Goal: Obtain resource: Download file/media

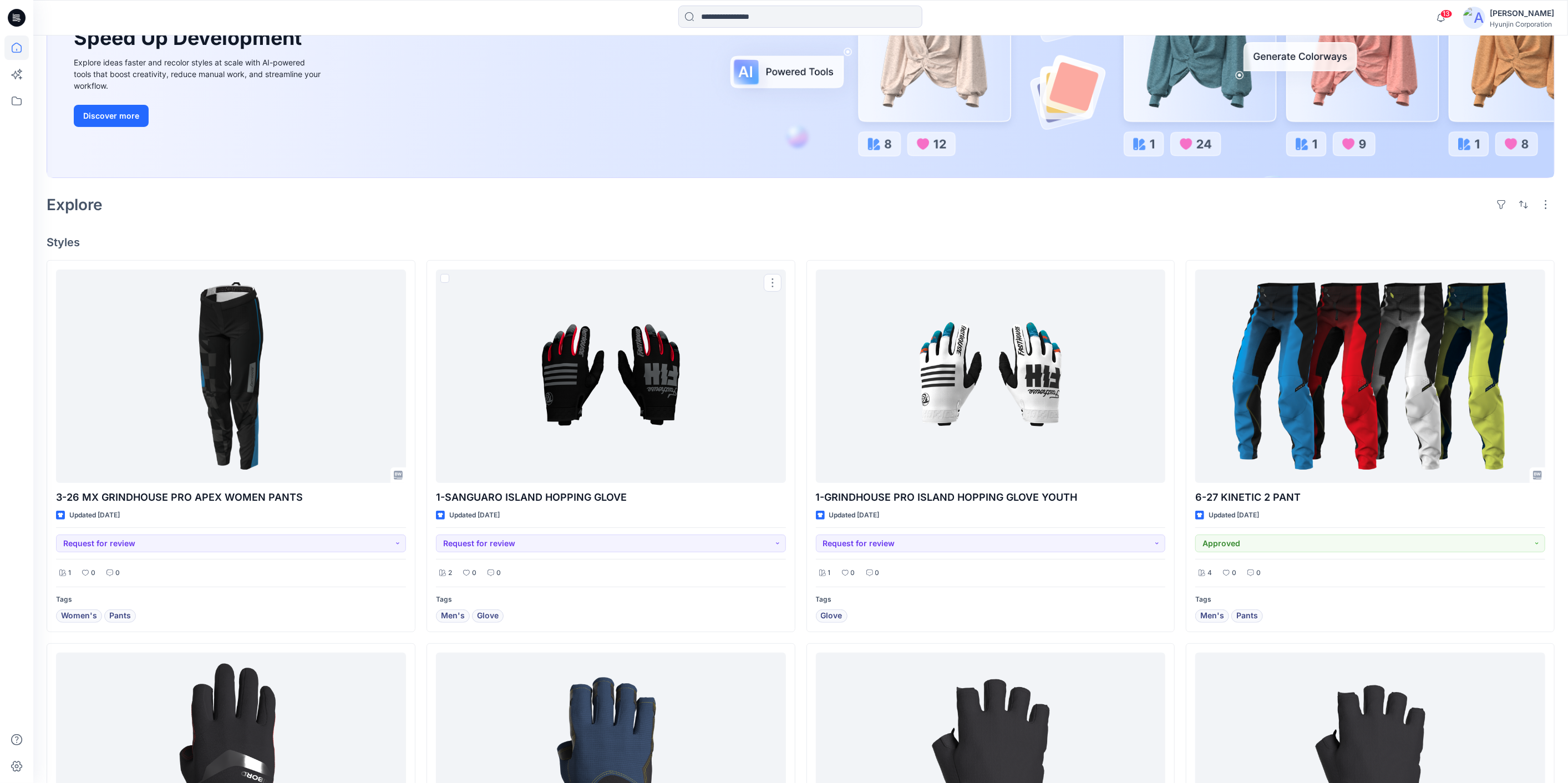
scroll to position [62, 0]
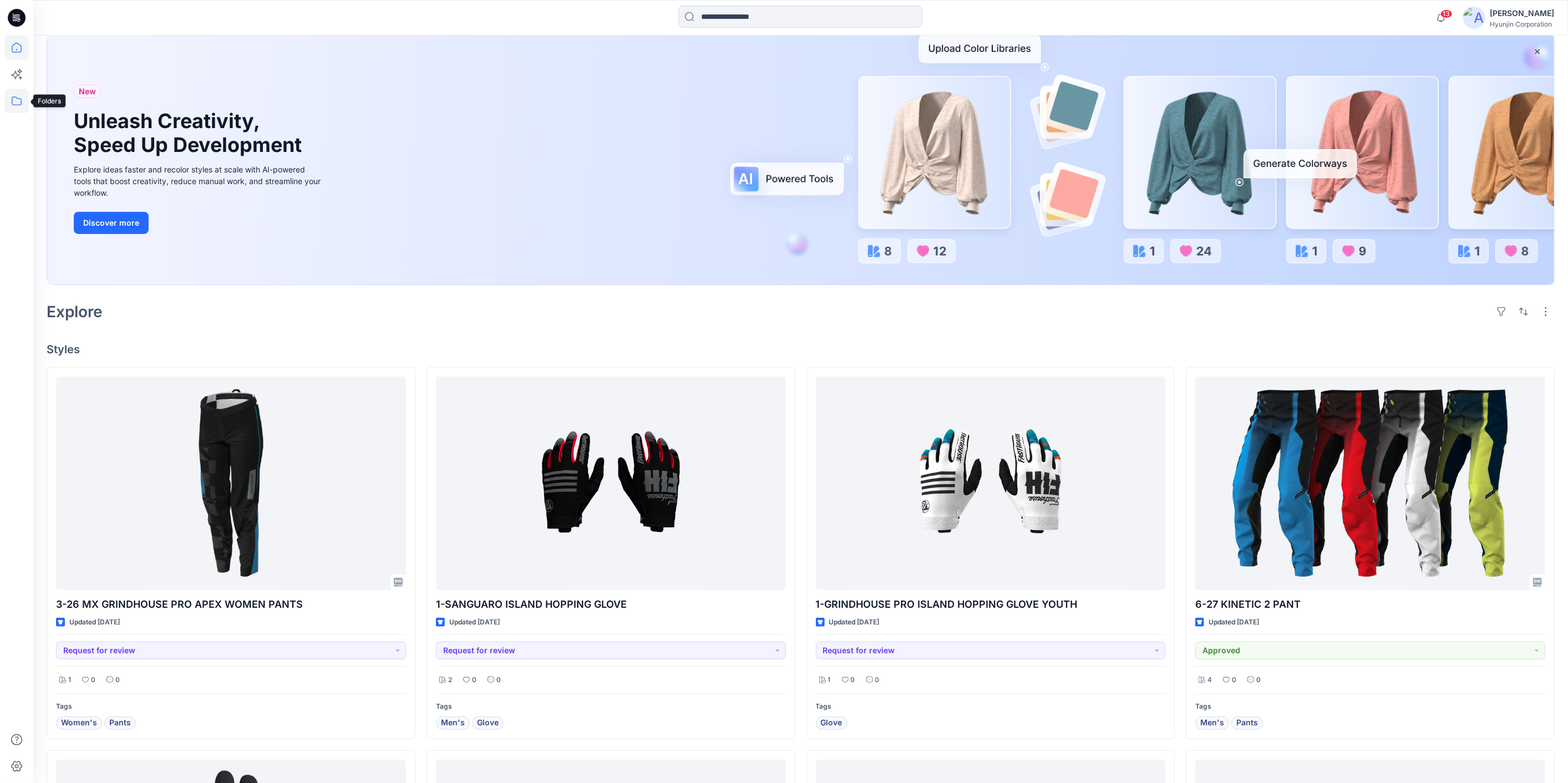
click at [22, 106] on icon at bounding box center [17, 101] width 24 height 24
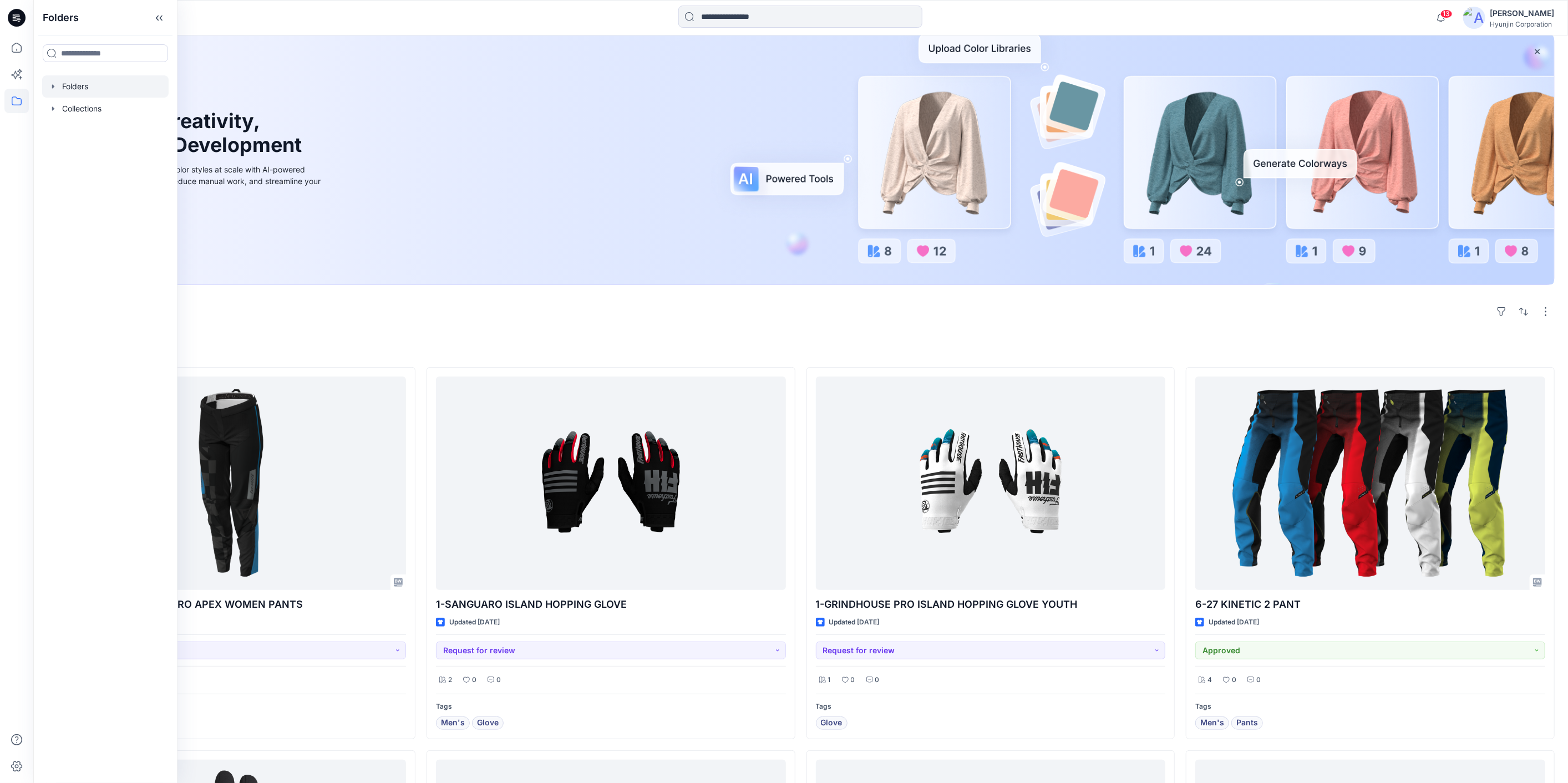
click at [79, 89] on div at bounding box center [105, 86] width 127 height 22
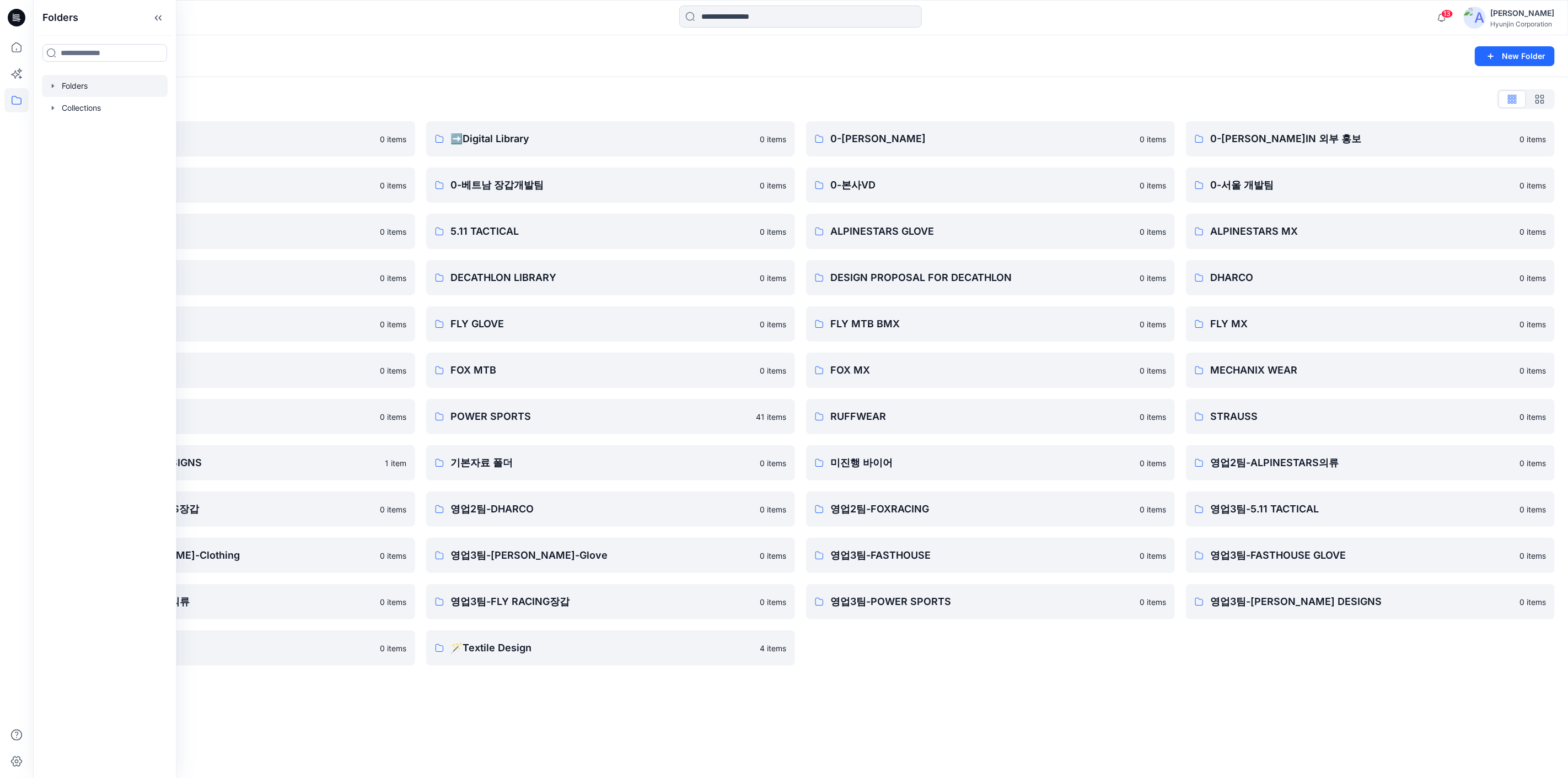
click at [947, 659] on div "0-[PERSON_NAME]IN 0 items 0-본사VD 0 items ALPINESTARS GLOVE 0 items DESIGN PROPO…" at bounding box center [991, 393] width 369 height 544
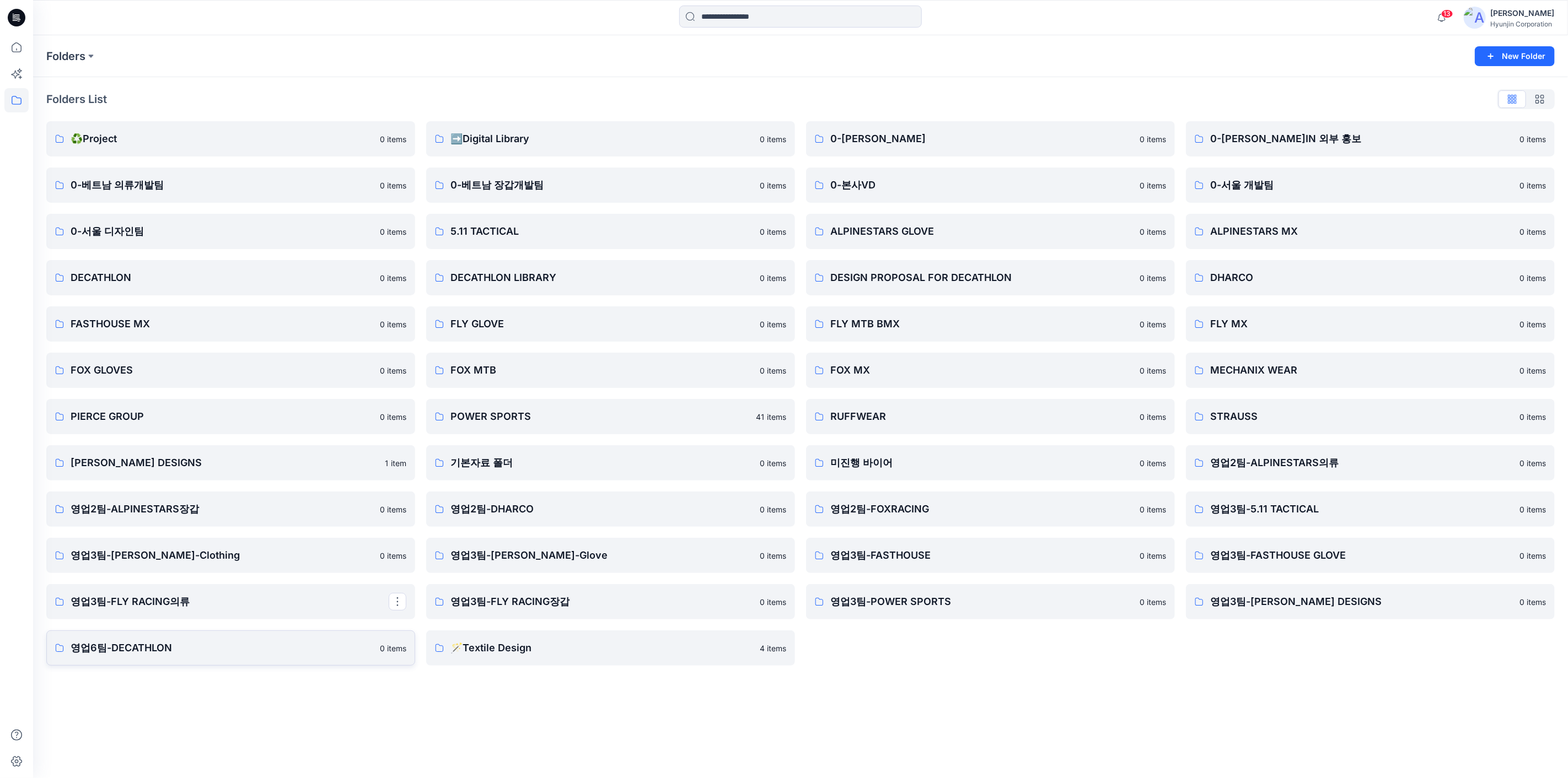
click at [212, 643] on p "영업6팀-DECATHLON" at bounding box center [222, 648] width 303 height 16
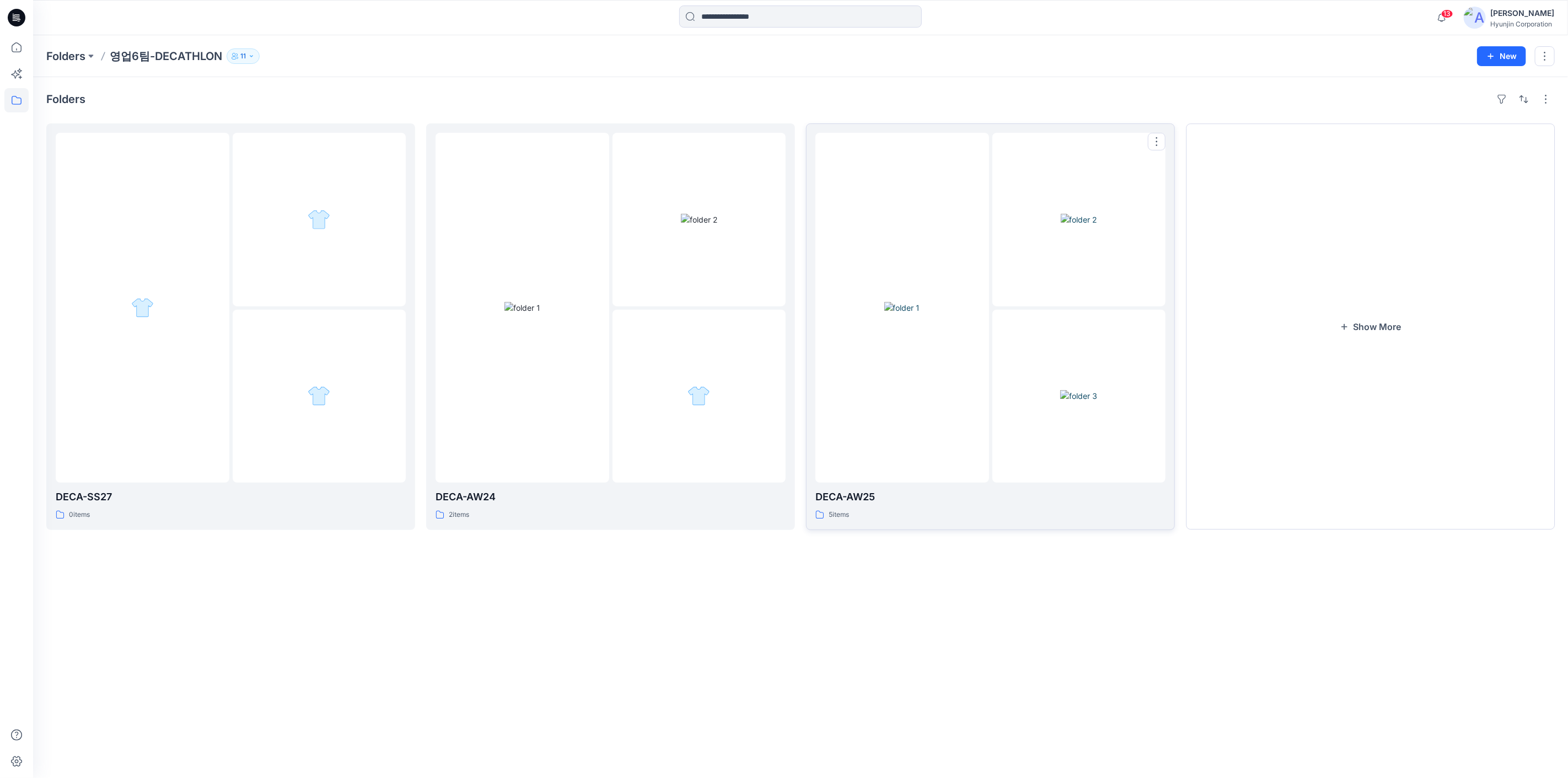
click at [920, 313] on img at bounding box center [902, 308] width 36 height 12
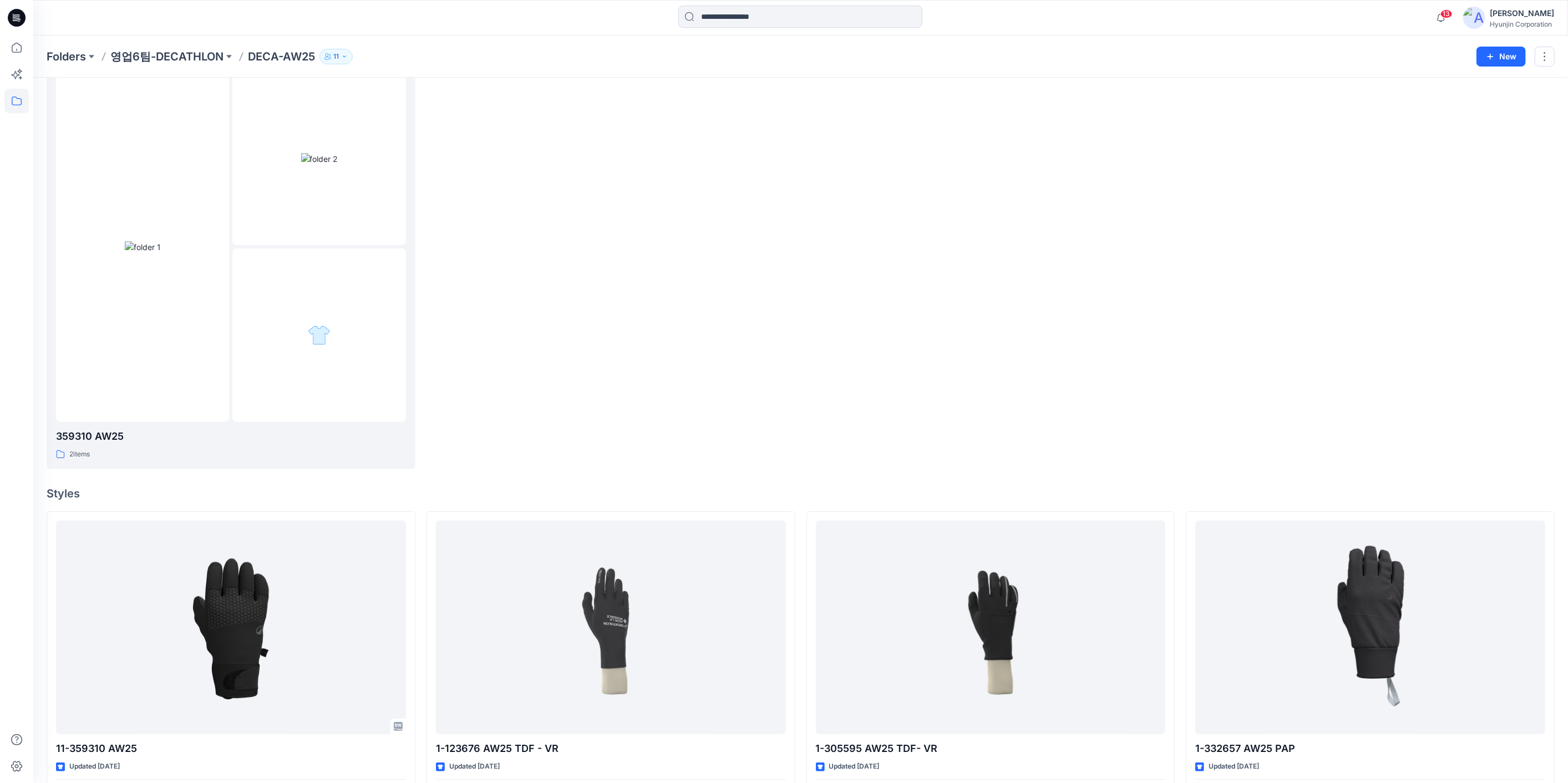
scroll to position [185, 0]
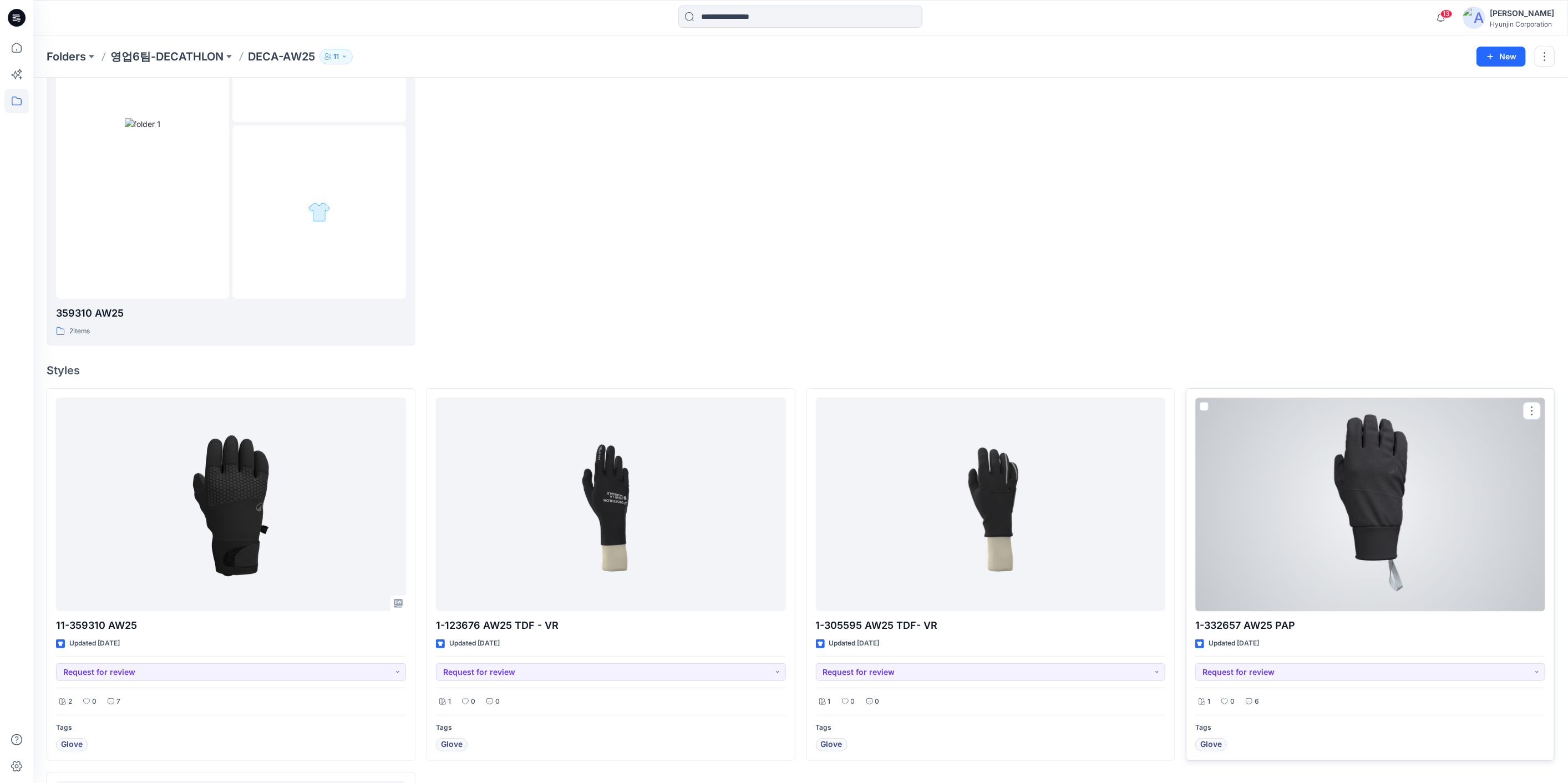
click at [1339, 511] on div at bounding box center [1370, 504] width 350 height 214
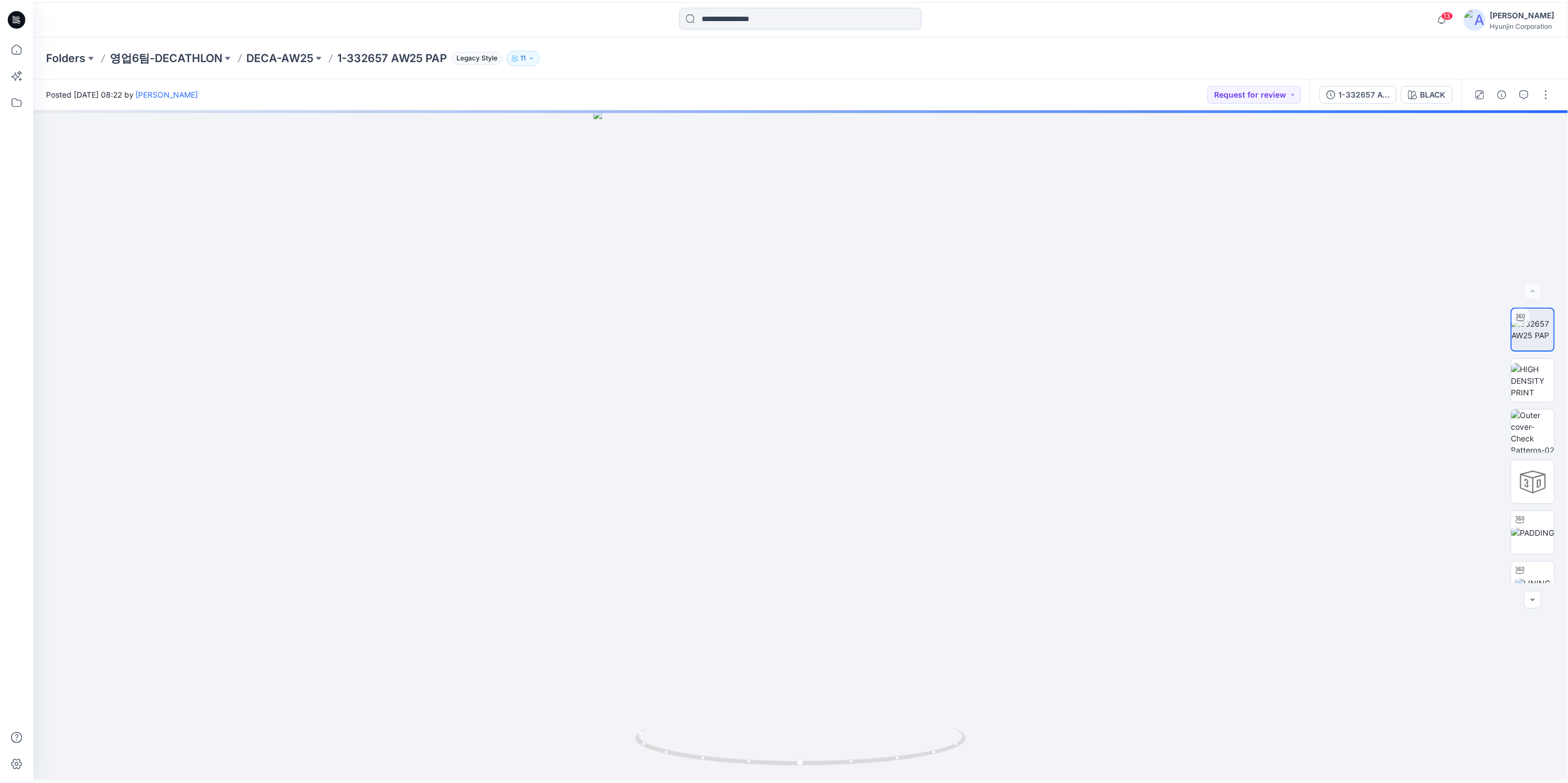
scroll to position [185, 0]
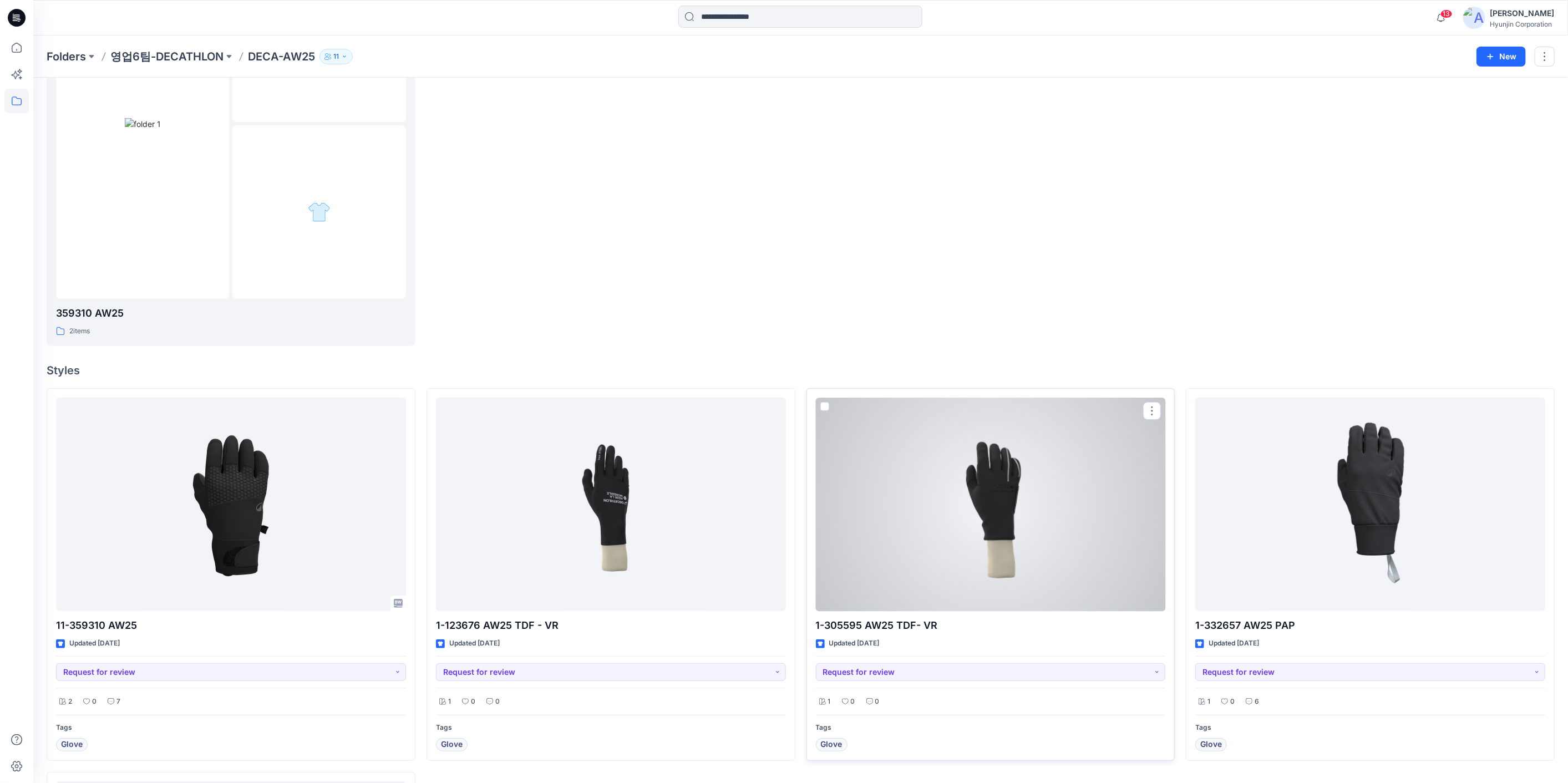
click at [1142, 441] on div at bounding box center [990, 504] width 350 height 214
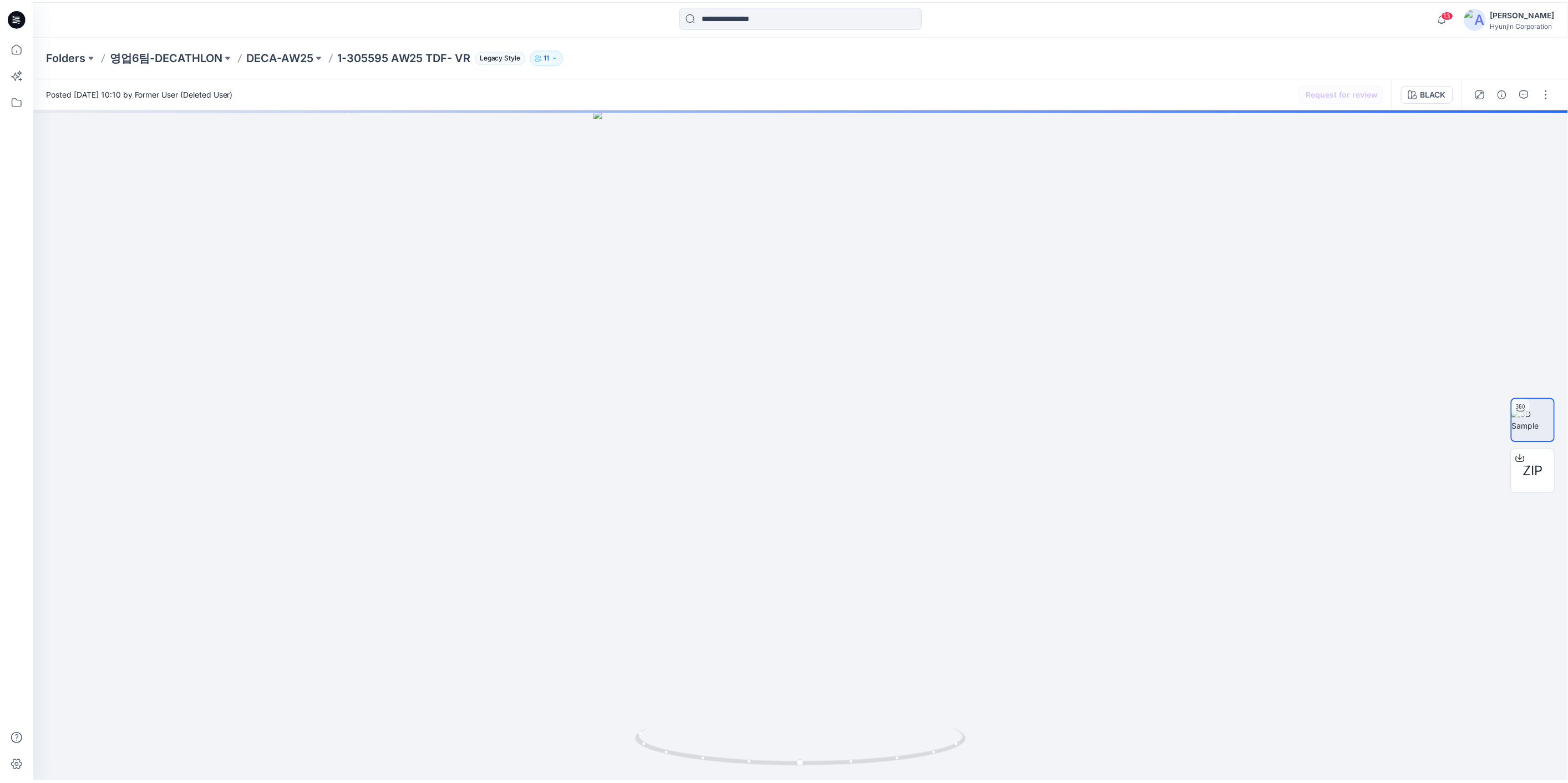
scroll to position [185, 0]
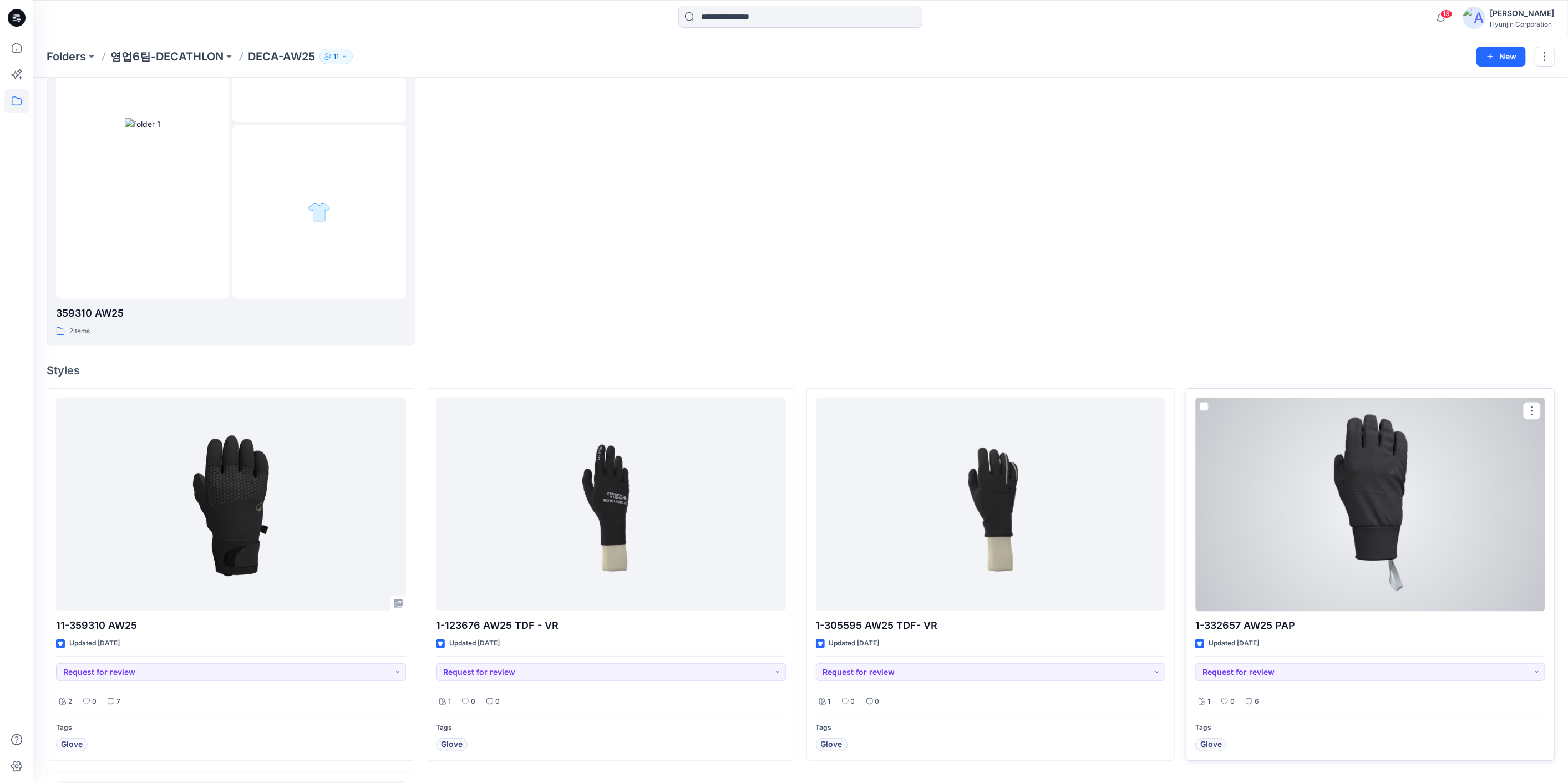
click at [1407, 543] on div at bounding box center [1370, 504] width 350 height 214
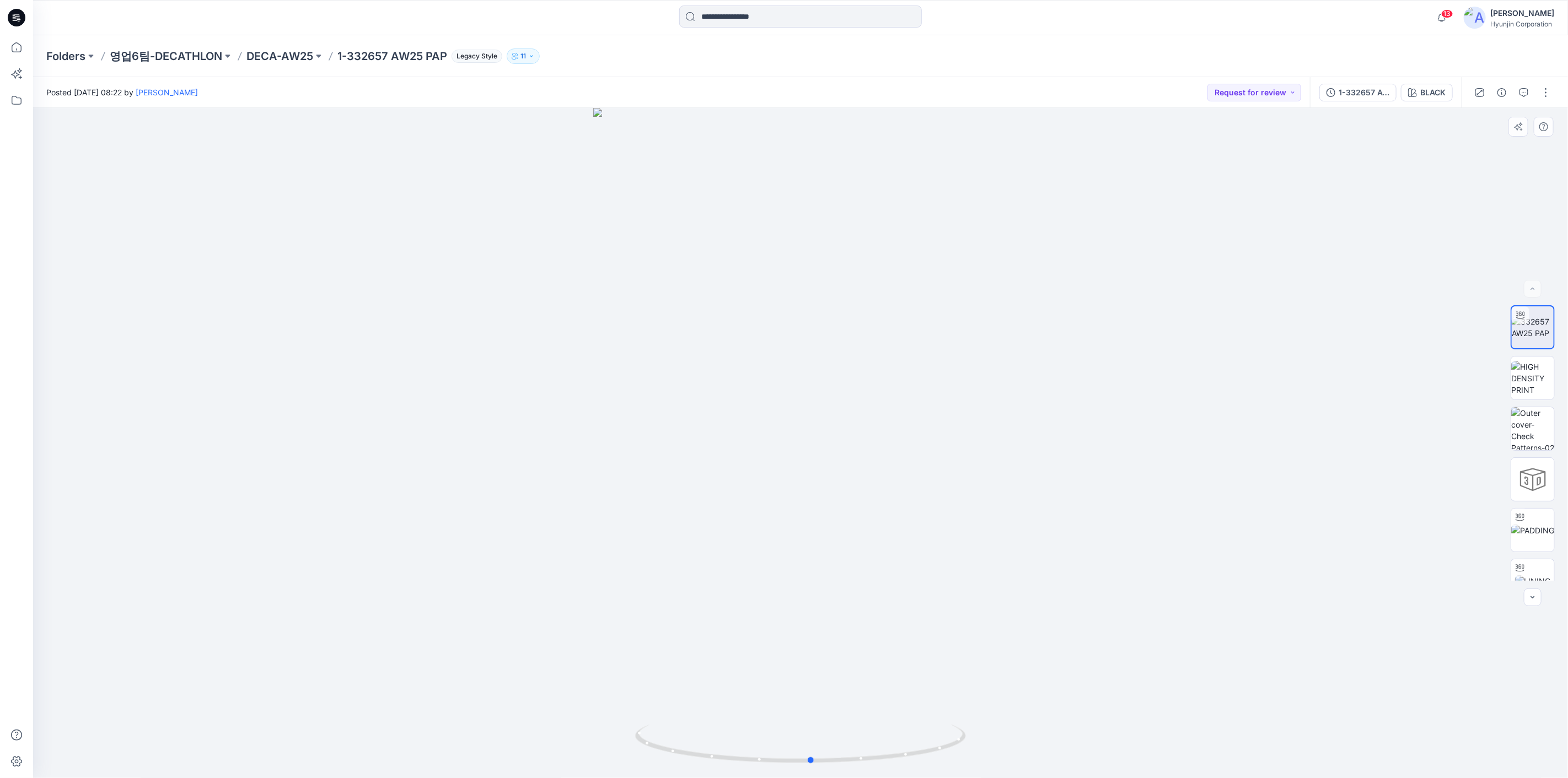
drag, startPoint x: 1238, startPoint y: 439, endPoint x: 1259, endPoint y: 461, distance: 30.4
click at [1259, 461] on div at bounding box center [800, 442] width 1535 height 670
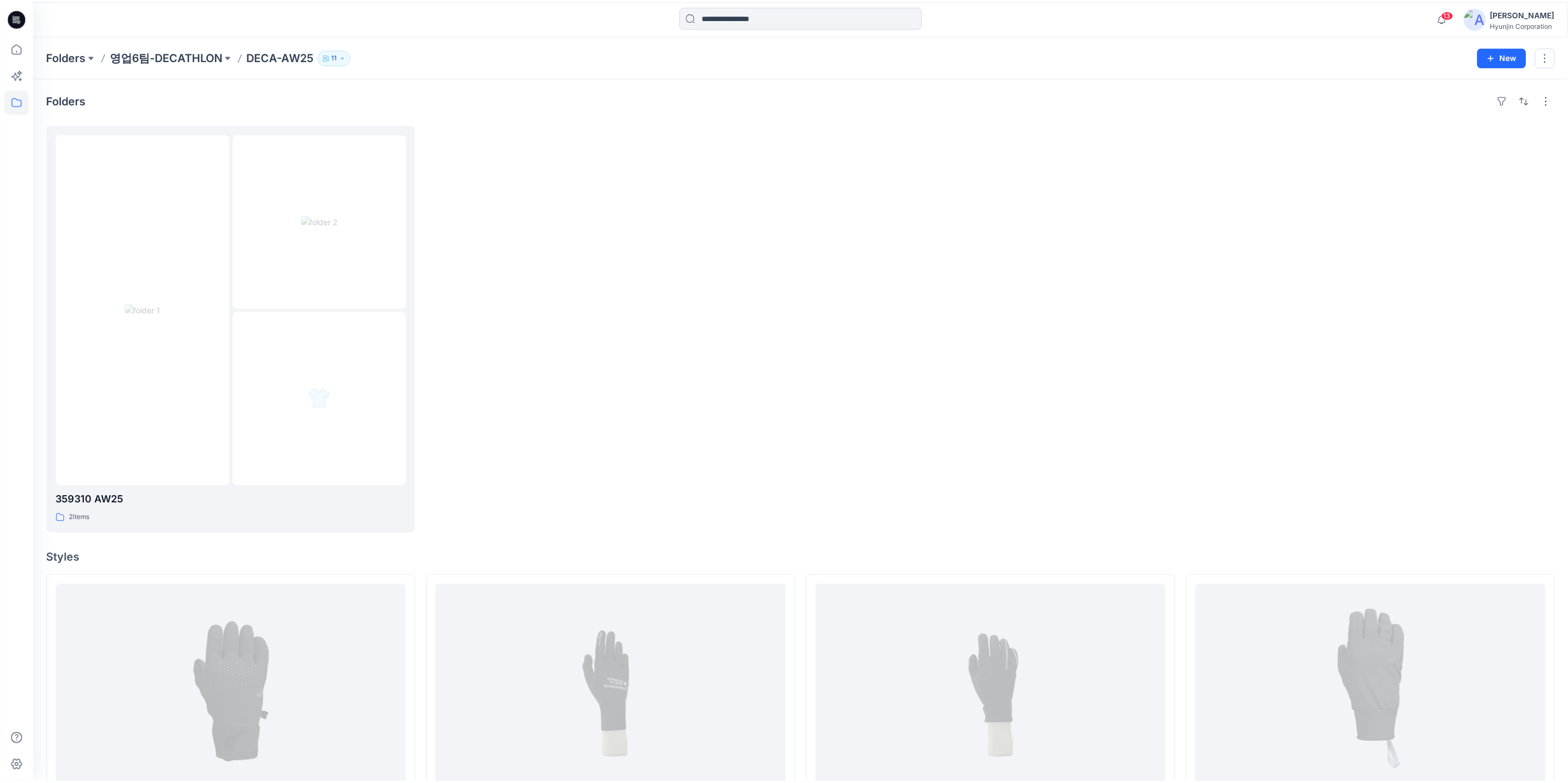
scroll to position [185, 0]
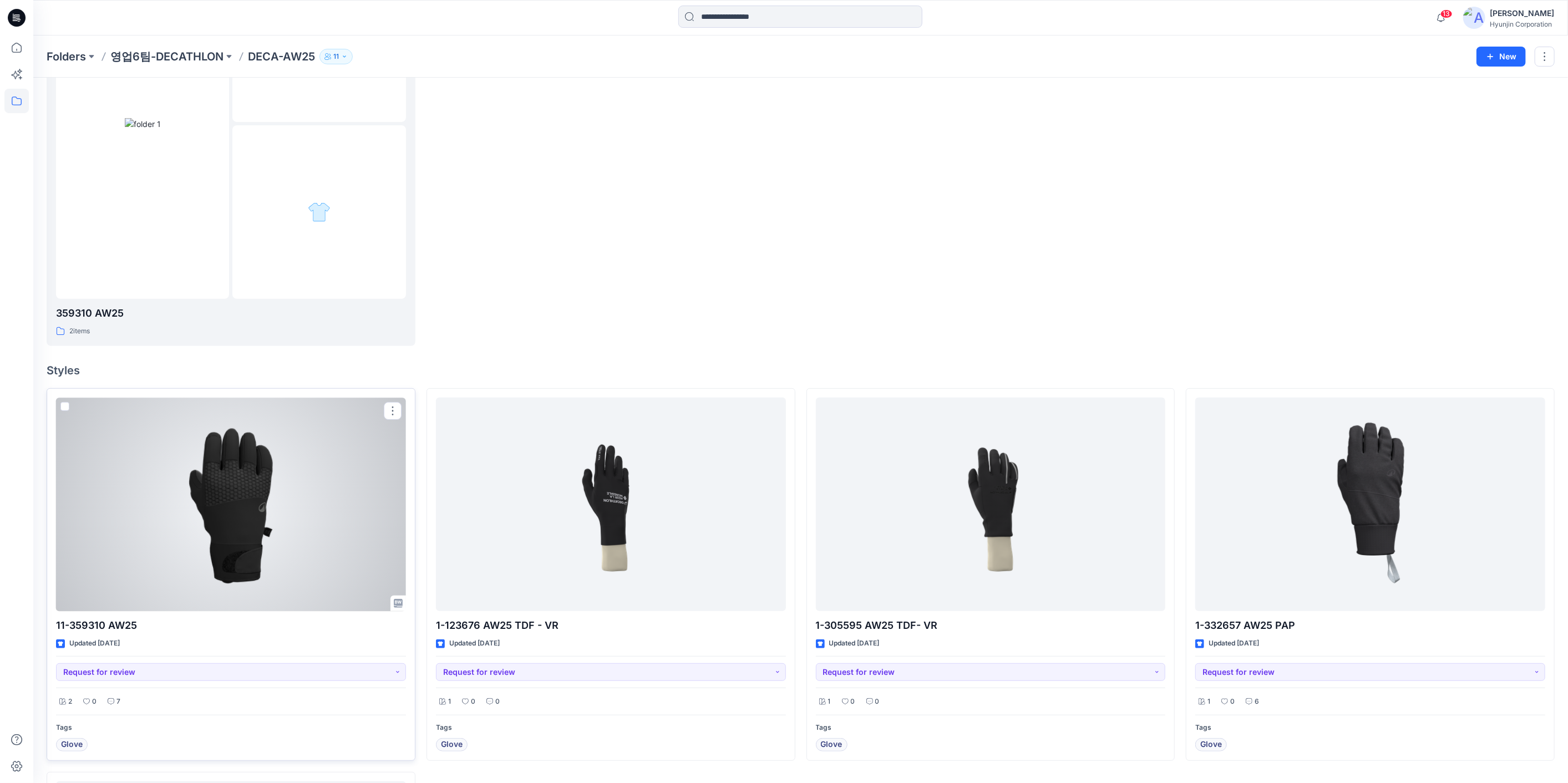
click at [312, 490] on div at bounding box center [230, 504] width 350 height 214
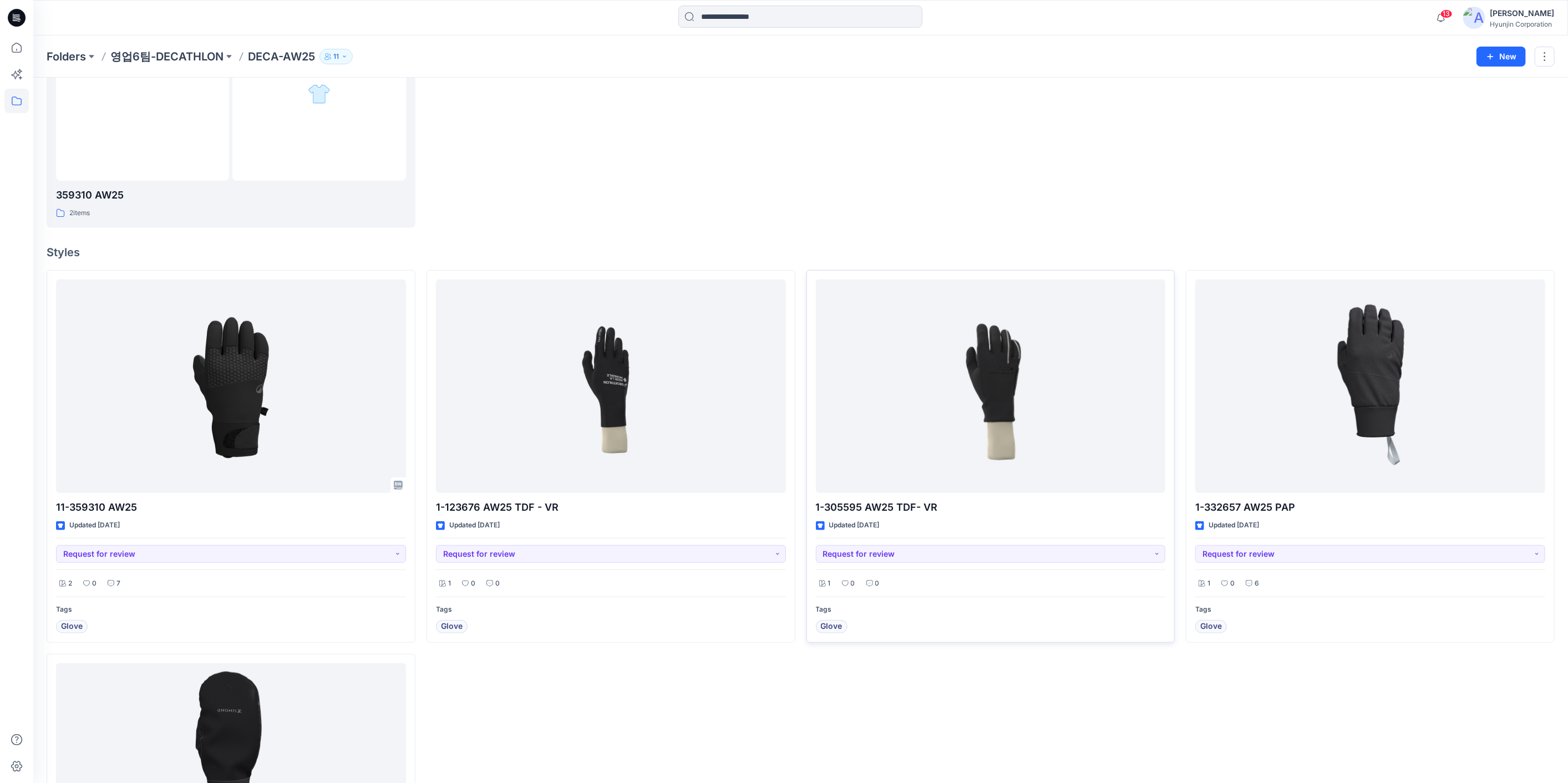
scroll to position [557, 0]
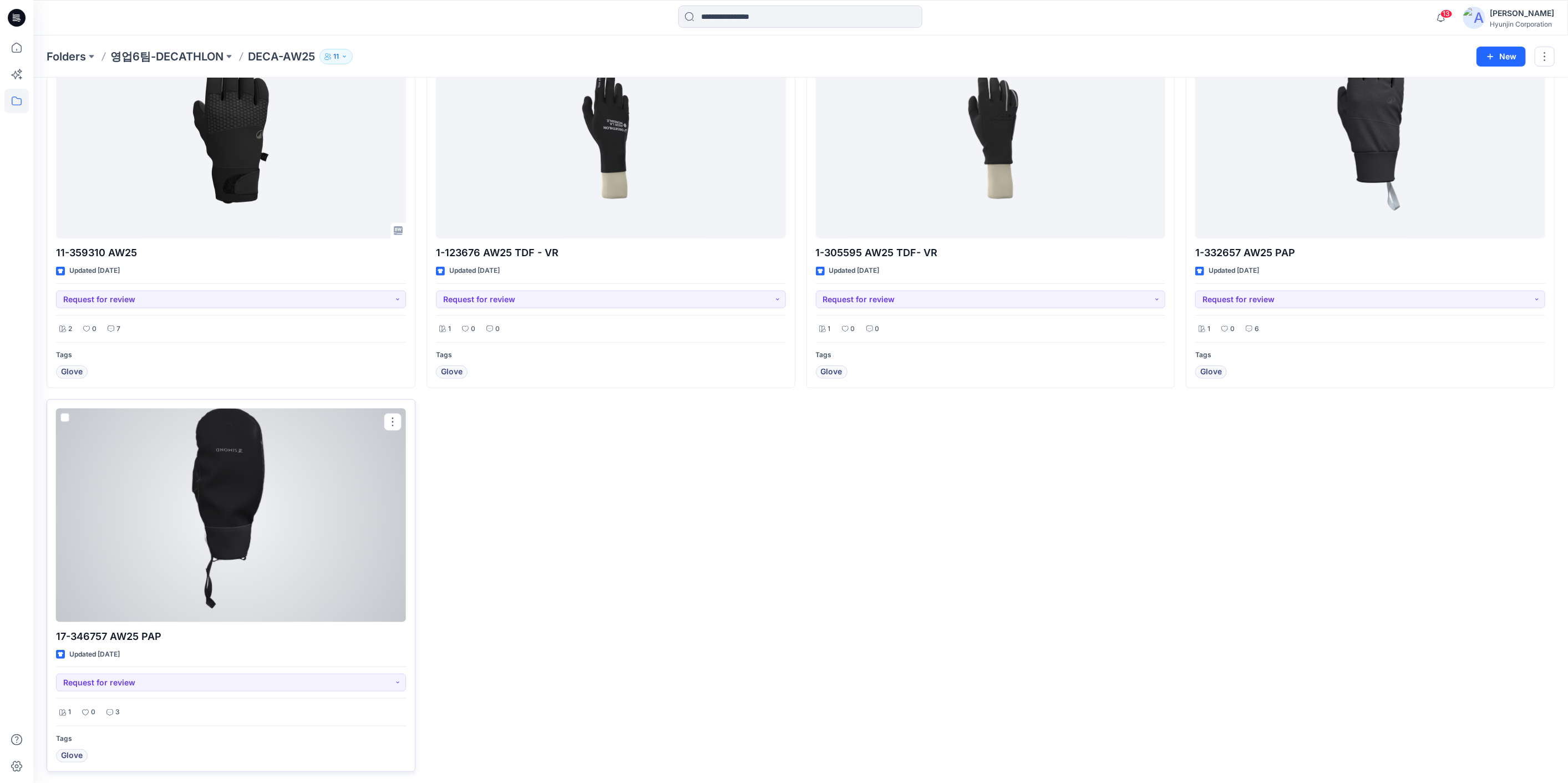
click at [225, 558] on div at bounding box center [230, 515] width 350 height 214
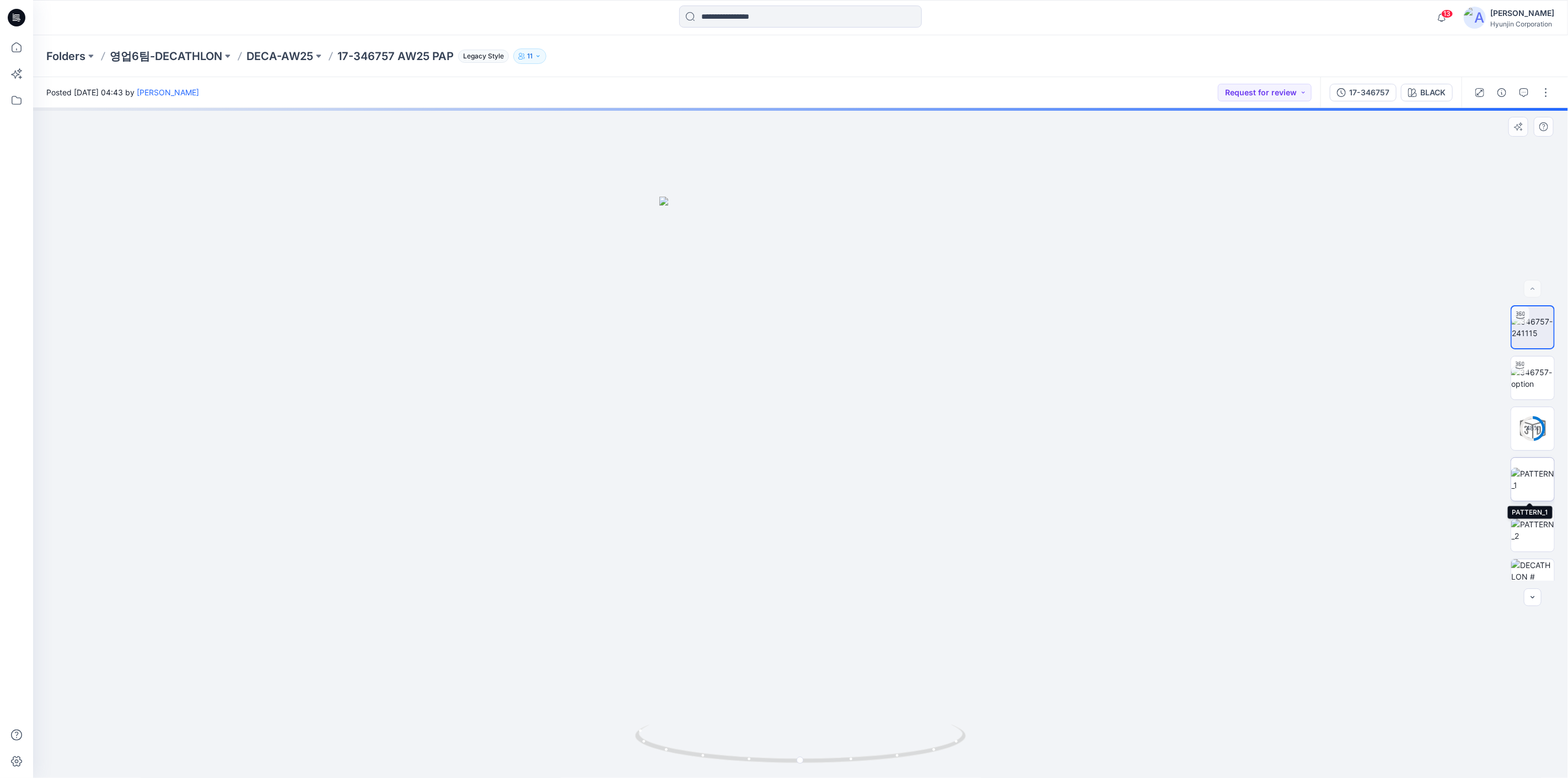
click at [1535, 489] on img at bounding box center [1533, 479] width 43 height 23
click at [1529, 527] on img at bounding box center [1533, 531] width 43 height 23
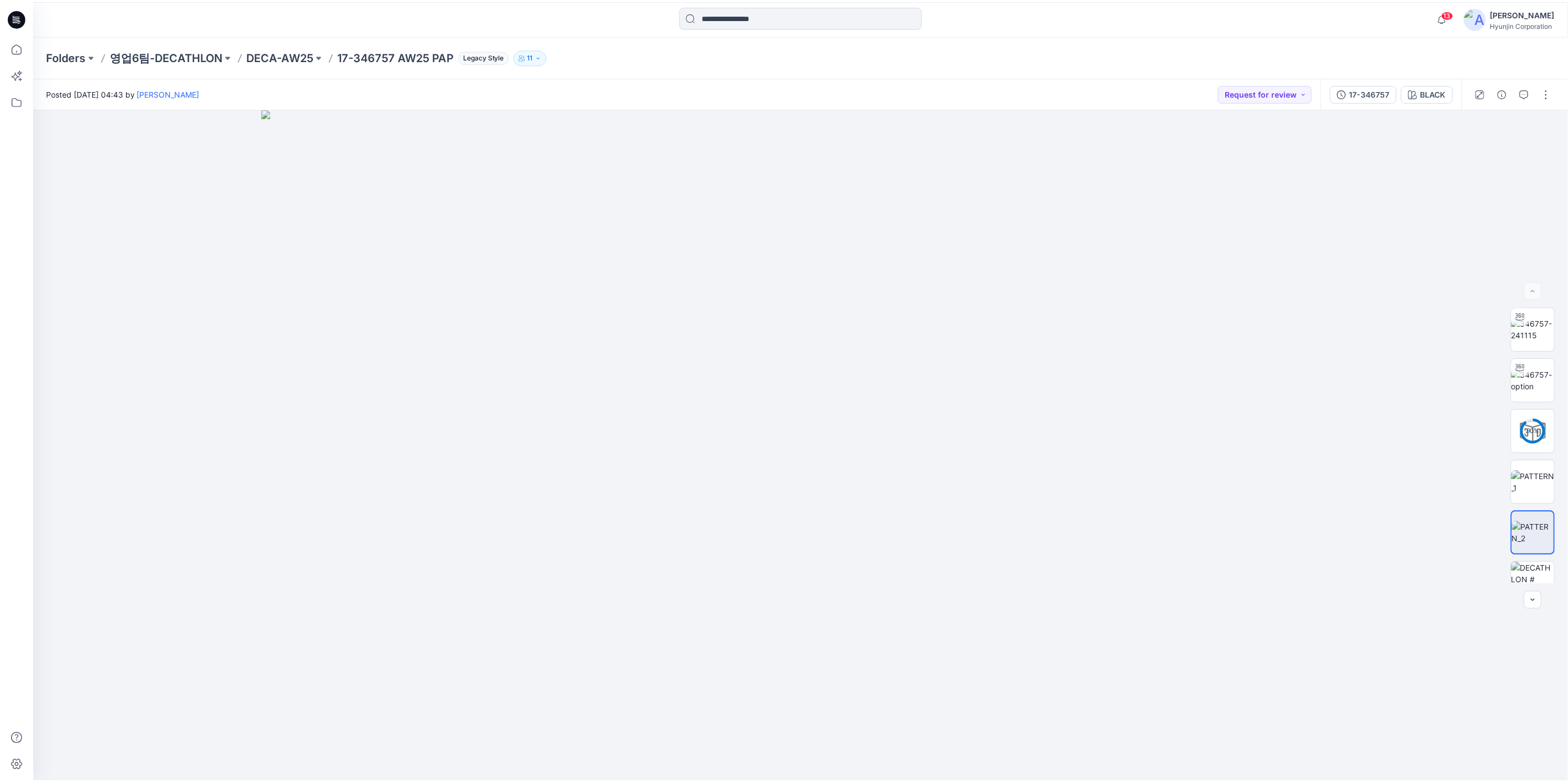
scroll to position [557, 0]
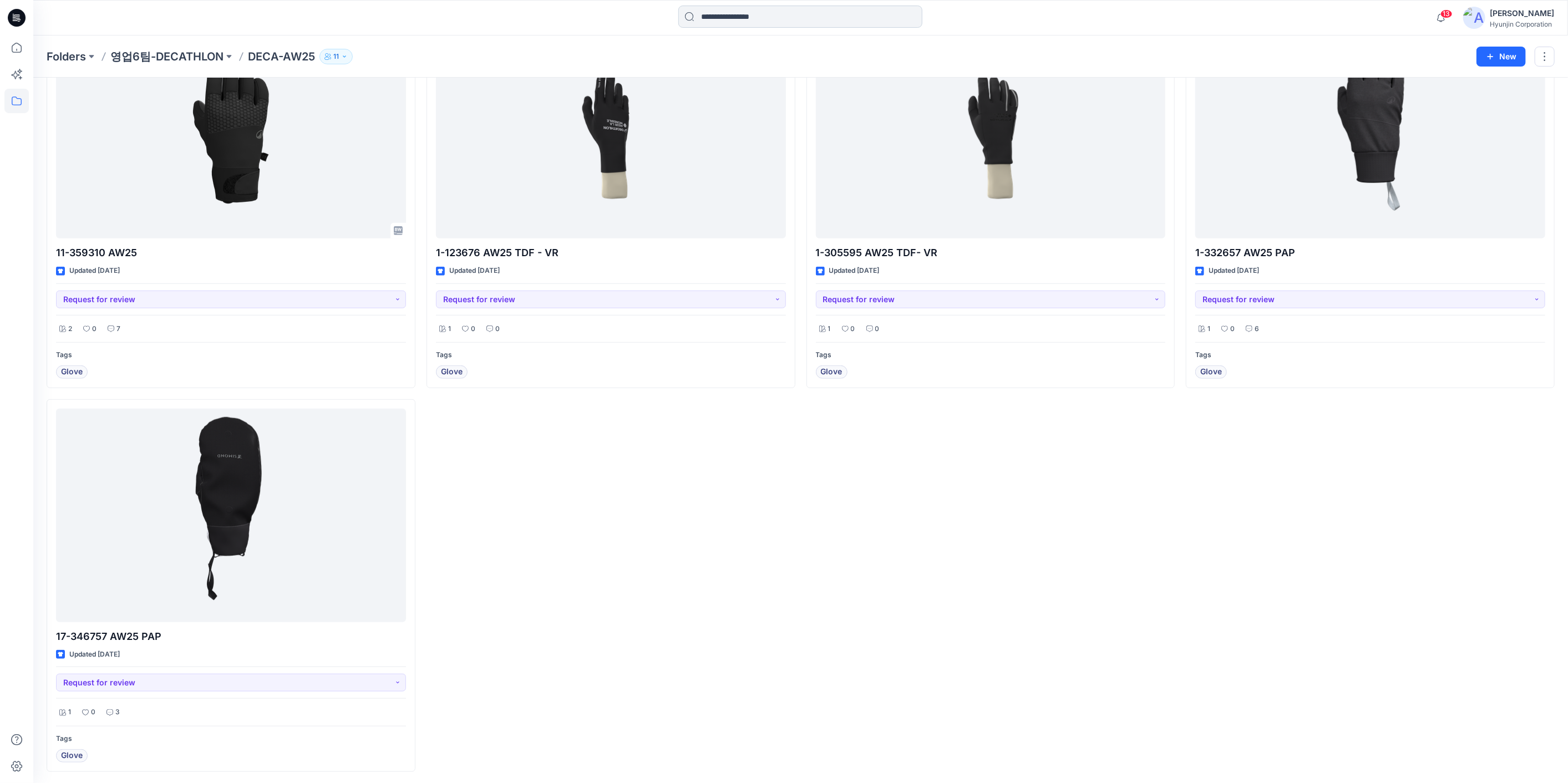
click at [756, 17] on input at bounding box center [800, 17] width 244 height 22
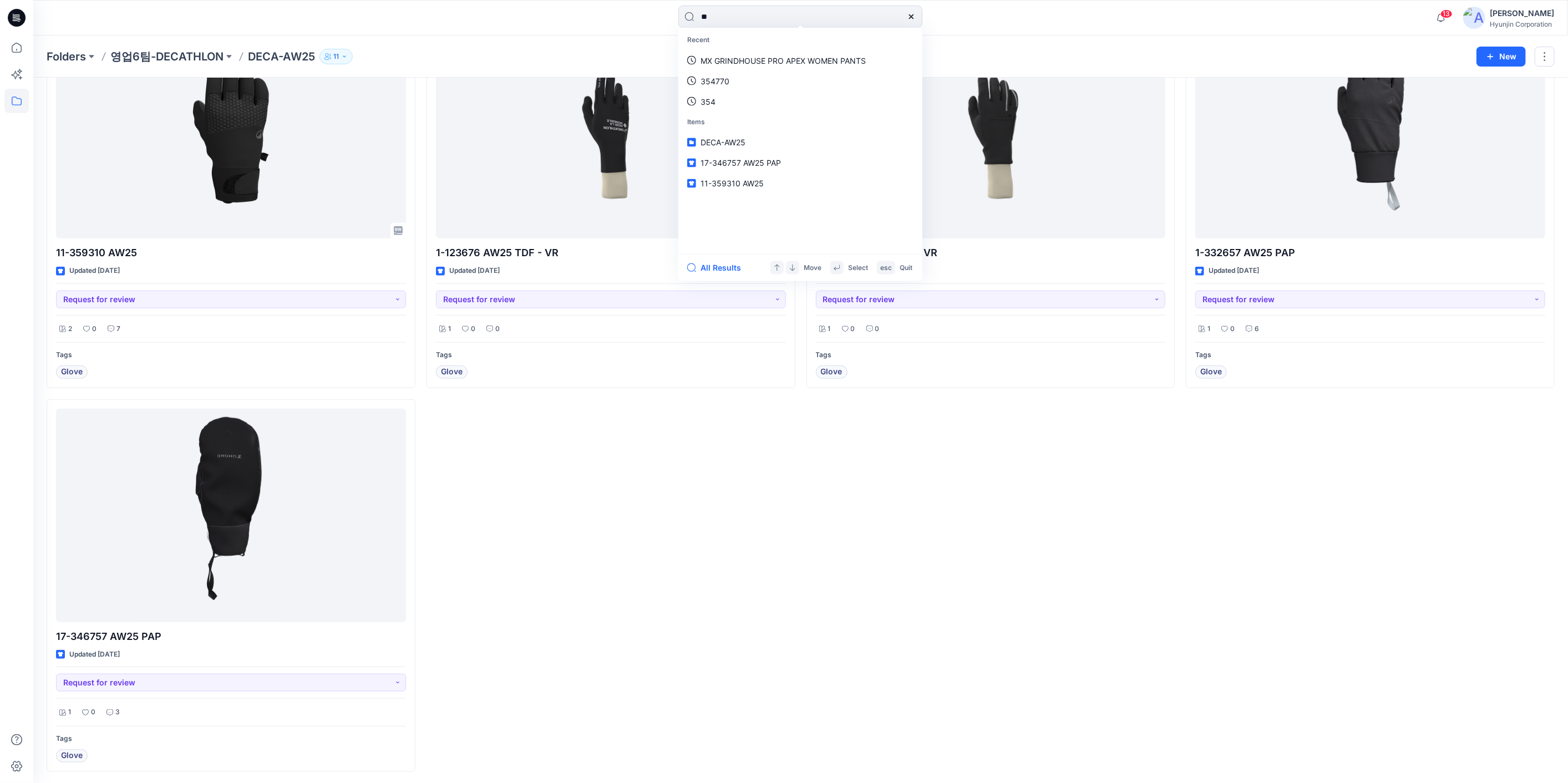
type input "*"
type input "***"
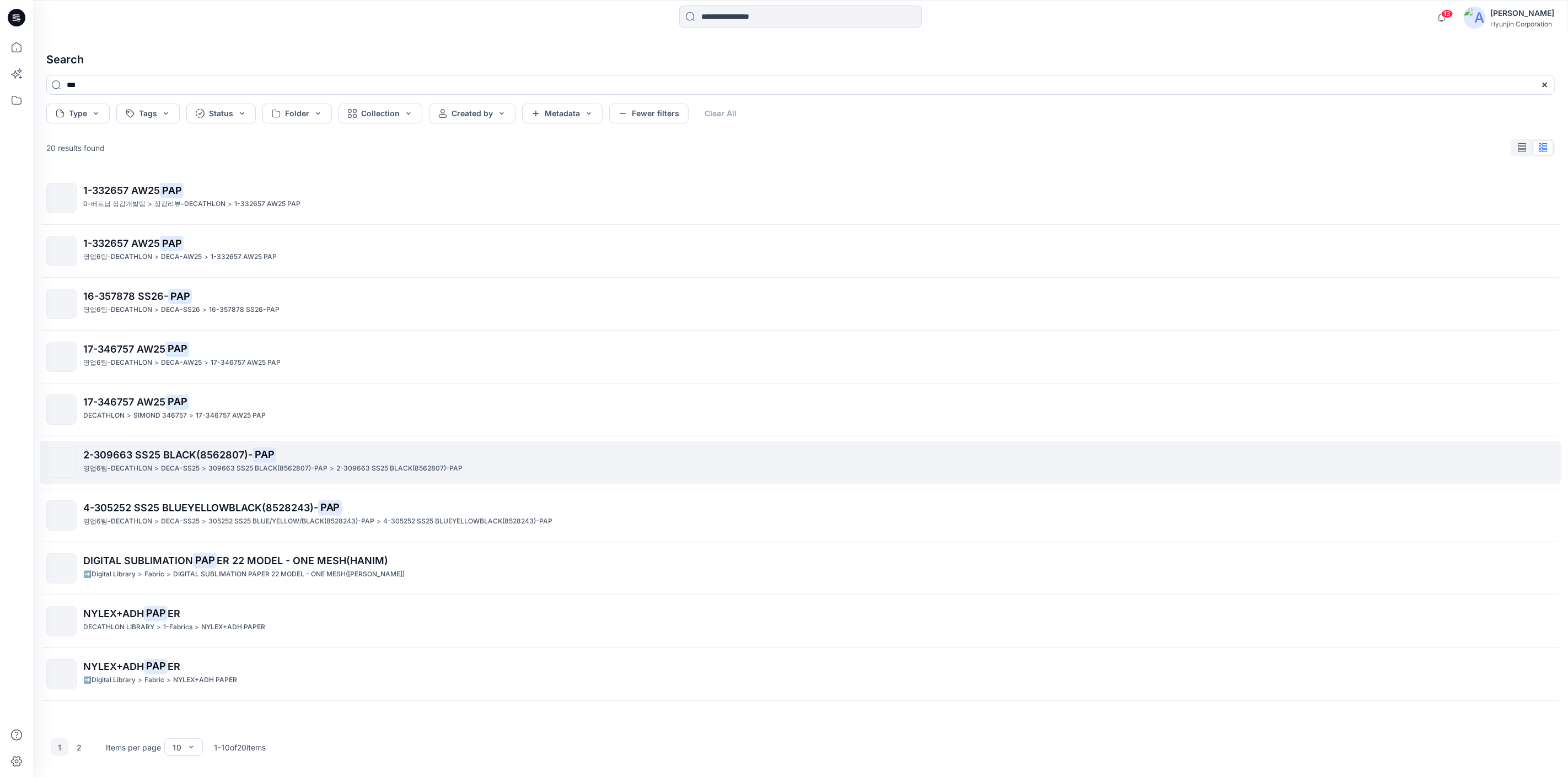
click at [149, 453] on span "2-309663 SS25 BLACK(8562807)-" at bounding box center [168, 455] width 169 height 12
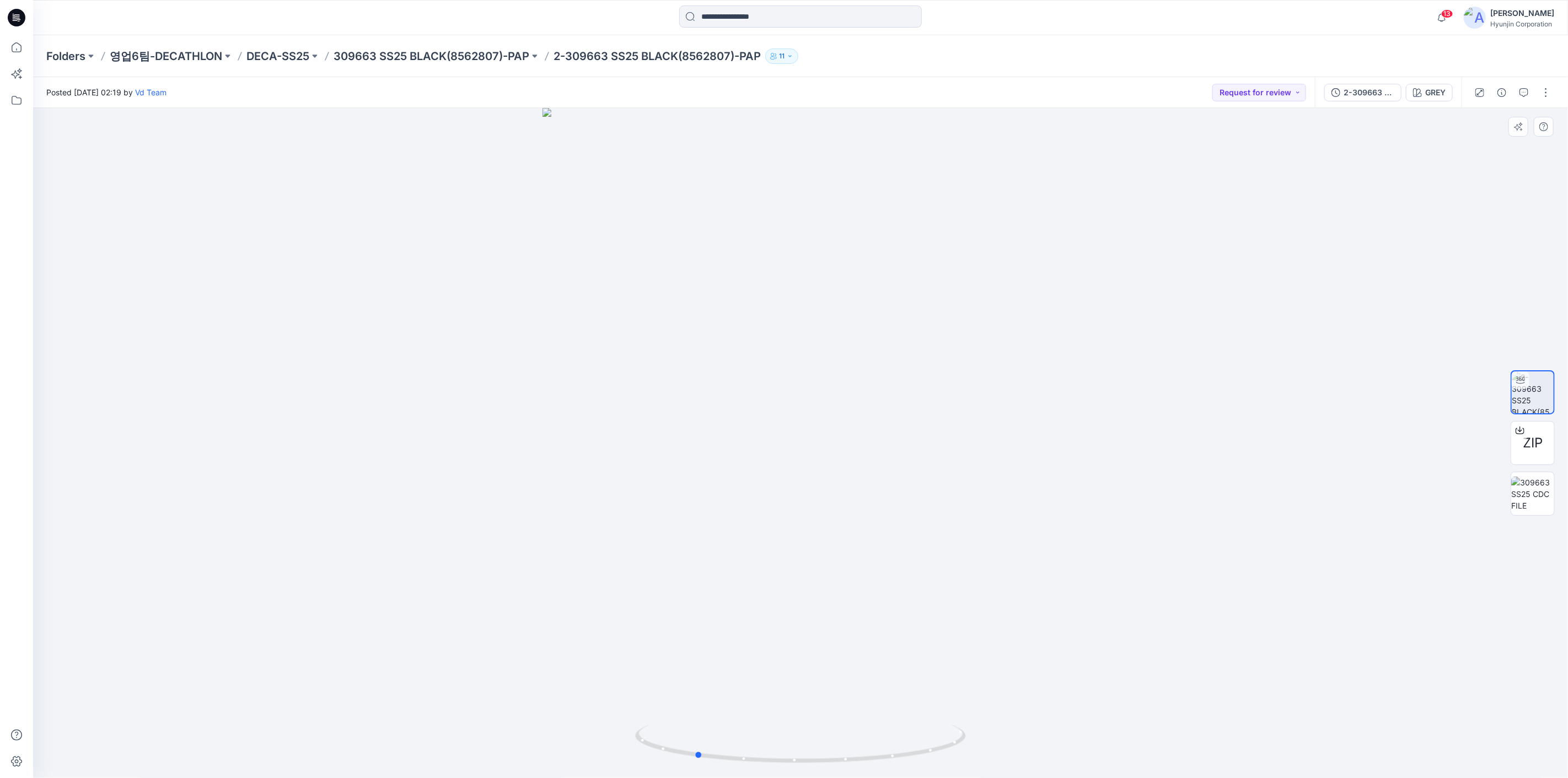
drag, startPoint x: 898, startPoint y: 411, endPoint x: 866, endPoint y: 412, distance: 32.0
click at [866, 412] on div at bounding box center [800, 442] width 1535 height 670
click at [1520, 435] on div at bounding box center [1520, 431] width 17 height 17
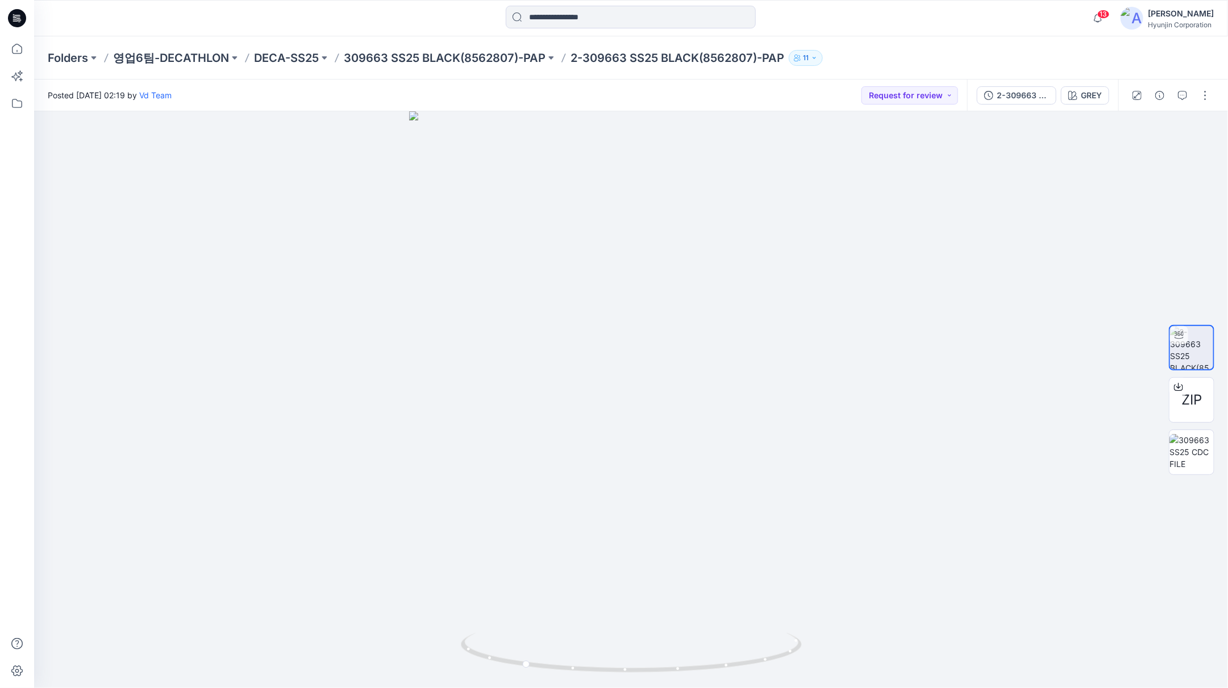
click at [747, 97] on div "Posted [DATE] 02:19 by Vd Team Request for review" at bounding box center [500, 95] width 933 height 31
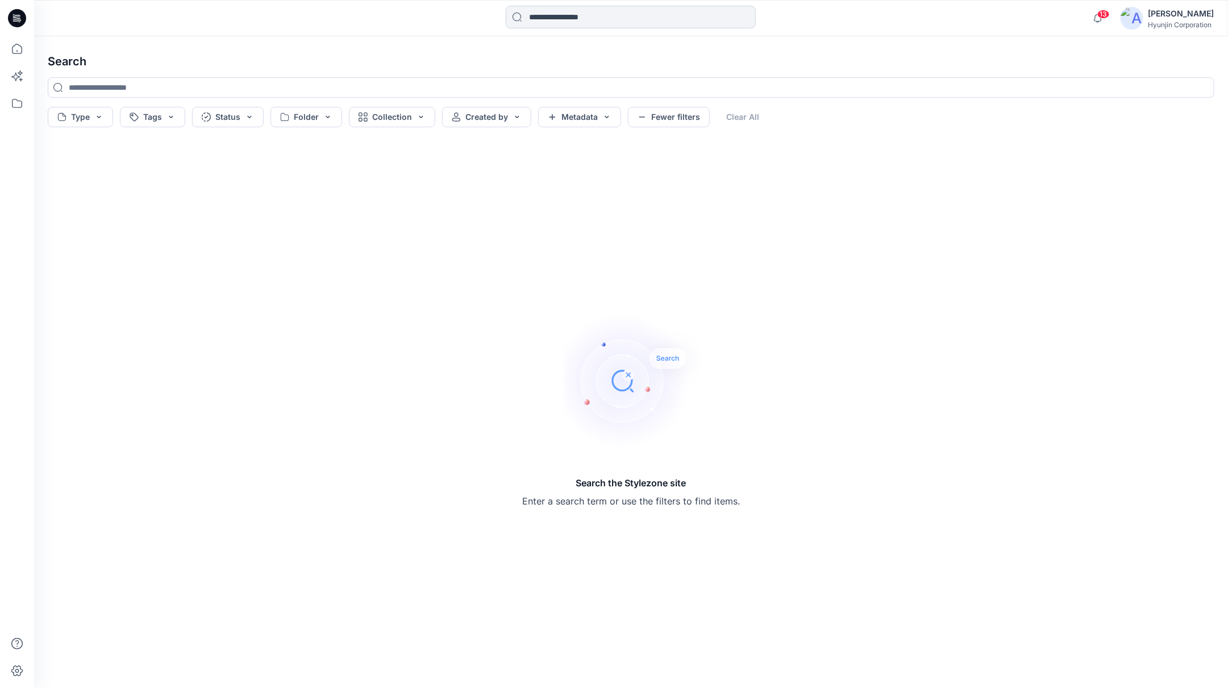
click at [588, 17] on input at bounding box center [631, 17] width 250 height 23
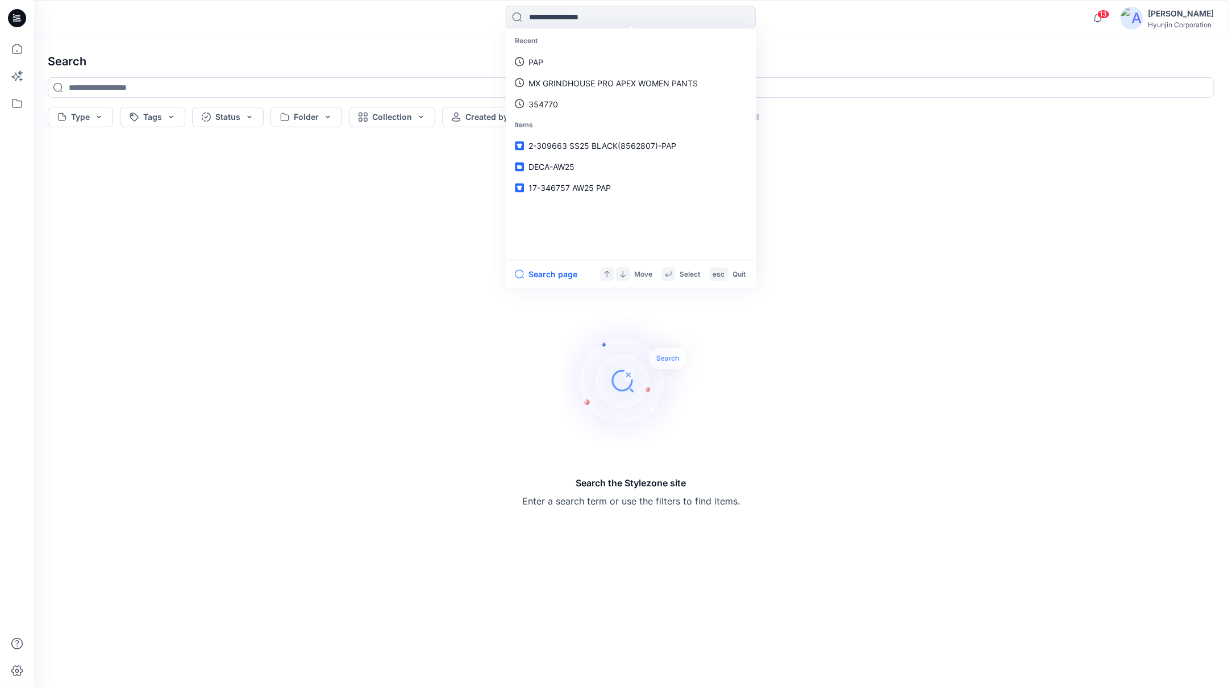
click at [28, 15] on div at bounding box center [17, 18] width 36 height 36
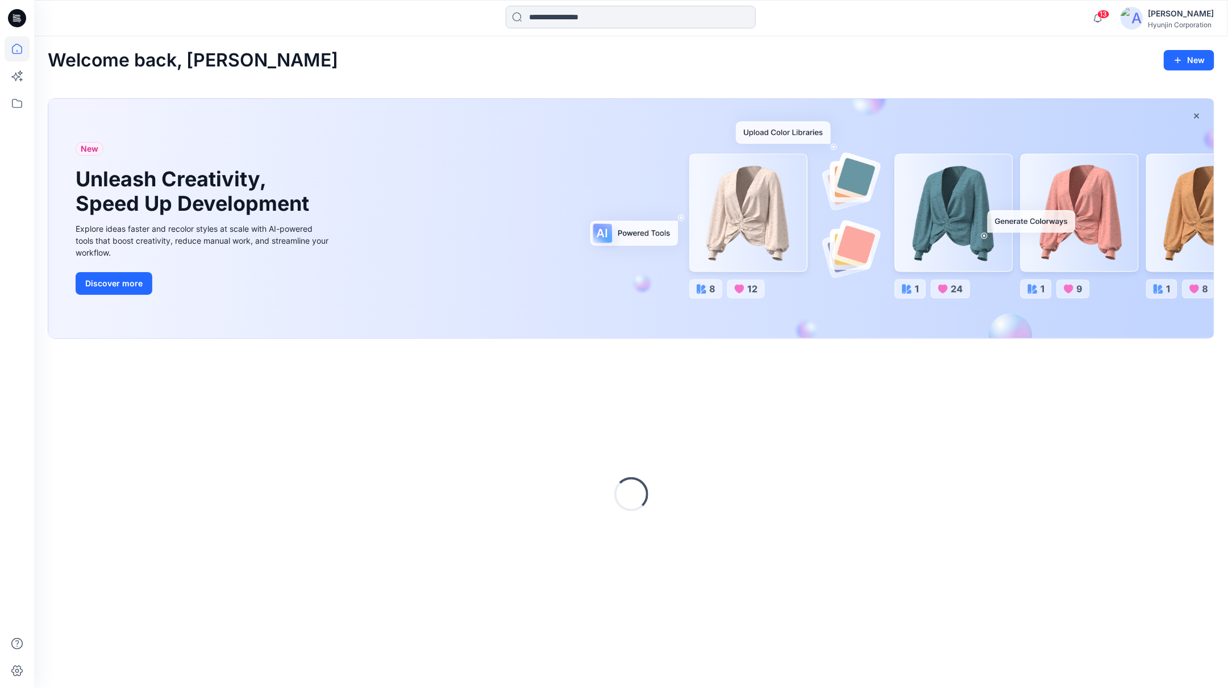
click at [545, 13] on input at bounding box center [631, 17] width 250 height 23
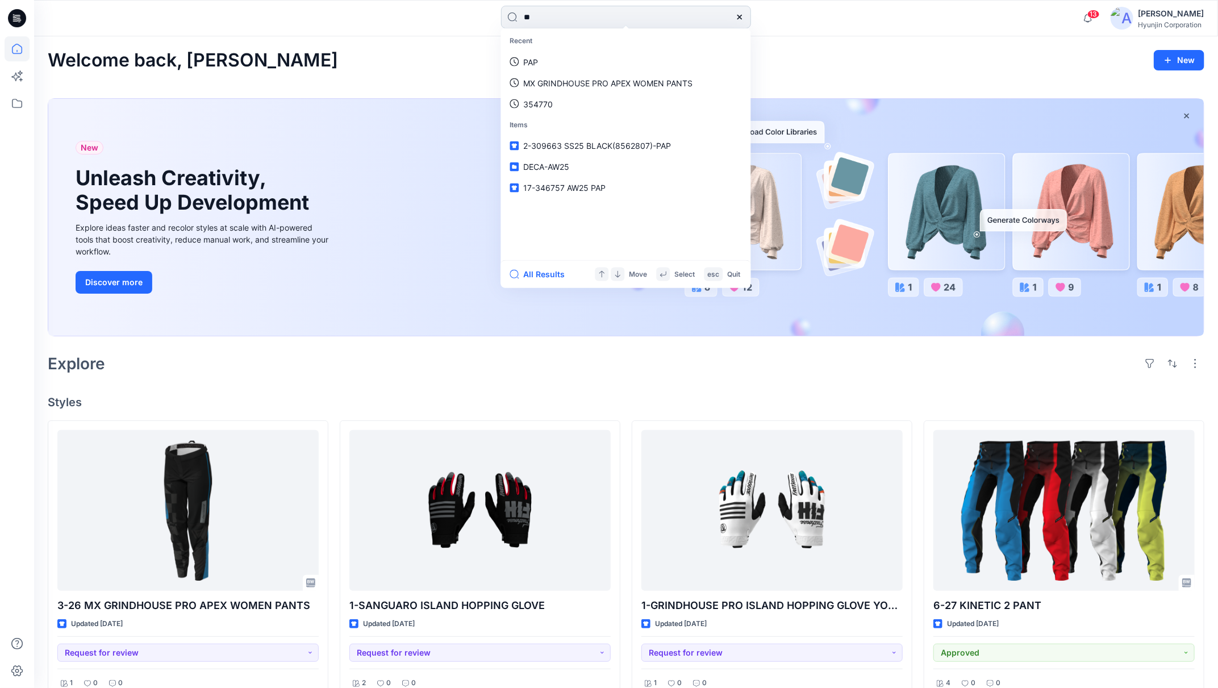
type input "*"
type input "***"
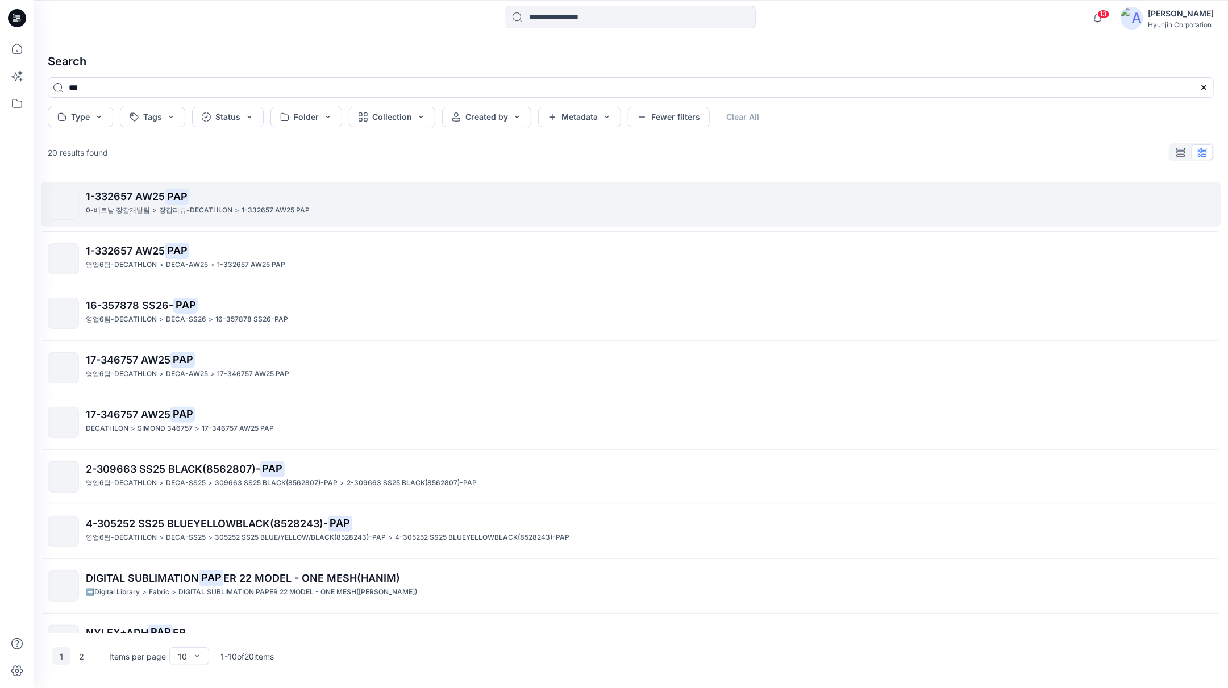
click at [145, 198] on span "1-332657 AW25" at bounding box center [125, 196] width 79 height 12
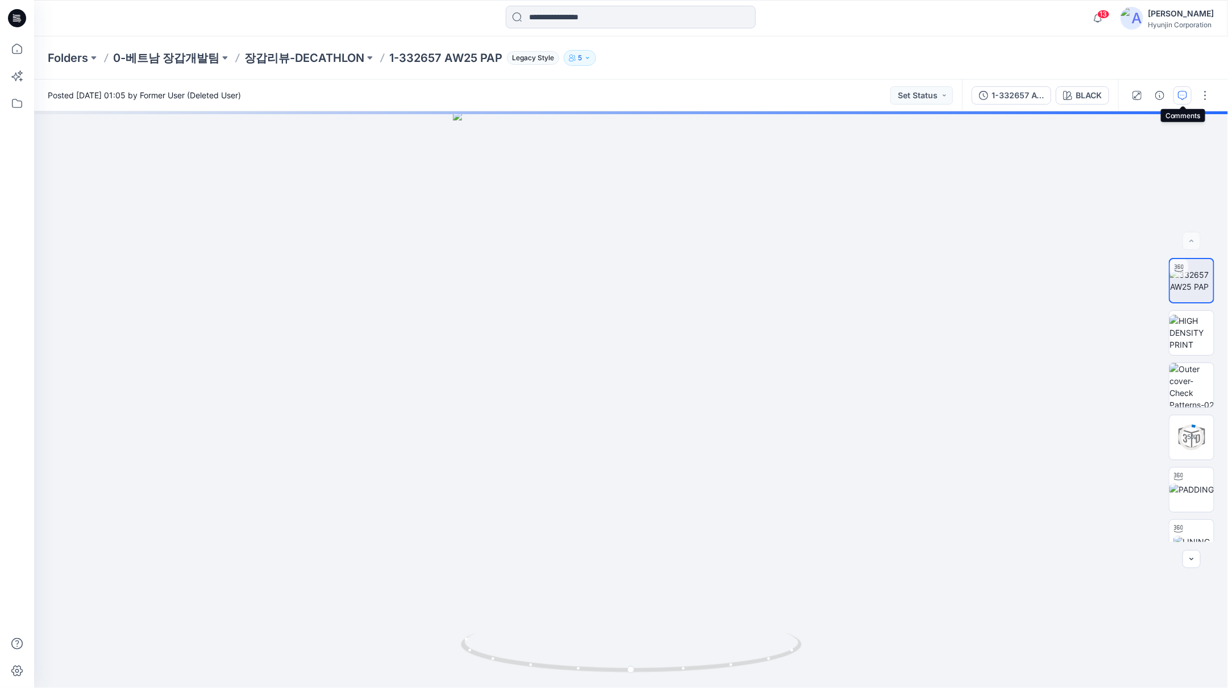
click at [1177, 99] on button "button" at bounding box center [1183, 95] width 18 height 18
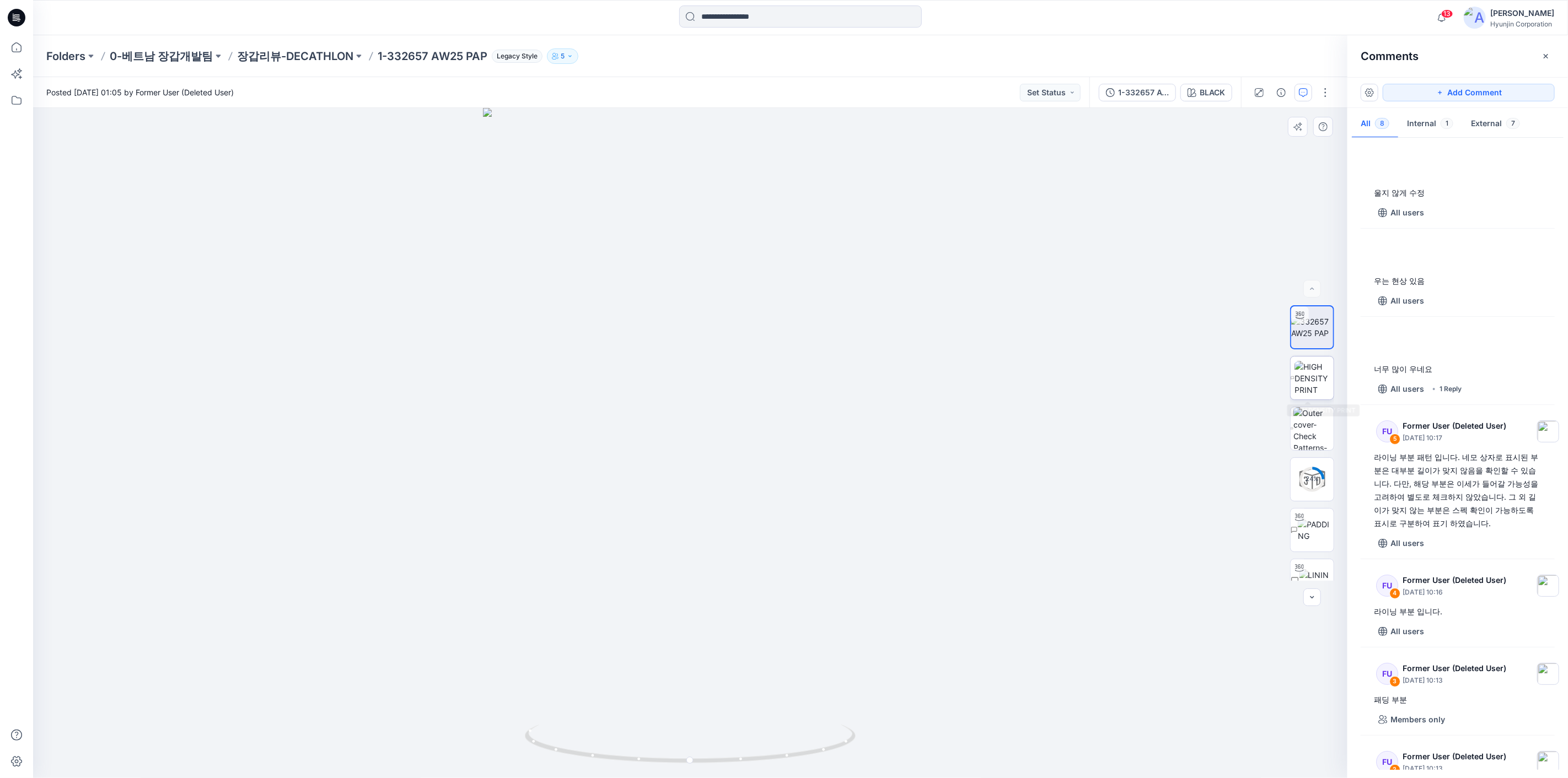
click at [1295, 377] on img at bounding box center [1314, 378] width 39 height 35
click at [1295, 377] on img at bounding box center [1314, 378] width 38 height 35
click at [1311, 431] on img at bounding box center [1313, 429] width 40 height 43
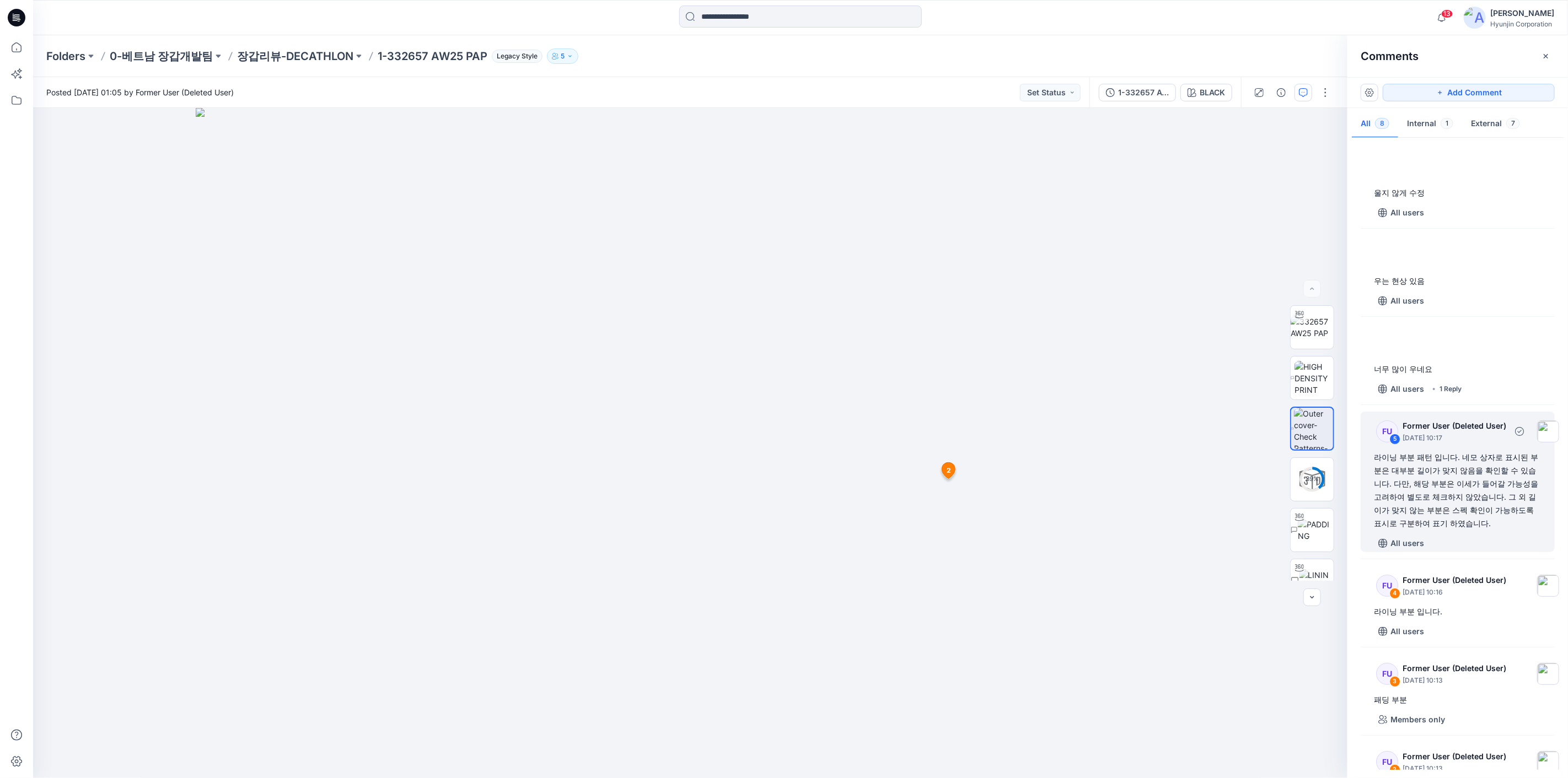
click at [1458, 491] on div "라이닝 부분 패턴 입니다. 네모 상자로 표시된 부분은 대부분 길이가 맞지 않음을 확인할 수 있습니다. 다만, 해당 부분은 이세가 들어갈 가능성…" at bounding box center [1457, 491] width 168 height 80
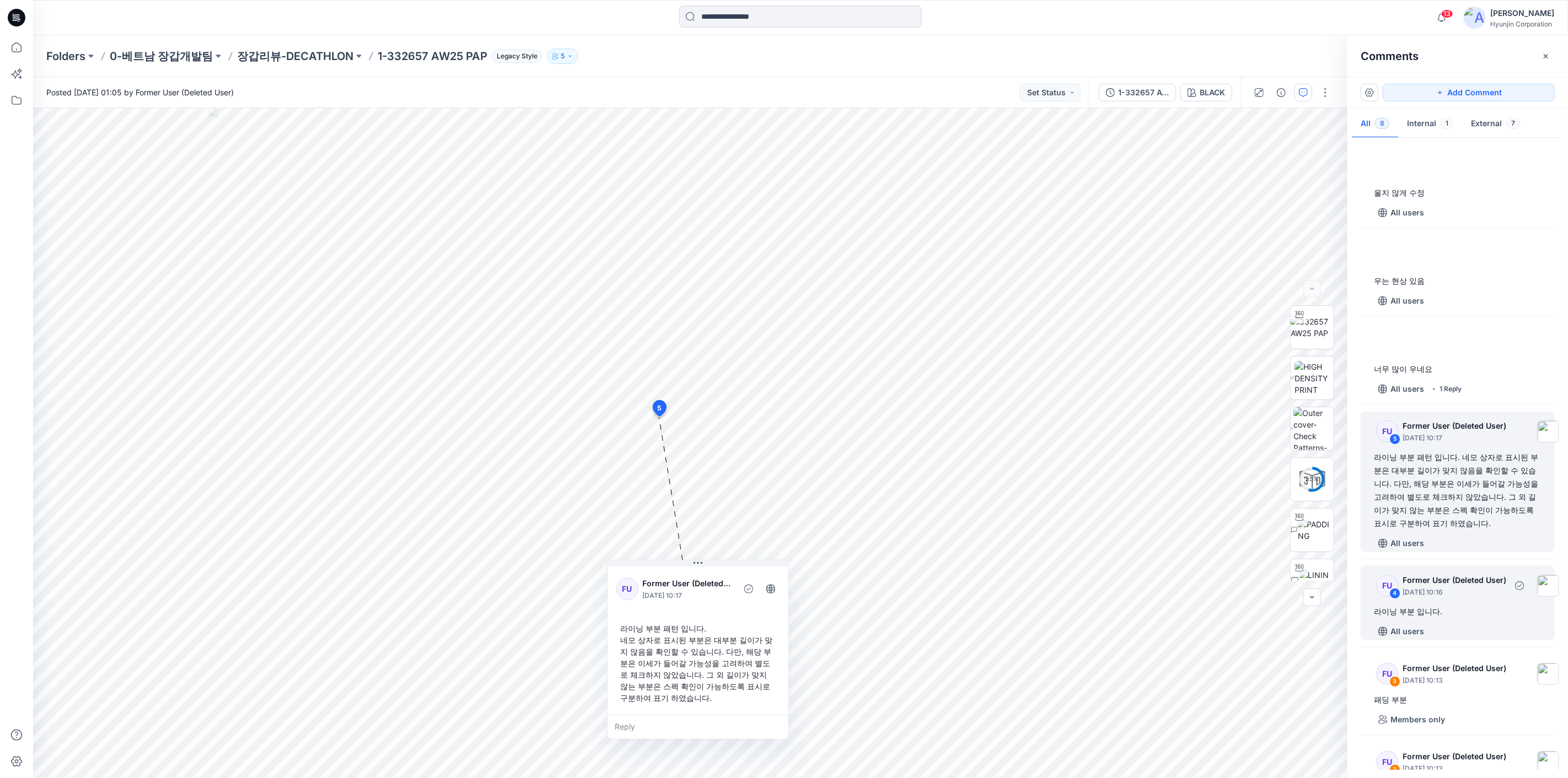
click at [1450, 618] on div "FU 4 Former User (Deleted User) [DATE] 10:16 라이닝 부분 입니다. All users" at bounding box center [1458, 603] width 194 height 75
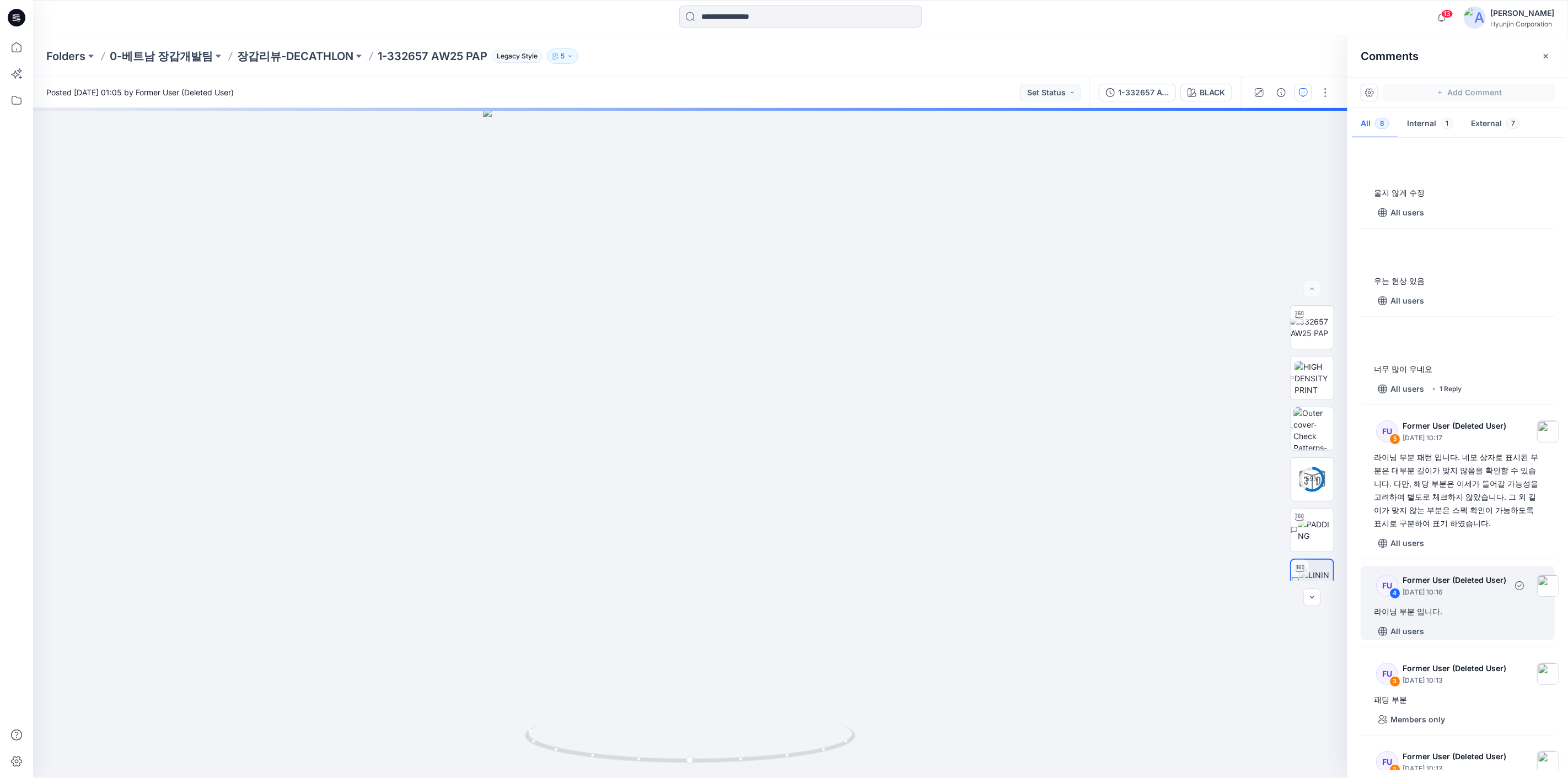
click at [1450, 618] on div "FU 4 Former User (Deleted User) [DATE] 10:16 라이닝 부분 입니다. All users" at bounding box center [1458, 603] width 194 height 75
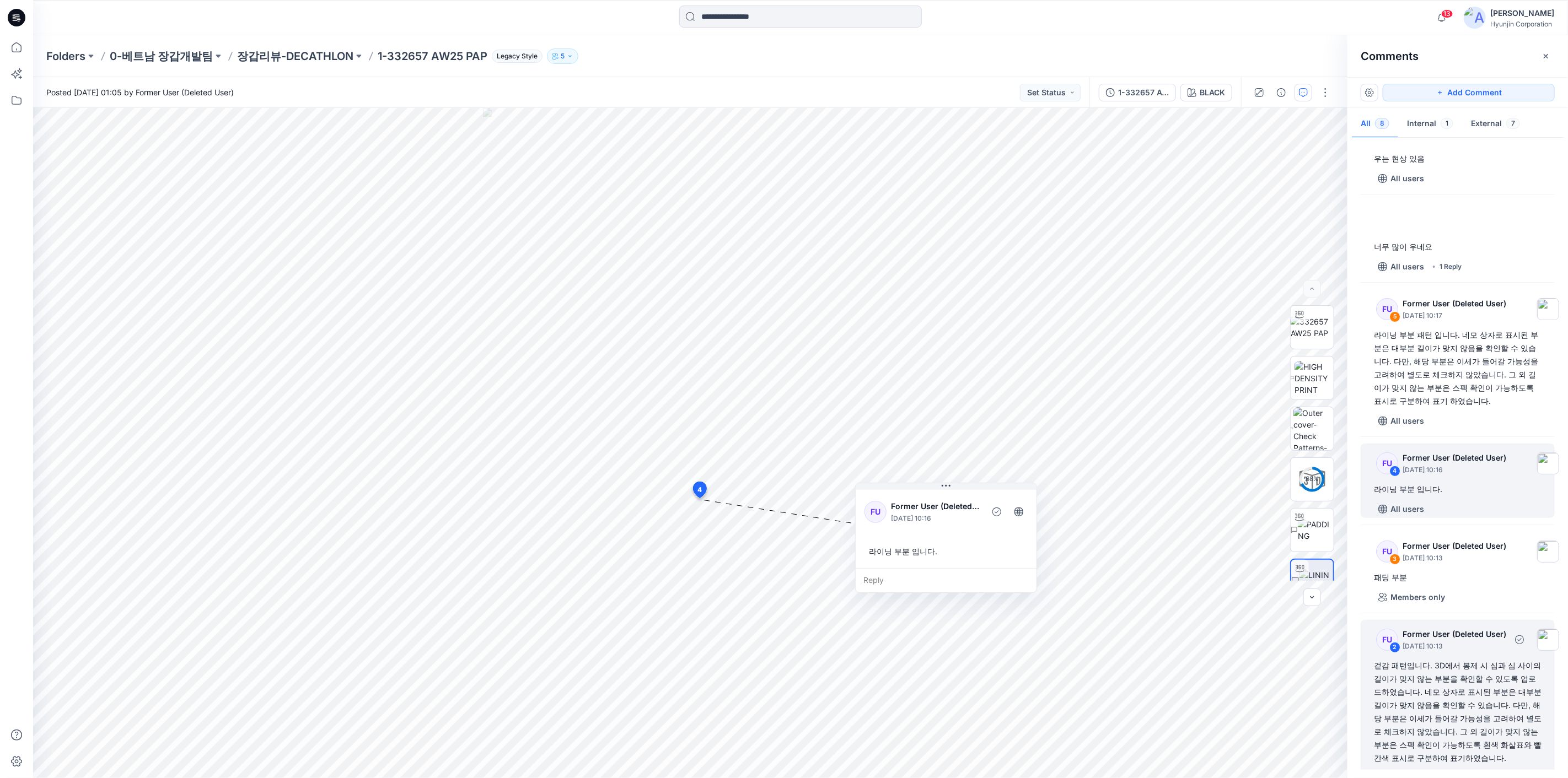
click at [1428, 675] on div "겉감 패턴입니다. 3D에서 봉제 시 심과 심 사이의 길이가 맞지 않는 부분을 확인할 수 있도록 업로드하였습니다. 네모 상자로 표시된 부분은 대…" at bounding box center [1457, 712] width 168 height 106
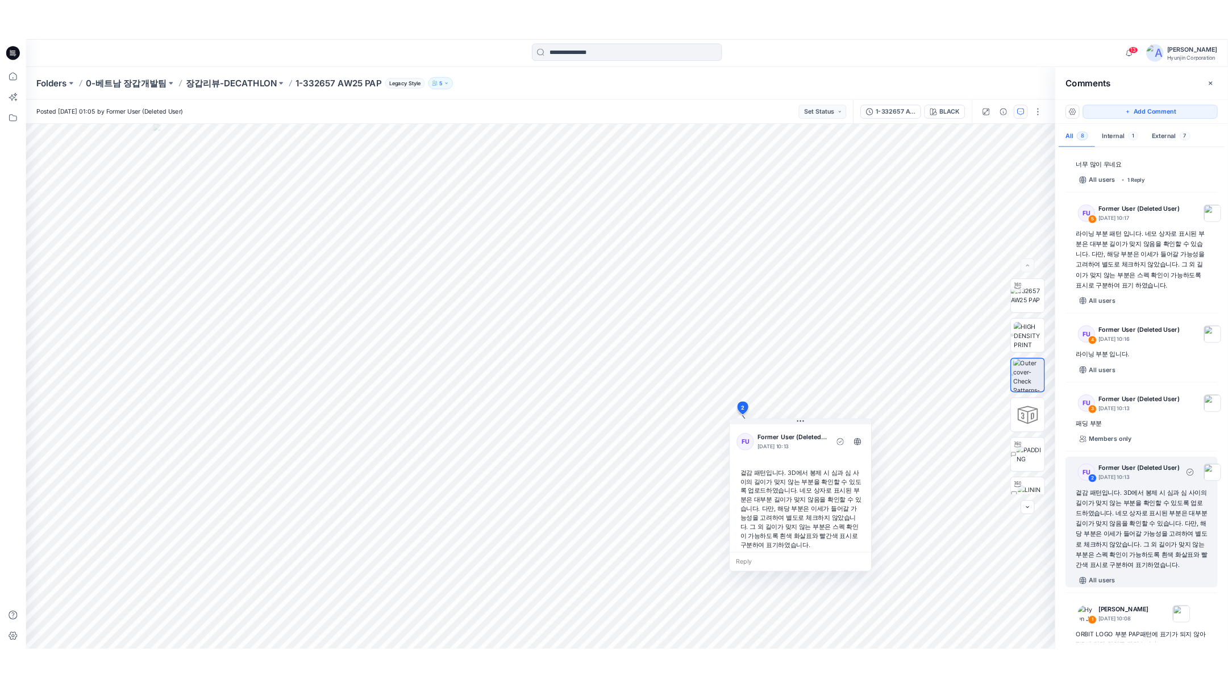
scroll to position [253, 0]
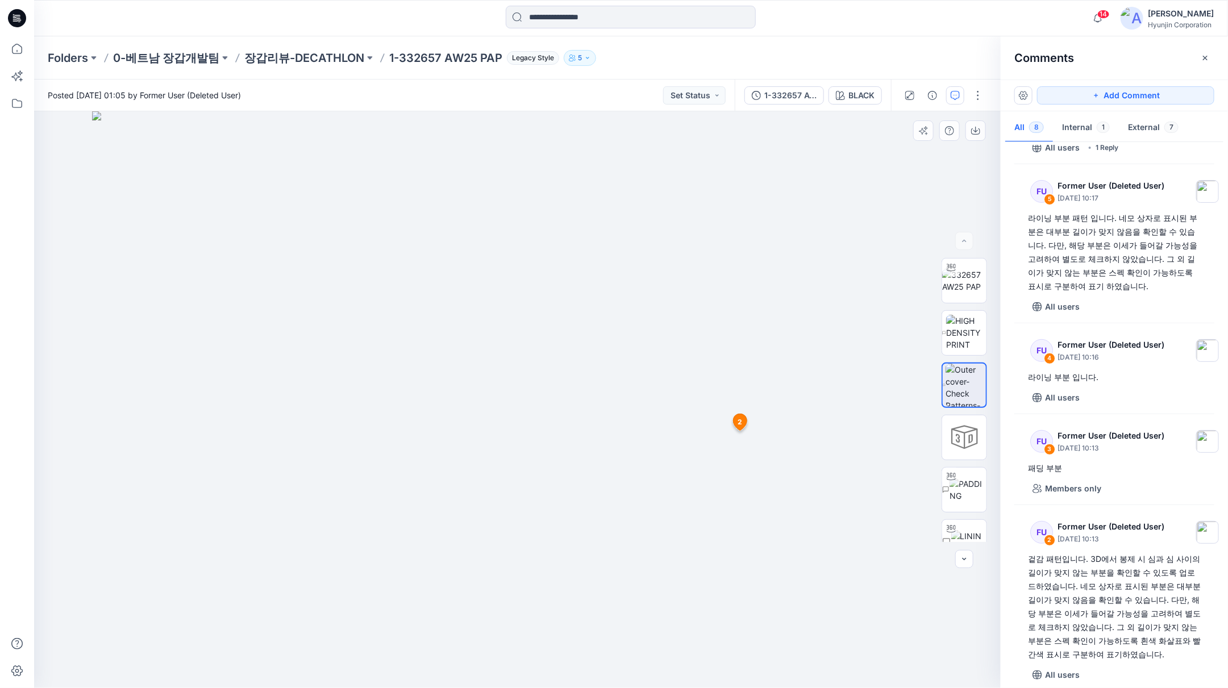
click at [871, 599] on img at bounding box center [517, 399] width 851 height 577
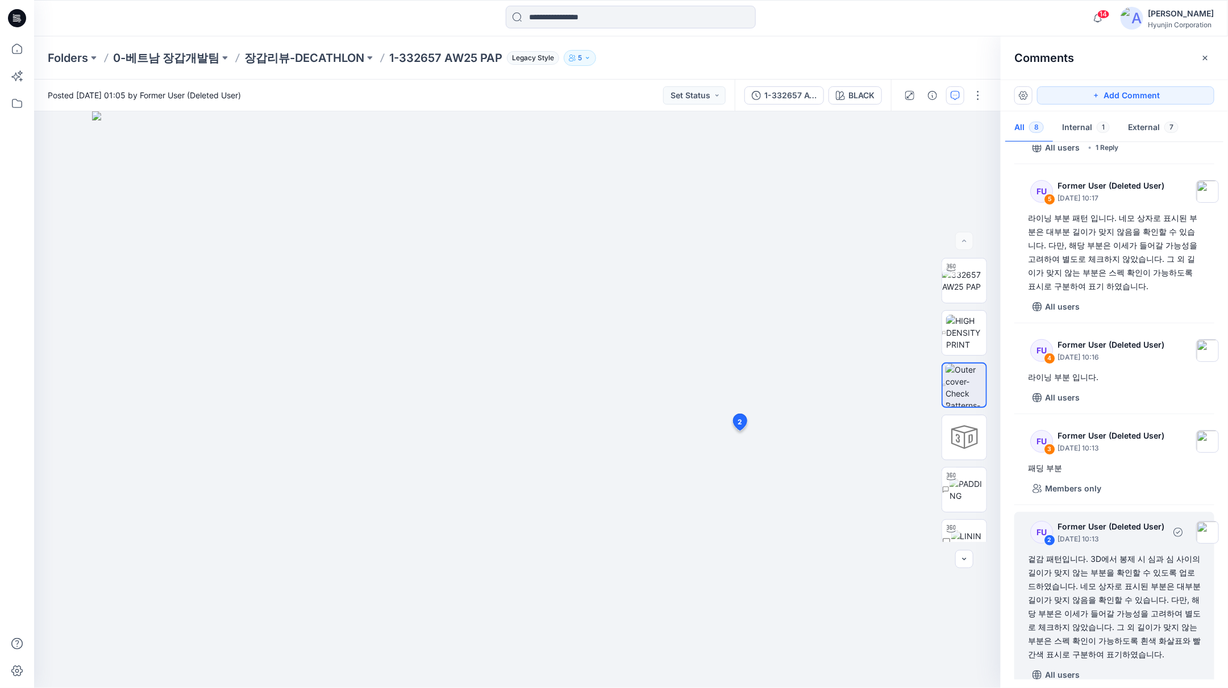
click at [1083, 591] on div "겉감 패턴입니다. 3D에서 봉제 시 심과 심 사이의 길이가 맞지 않는 부분을 확인할 수 있도록 업로드하였습니다. 네모 상자로 표시된 부분은 대…" at bounding box center [1114, 606] width 173 height 109
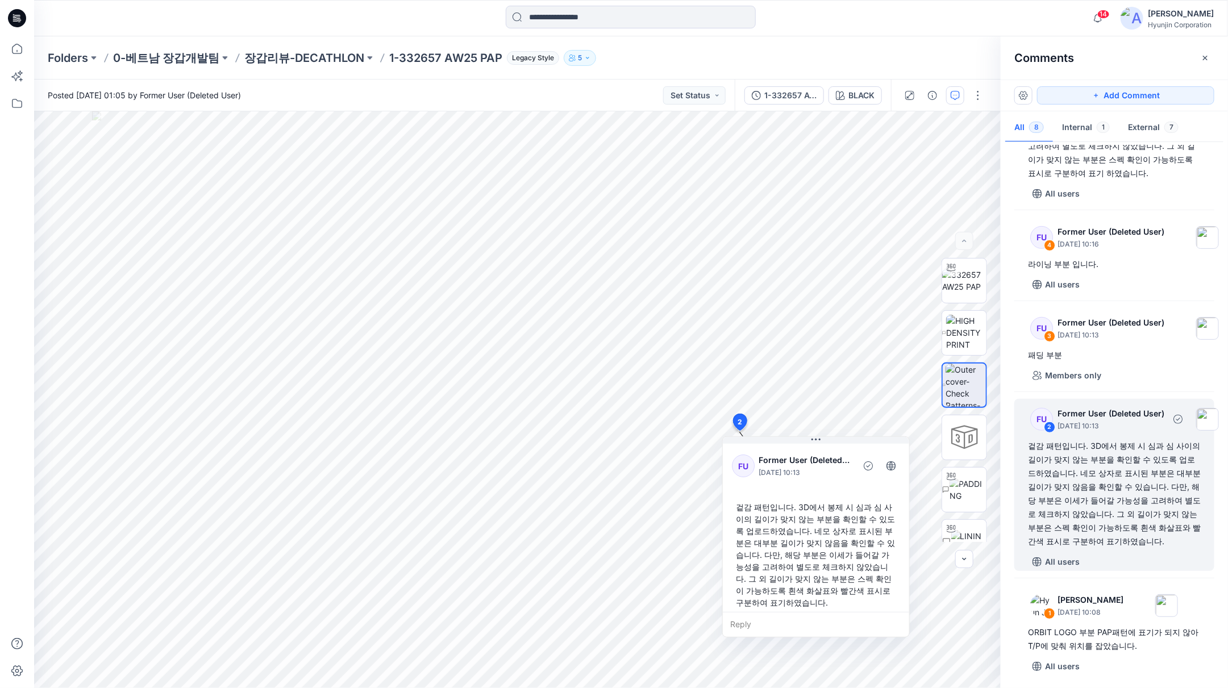
scroll to position [368, 0]
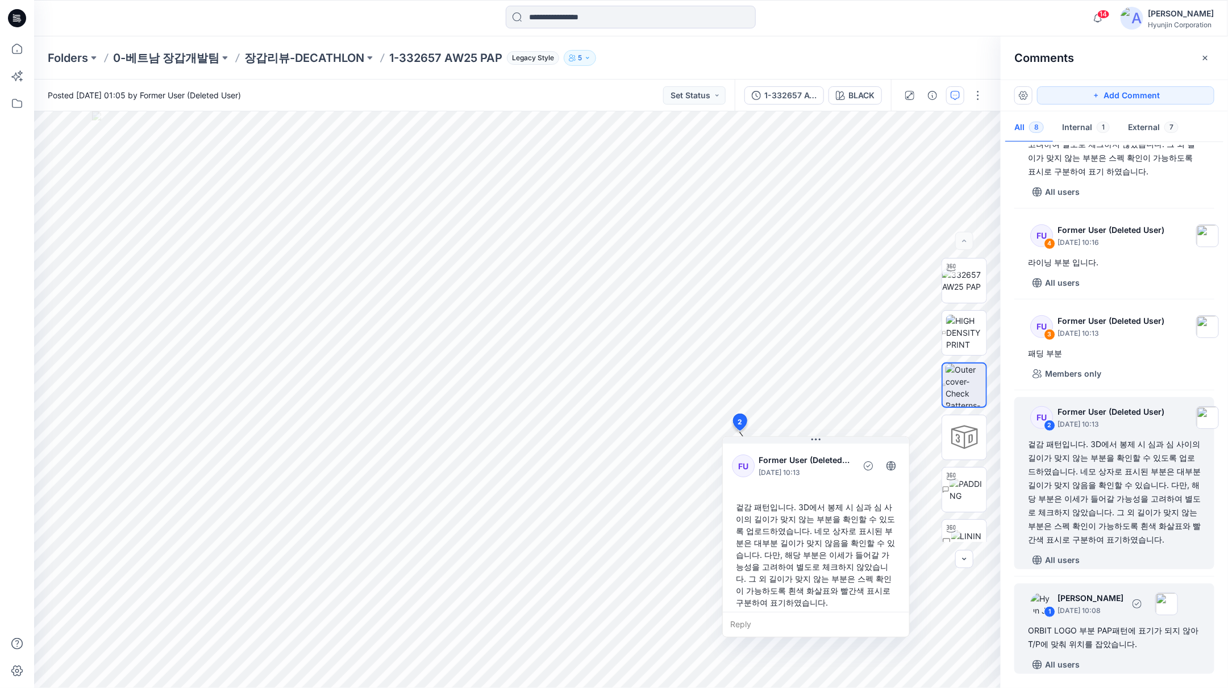
click at [1120, 639] on div "ORBIT LOGO 부분 PAP패턴에 표기가 되지 않아 T/P에 맞춰 위치를 잡았습니다." at bounding box center [1114, 637] width 173 height 27
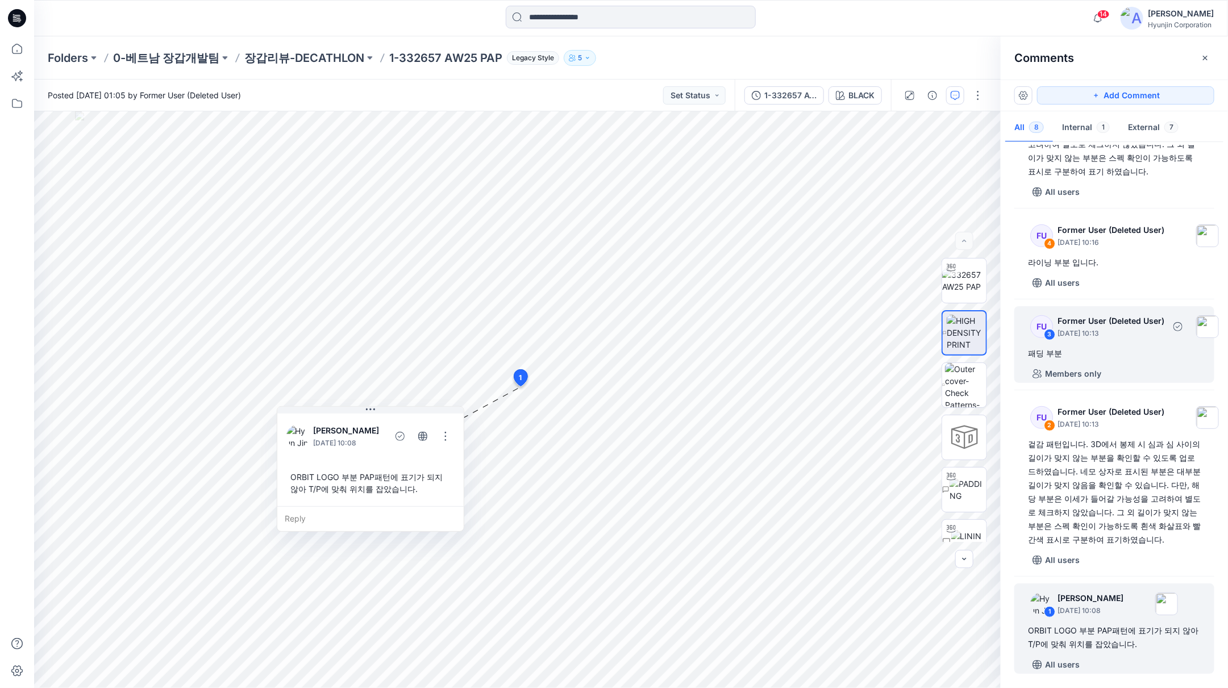
scroll to position [242, 0]
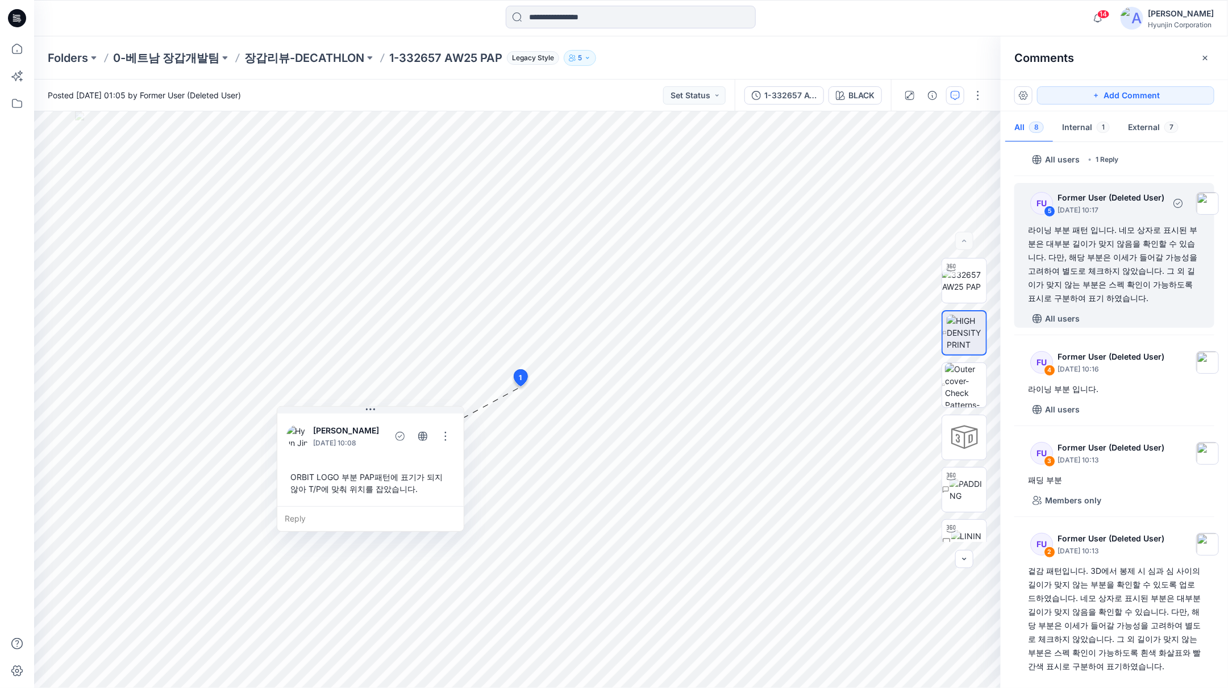
click at [1122, 286] on div "라이닝 부분 패턴 입니다. 네모 상자로 표시된 부분은 대부분 길이가 맞지 않음을 확인할 수 있습니다. 다만, 해당 부분은 이세가 들어갈 가능성…" at bounding box center [1114, 264] width 173 height 82
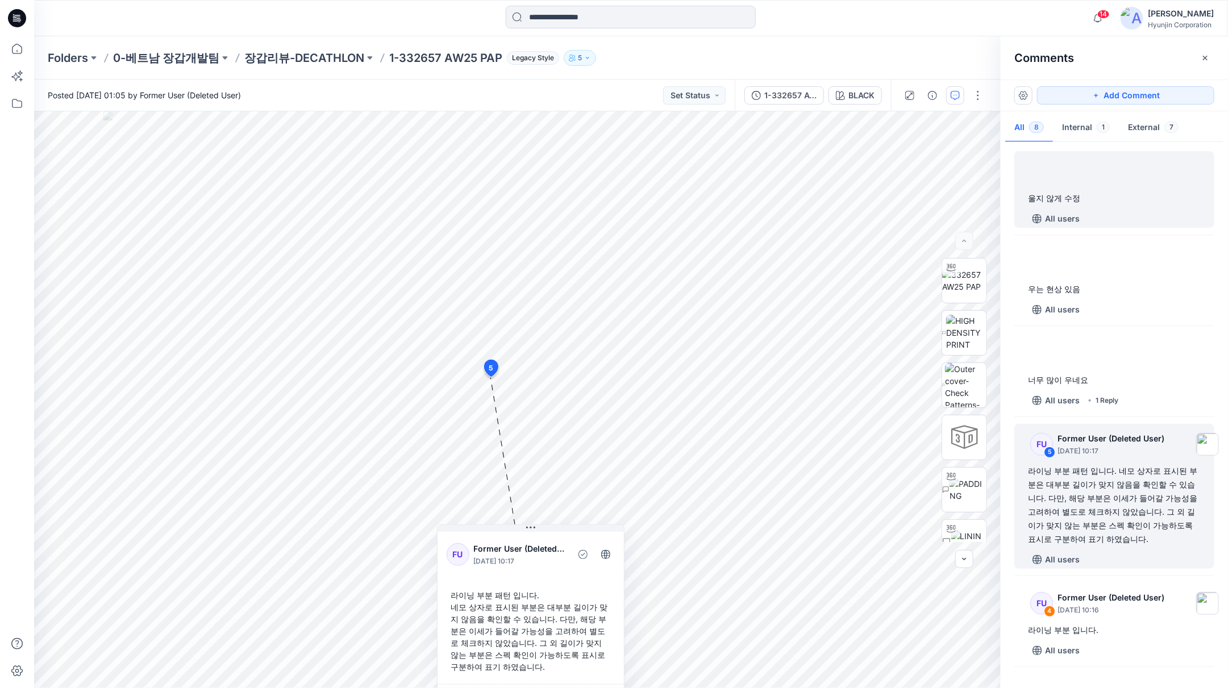
scroll to position [0, 0]
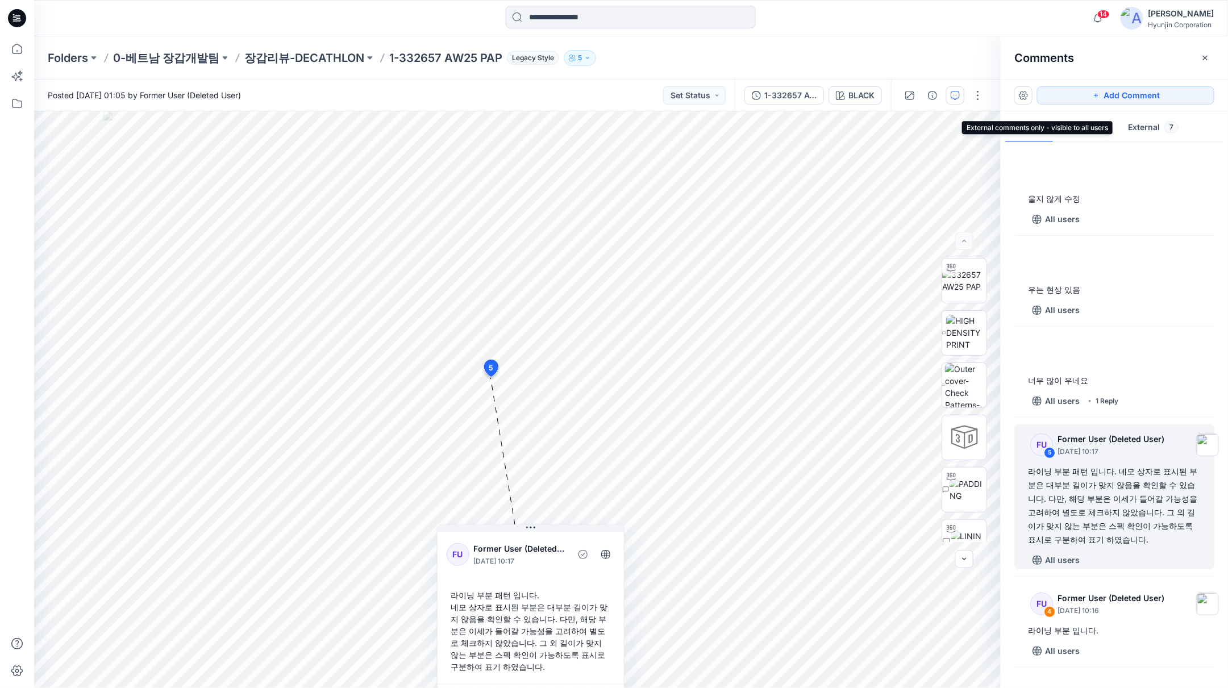
click at [1152, 126] on button "External 7" at bounding box center [1153, 128] width 69 height 29
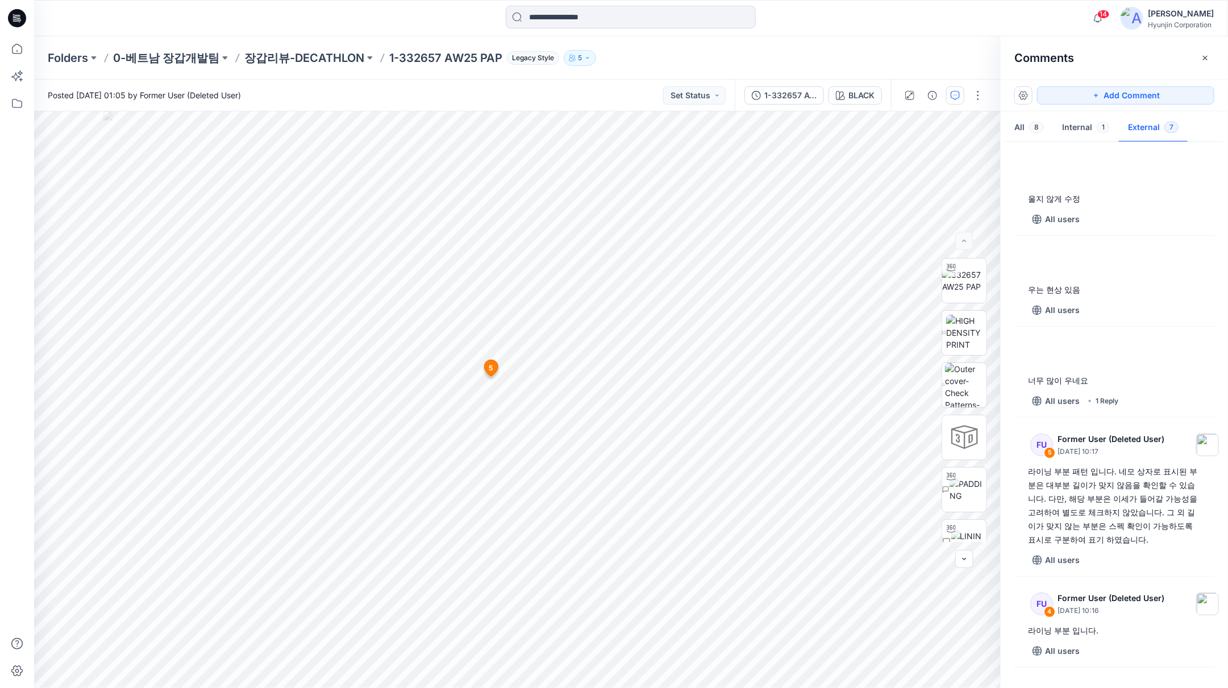
click at [1138, 129] on button "External 7" at bounding box center [1153, 128] width 69 height 29
click at [1087, 132] on button "Internal 1" at bounding box center [1086, 128] width 66 height 29
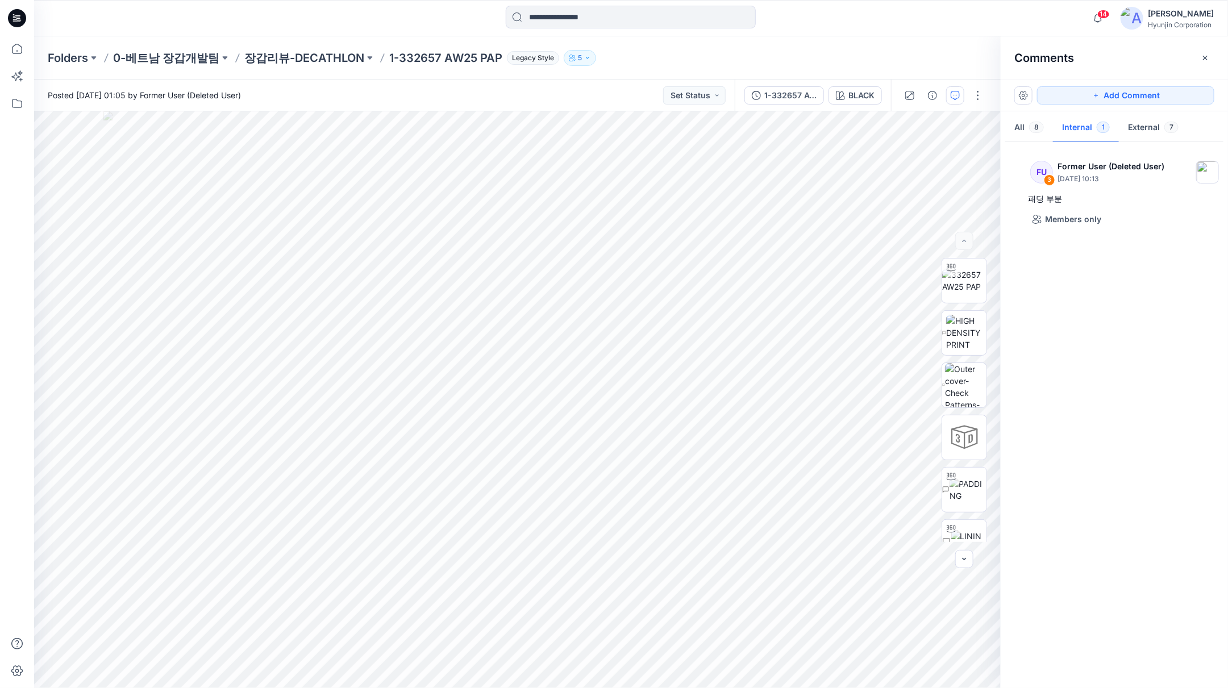
click at [22, 22] on icon at bounding box center [17, 18] width 18 height 18
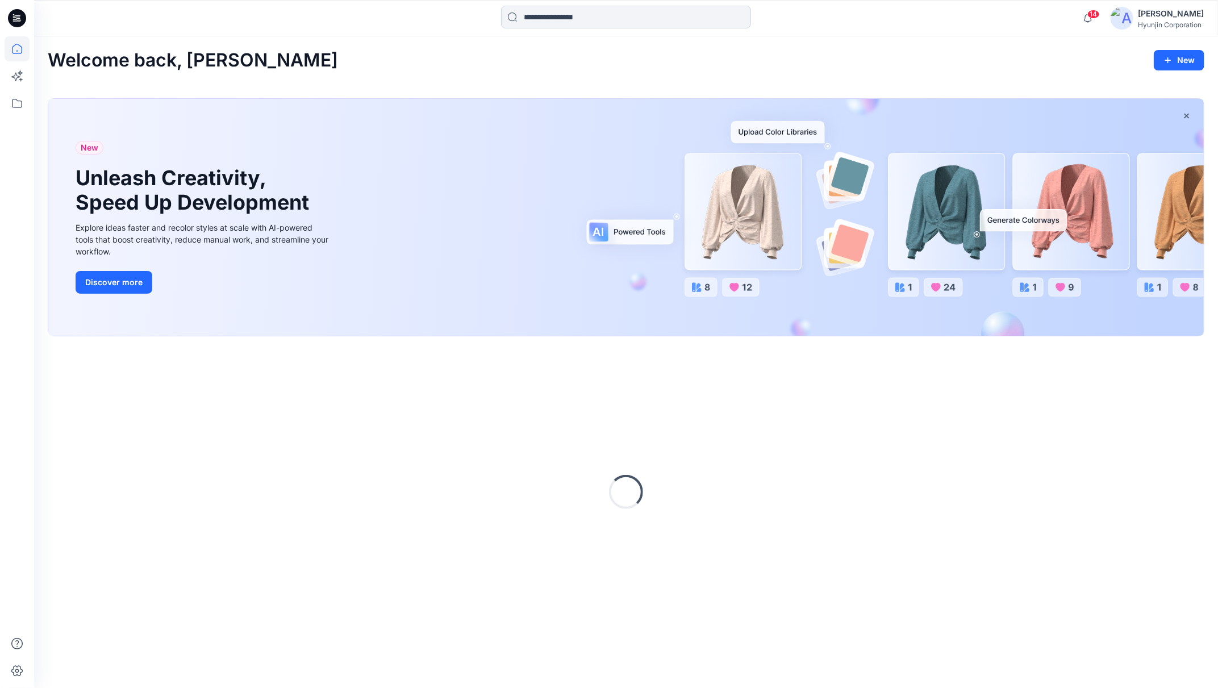
click at [577, 23] on input at bounding box center [626, 17] width 250 height 23
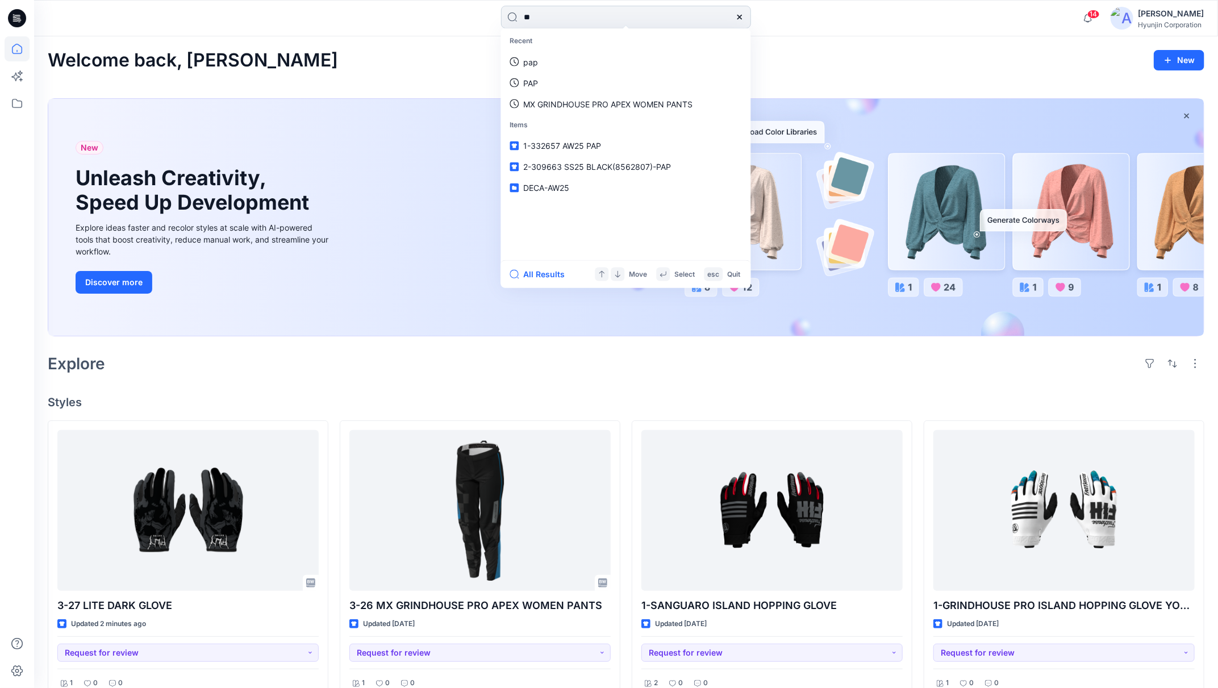
type input "*"
type input "***"
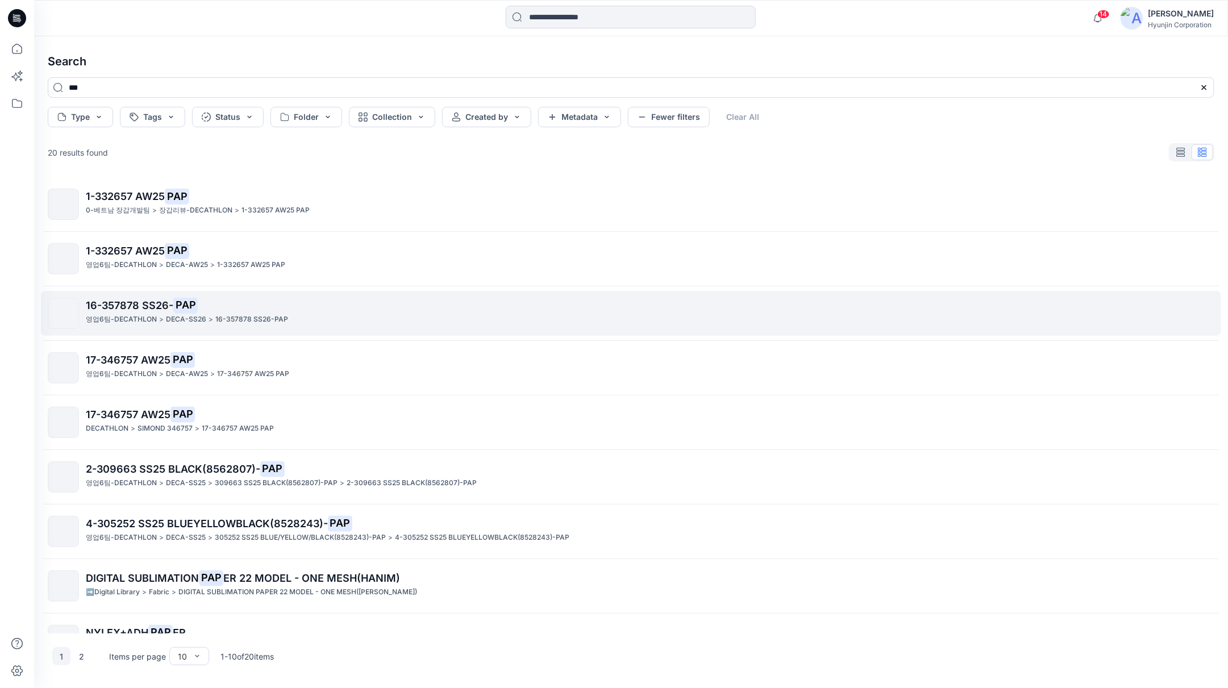
click at [104, 303] on span "16-357878 SS26-" at bounding box center [130, 305] width 88 height 12
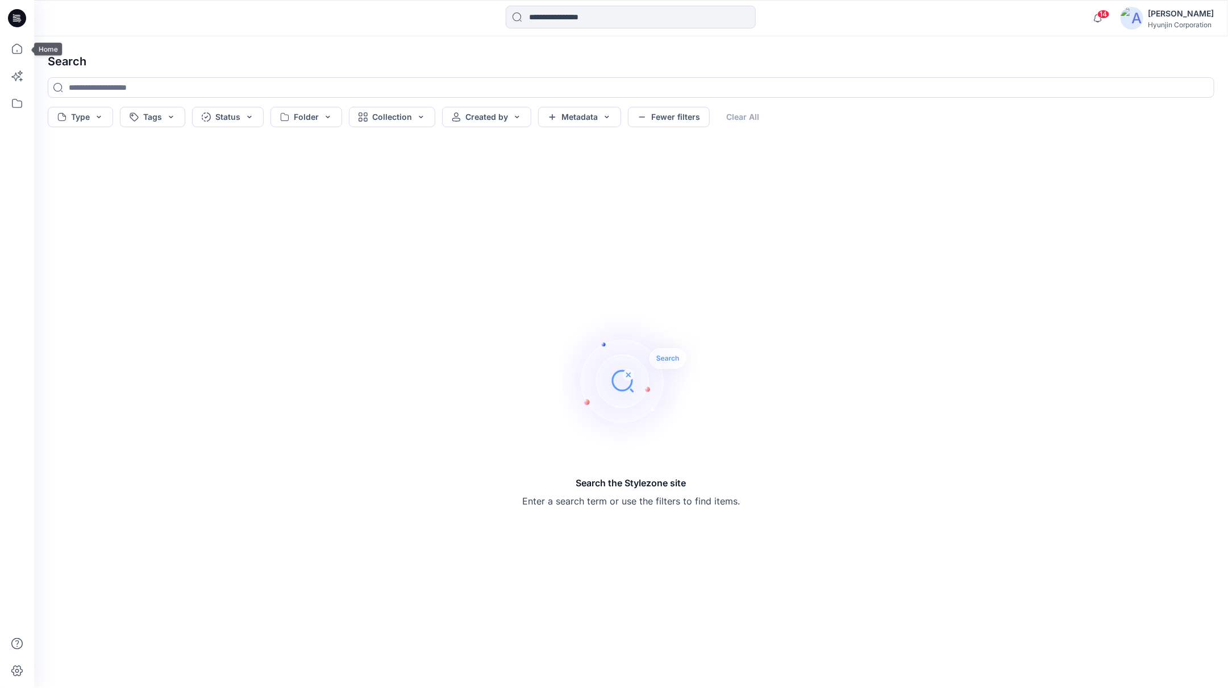
click at [20, 24] on icon at bounding box center [17, 18] width 18 height 18
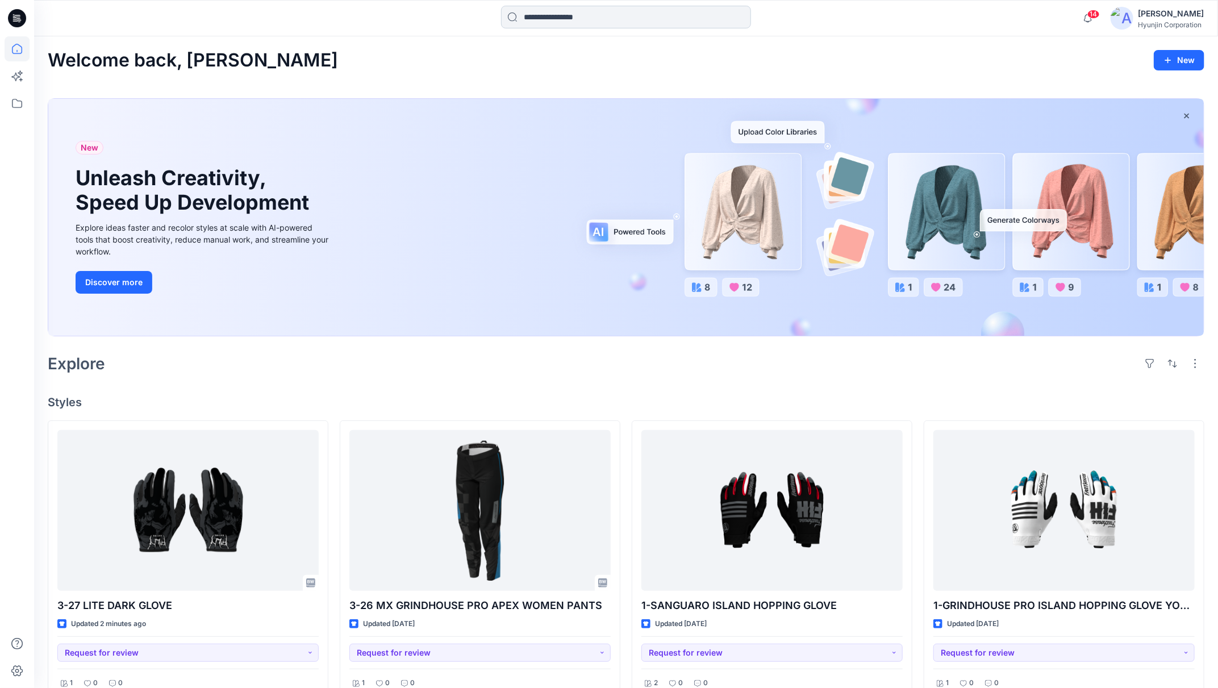
click at [601, 14] on input at bounding box center [626, 17] width 250 height 23
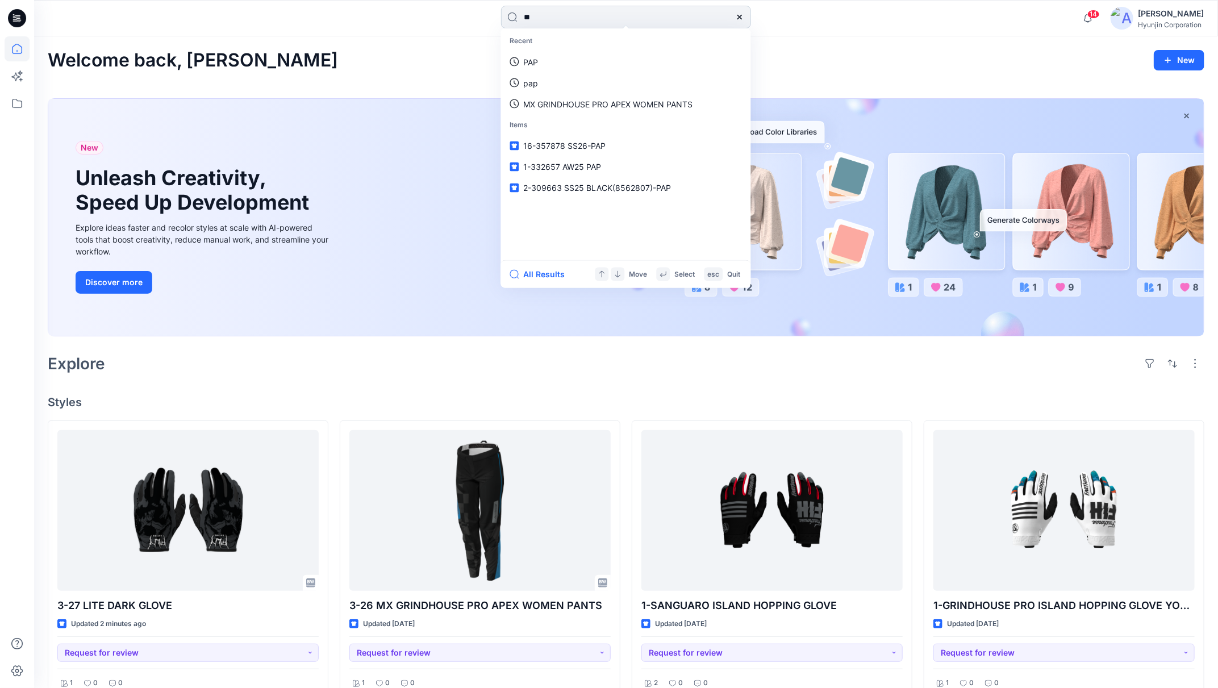
type input "***"
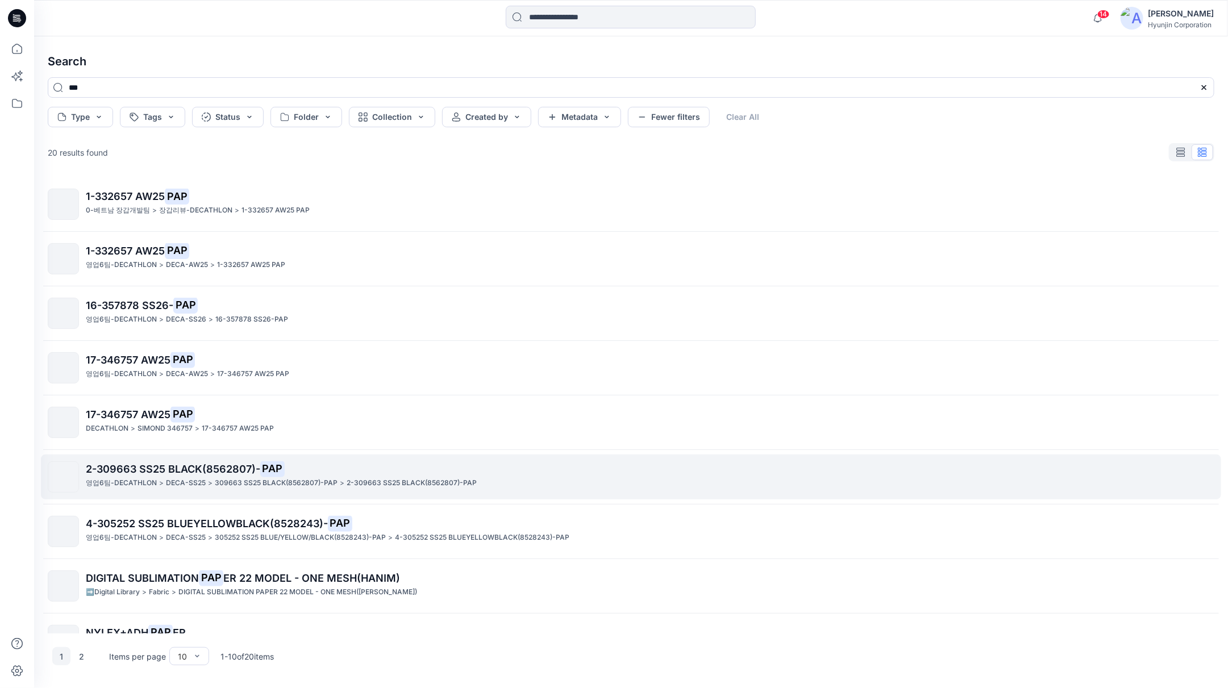
click at [135, 472] on span "2-309663 SS25 BLACK(8562807)-" at bounding box center [173, 469] width 174 height 12
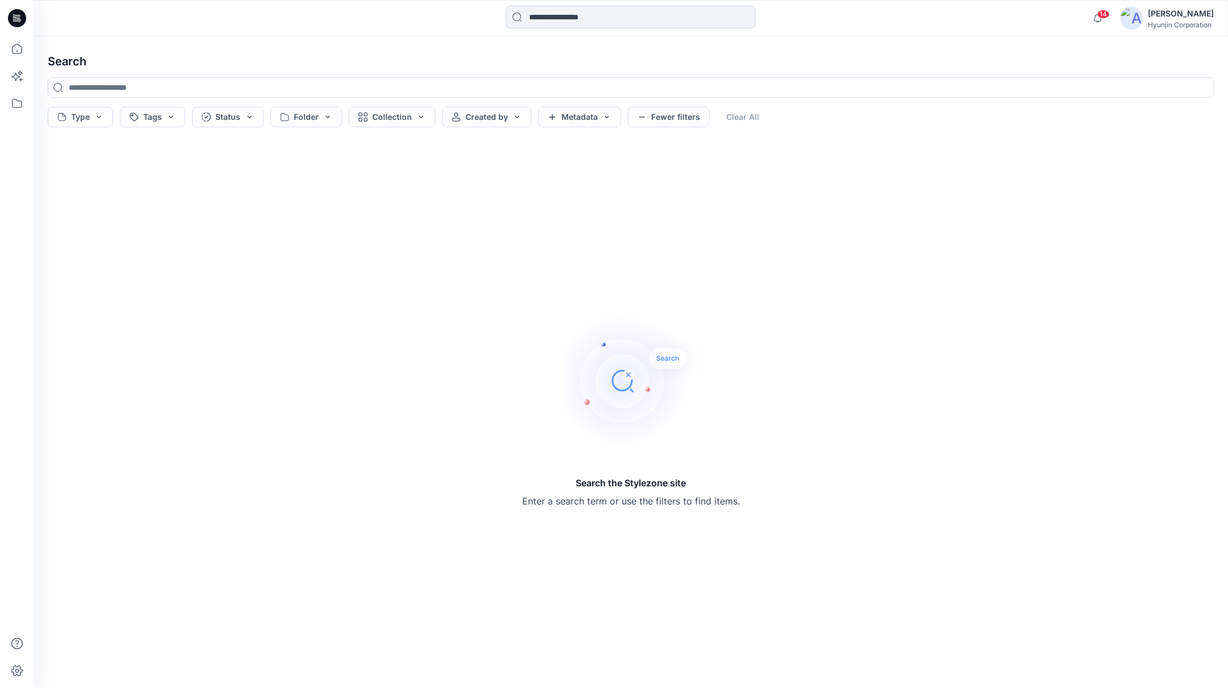
click at [556, 17] on input at bounding box center [631, 17] width 250 height 23
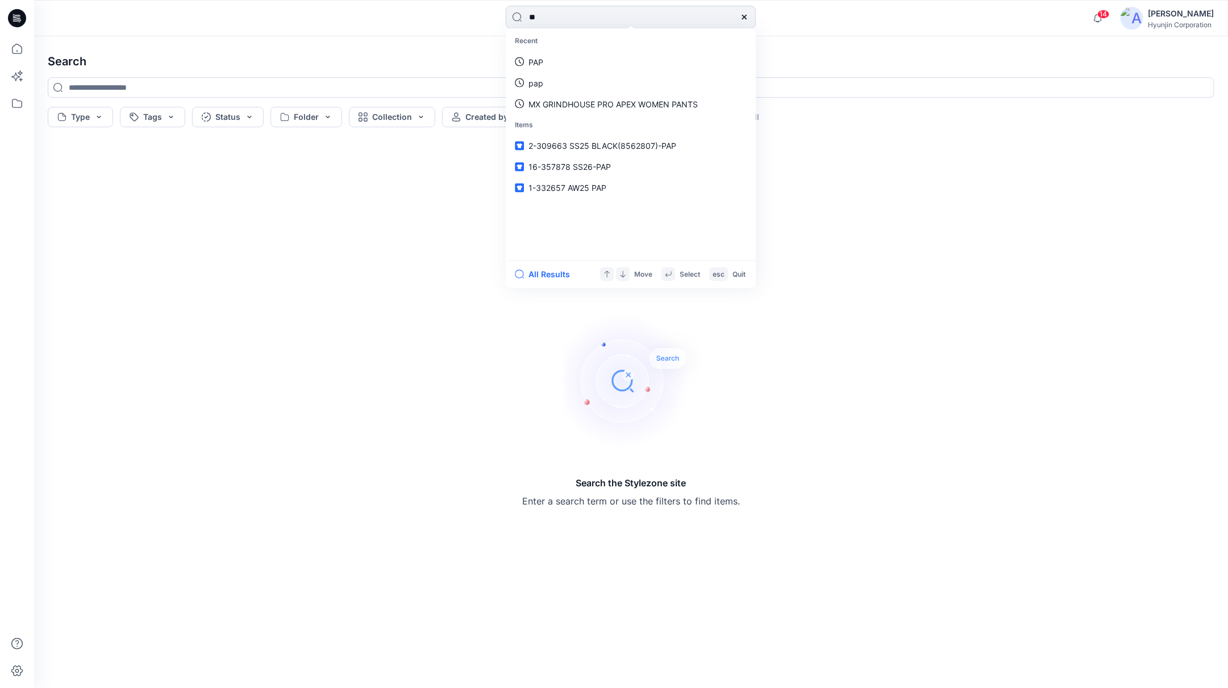
type input "***"
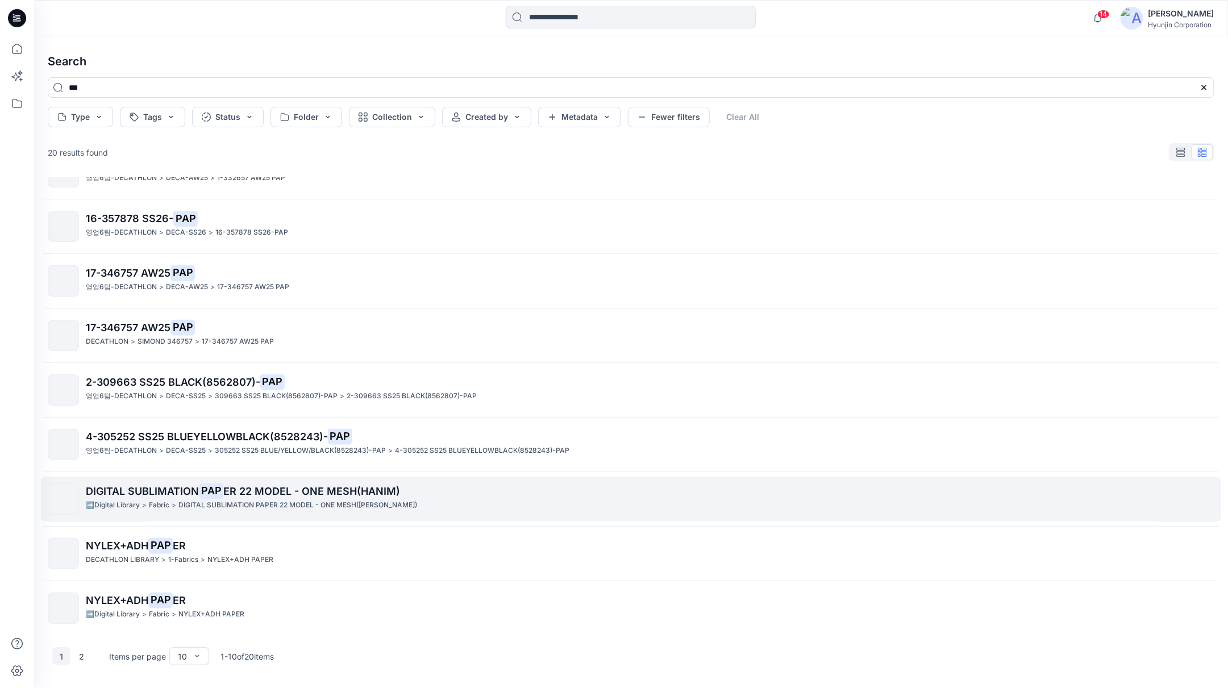
scroll to position [88, 0]
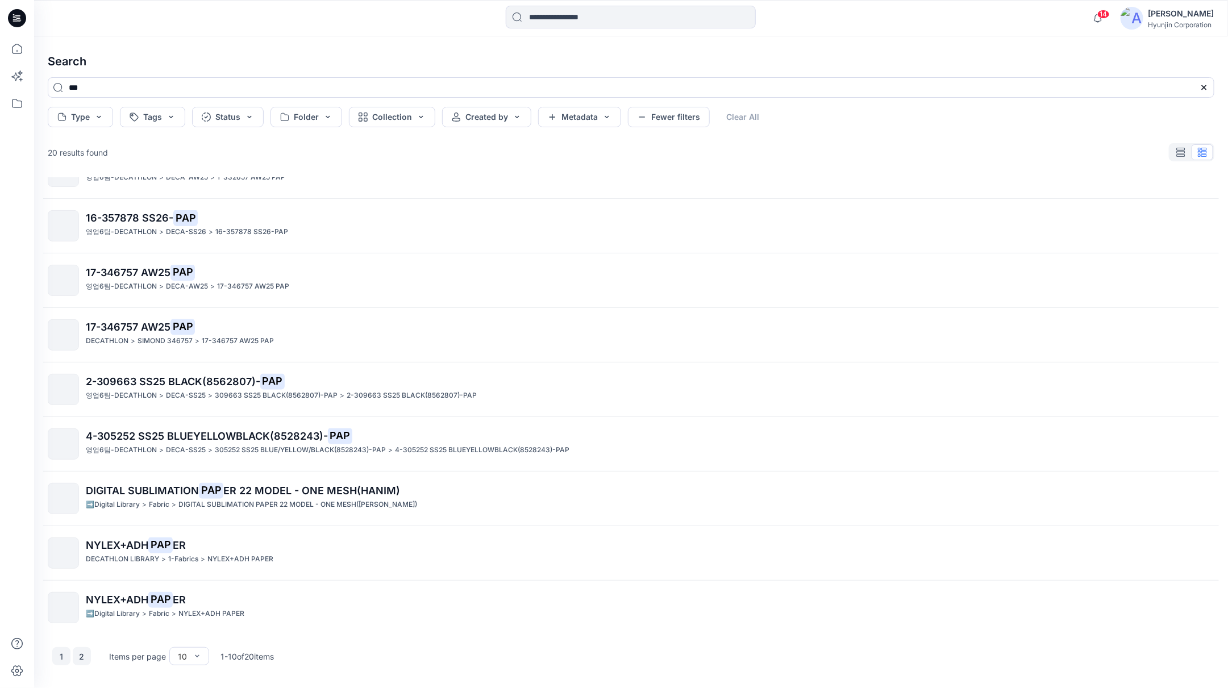
click at [85, 658] on button "2" at bounding box center [82, 656] width 18 height 18
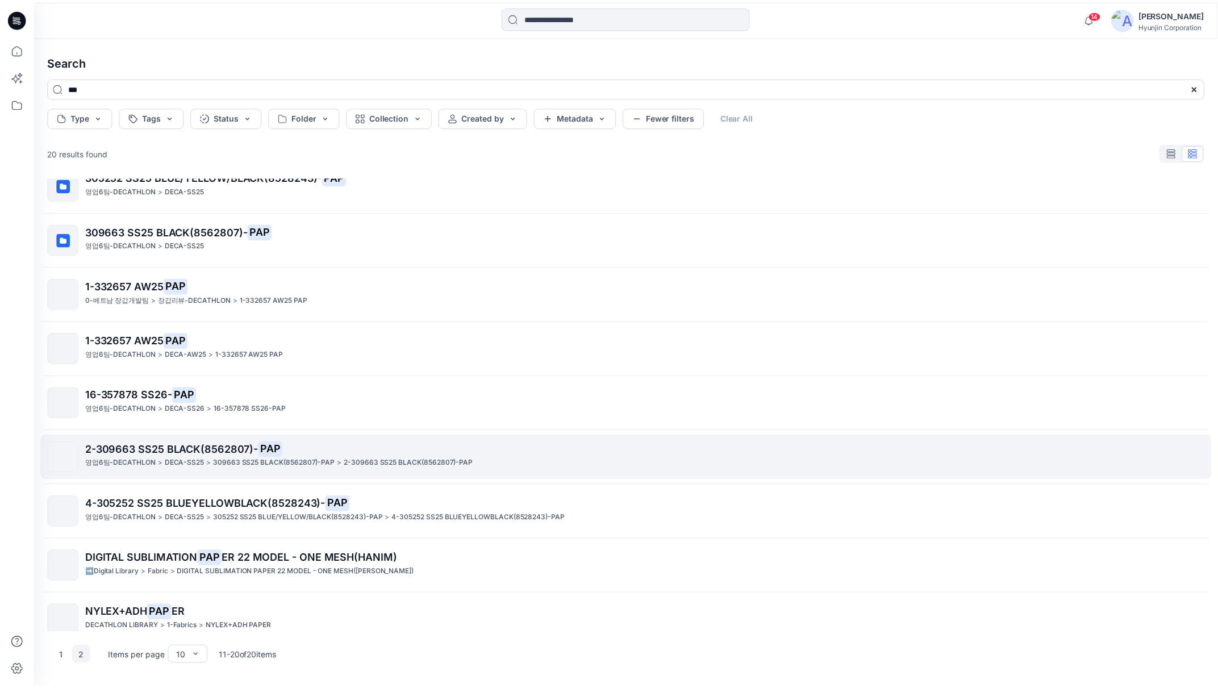
scroll to position [0, 0]
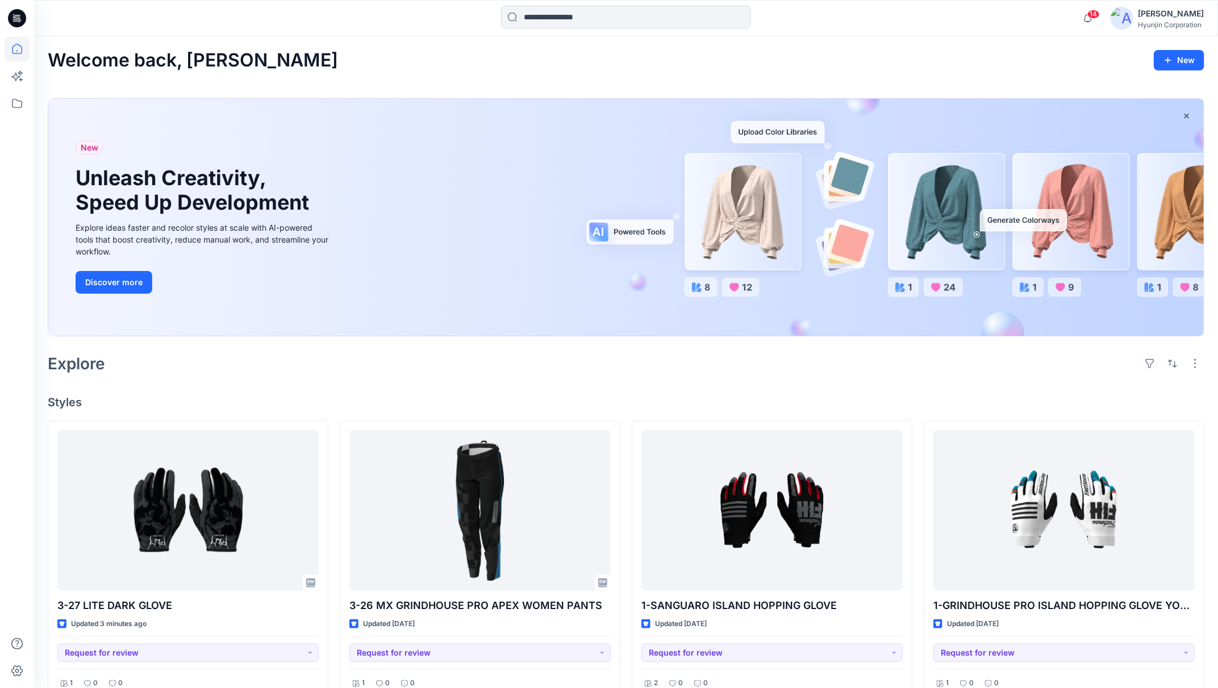
click at [26, 18] on div at bounding box center [17, 18] width 36 height 36
click at [578, 14] on input at bounding box center [626, 17] width 250 height 23
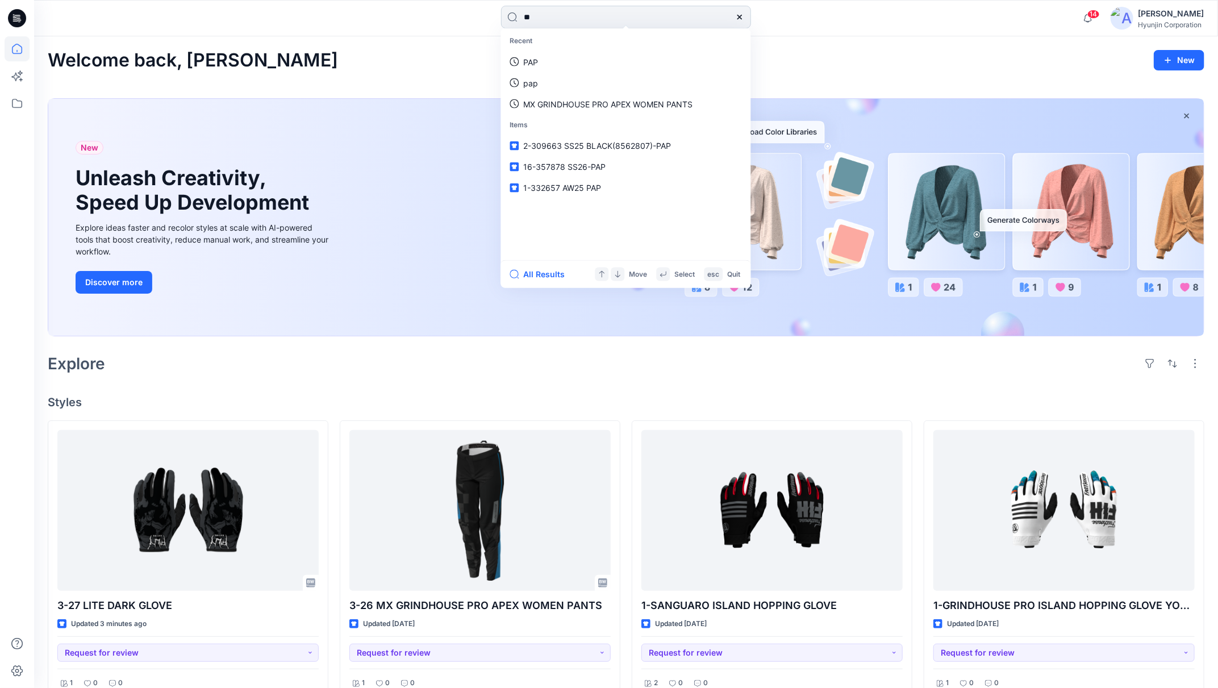
type input "***"
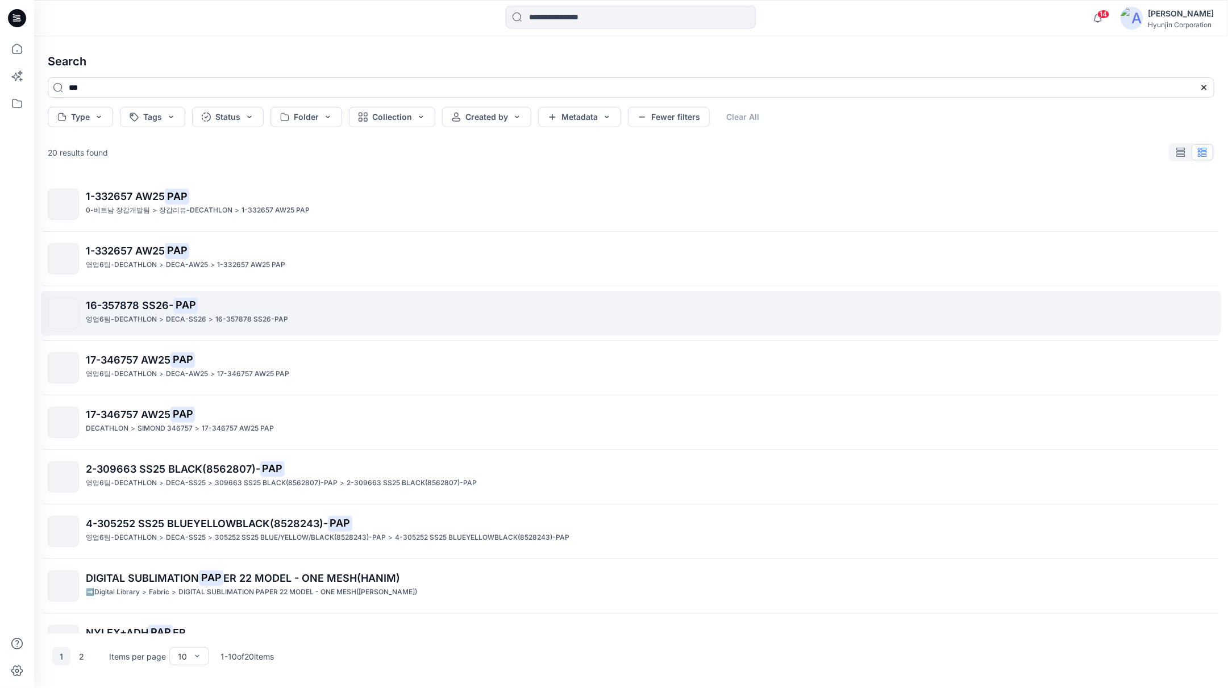
click at [122, 304] on span "16-357878 SS26-" at bounding box center [130, 305] width 88 height 12
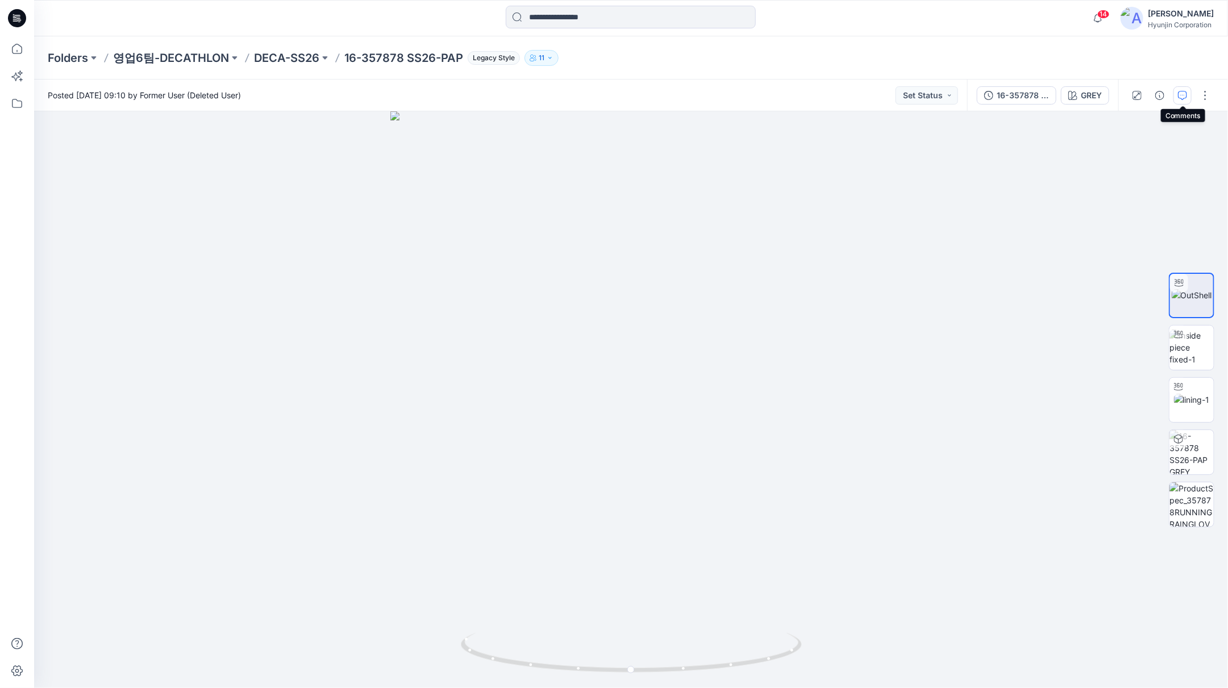
click at [1186, 94] on icon "button" at bounding box center [1182, 95] width 9 height 9
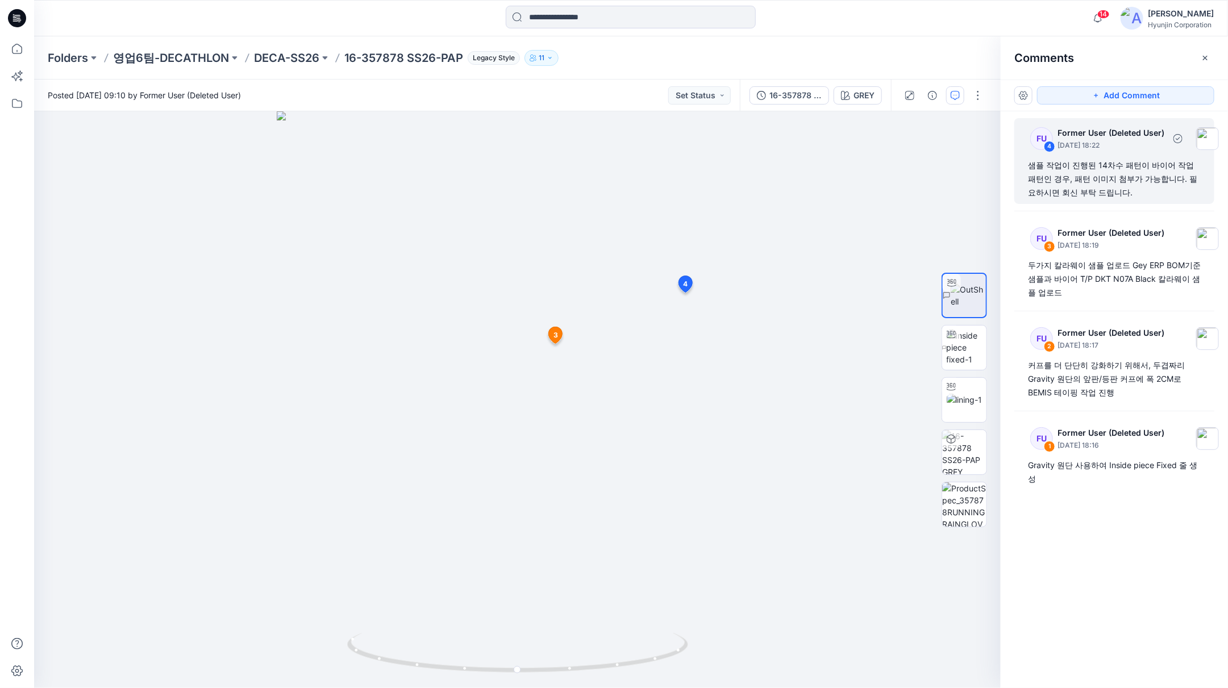
click at [1134, 194] on div "샘플 작업이 진행된 14차수 패턴이 바이어 작업 패턴인 경우, 패턴 이미지 첨부가 가능합니다. 필요하시면 회신 부탁 드립니다." at bounding box center [1114, 179] width 173 height 41
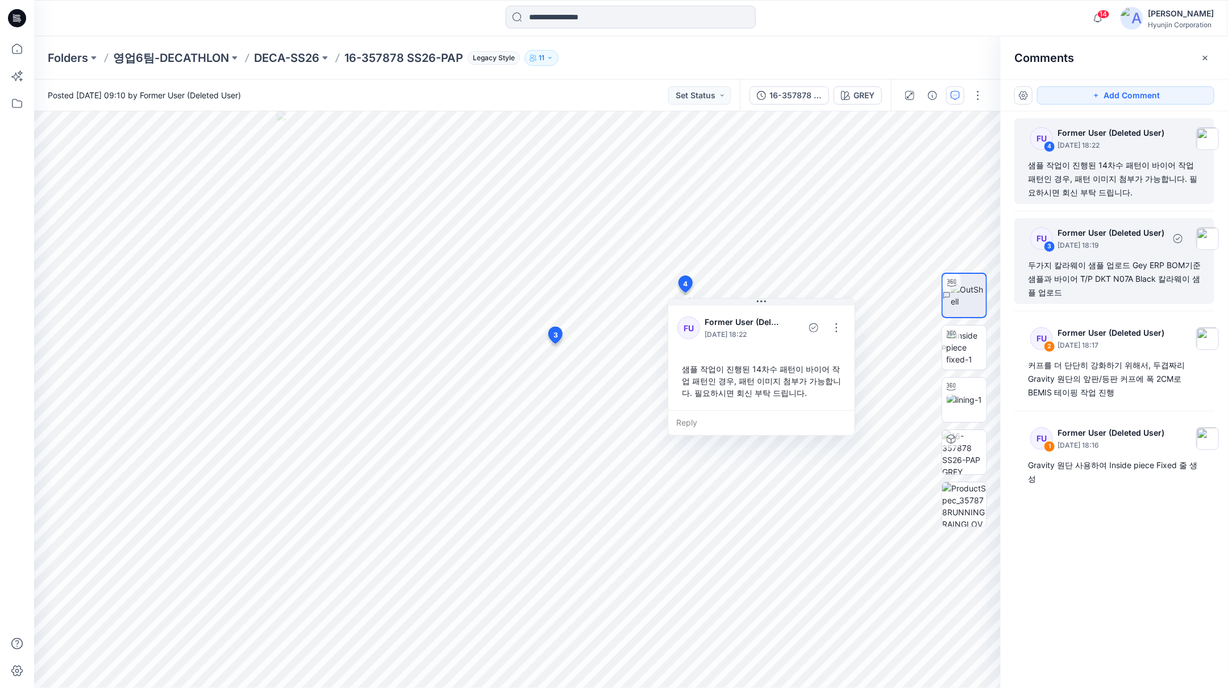
click at [1110, 240] on p "[DATE] 18:19" at bounding box center [1111, 245] width 107 height 11
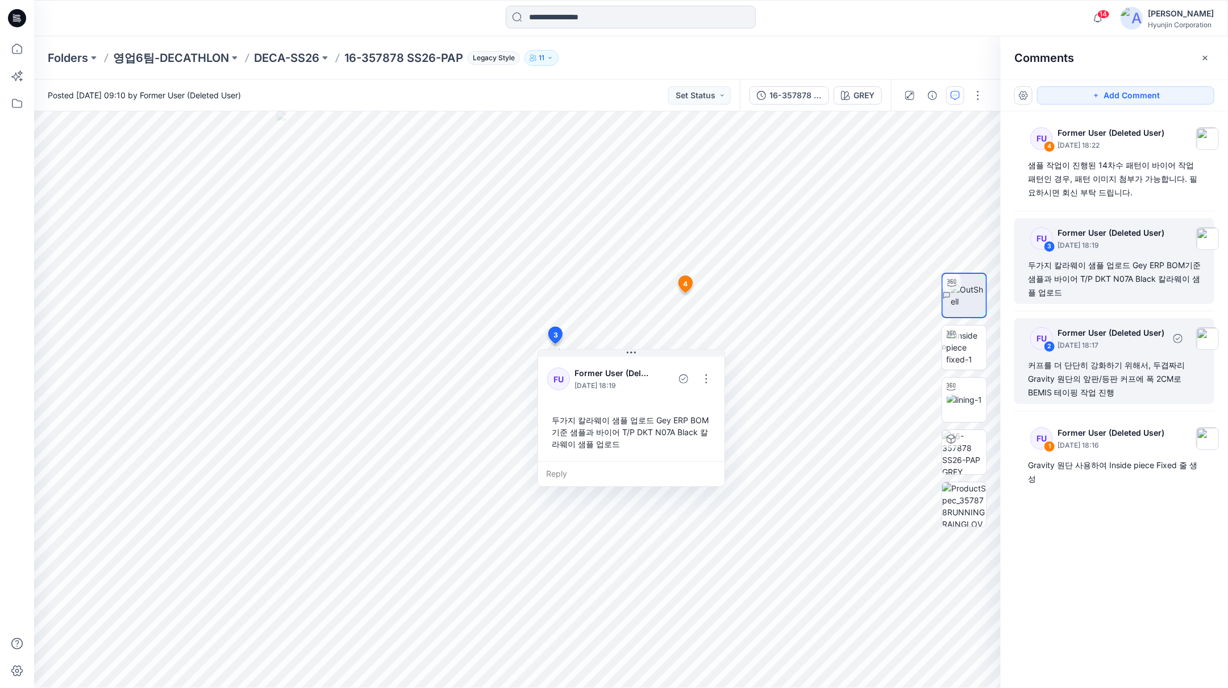
click at [1102, 376] on div "커프를 더 단단히 강화하기 위해서, 두겹짜리 Gravity 원단의 앞판/등판 커프에 폭 2CM로 BEMIS 테이핑 작업 진행" at bounding box center [1114, 379] width 173 height 41
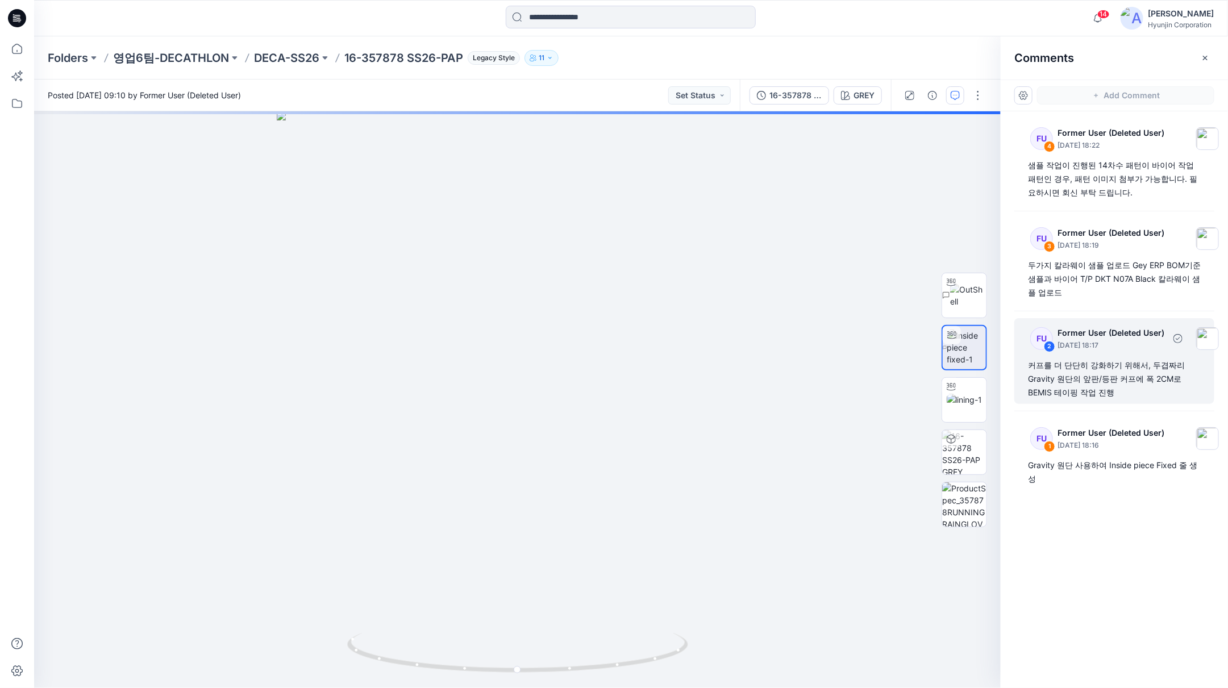
click at [1102, 376] on div "커프를 더 단단히 강화하기 위해서, 두겹짜리 Gravity 원단의 앞판/등판 커프에 폭 2CM로 BEMIS 테이핑 작업 진행" at bounding box center [1114, 379] width 173 height 41
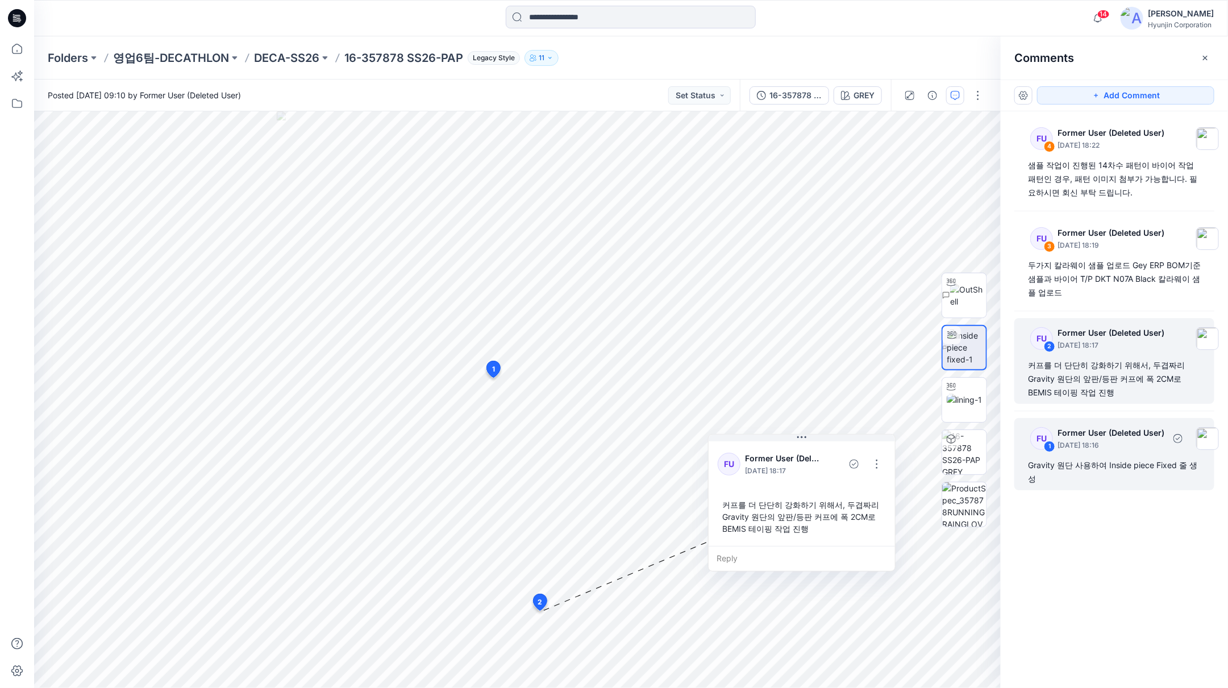
click at [1083, 470] on div "Gravity 원단 사용하여 Inside piece Fixed 줄 생성" at bounding box center [1114, 472] width 173 height 27
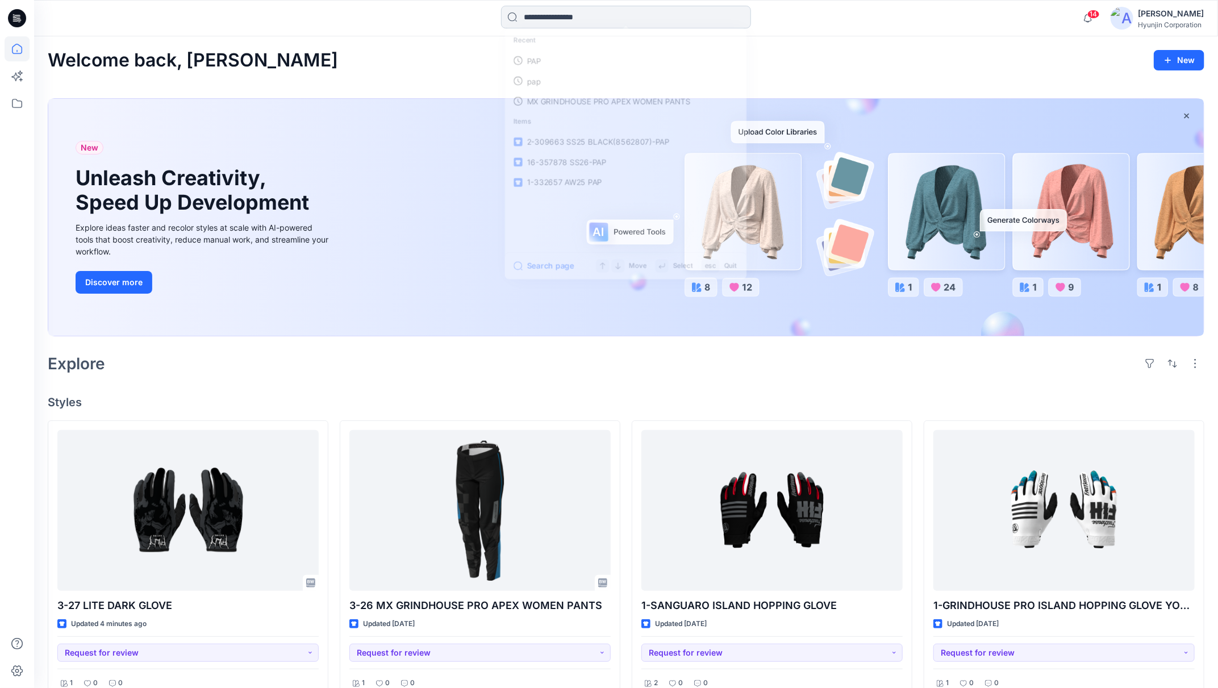
click at [617, 17] on input at bounding box center [626, 17] width 250 height 23
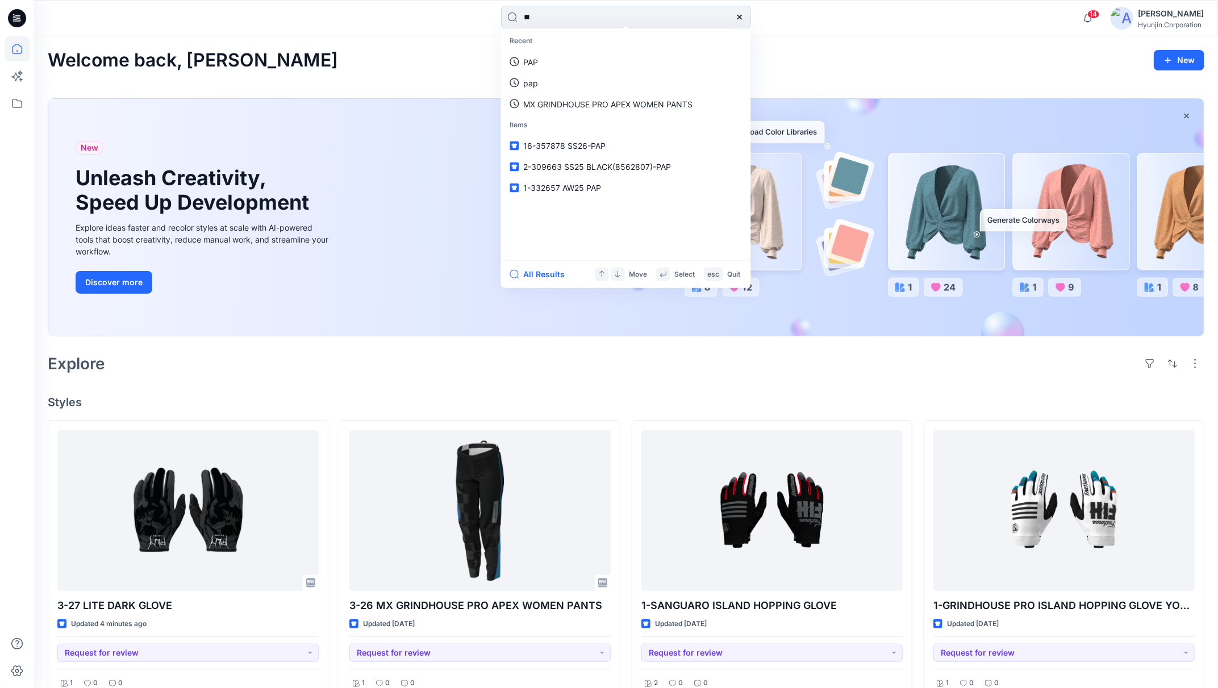
type input "*"
type input "**"
click at [24, 99] on icon at bounding box center [17, 103] width 25 height 25
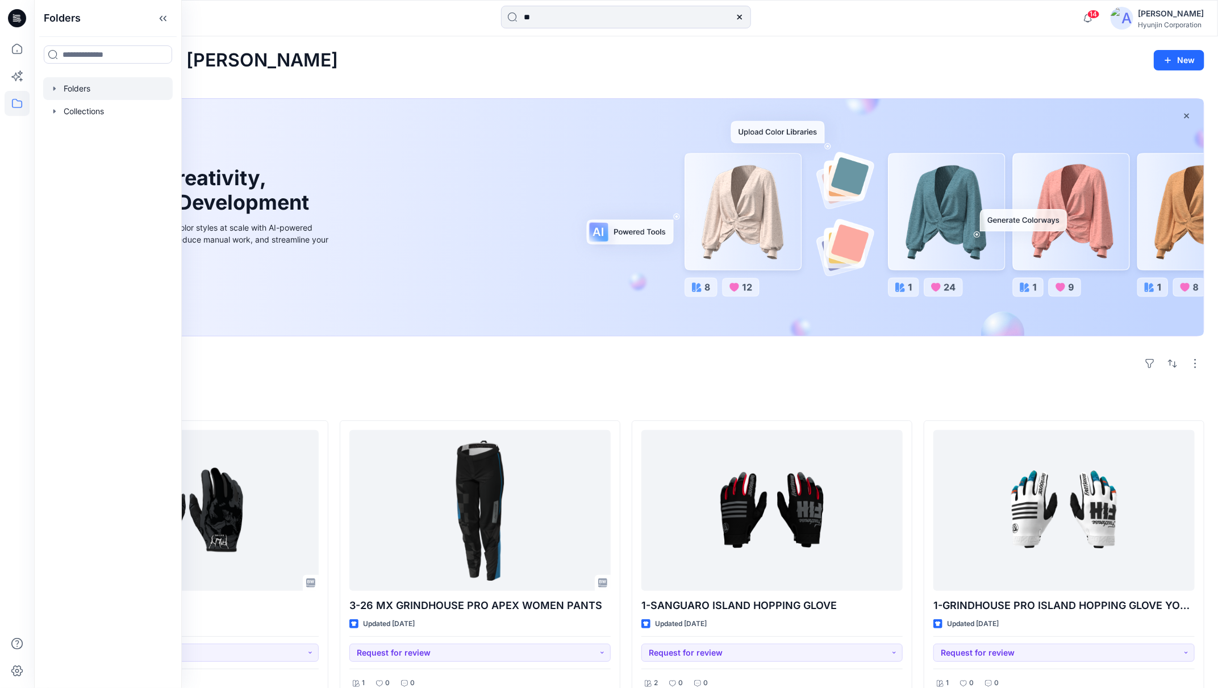
click at [94, 93] on div at bounding box center [108, 88] width 130 height 23
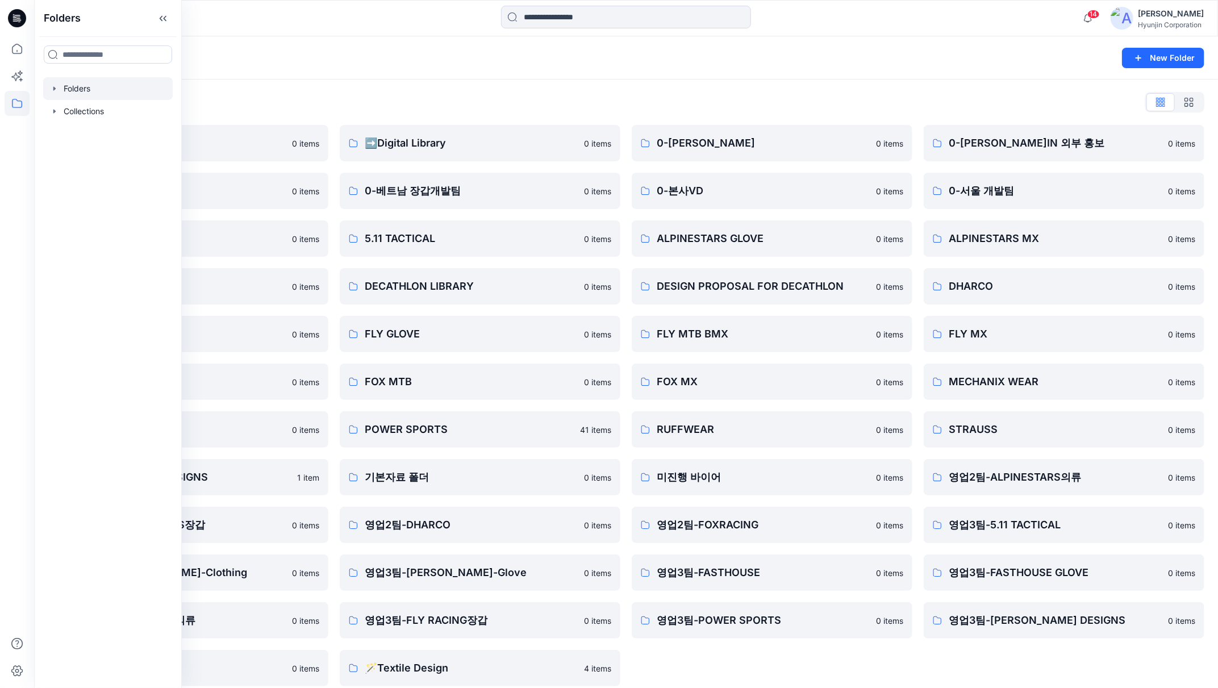
scroll to position [11, 0]
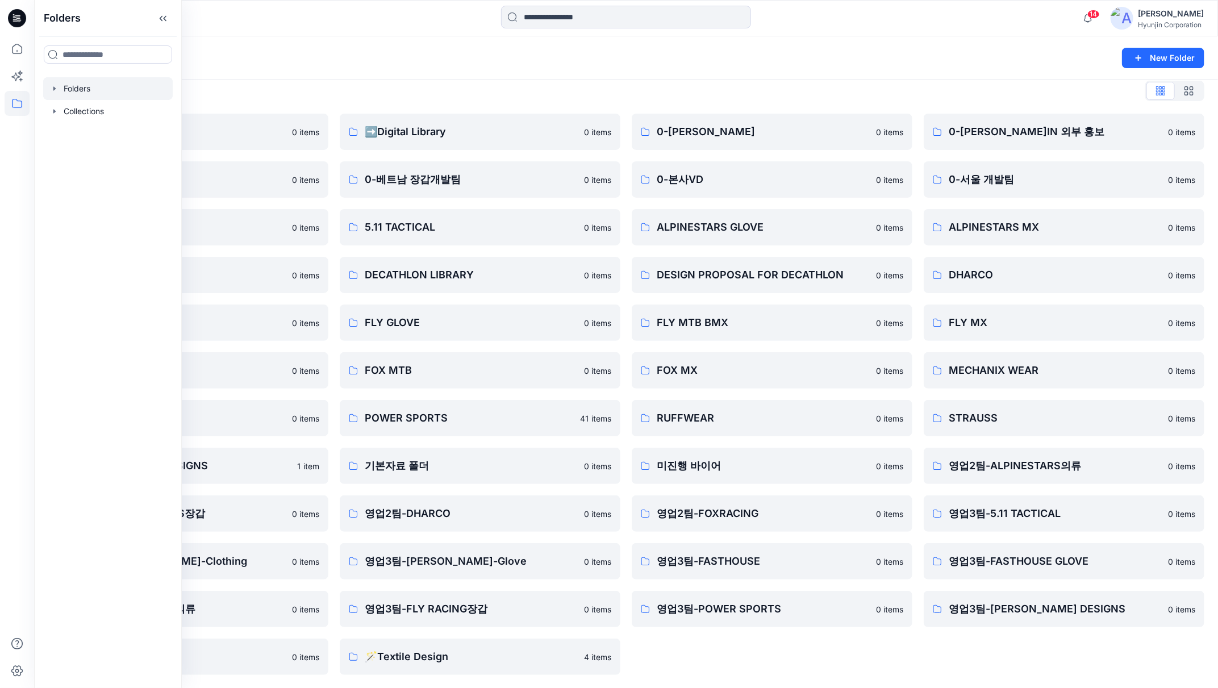
click at [721, 656] on div "0-[PERSON_NAME]IN 0 items 0-본사VD 0 items ALPINESTARS GLOVE 0 items DESIGN PROPO…" at bounding box center [772, 394] width 281 height 561
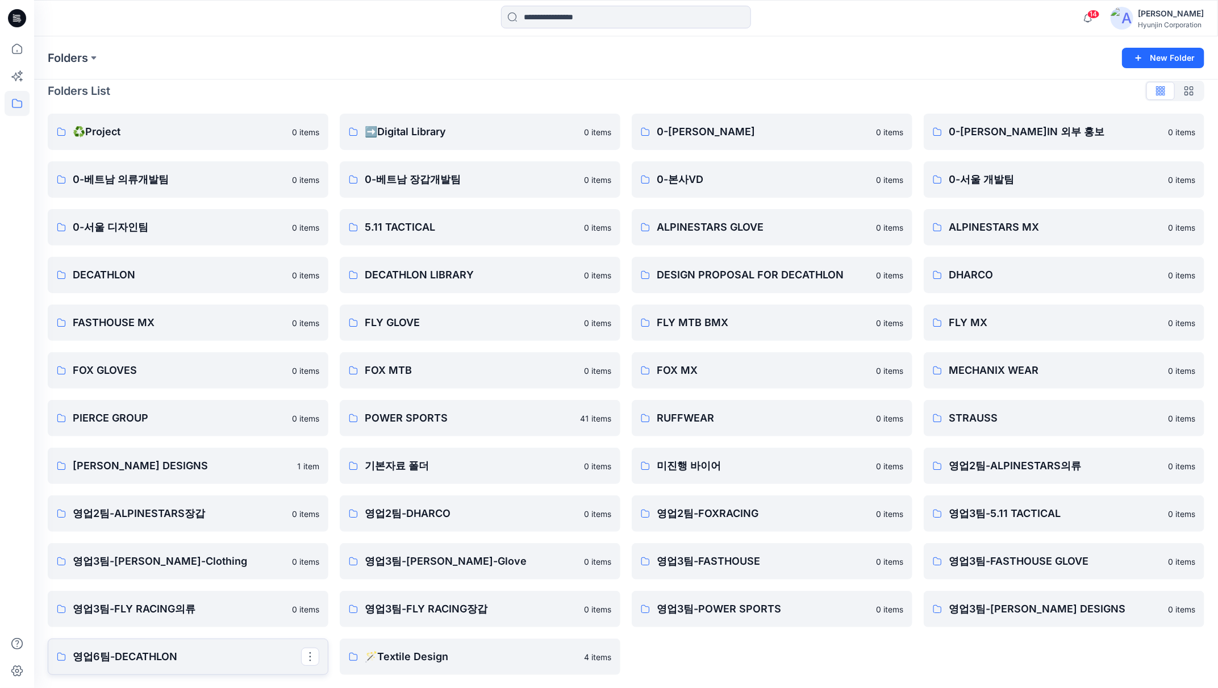
click at [198, 655] on p "영업6팀-DECATHLON" at bounding box center [187, 657] width 228 height 16
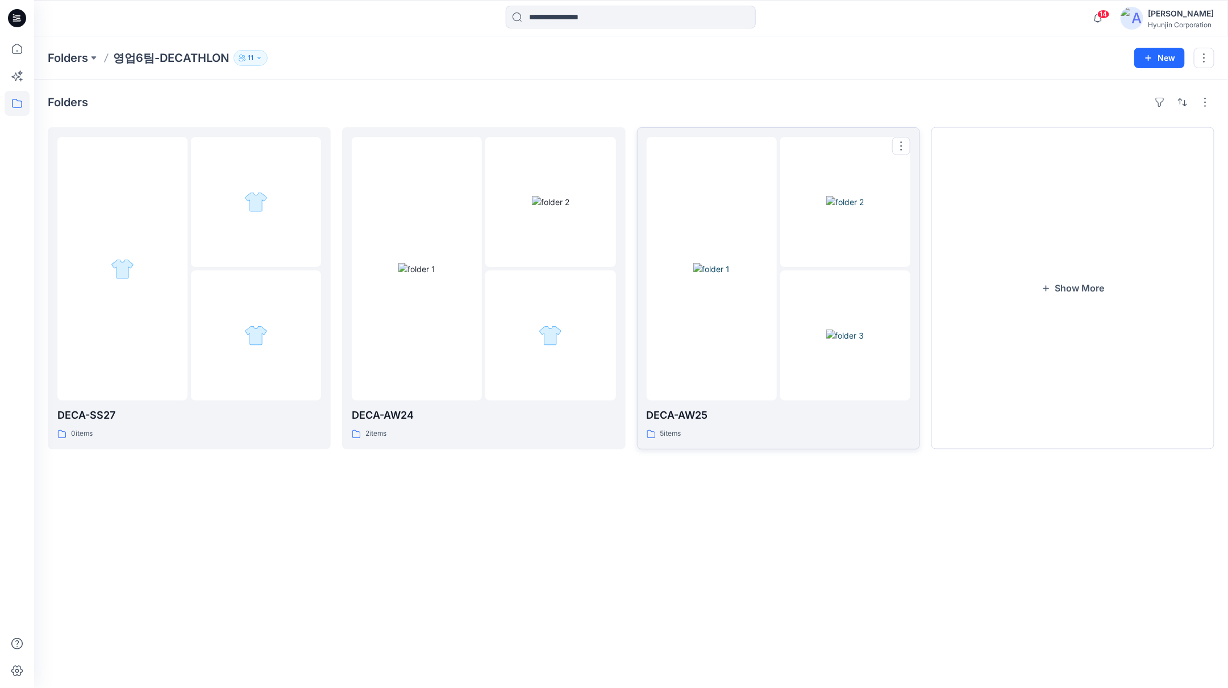
click at [722, 275] on img at bounding box center [711, 269] width 37 height 12
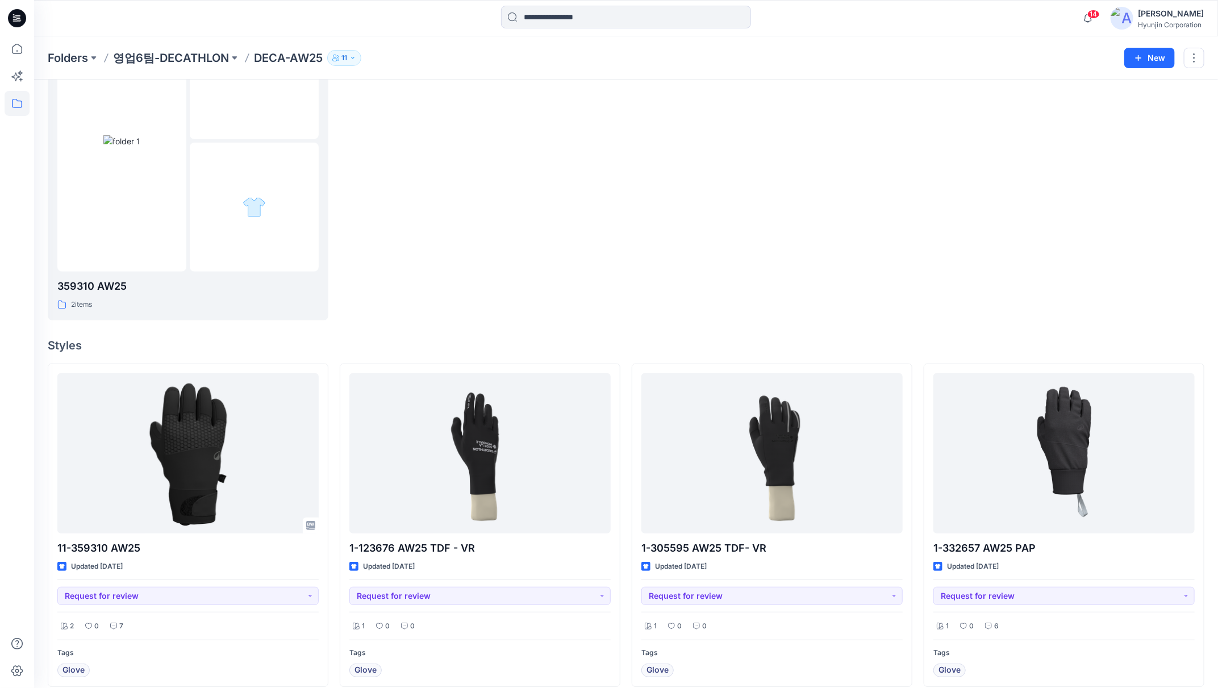
scroll to position [189, 0]
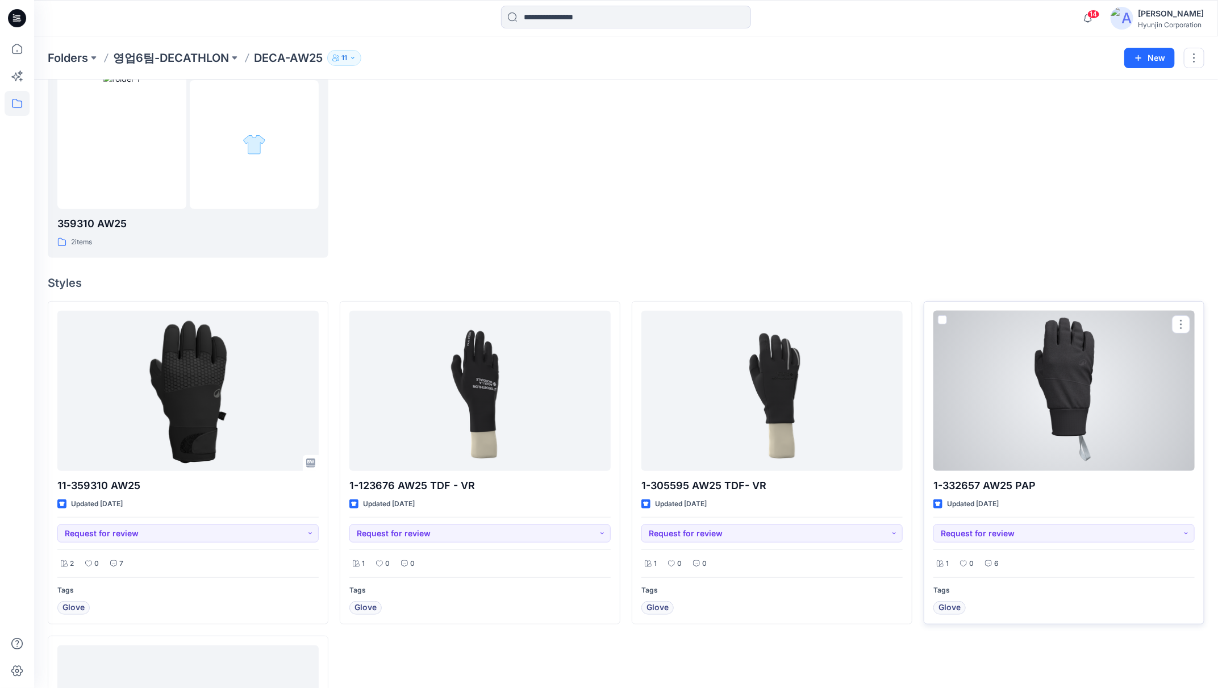
click at [1047, 427] on div at bounding box center [1064, 391] width 261 height 161
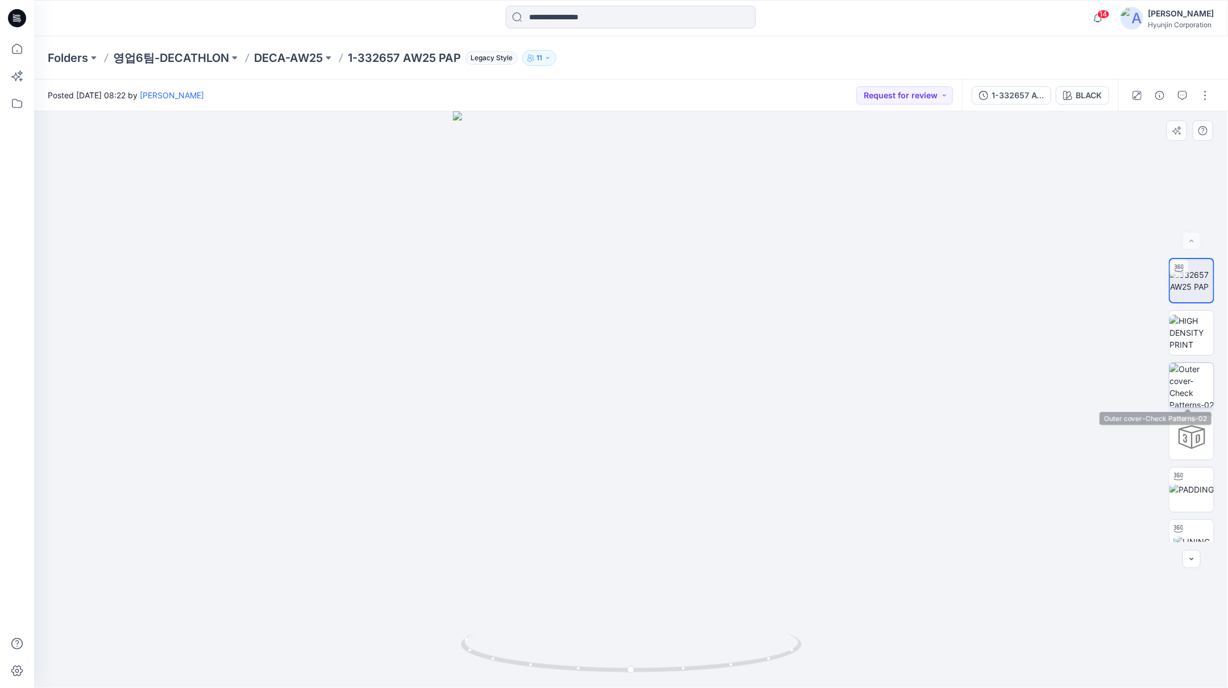
click at [1192, 390] on img at bounding box center [1192, 385] width 44 height 44
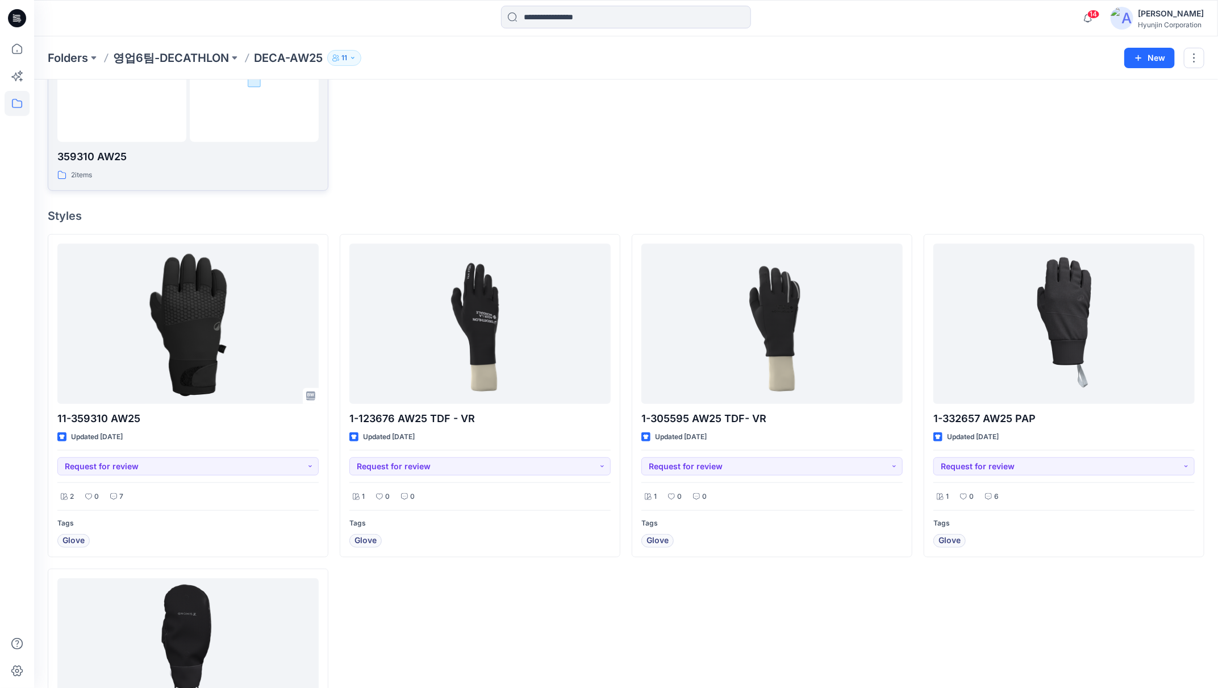
scroll to position [378, 0]
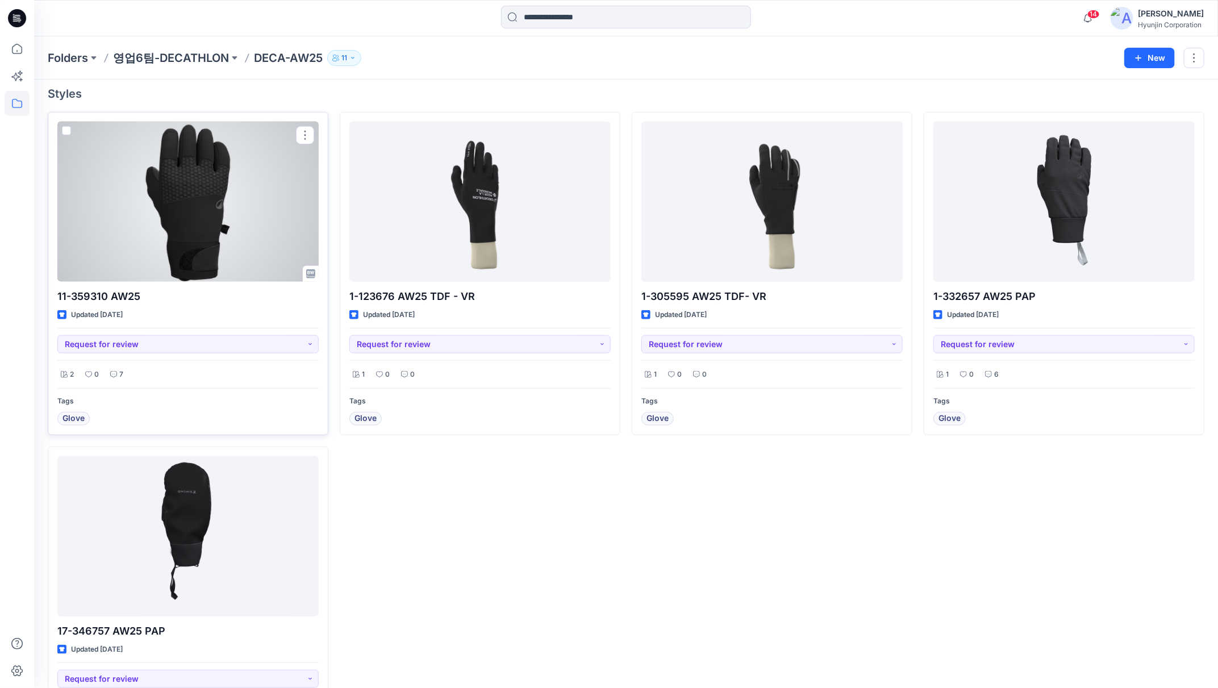
click at [201, 260] on div at bounding box center [187, 202] width 261 height 161
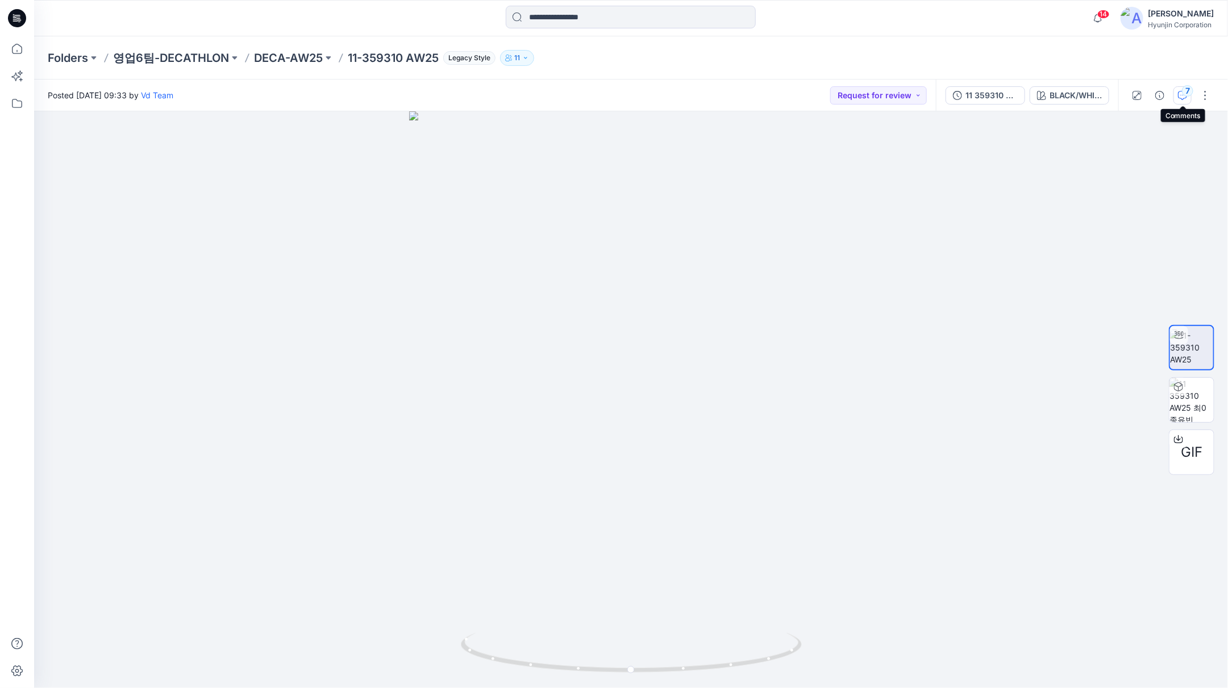
click at [1190, 90] on div "7" at bounding box center [1187, 90] width 11 height 11
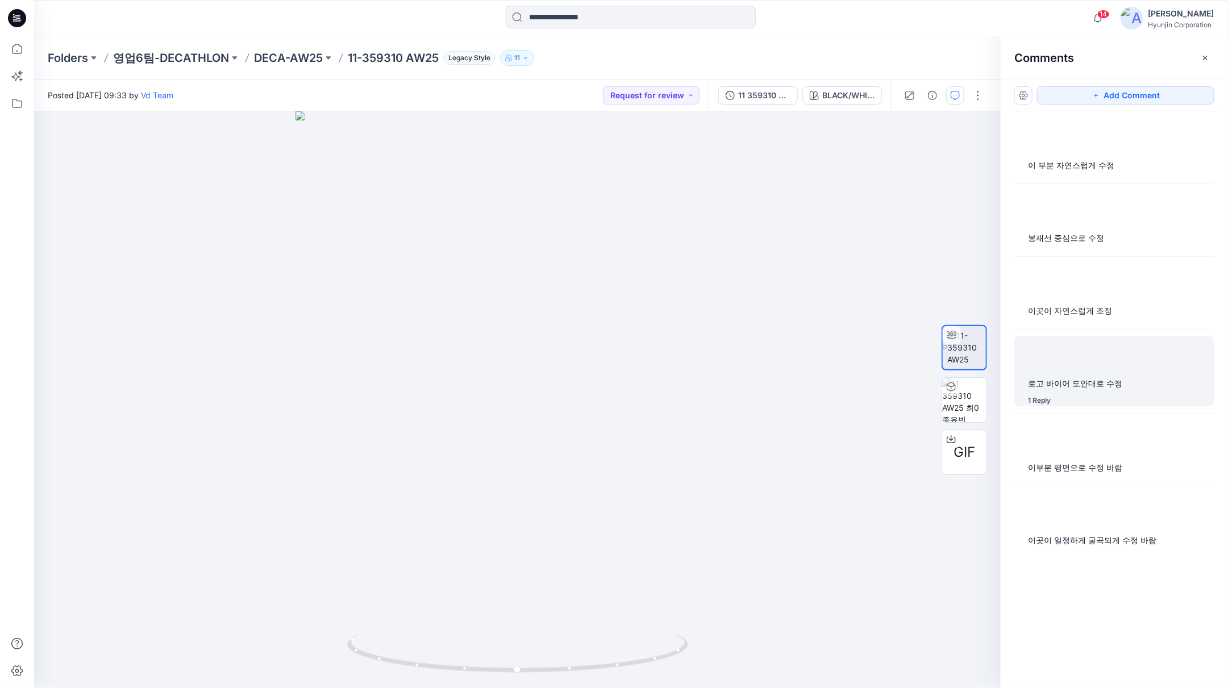
click at [1054, 154] on div at bounding box center [1114, 138] width 186 height 31
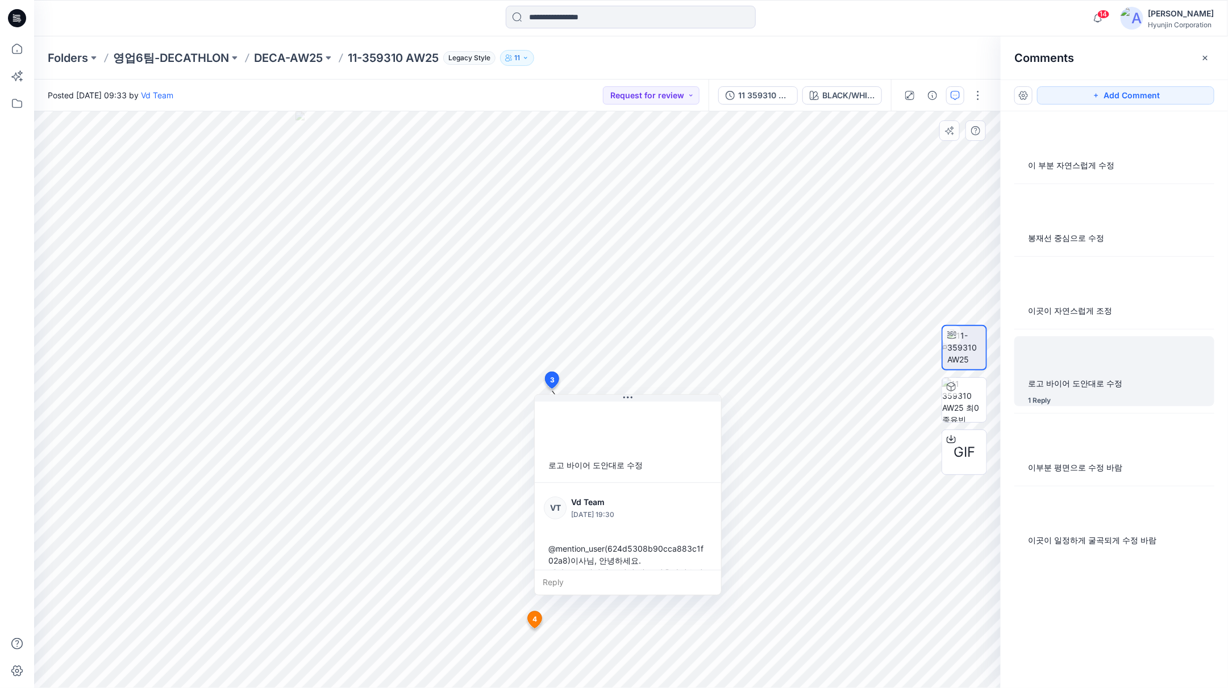
scroll to position [19, 0]
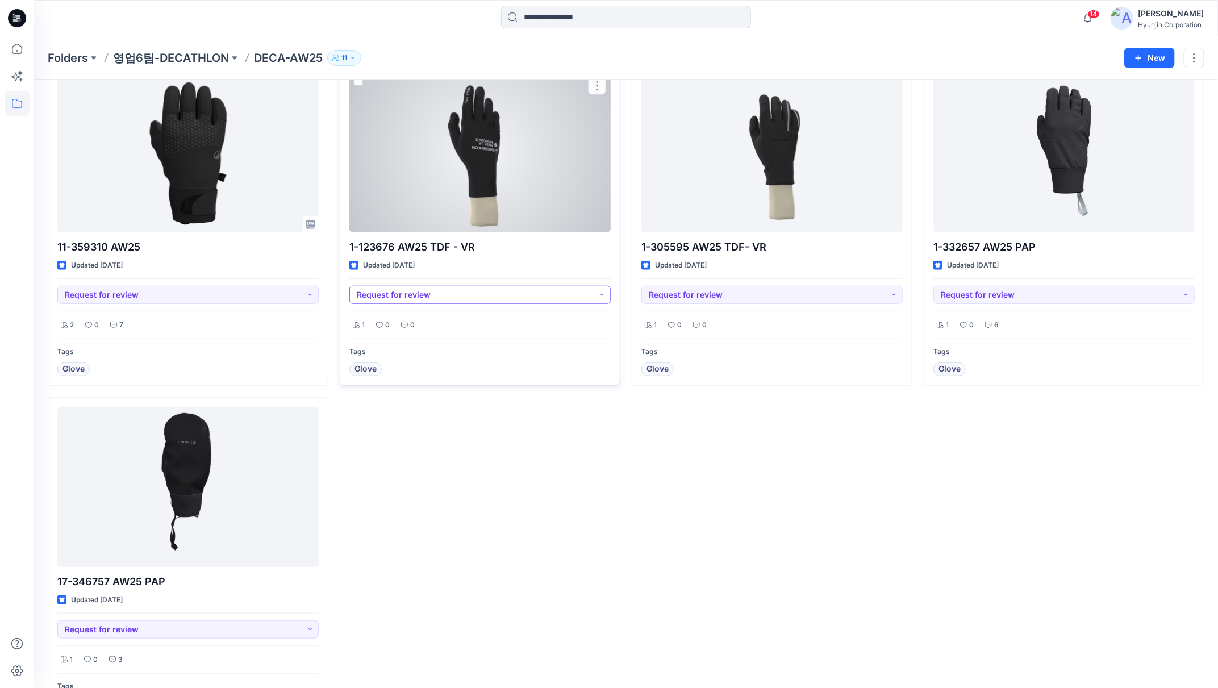
scroll to position [472, 0]
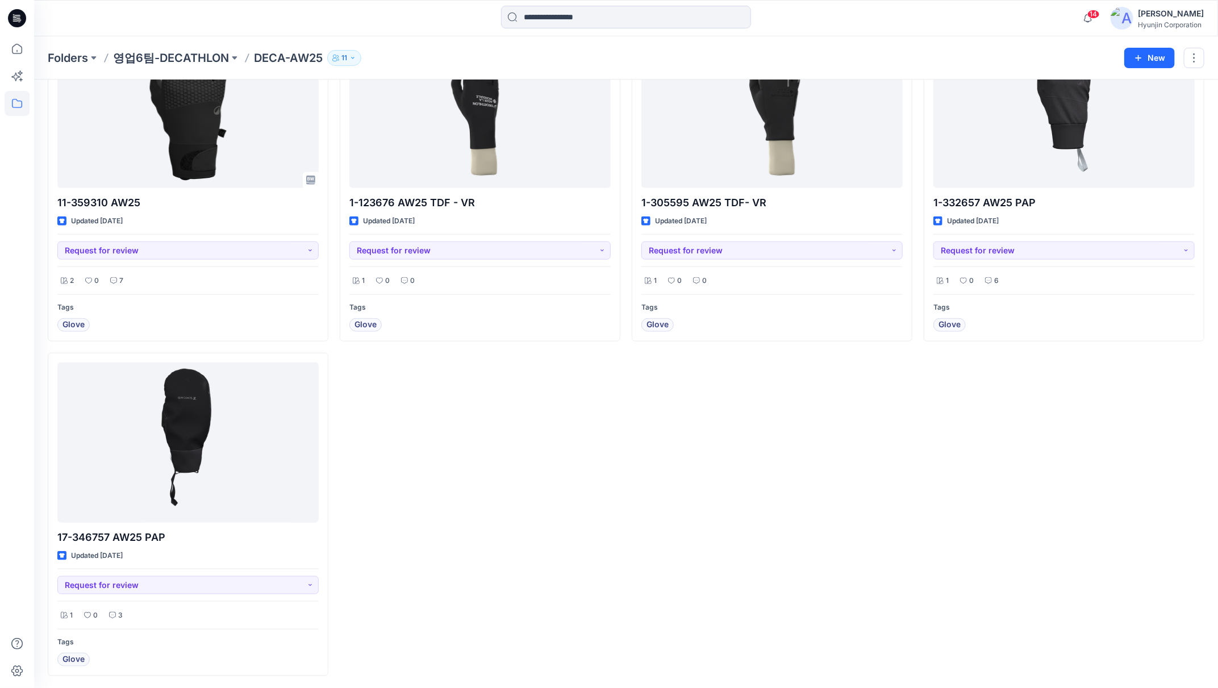
drag, startPoint x: 12, startPoint y: 1, endPoint x: 219, endPoint y: 418, distance: 466.1
click at [219, 418] on div at bounding box center [187, 443] width 261 height 161
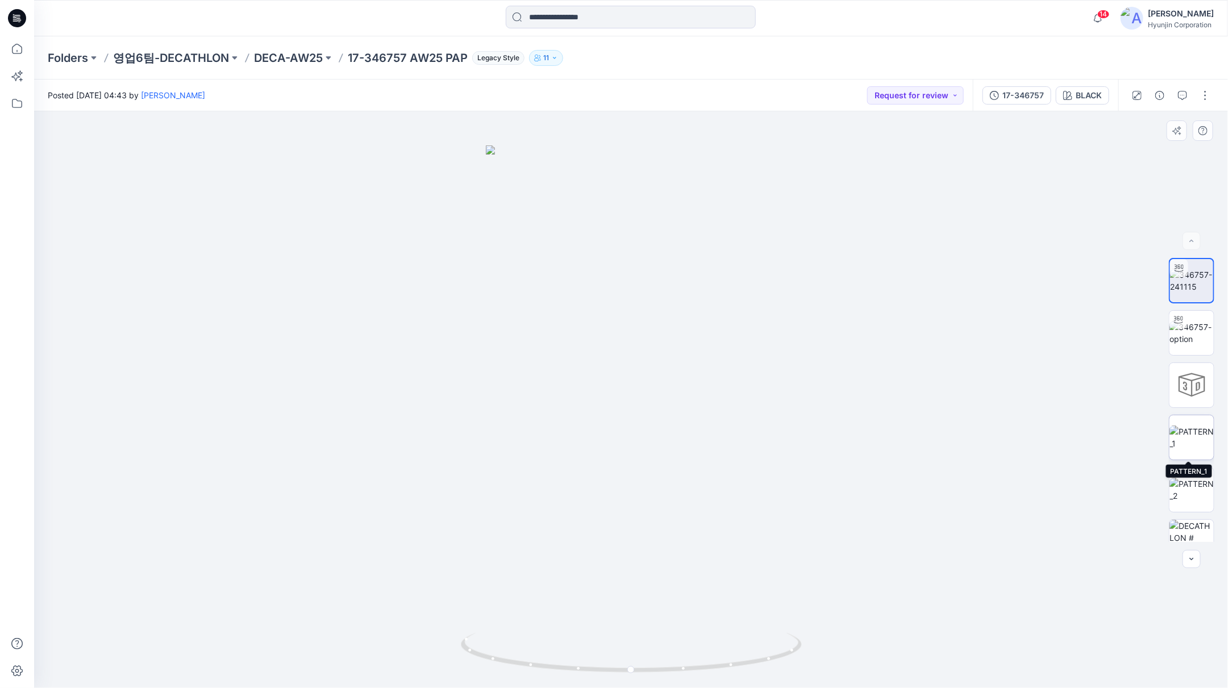
click at [1190, 446] on img at bounding box center [1192, 438] width 44 height 24
click at [1177, 95] on button "button" at bounding box center [1183, 95] width 18 height 18
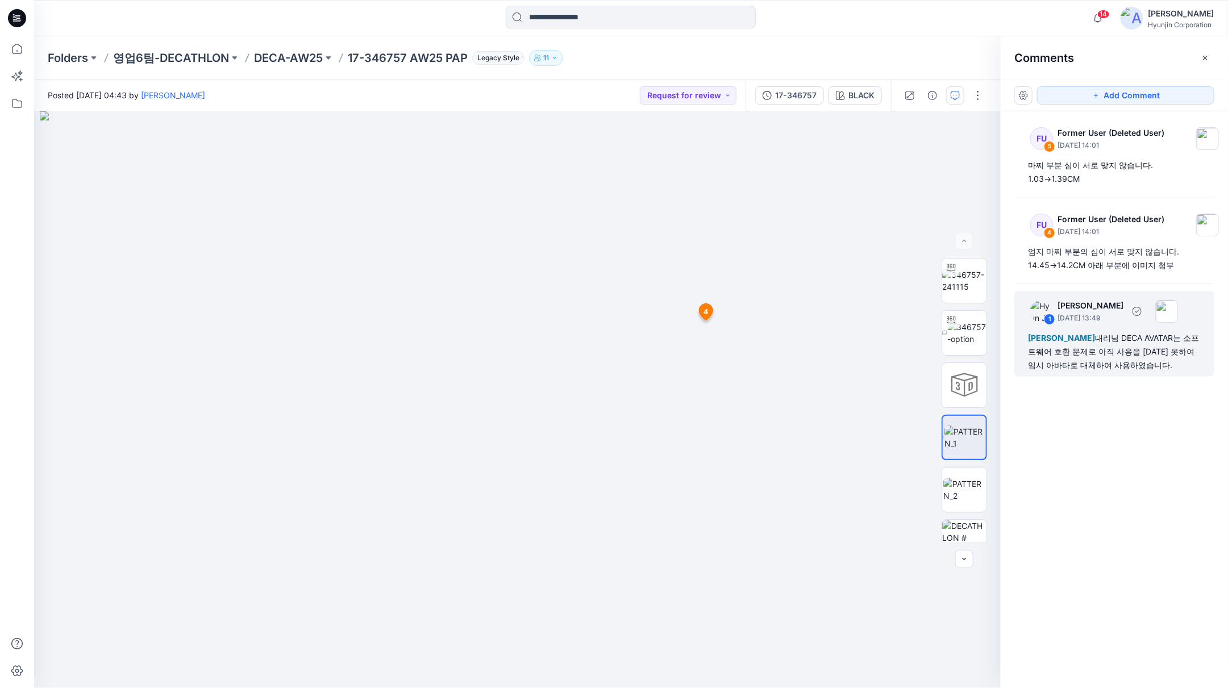
click at [1105, 344] on div "[PERSON_NAME] 대리님 DECA AVATAR는 소프트웨어 호환 문제로 아직 사용을 [DATE] 못하여 임시 아바타로 대체하여 사용하였…" at bounding box center [1114, 351] width 173 height 41
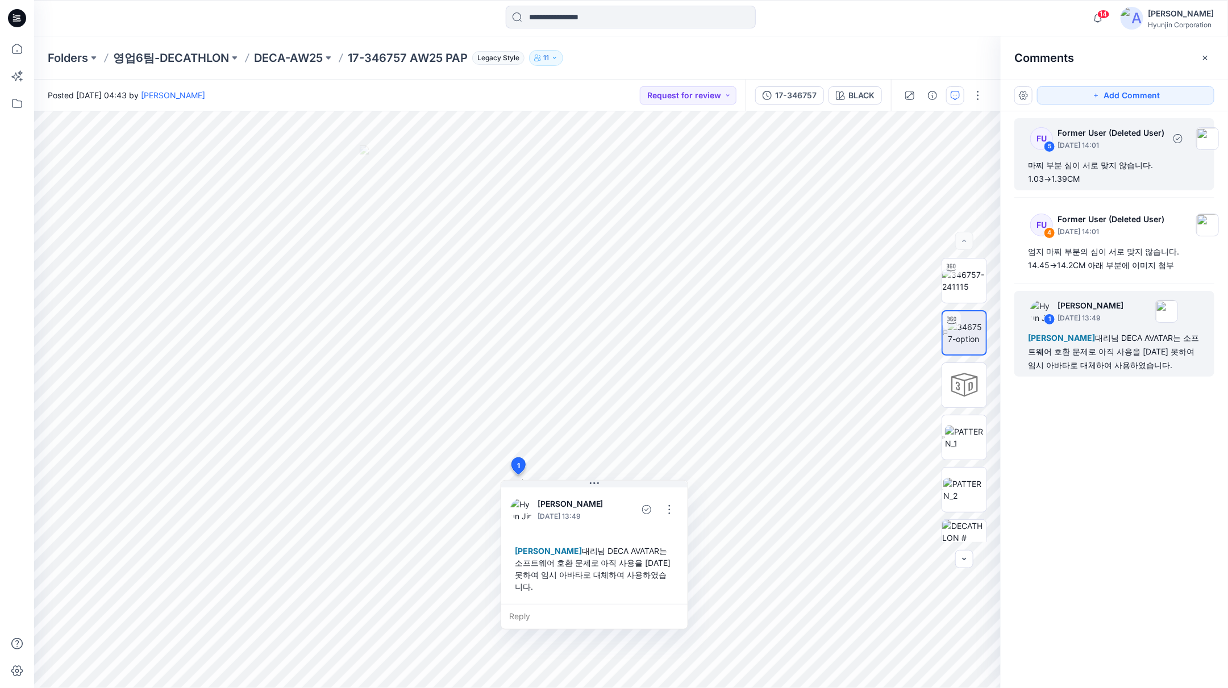
click at [1096, 169] on div "마찌 부분 심이 서로 맞지 않습니다. 1.03→1.39CM" at bounding box center [1114, 172] width 173 height 27
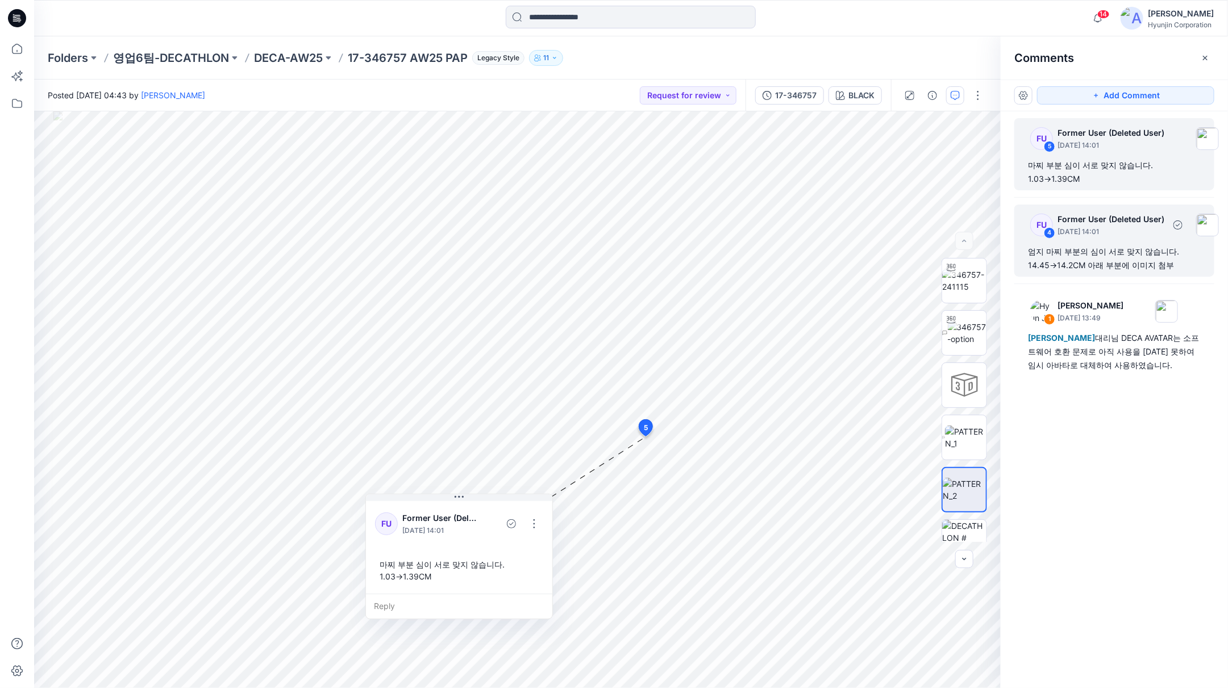
click at [1134, 251] on div "엄지 마찌 부분의 심이 서로 맞지 않습니다. 14.45→14.2CM 아래 부분에 이미지 첨부" at bounding box center [1114, 258] width 173 height 27
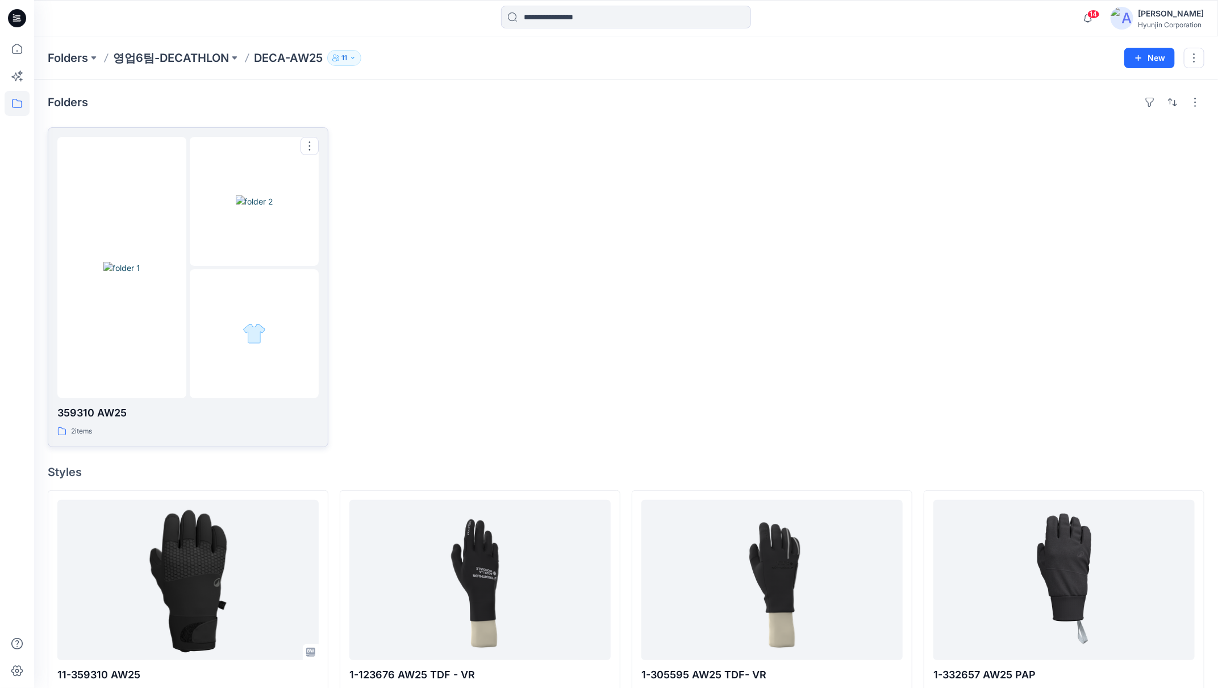
click at [249, 207] on img at bounding box center [255, 201] width 38 height 12
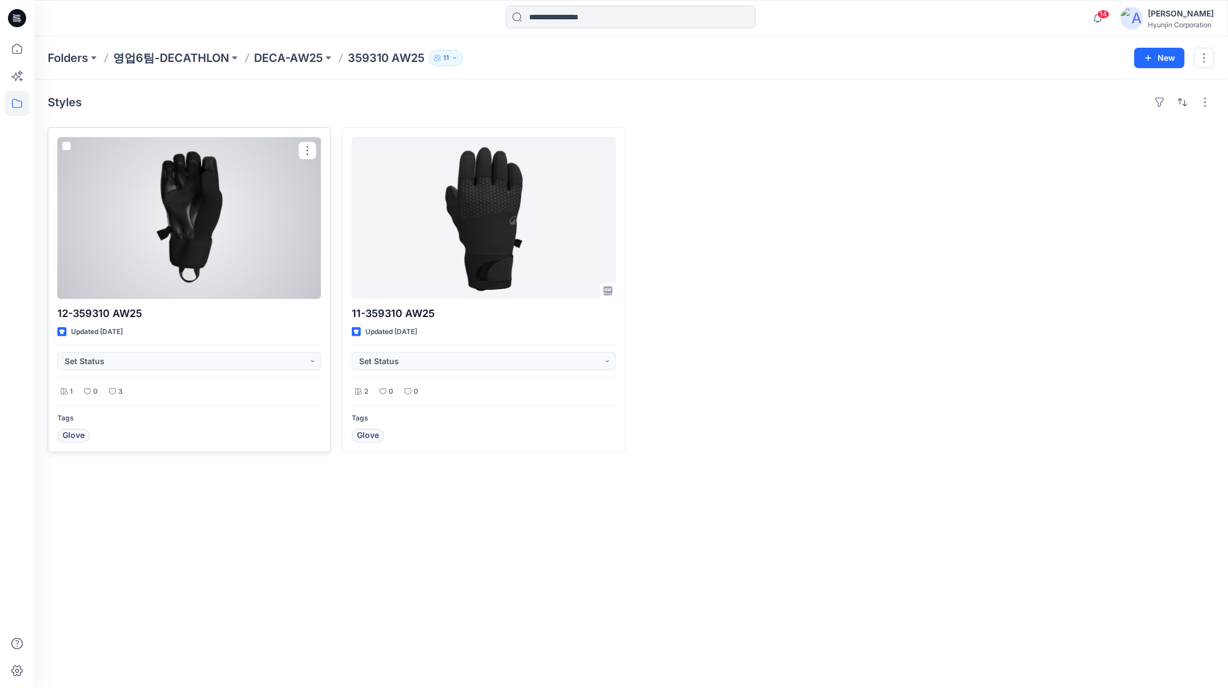
click at [219, 276] on div at bounding box center [189, 218] width 264 height 162
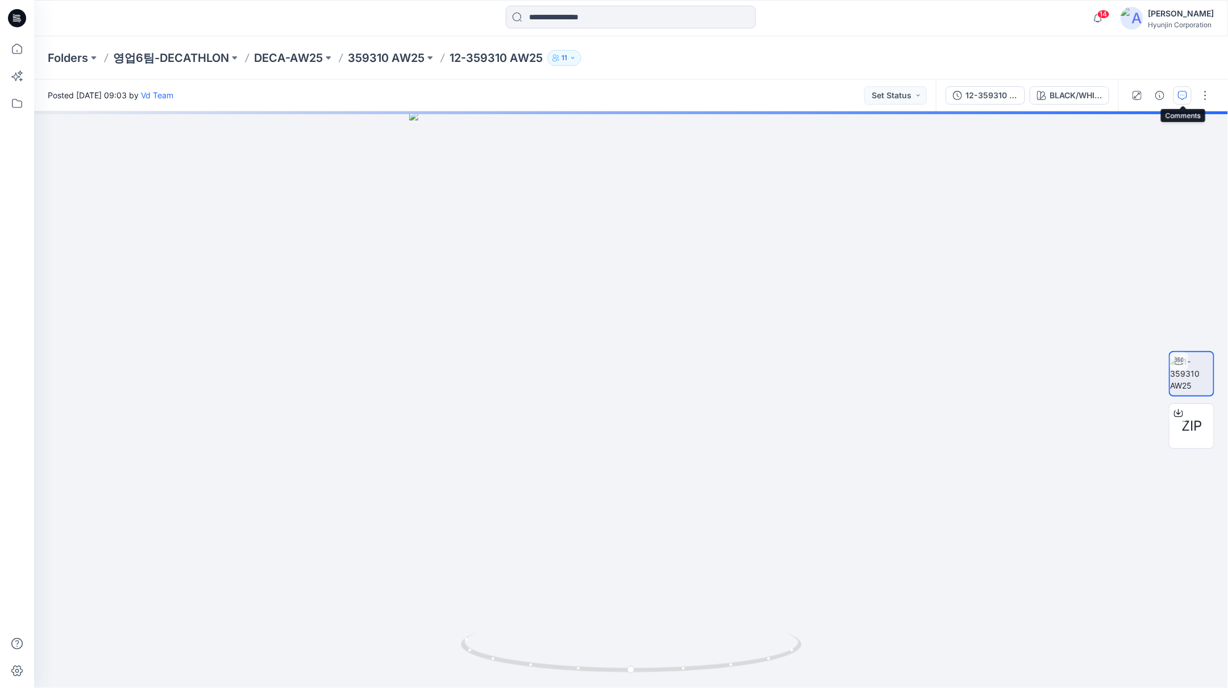
click at [1188, 101] on button "button" at bounding box center [1183, 95] width 18 height 18
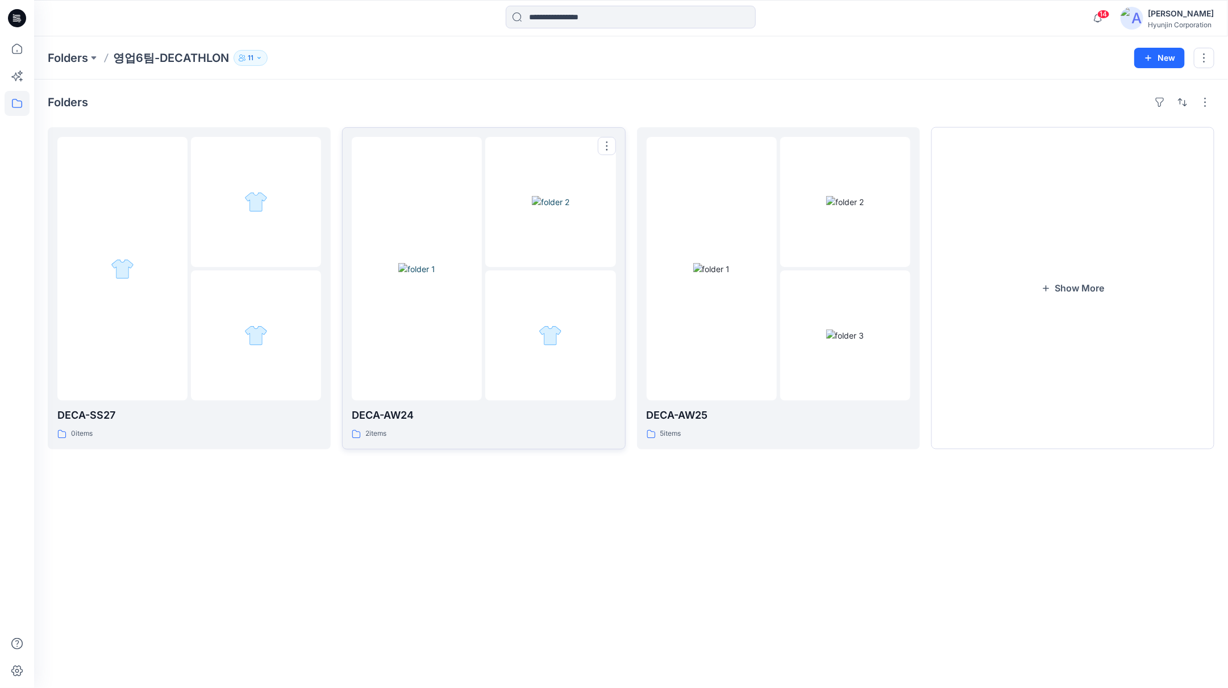
click at [497, 288] on div at bounding box center [550, 336] width 130 height 130
click at [1001, 288] on button "Loading..." at bounding box center [1072, 288] width 283 height 322
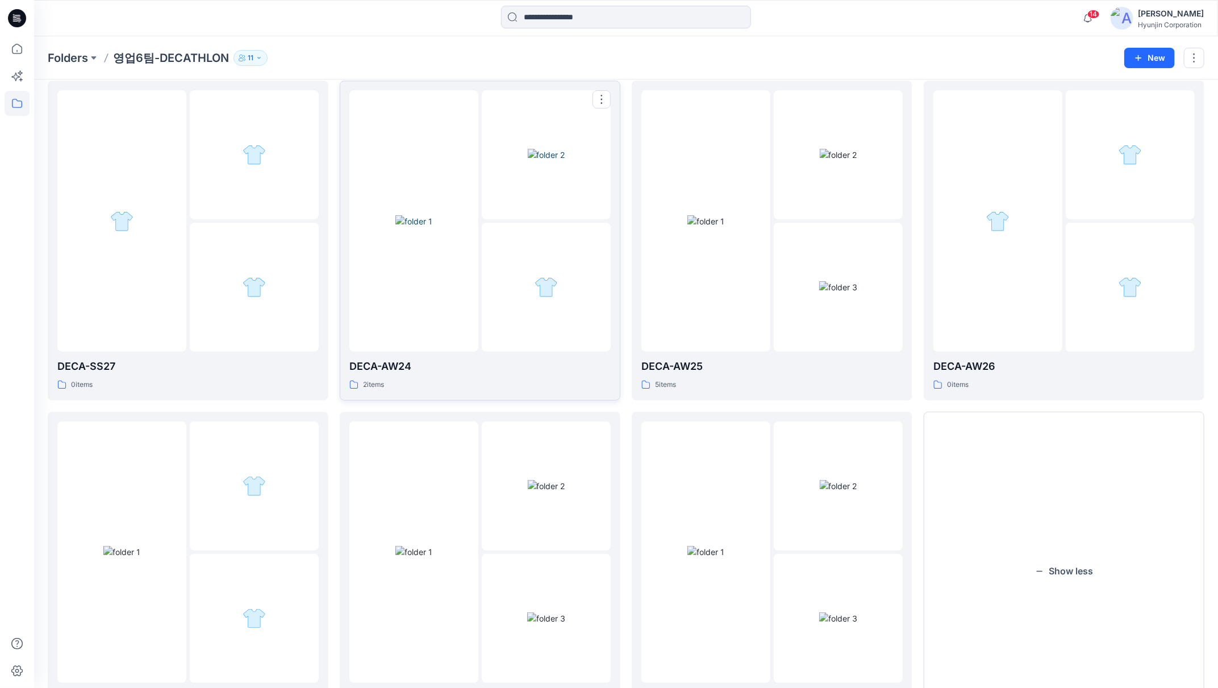
scroll to position [121, 0]
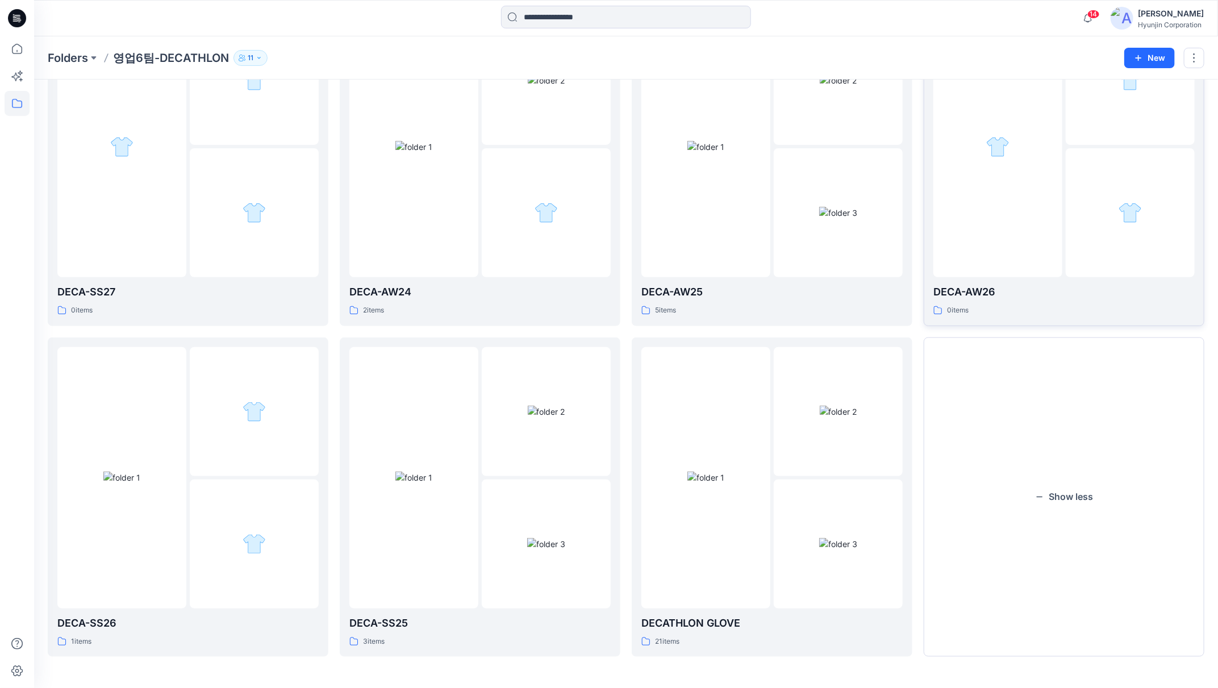
click at [1110, 259] on div at bounding box center [1130, 212] width 129 height 129
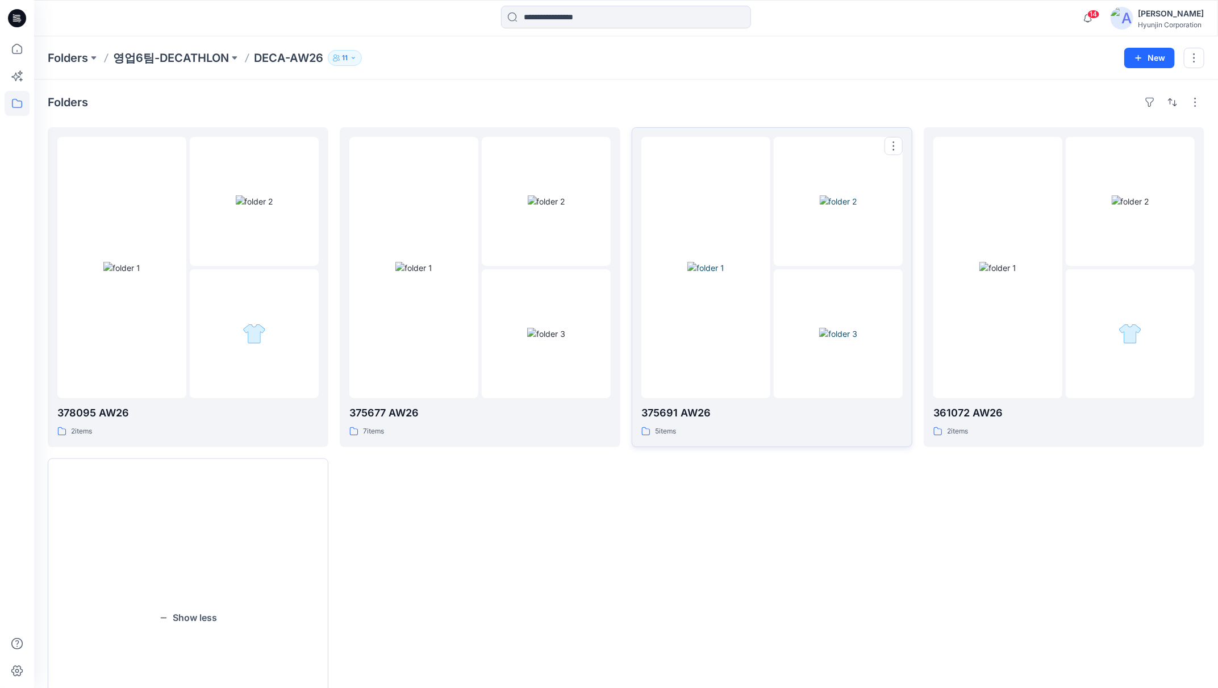
click at [764, 331] on div at bounding box center [706, 267] width 129 height 261
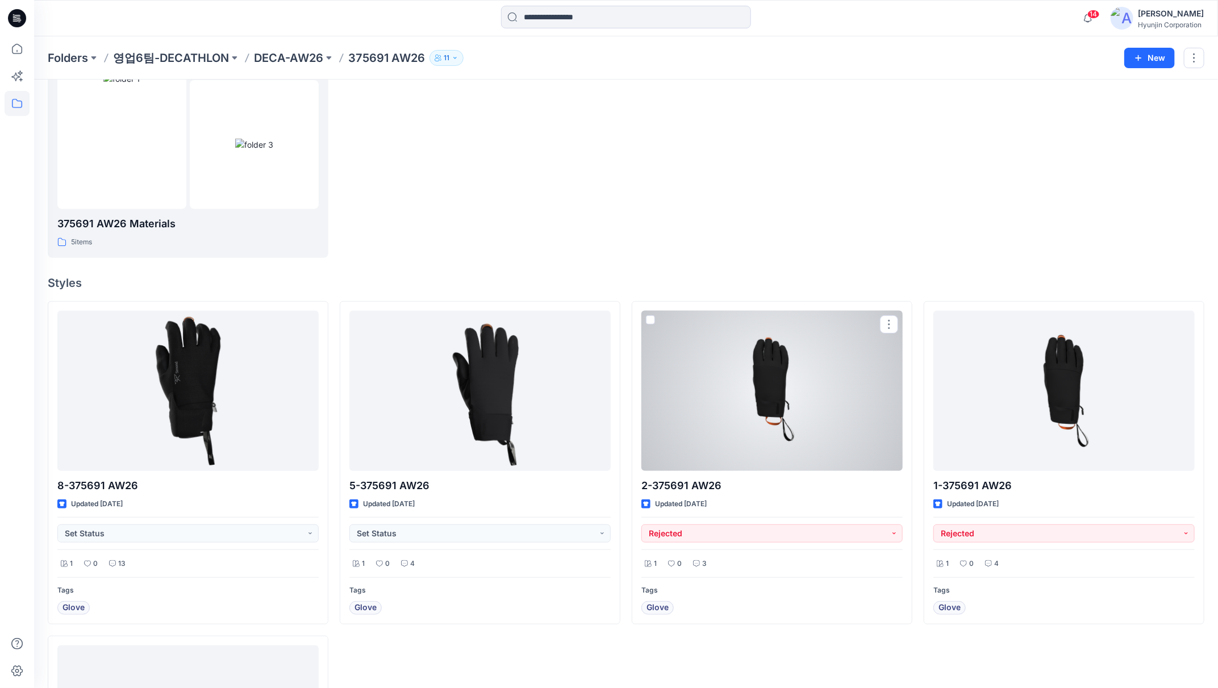
scroll to position [378, 0]
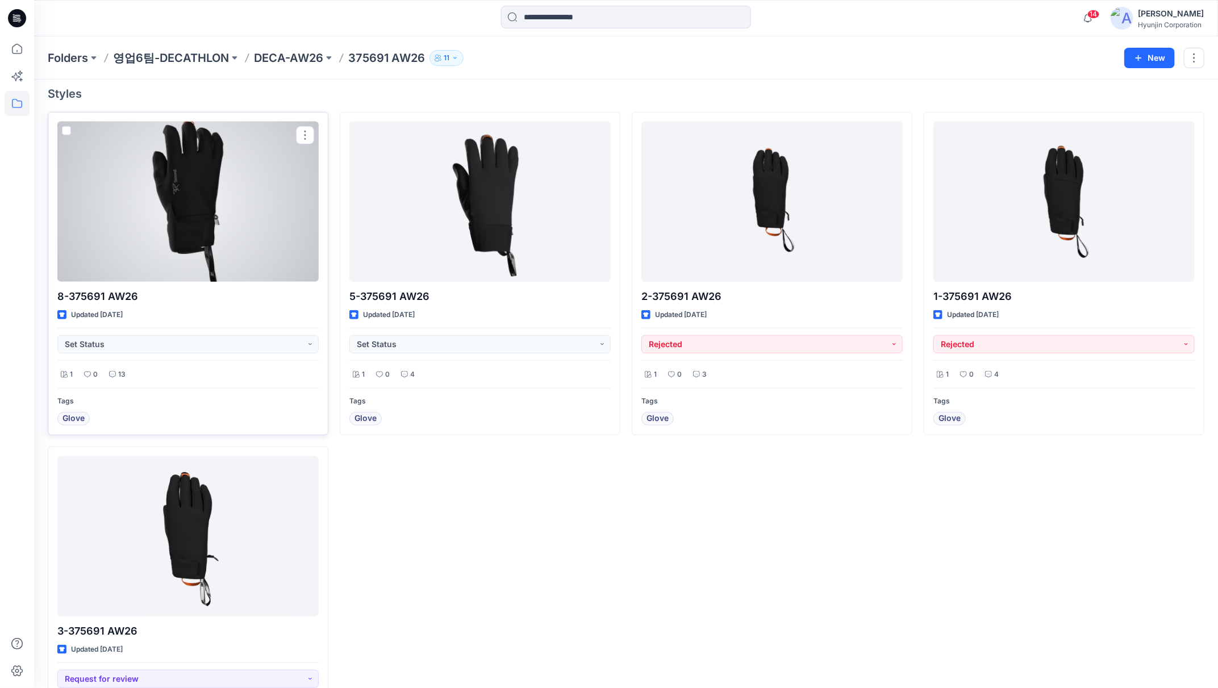
click at [276, 261] on div at bounding box center [187, 202] width 261 height 161
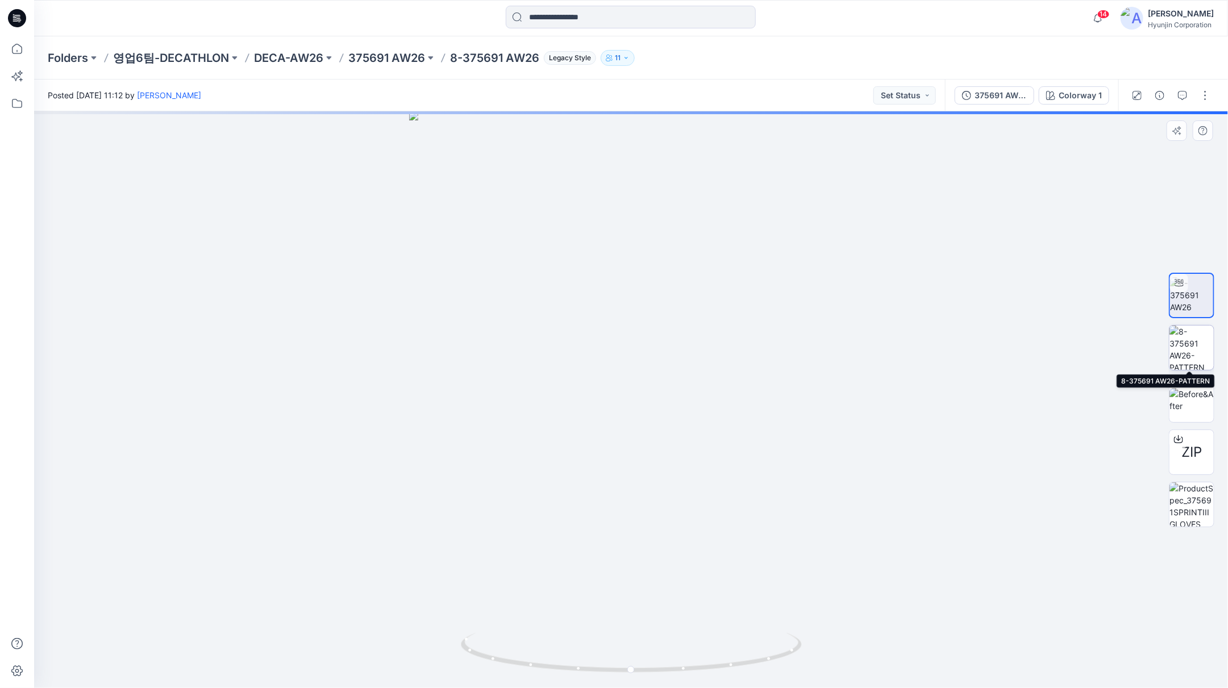
click at [1197, 347] on img at bounding box center [1192, 348] width 44 height 44
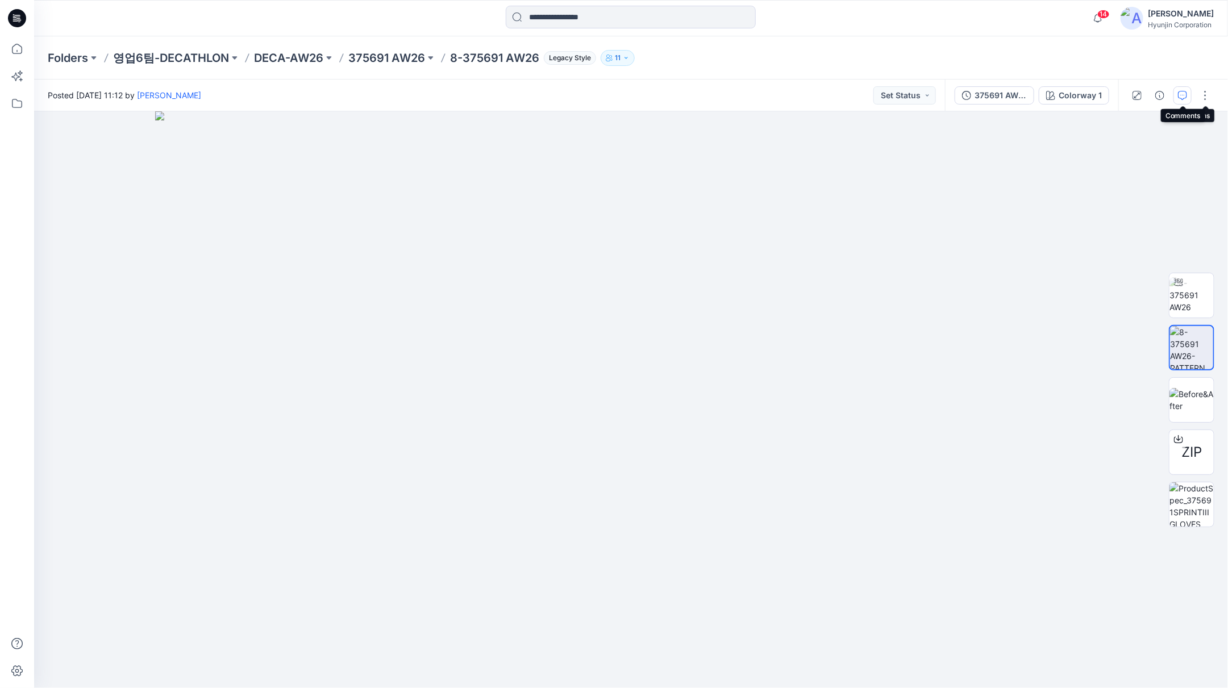
click at [1181, 92] on icon "button" at bounding box center [1182, 95] width 9 height 9
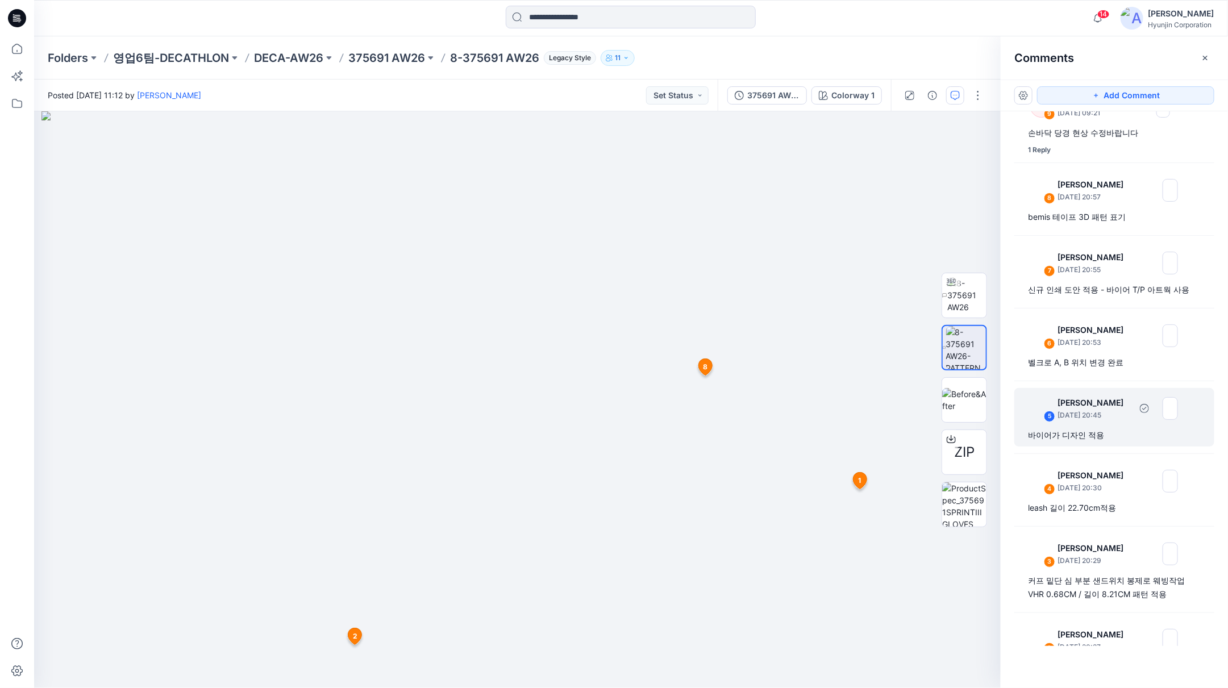
scroll to position [353, 0]
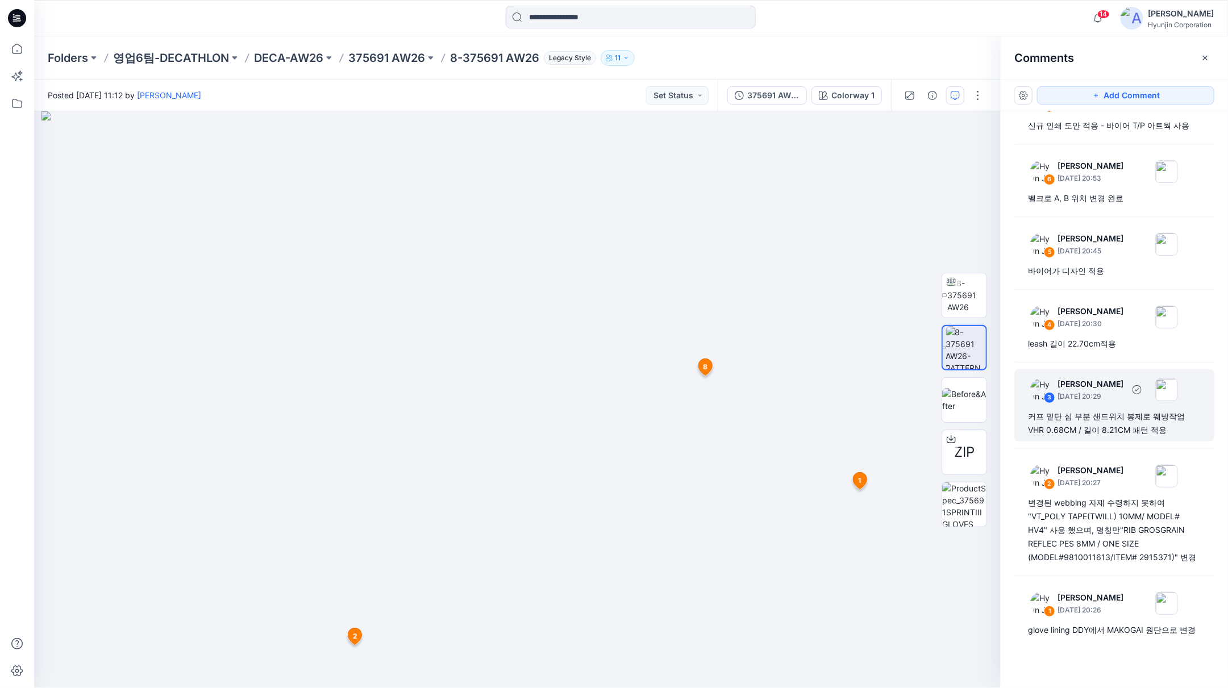
click at [1141, 431] on div "커프 밑단 심 부분 샌드위치 봉제로 웨빙작업 VHR 0.68CM / 길이 8.21CM 패턴 적용" at bounding box center [1114, 423] width 173 height 27
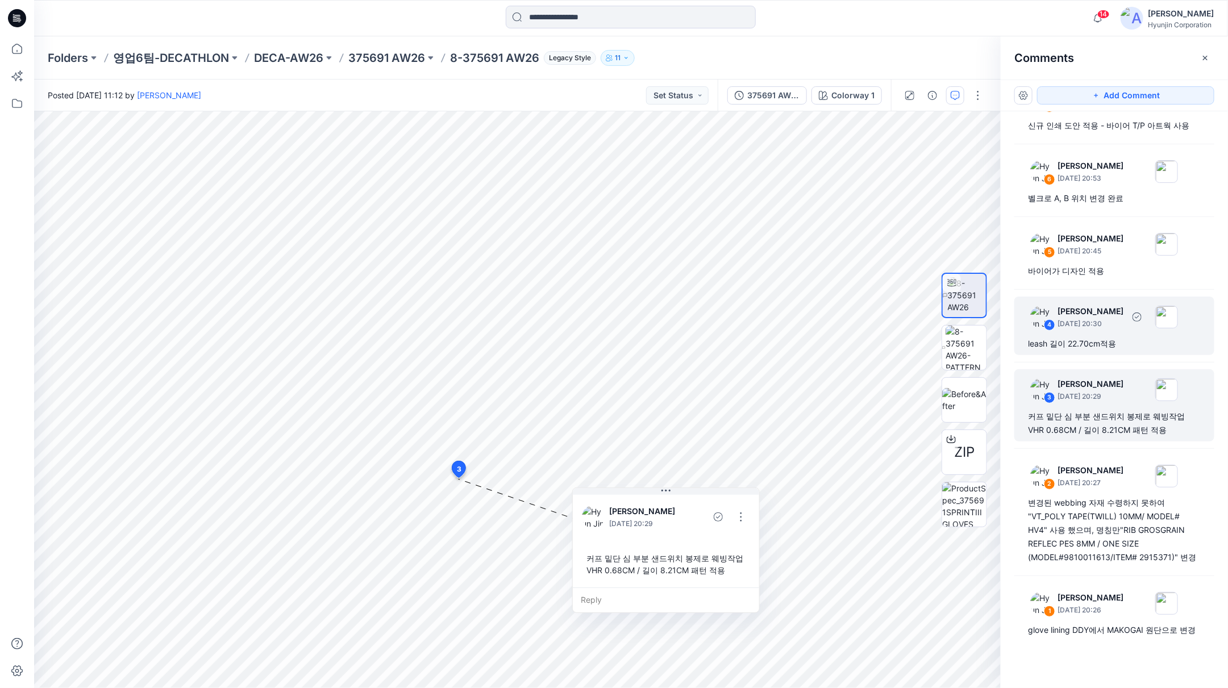
click at [1132, 345] on div "leash 길이 22.70cm적용" at bounding box center [1114, 344] width 173 height 14
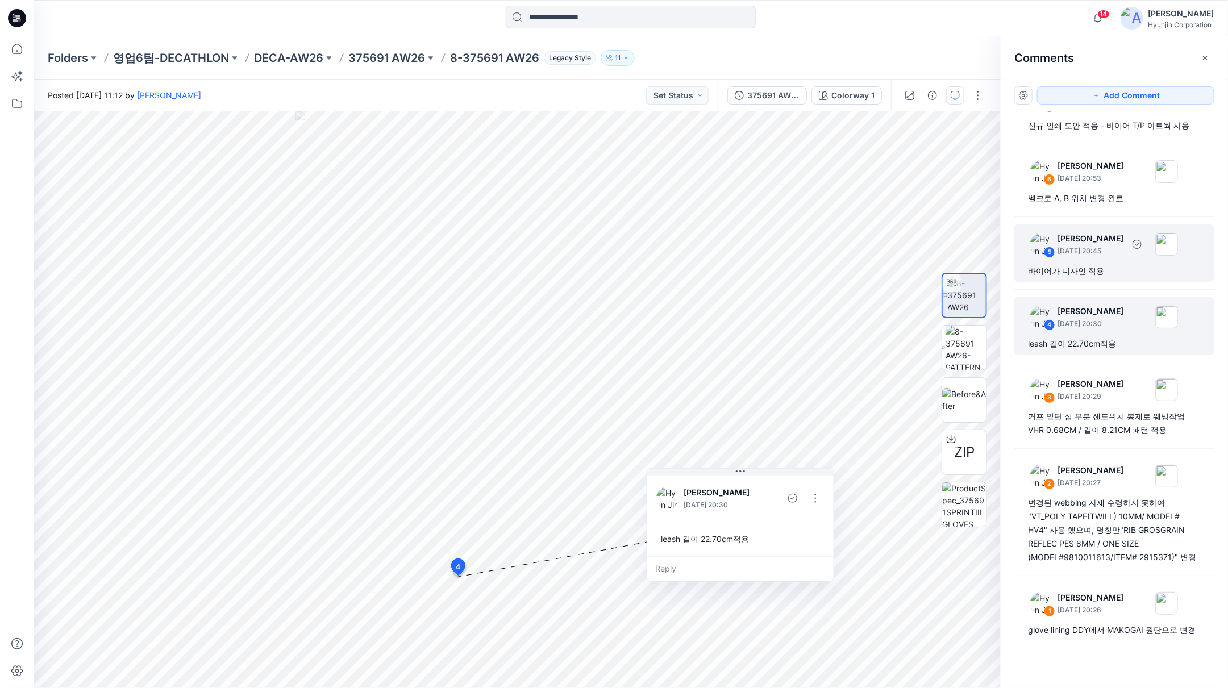
click at [1102, 276] on div "5 [PERSON_NAME] [DATE] 20:45 바이어가 디자인 적용" at bounding box center [1114, 253] width 200 height 59
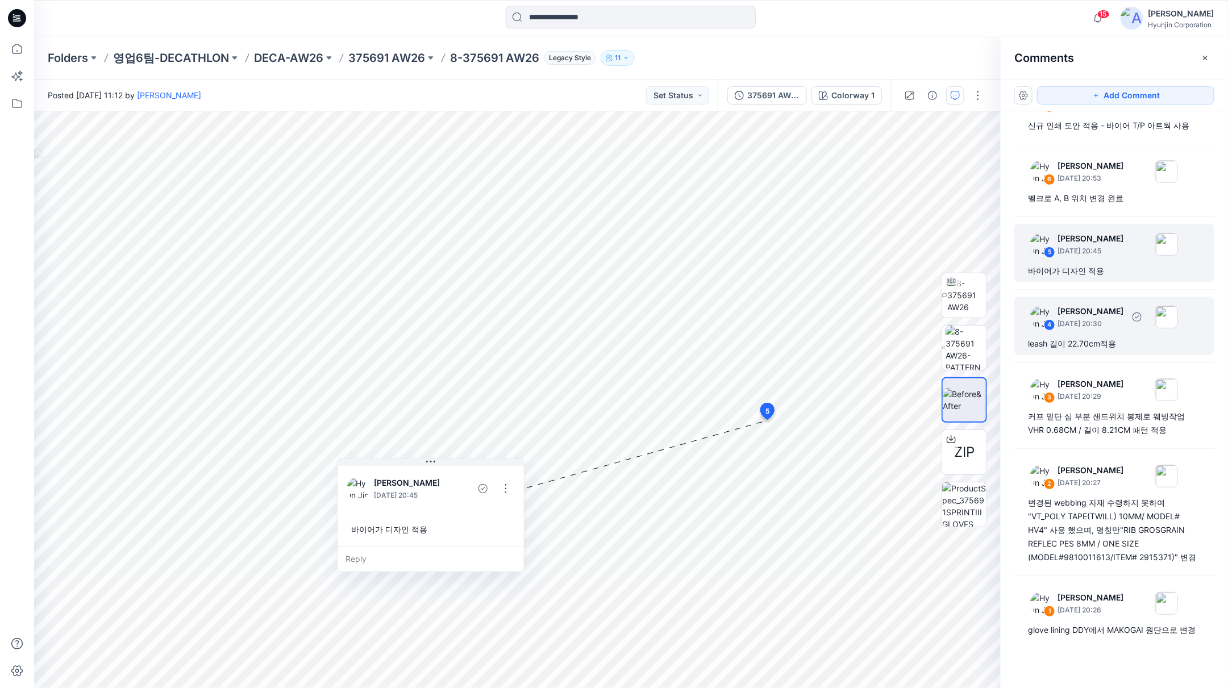
click at [1133, 342] on div "leash 길이 22.70cm적용" at bounding box center [1114, 344] width 173 height 14
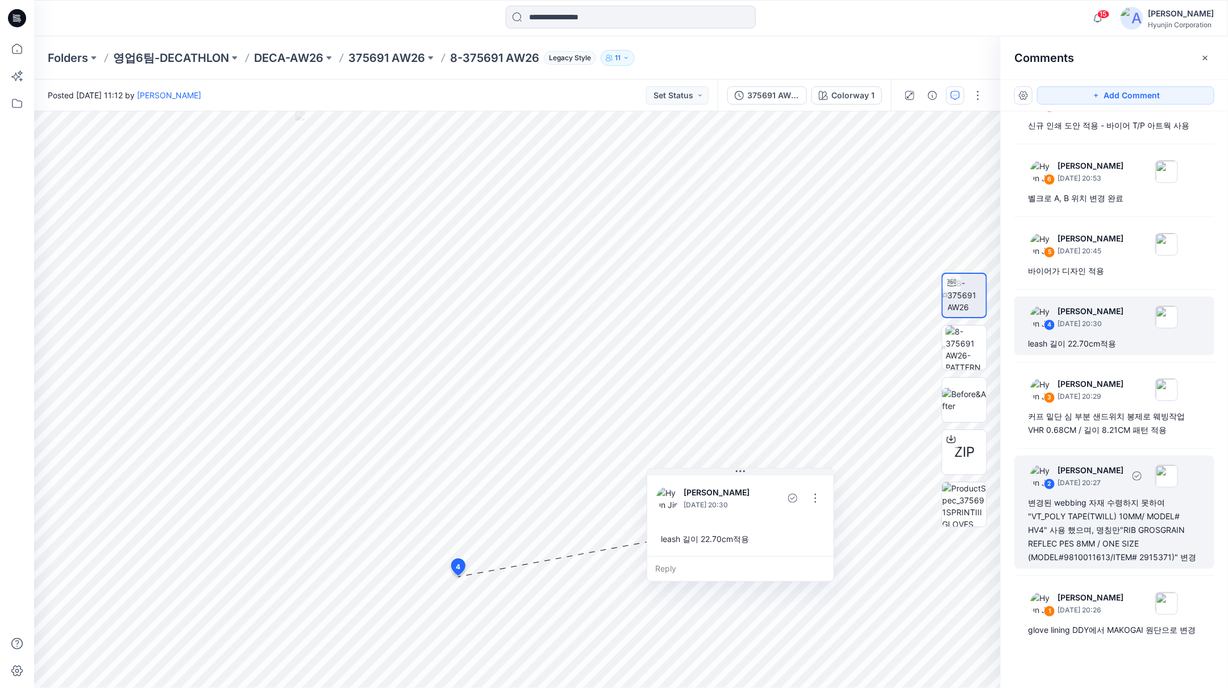
click at [1139, 544] on div "변경된 webbing 자재 수령하지 못하여 "VT_POLY TAPE(TWILL) 10MM/ MODEL# HV4" 사용 했으며, 명칭만"RIB …" at bounding box center [1114, 530] width 173 height 68
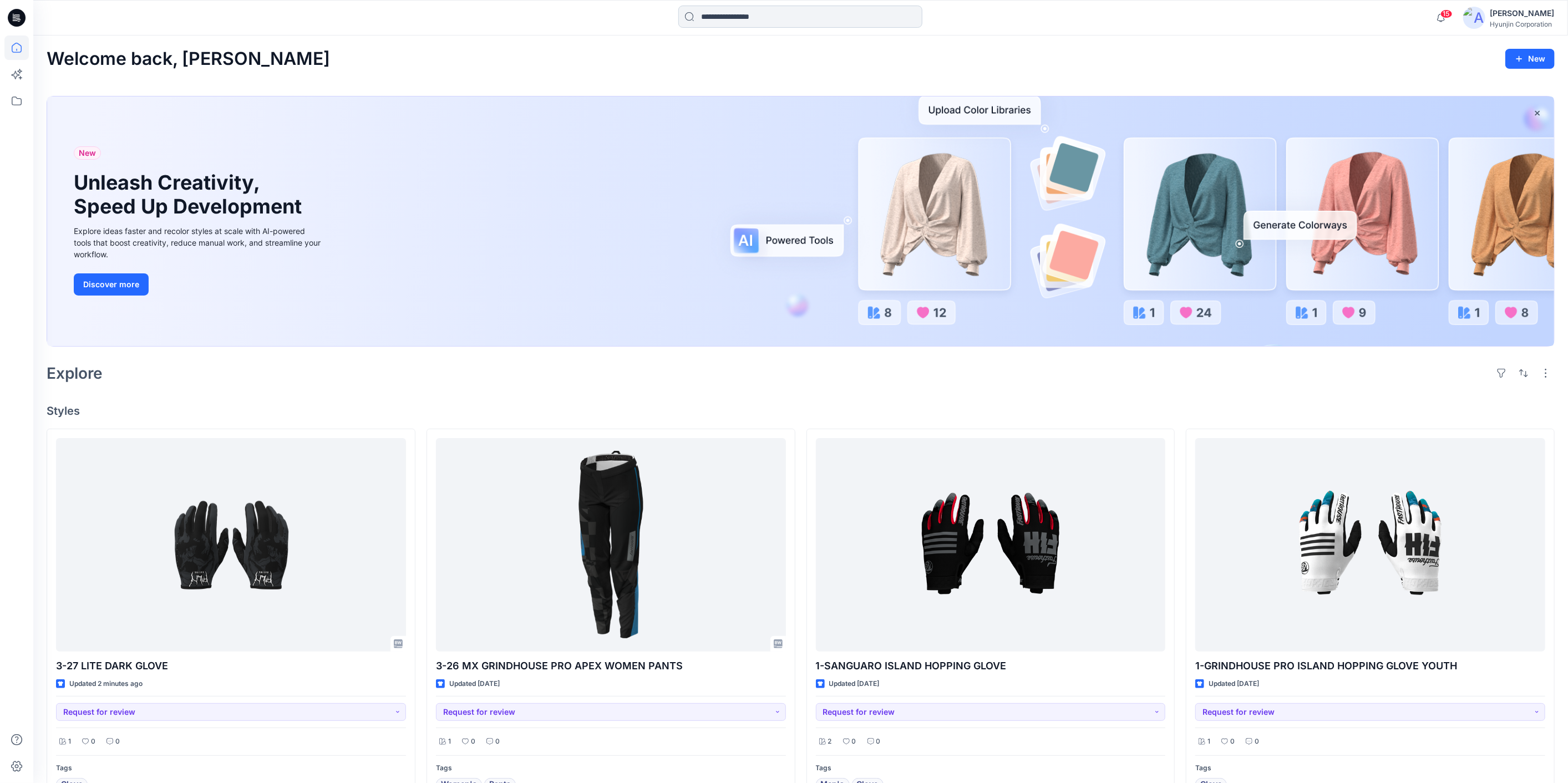
click at [754, 21] on input at bounding box center [800, 17] width 244 height 22
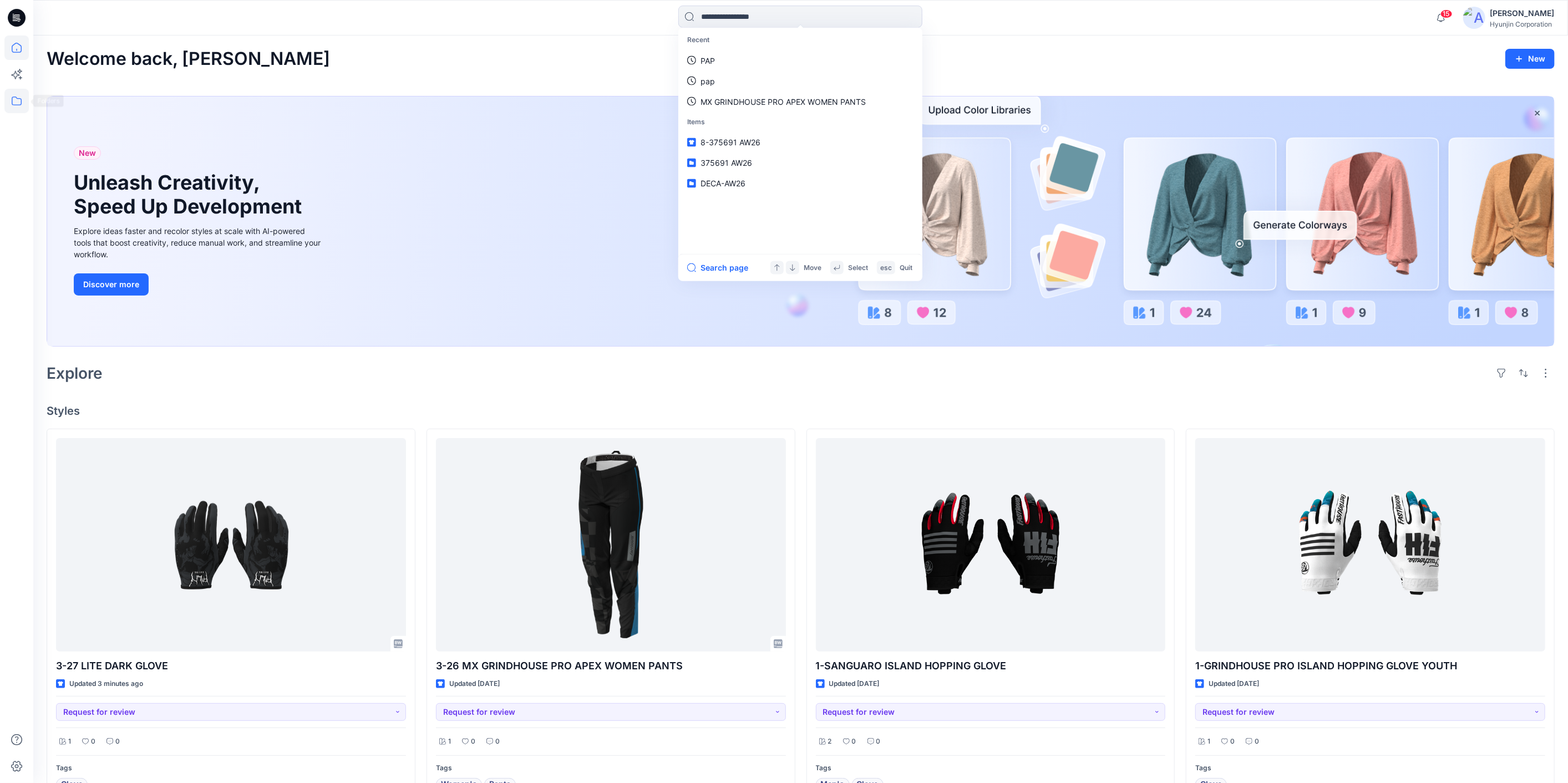
click at [24, 103] on icon at bounding box center [17, 101] width 24 height 24
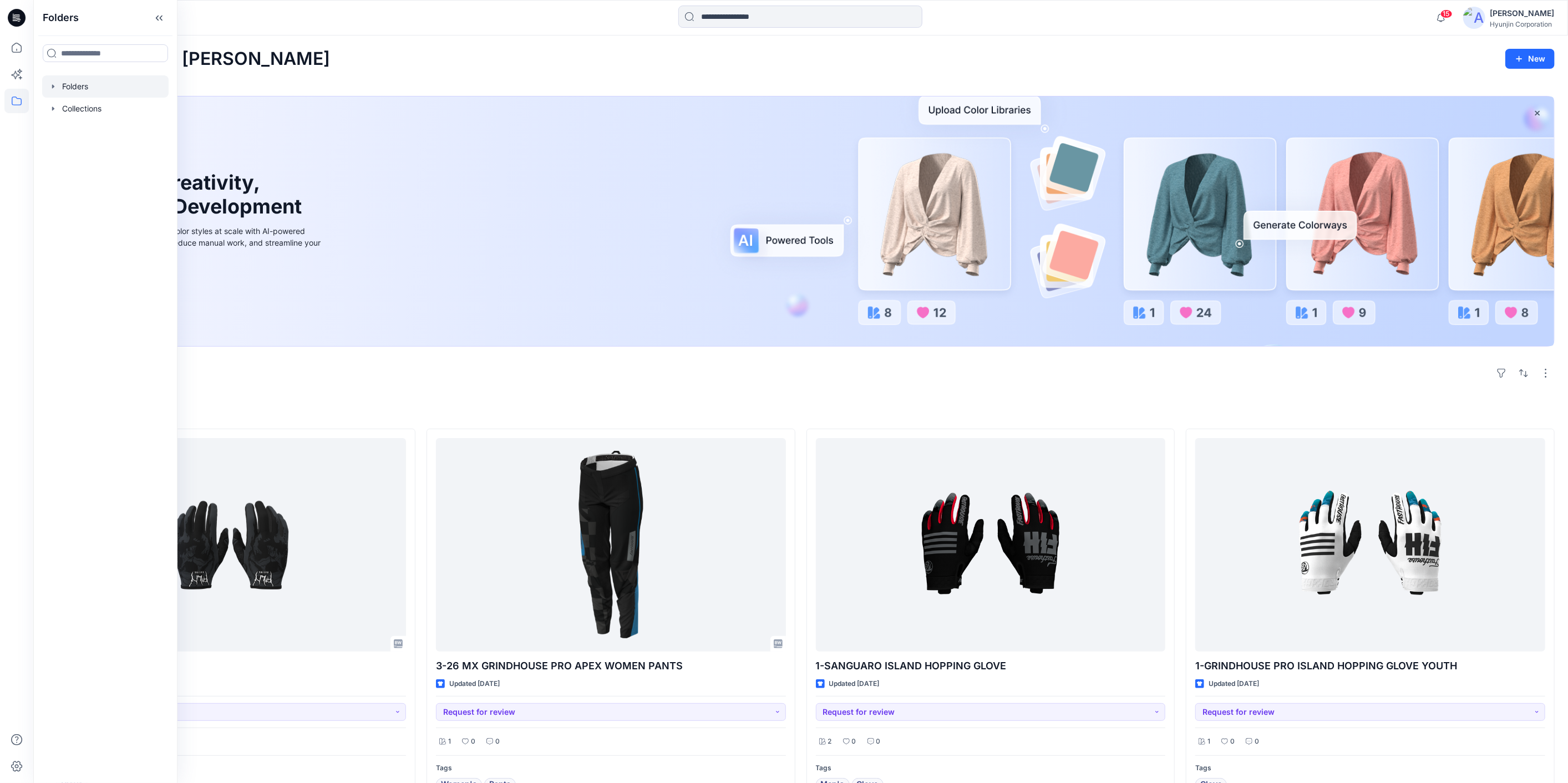
click at [54, 83] on icon "button" at bounding box center [53, 86] width 9 height 9
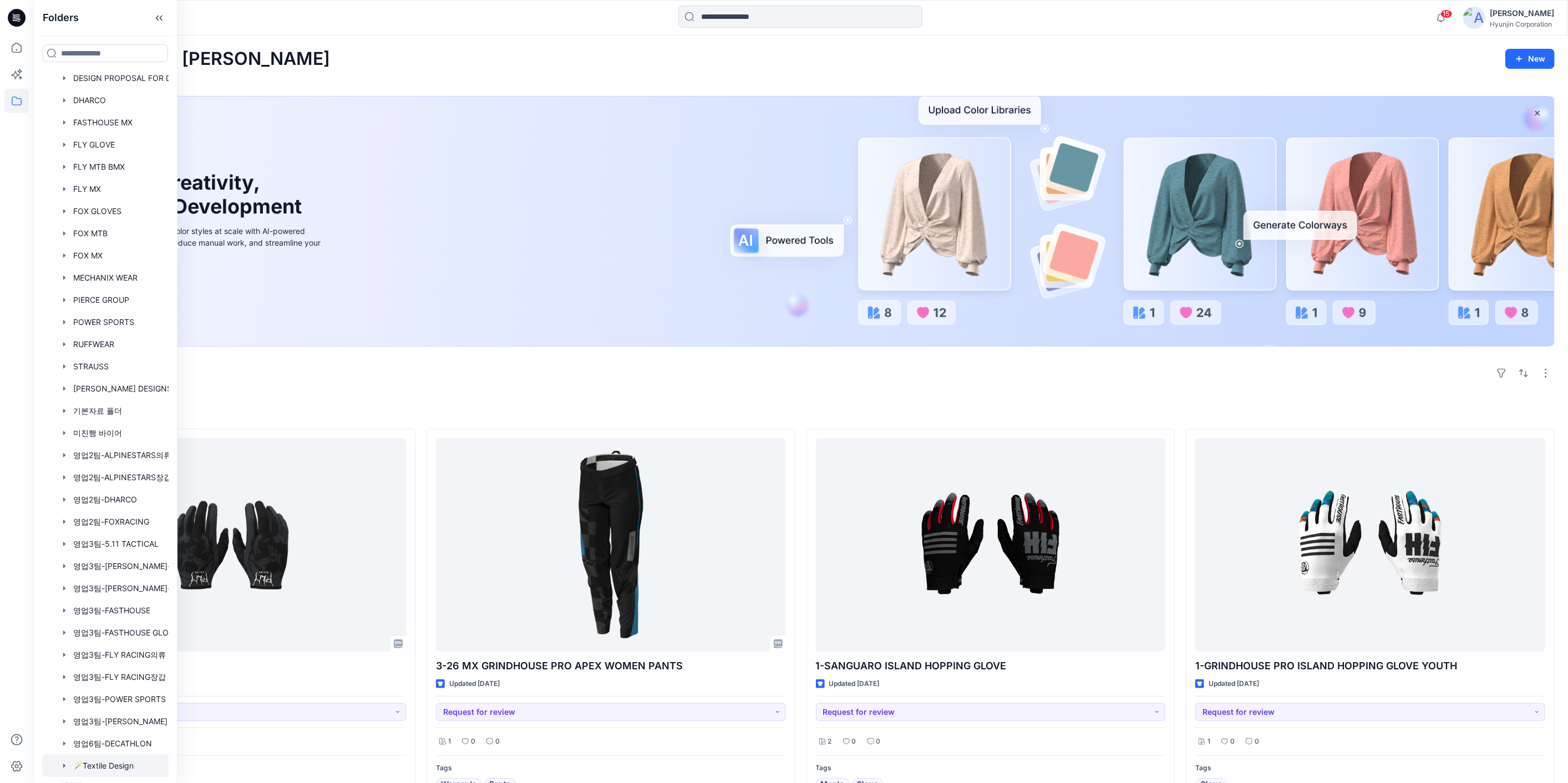
scroll to position [359, 0]
click at [131, 674] on div at bounding box center [119, 727] width 155 height 22
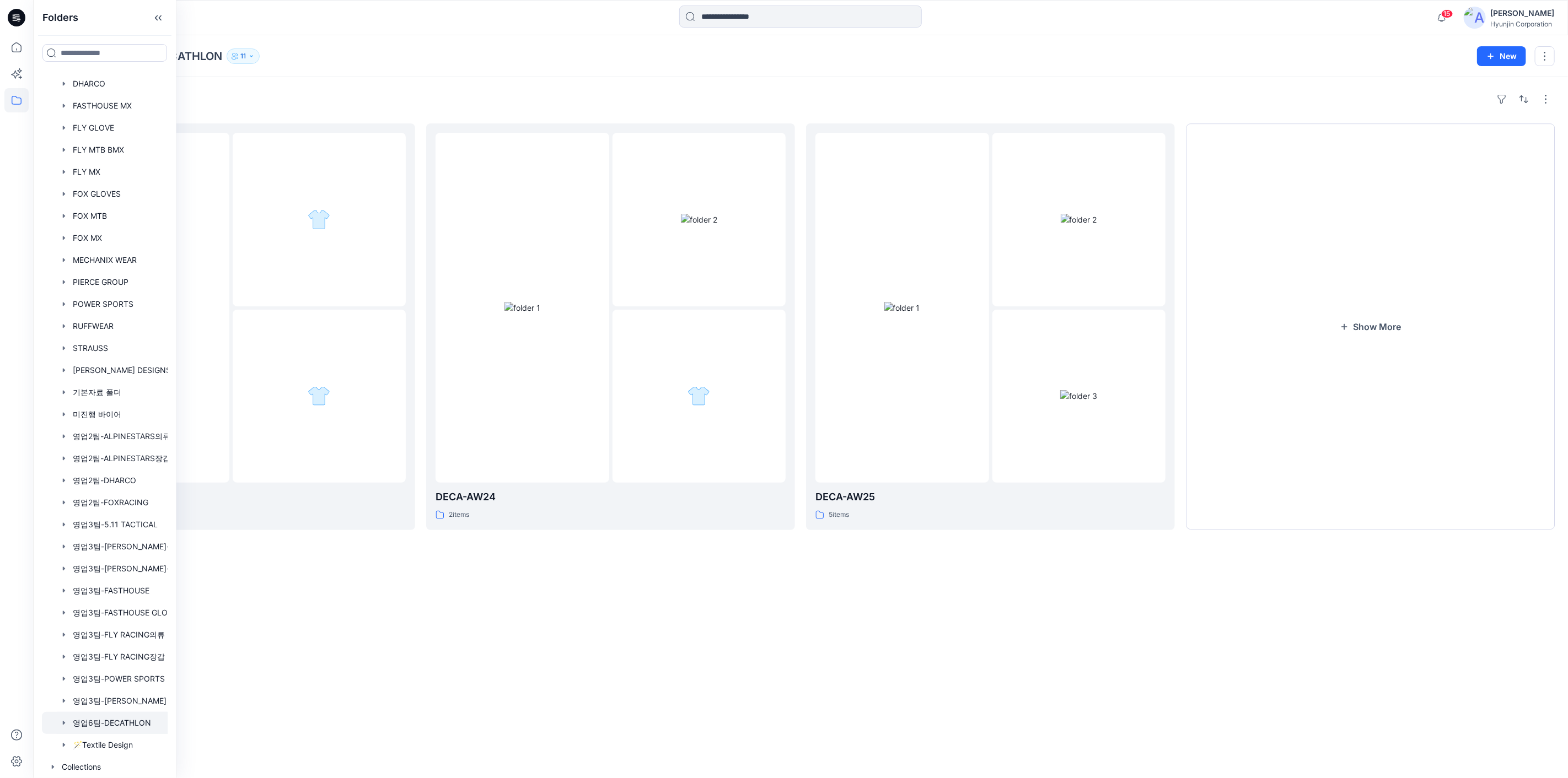
click at [859, 625] on div "Folders DECA-SS27 0 items DECA-AW24 2 items DECA-AW25 5 items Show More" at bounding box center [800, 428] width 1535 height 701
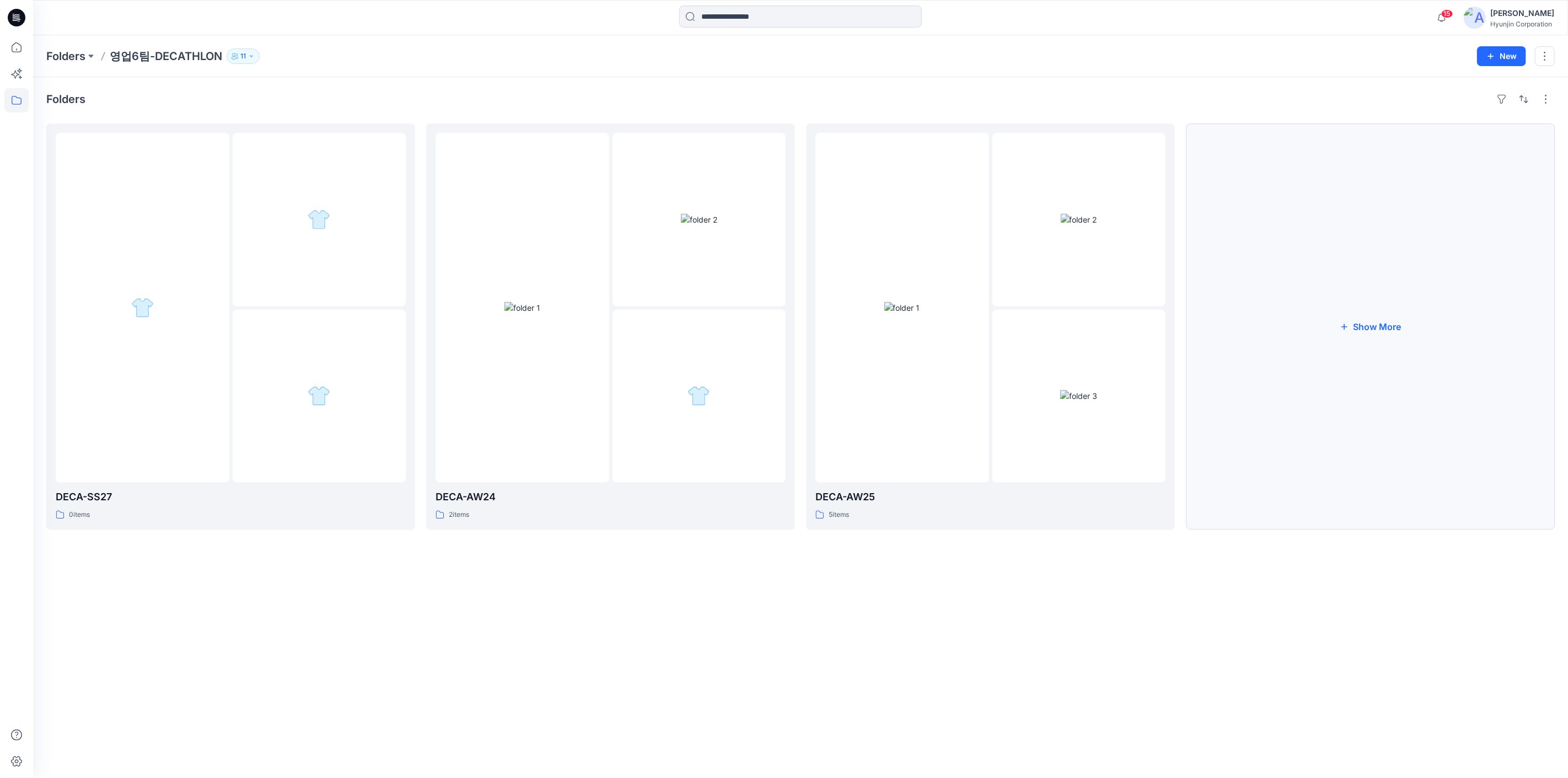
click at [1056, 438] on button "Show More" at bounding box center [1370, 326] width 369 height 406
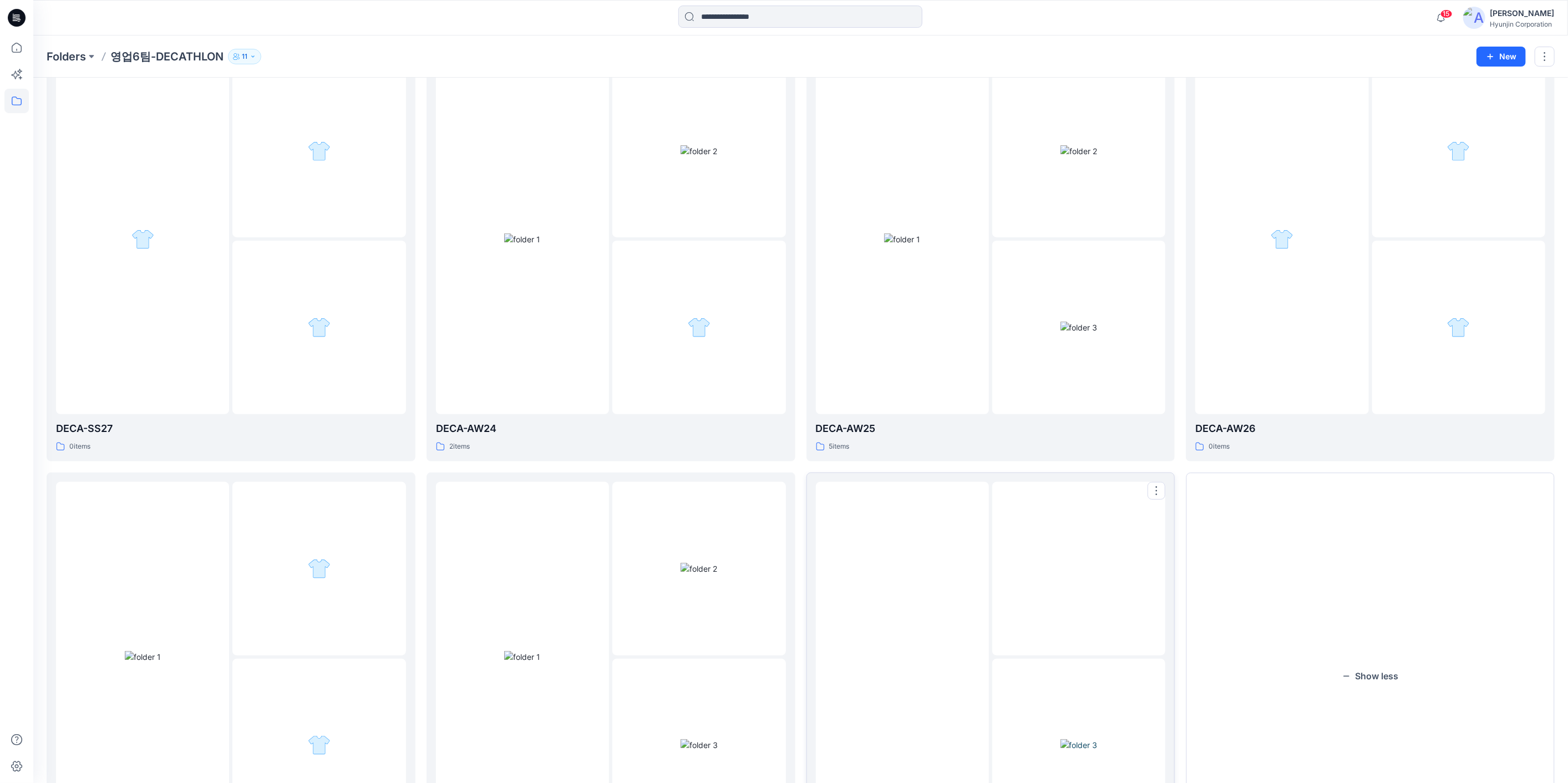
scroll to position [185, 0]
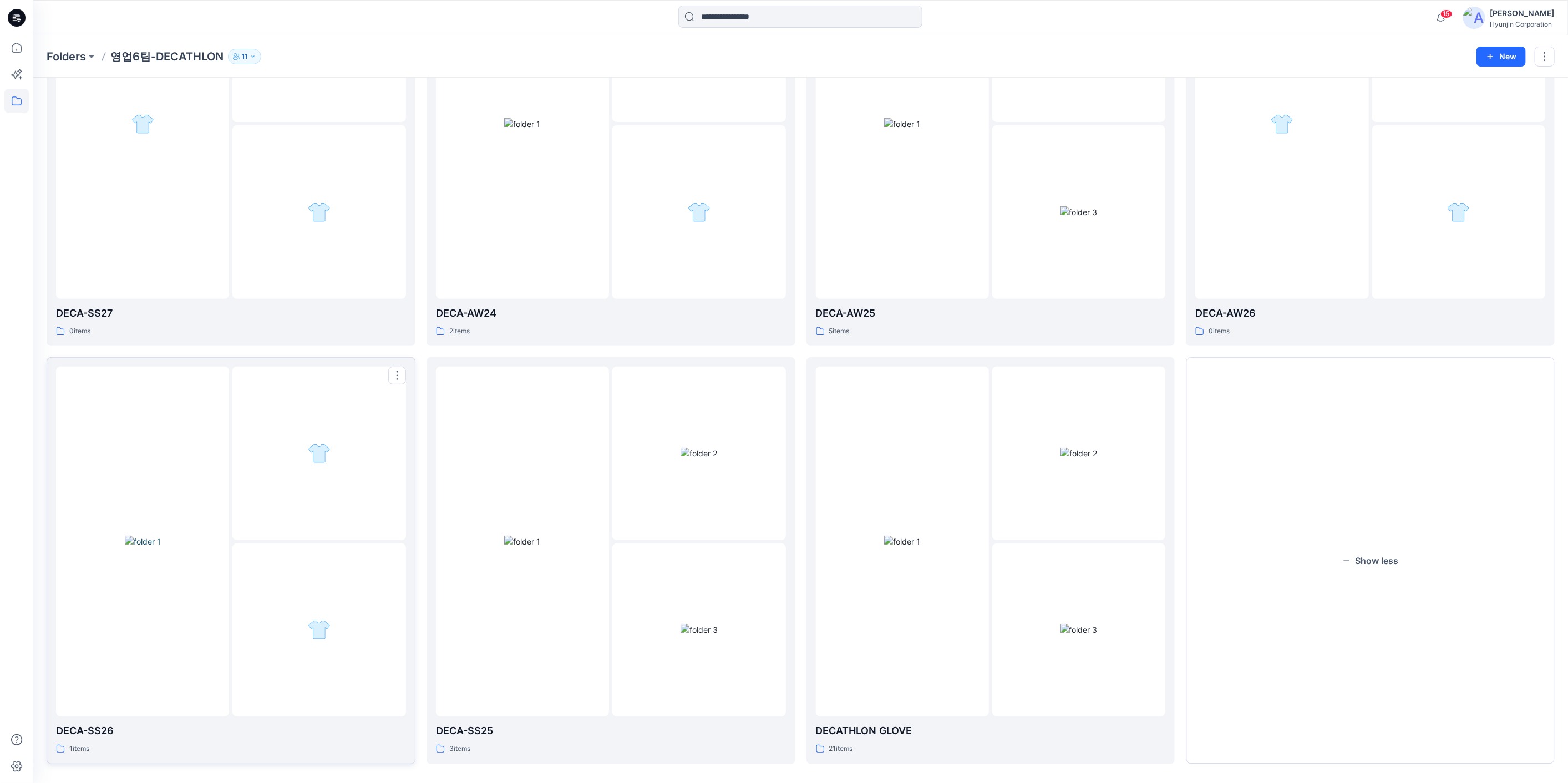
click at [325, 551] on div at bounding box center [318, 630] width 173 height 173
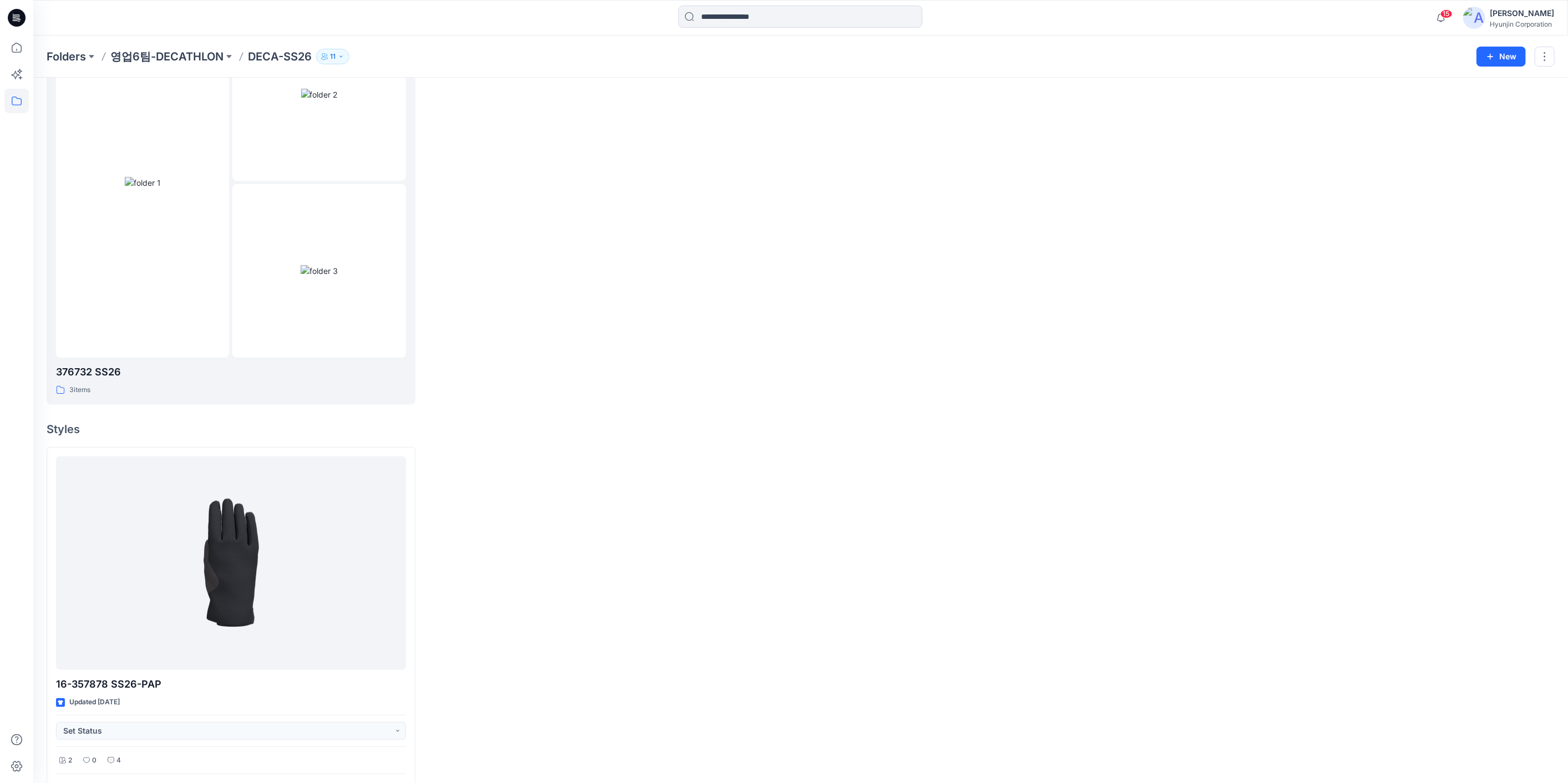
scroll to position [174, 0]
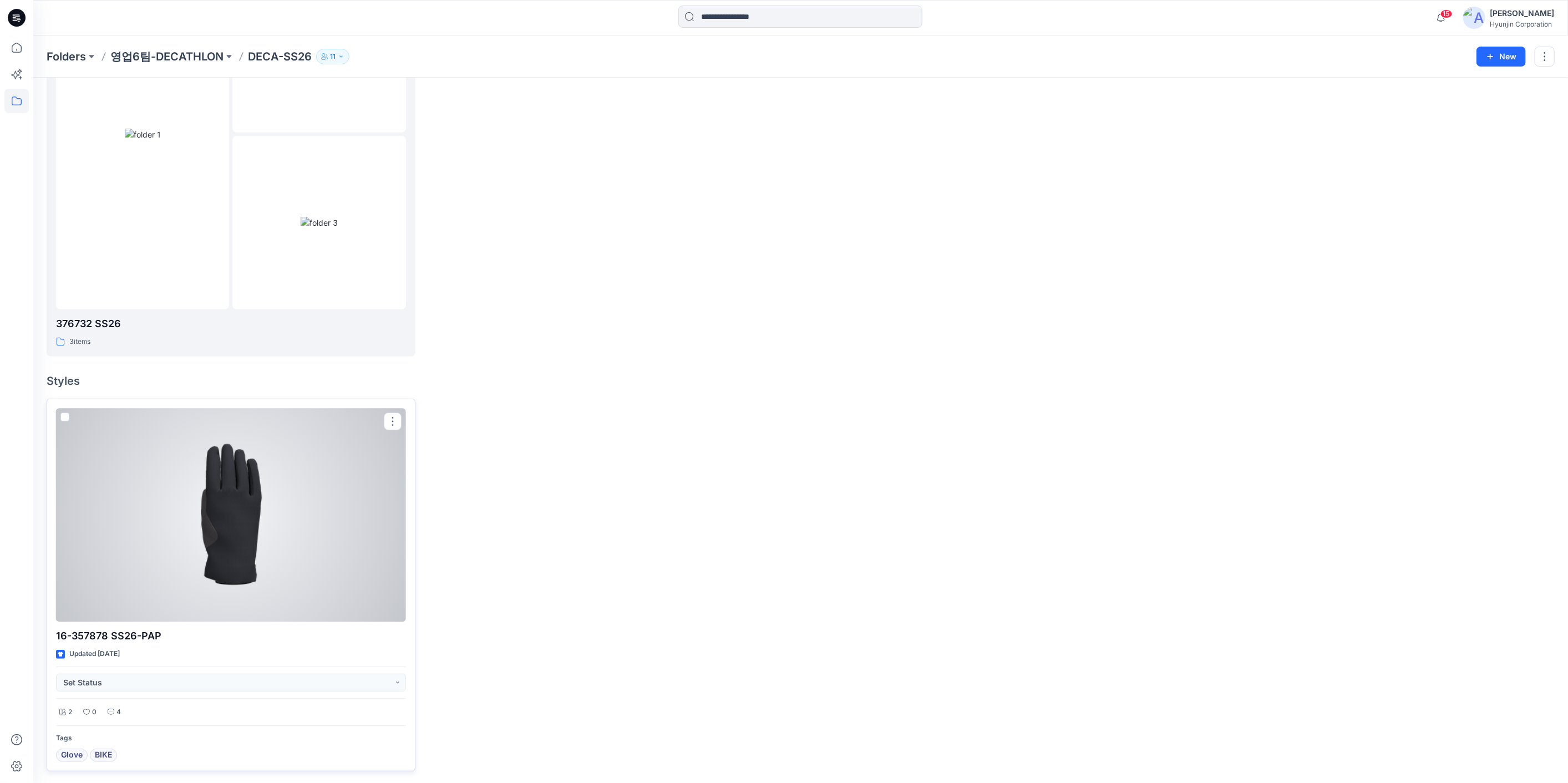
click at [294, 563] on div at bounding box center [230, 515] width 350 height 214
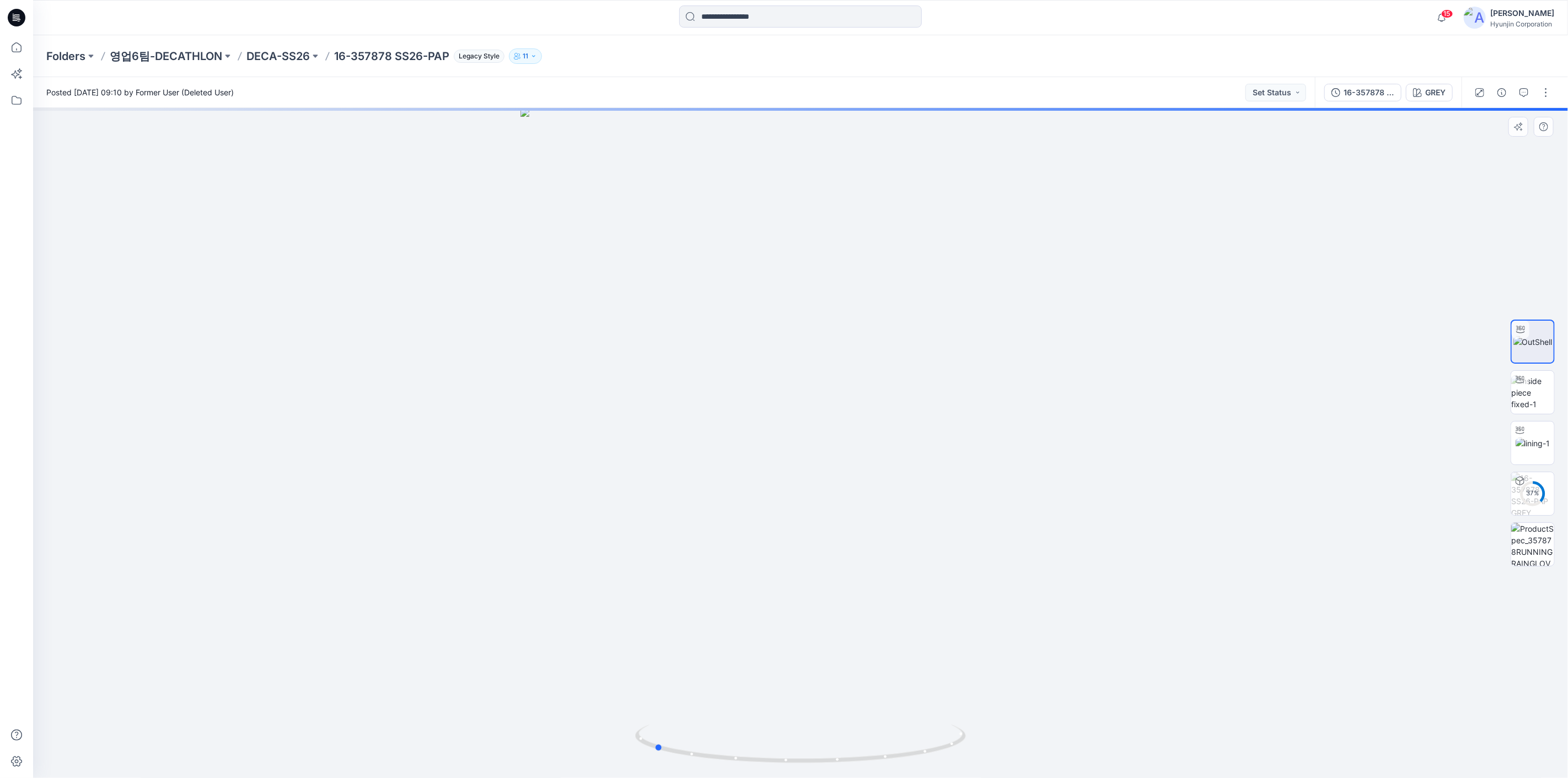
drag, startPoint x: 922, startPoint y: 408, endPoint x: 821, endPoint y: 410, distance: 101.0
click at [821, 410] on div at bounding box center [800, 442] width 1535 height 670
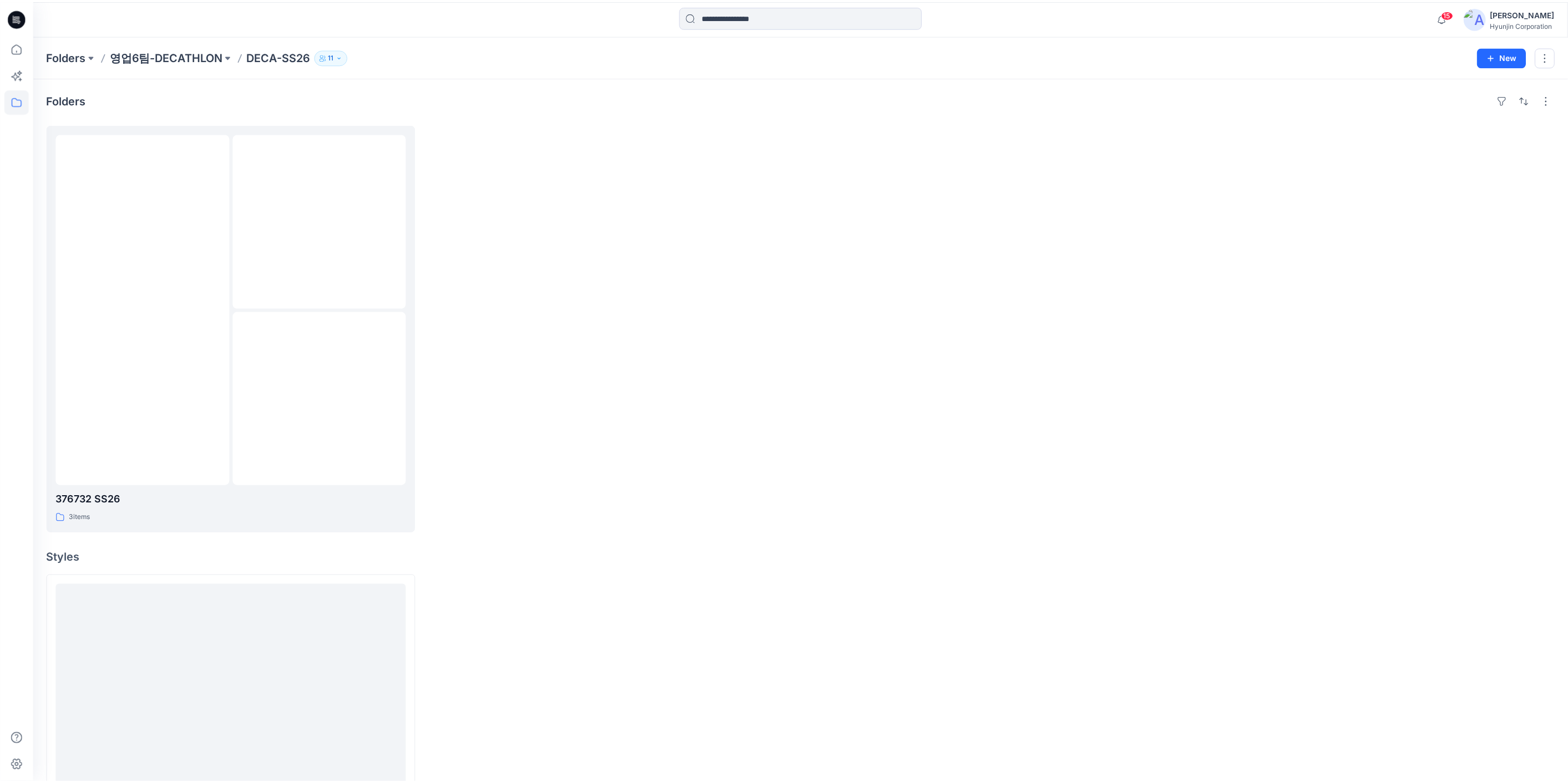
scroll to position [174, 0]
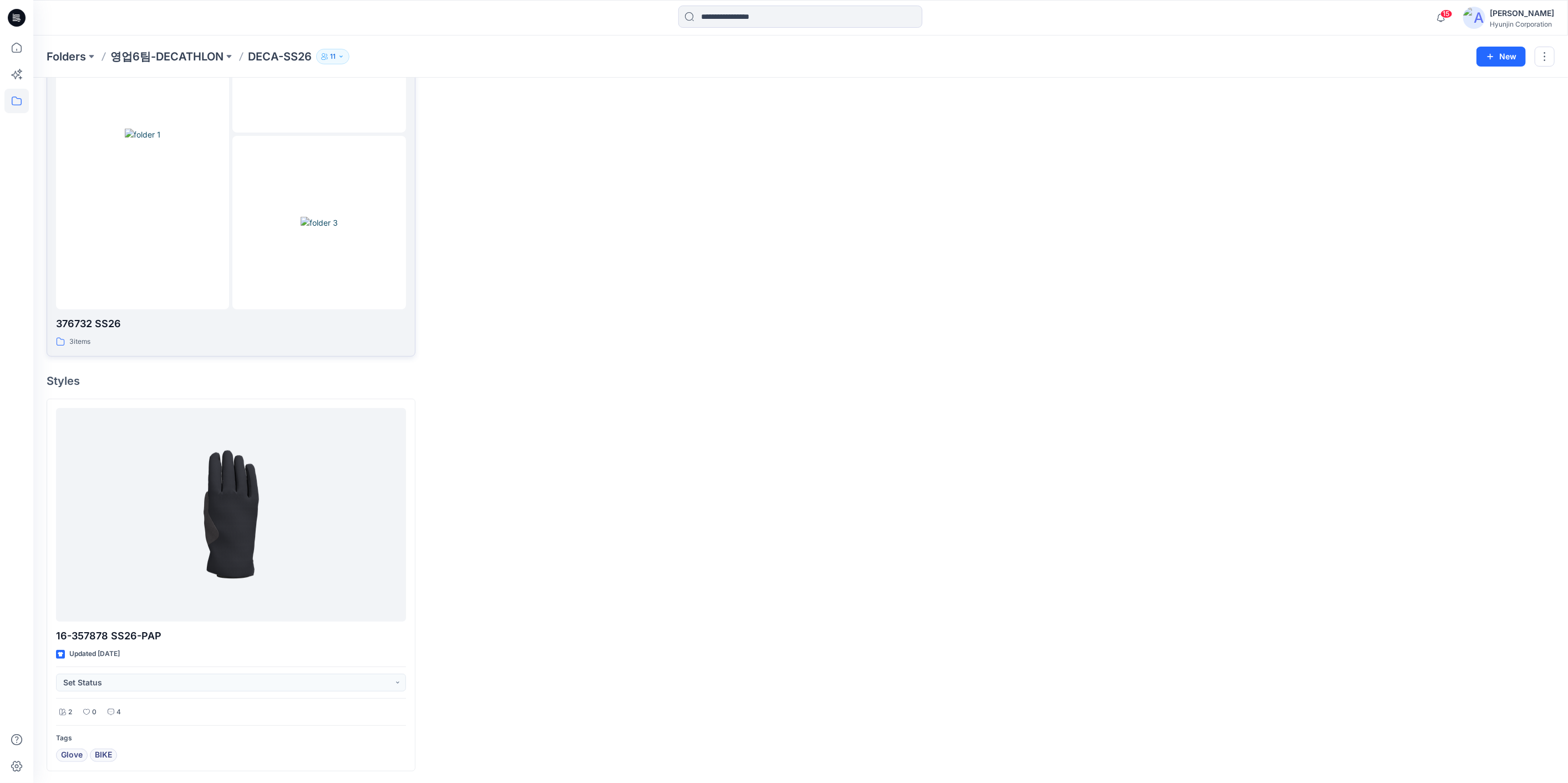
click at [193, 232] on div at bounding box center [141, 135] width 173 height 350
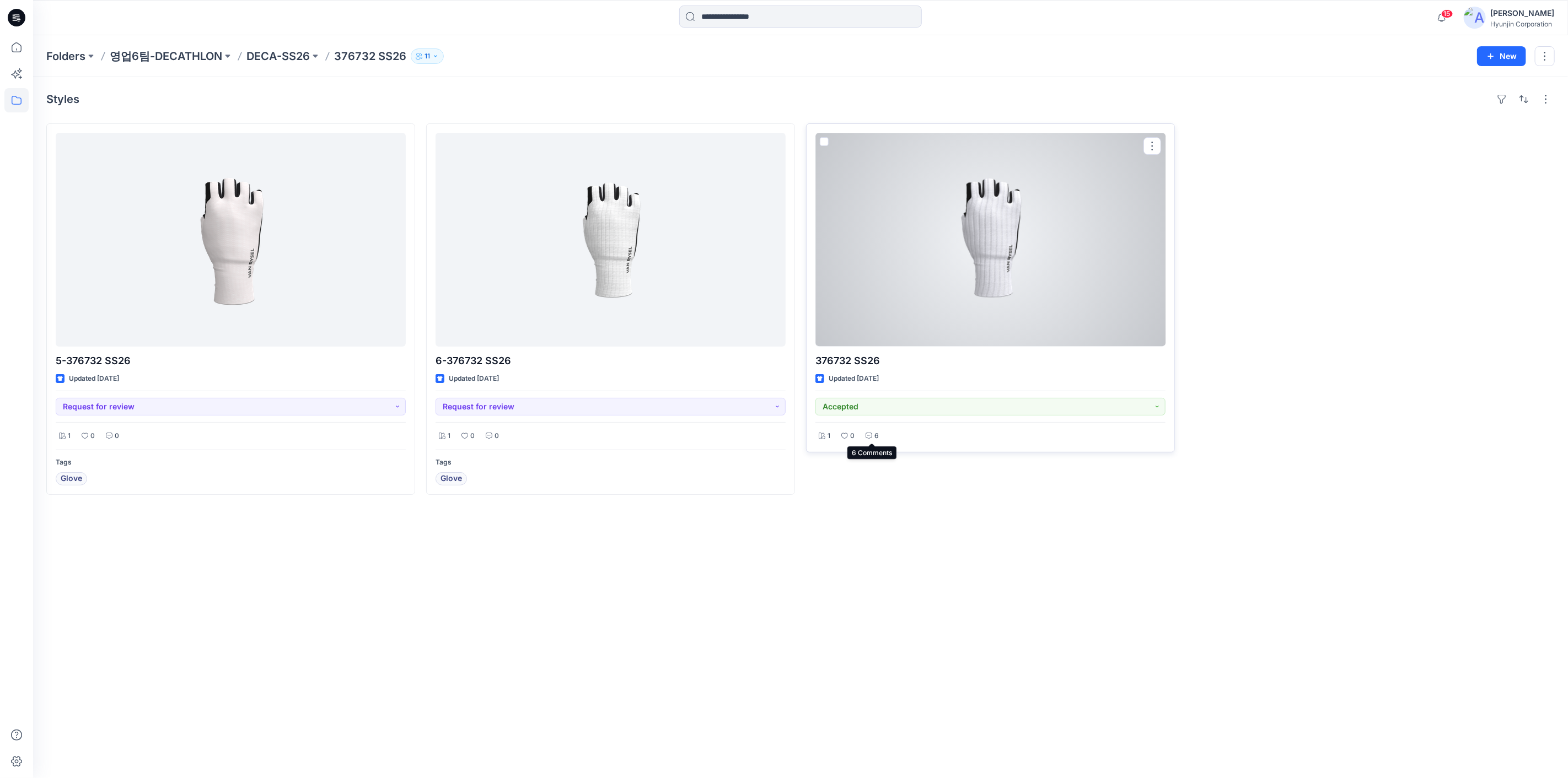
click at [871, 434] on icon at bounding box center [868, 436] width 7 height 7
click at [942, 302] on div at bounding box center [991, 240] width 350 height 213
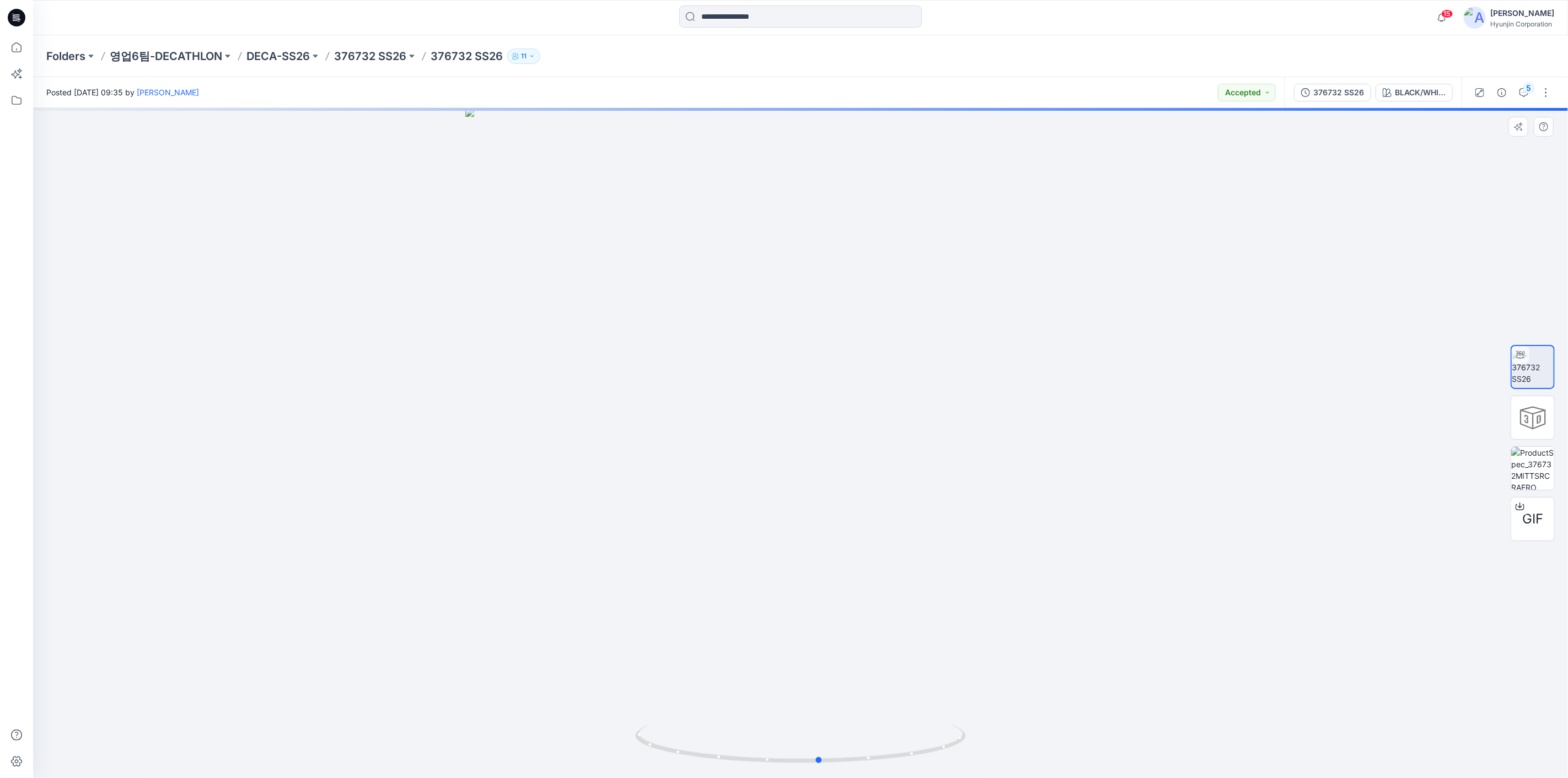
drag, startPoint x: 849, startPoint y: 280, endPoint x: 1199, endPoint y: 305, distance: 350.9
click at [1056, 305] on div at bounding box center [800, 442] width 1535 height 670
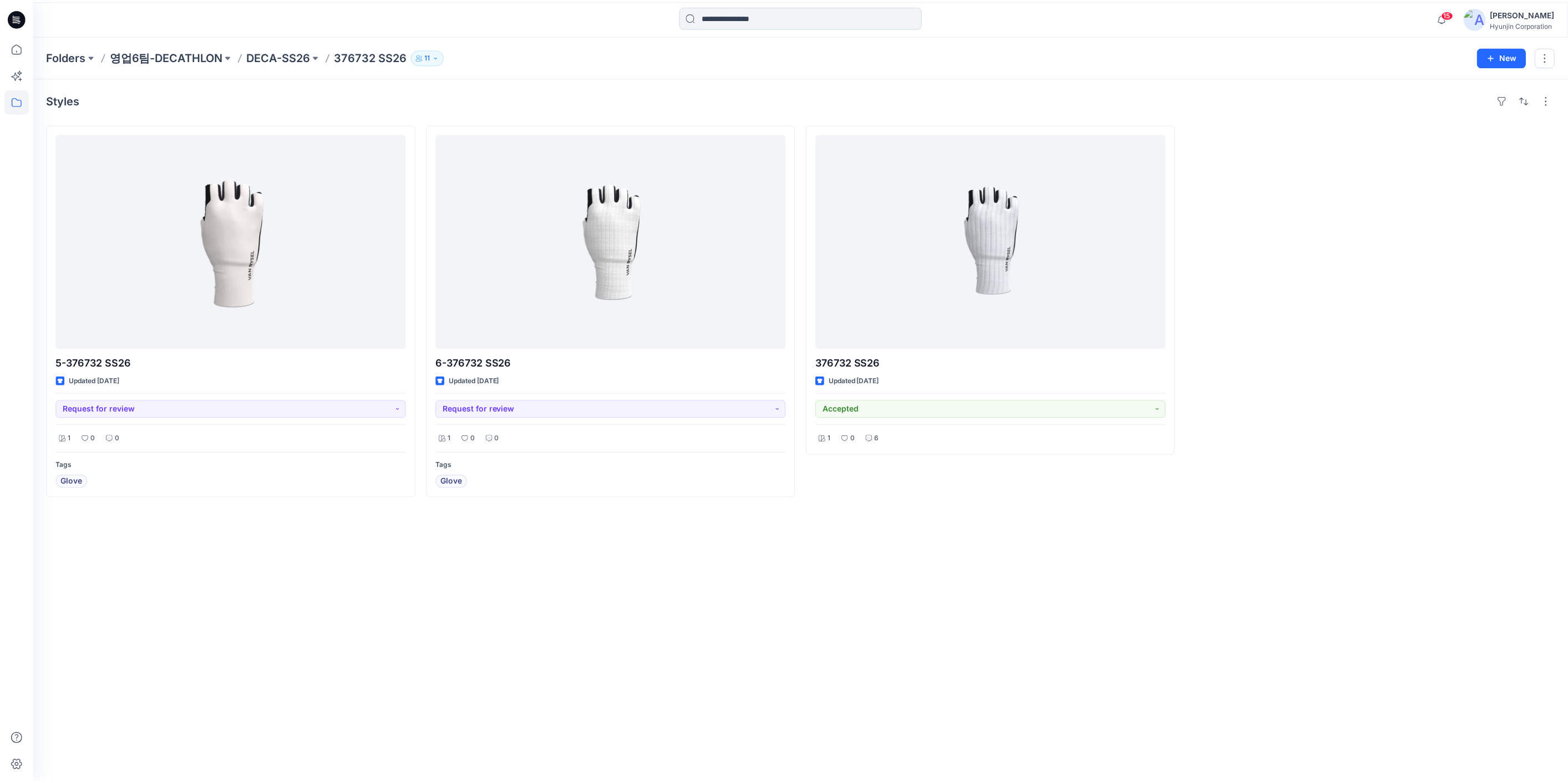
scroll to position [174, 0]
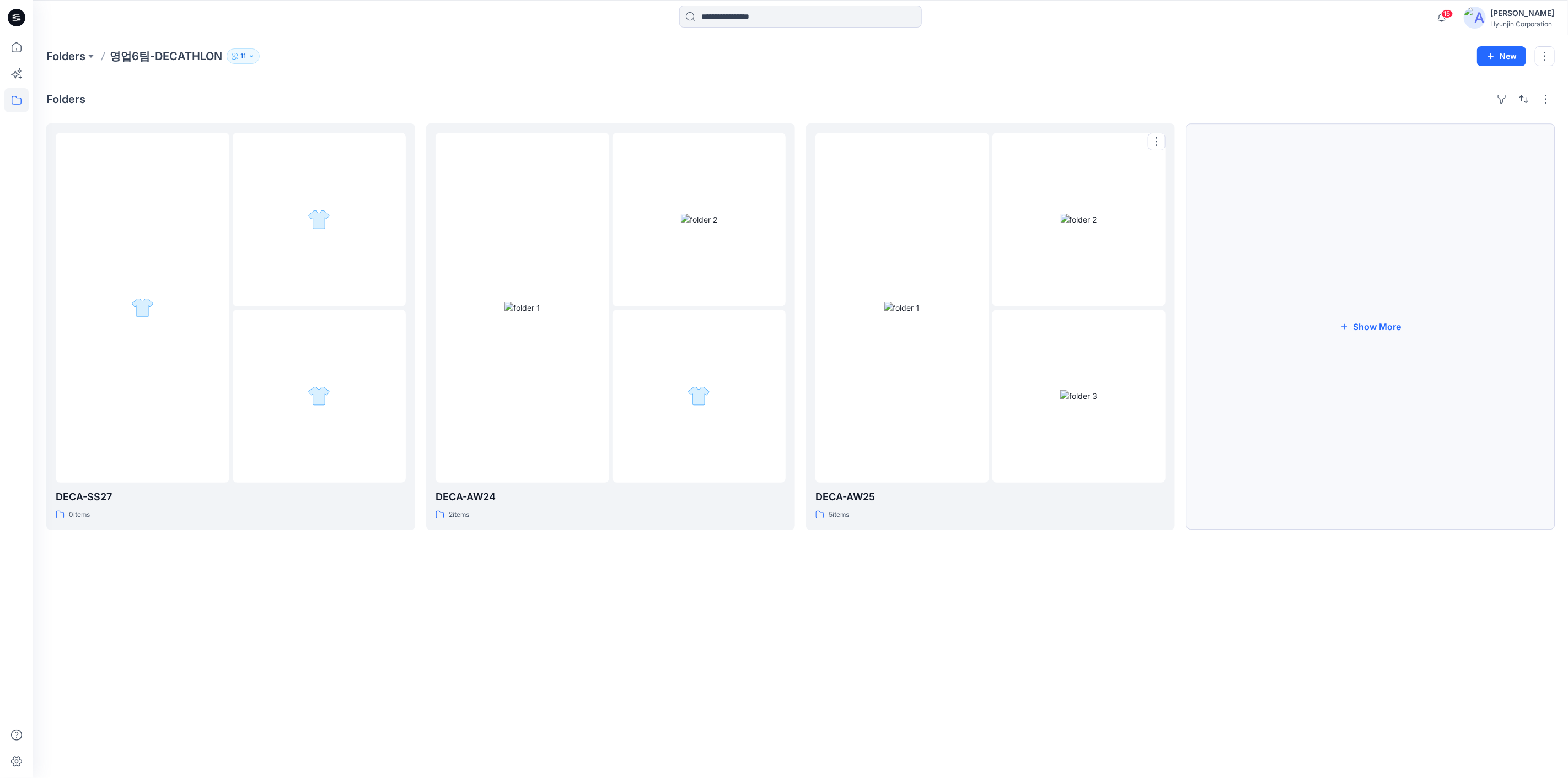
click at [1056, 385] on button "Show More" at bounding box center [1370, 326] width 369 height 406
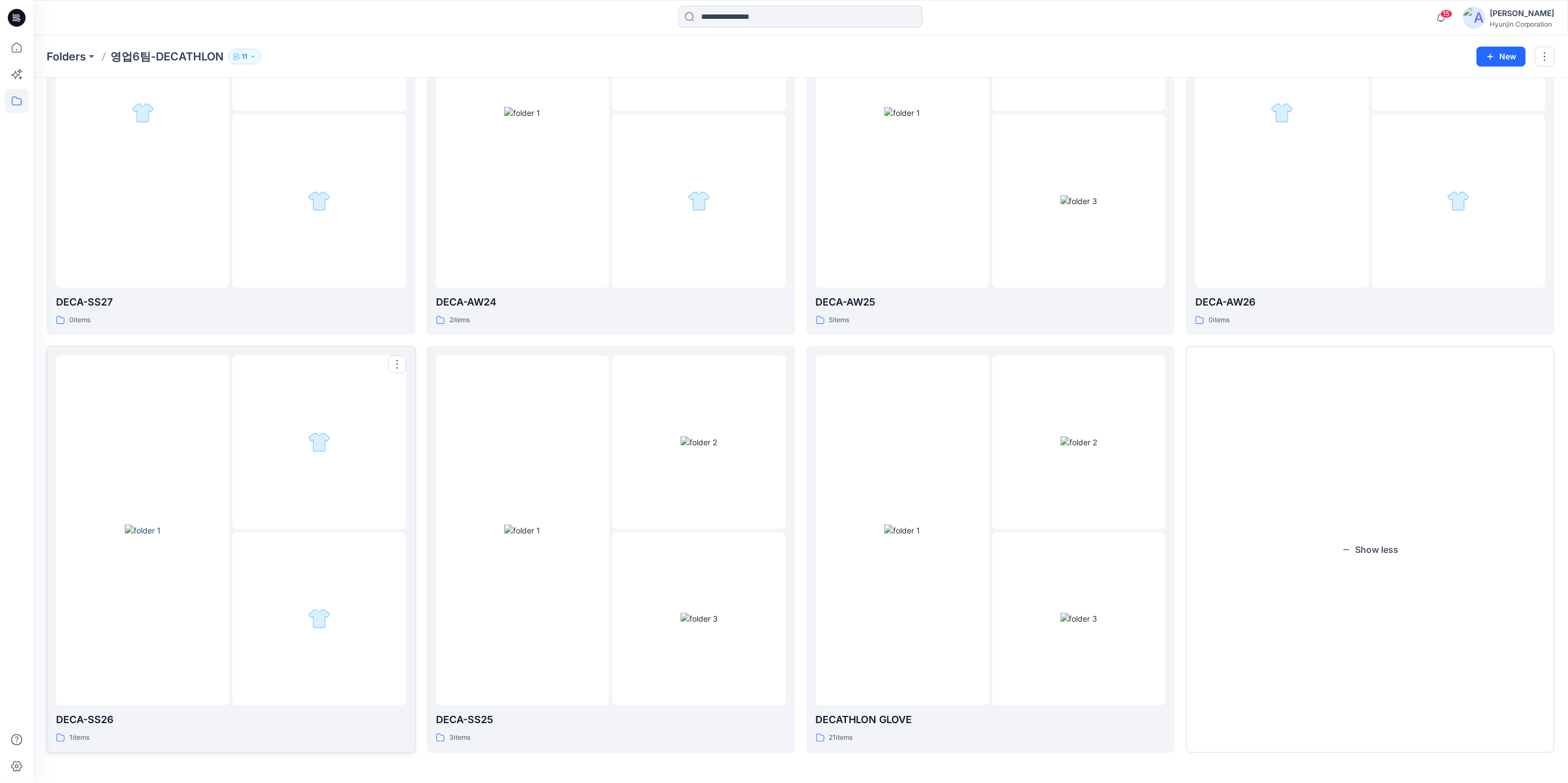
click at [298, 545] on div at bounding box center [318, 619] width 173 height 173
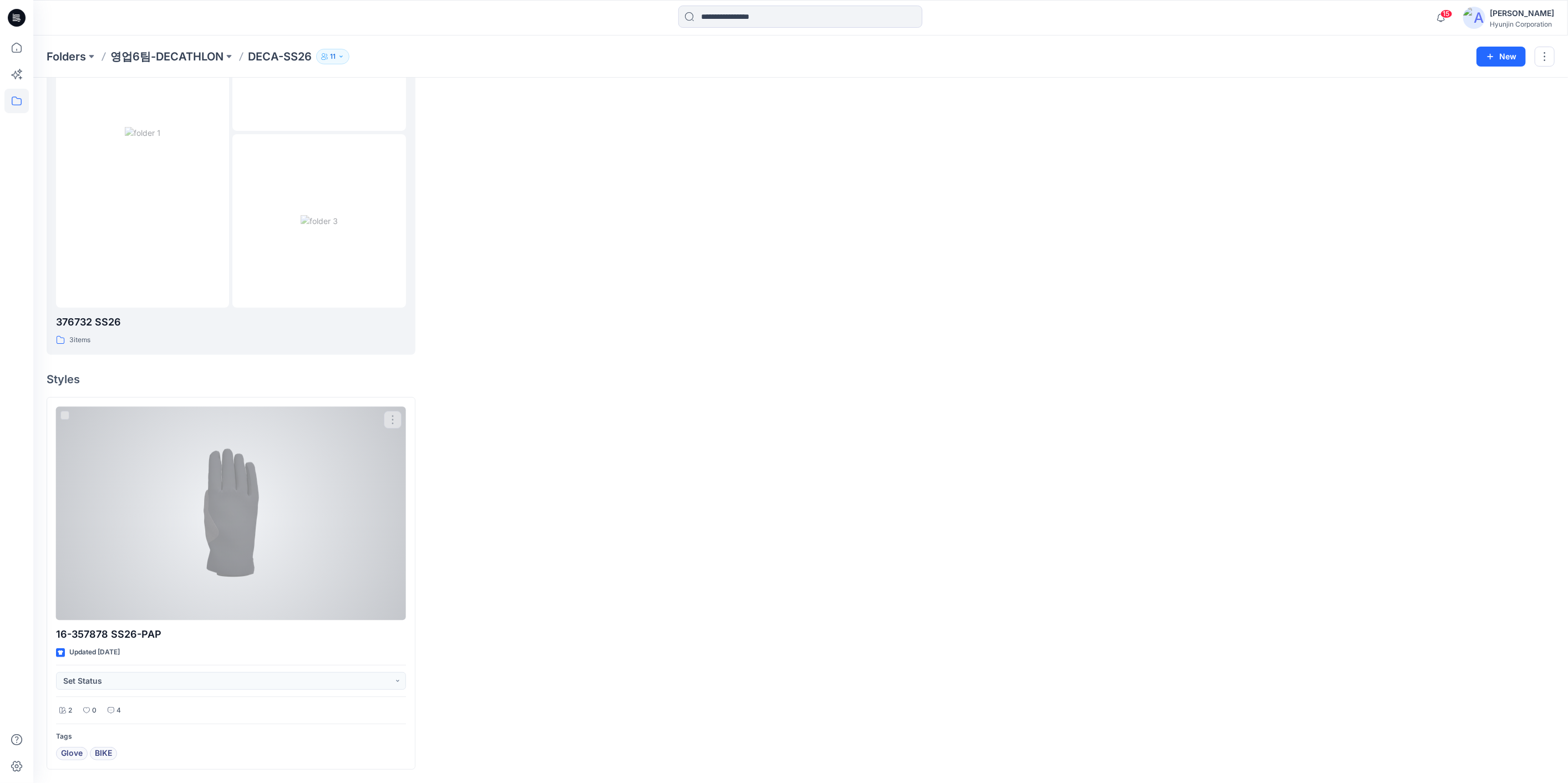
scroll to position [174, 0]
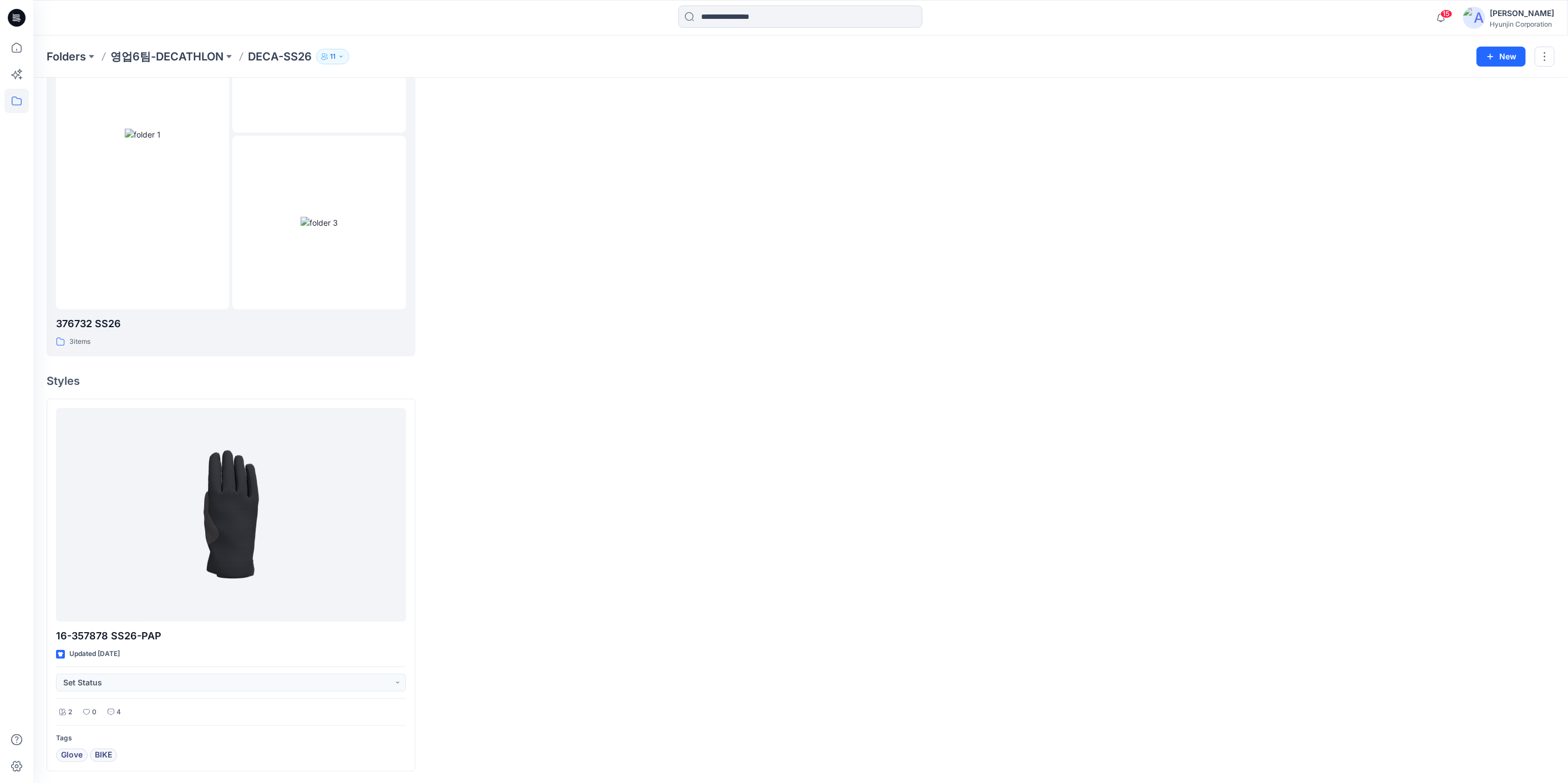
scroll to position [196, 0]
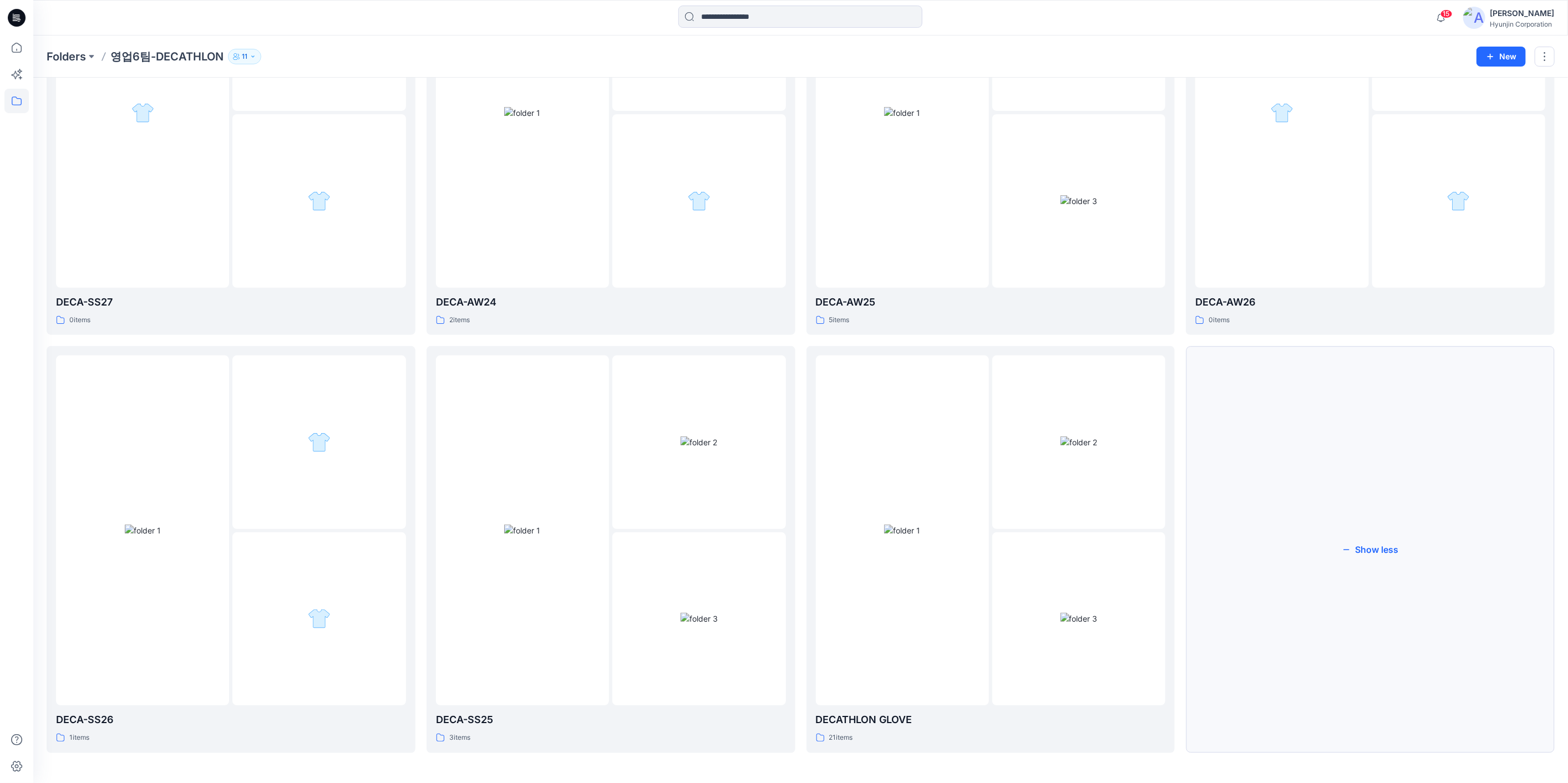
click at [1062, 458] on button "Show less" at bounding box center [1370, 550] width 369 height 407
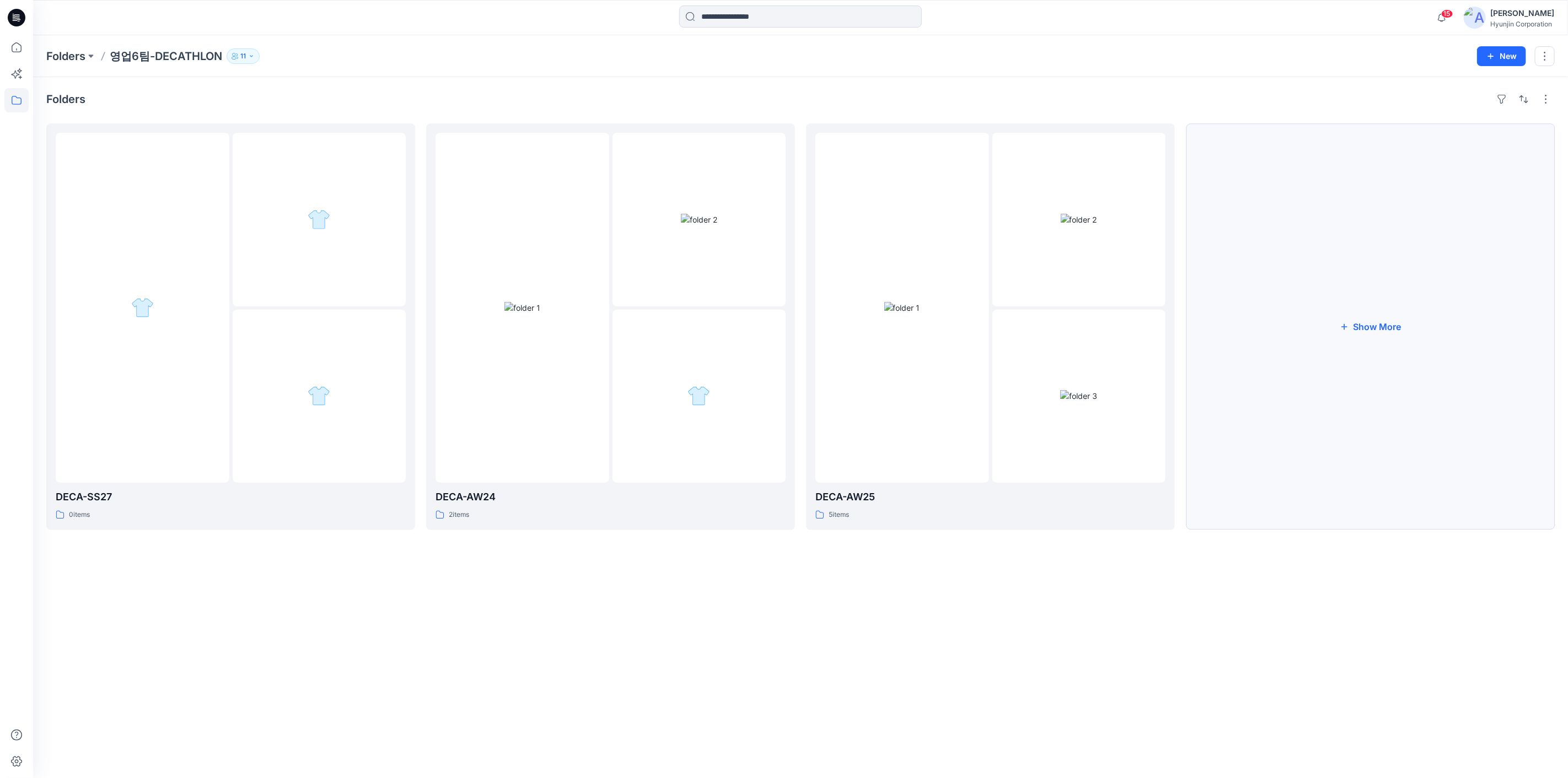
click at [1056, 442] on button "Show More" at bounding box center [1370, 326] width 369 height 406
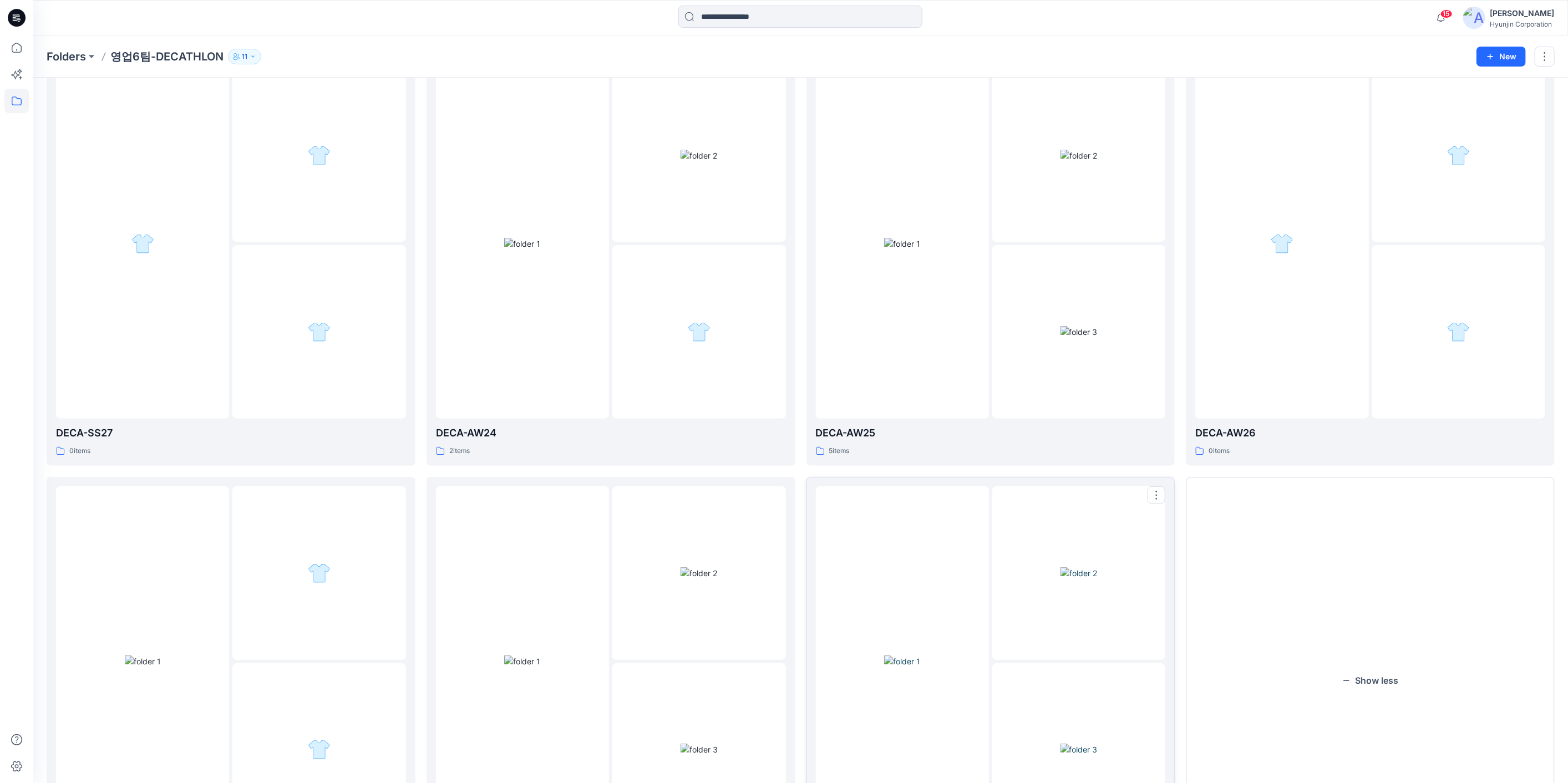
scroll to position [196, 0]
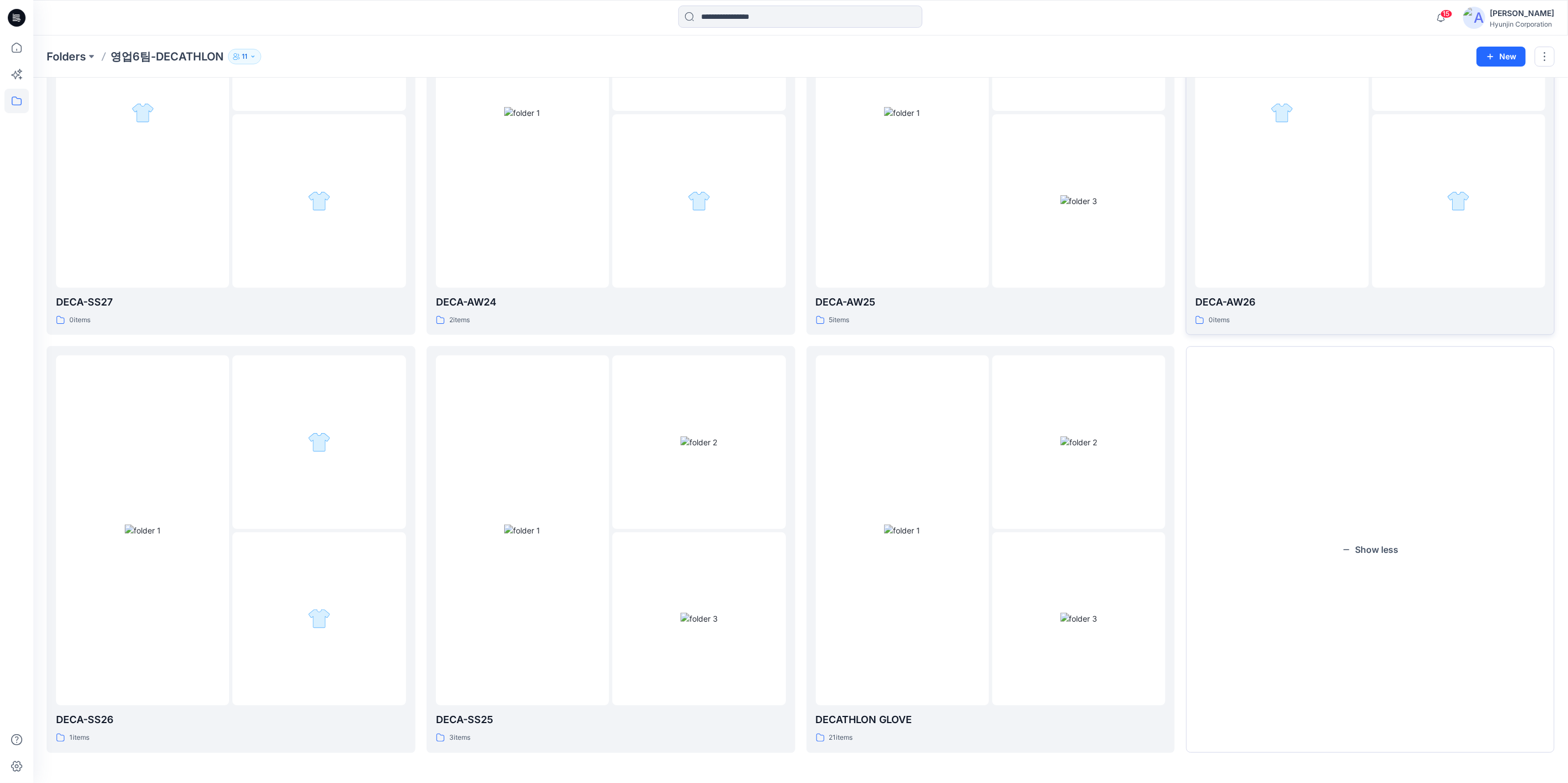
click at [1062, 268] on div at bounding box center [1458, 200] width 173 height 173
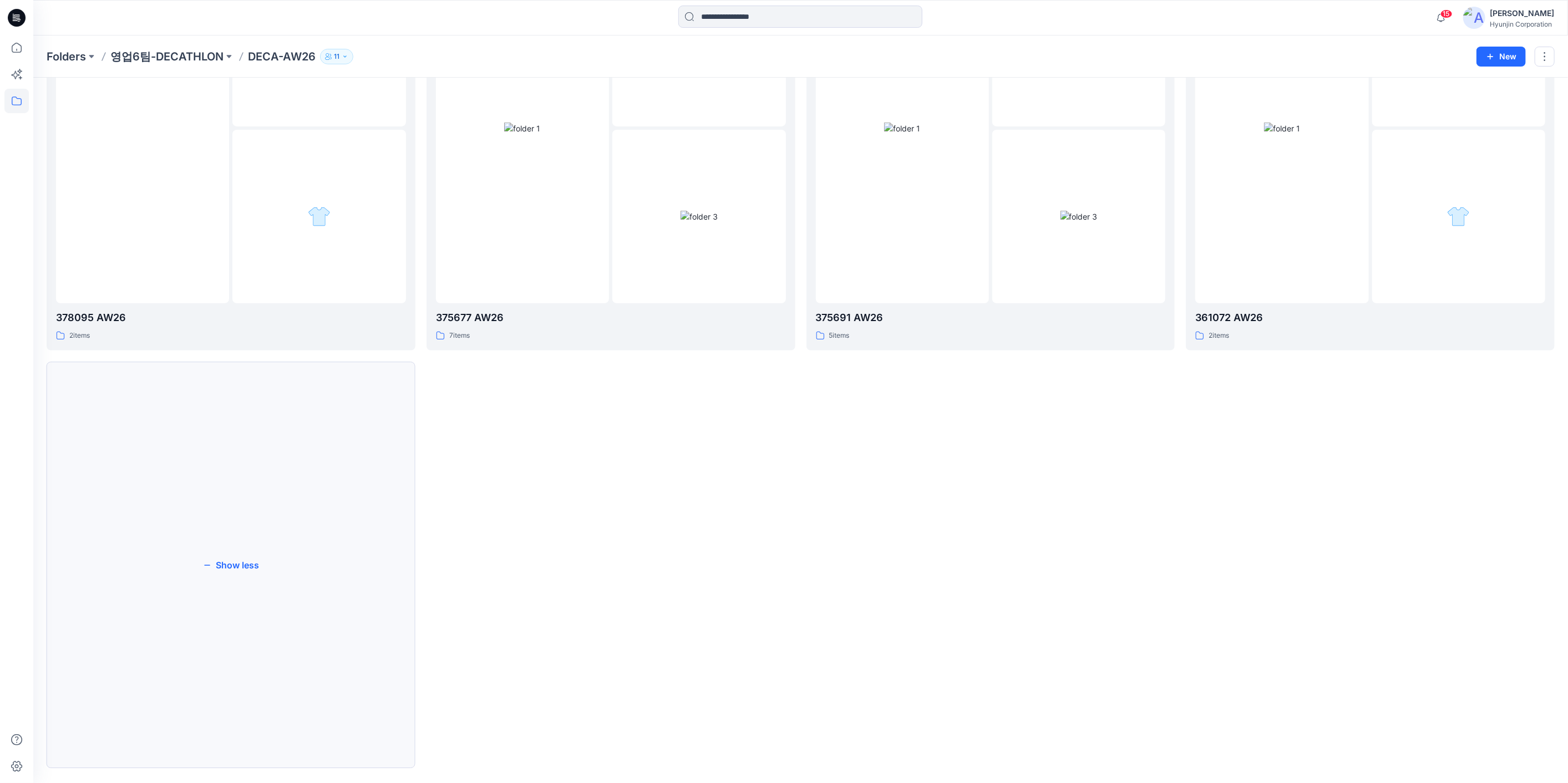
scroll to position [185, 0]
click at [361, 589] on button "Show less" at bounding box center [231, 560] width 369 height 407
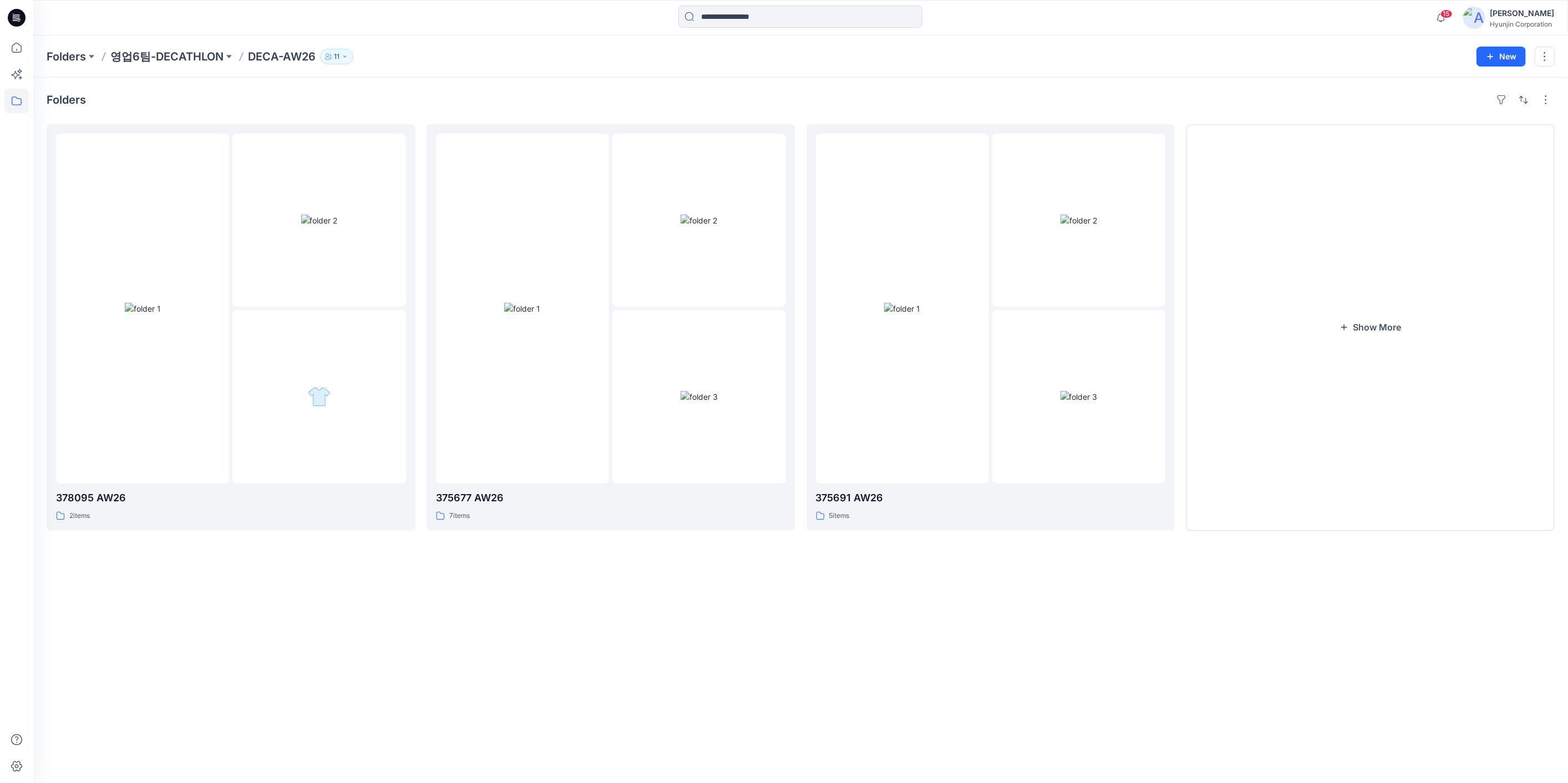
scroll to position [0, 0]
click at [1062, 341] on button "Show More" at bounding box center [1378, 328] width 371 height 409
click at [280, 367] on div at bounding box center [318, 396] width 173 height 173
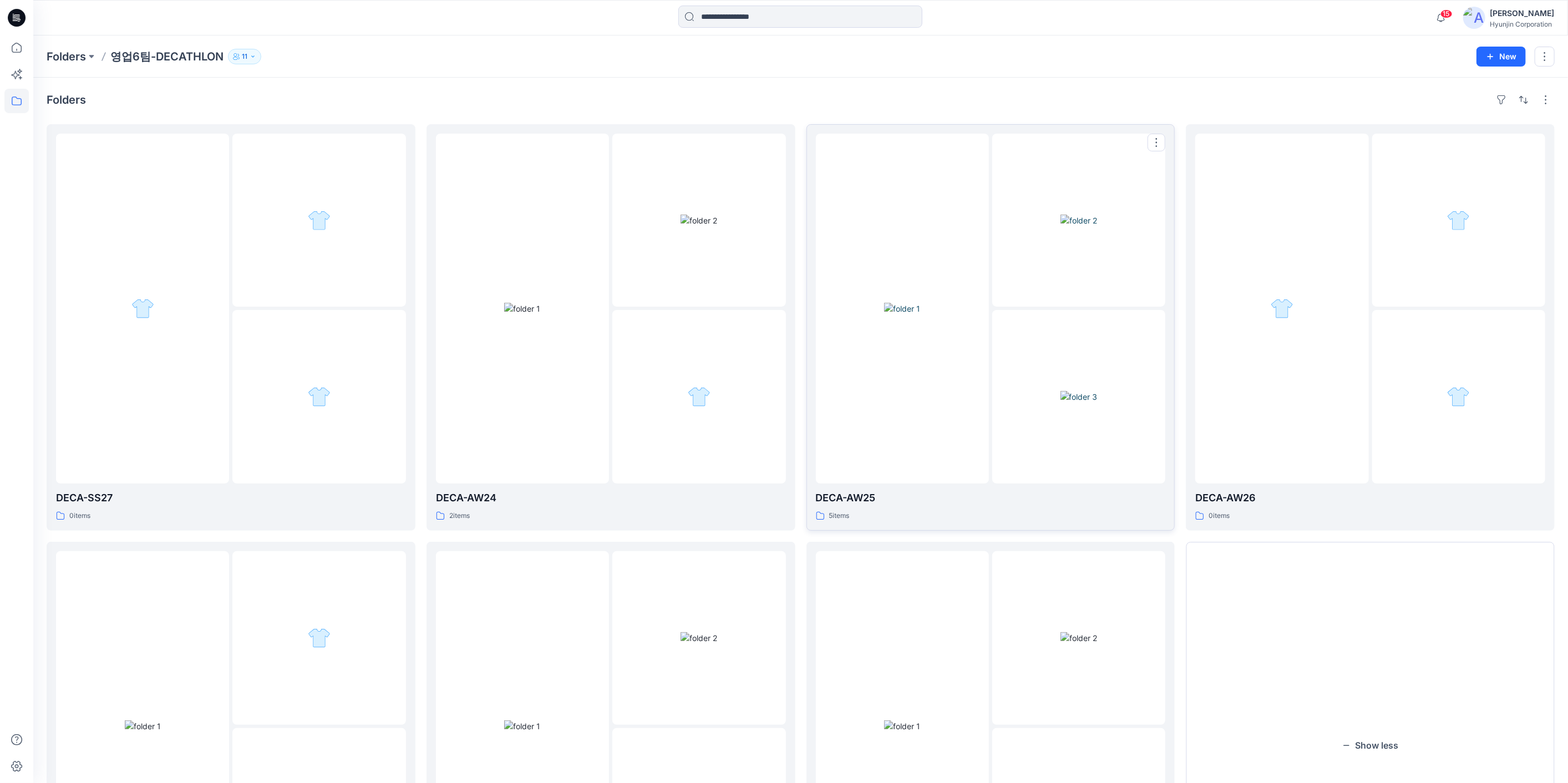
click at [920, 314] on img at bounding box center [902, 309] width 36 height 12
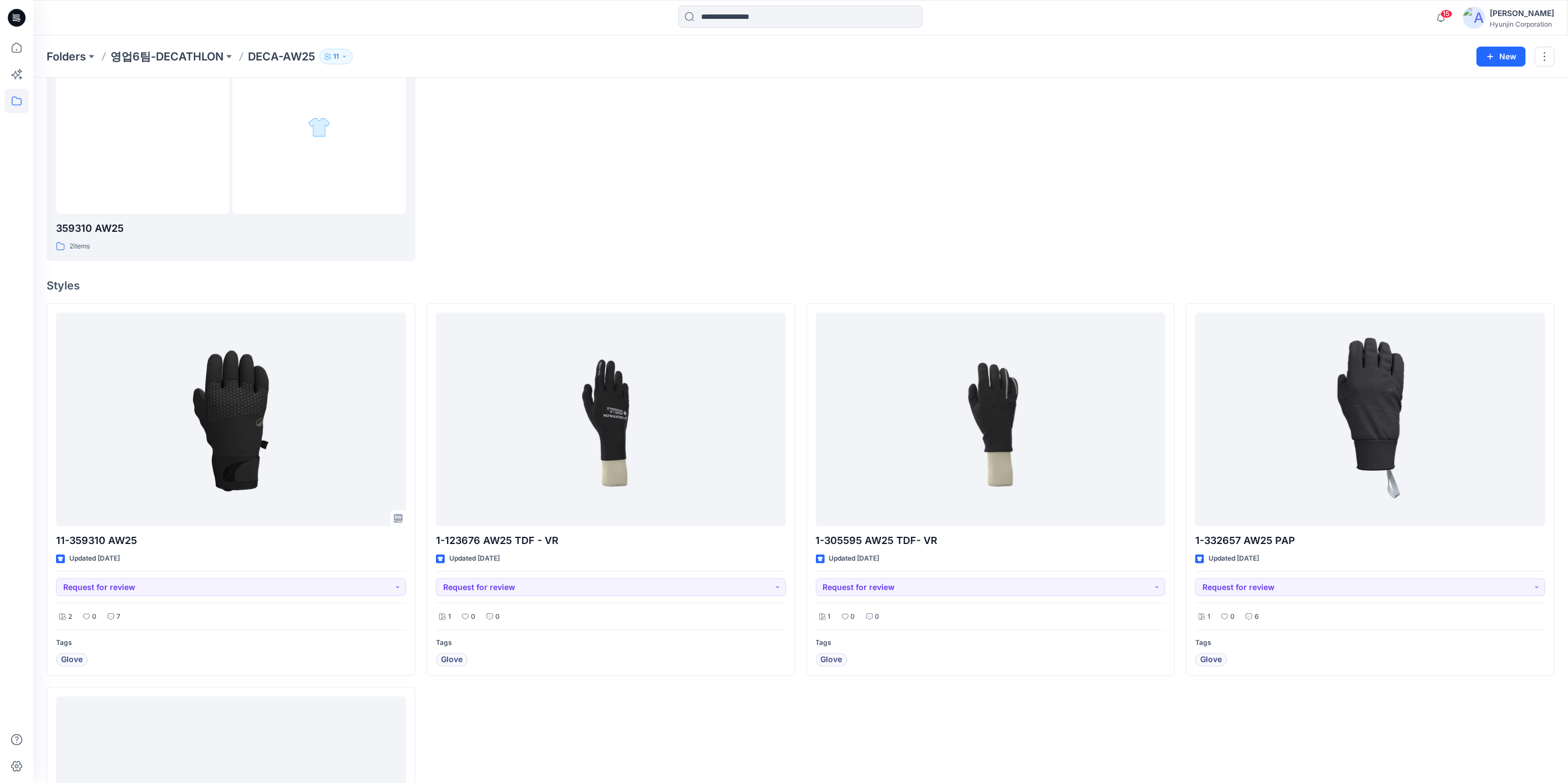
scroll to position [308, 0]
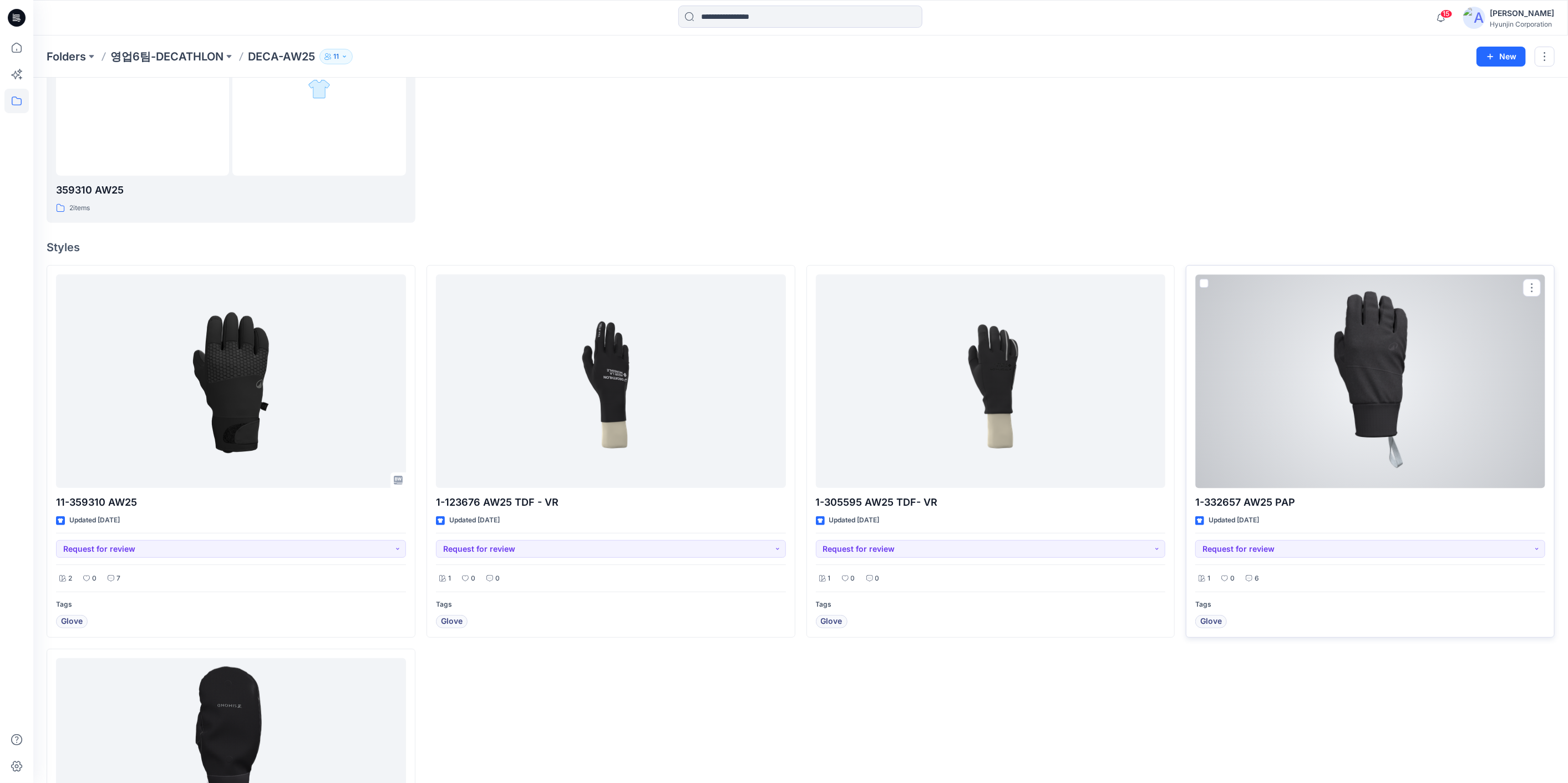
click at [1062, 392] on div at bounding box center [1370, 381] width 350 height 214
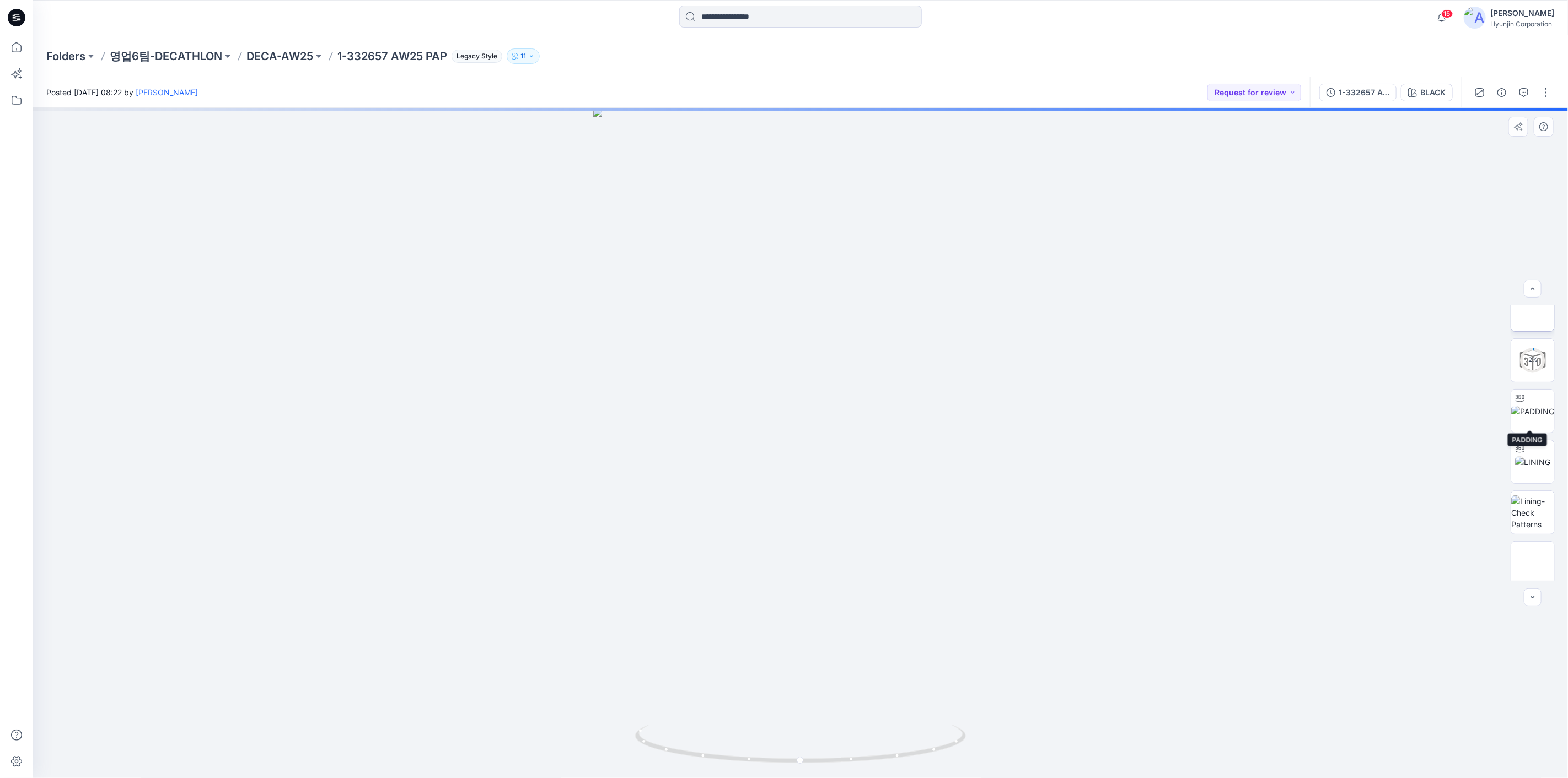
scroll to position [123, 0]
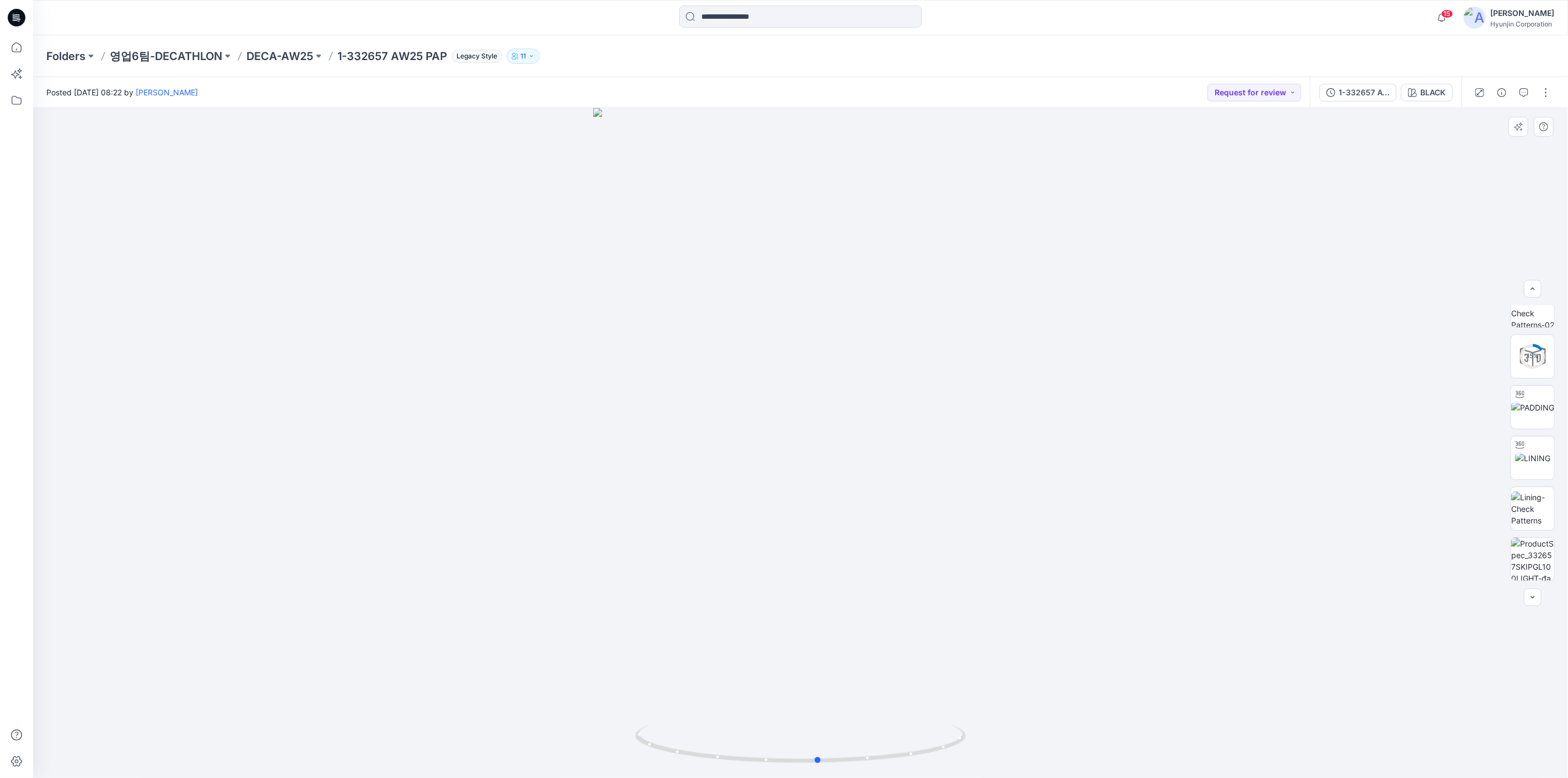
drag, startPoint x: 1107, startPoint y: 465, endPoint x: 1130, endPoint y: 477, distance: 25.9
click at [1056, 477] on div at bounding box center [800, 442] width 1535 height 670
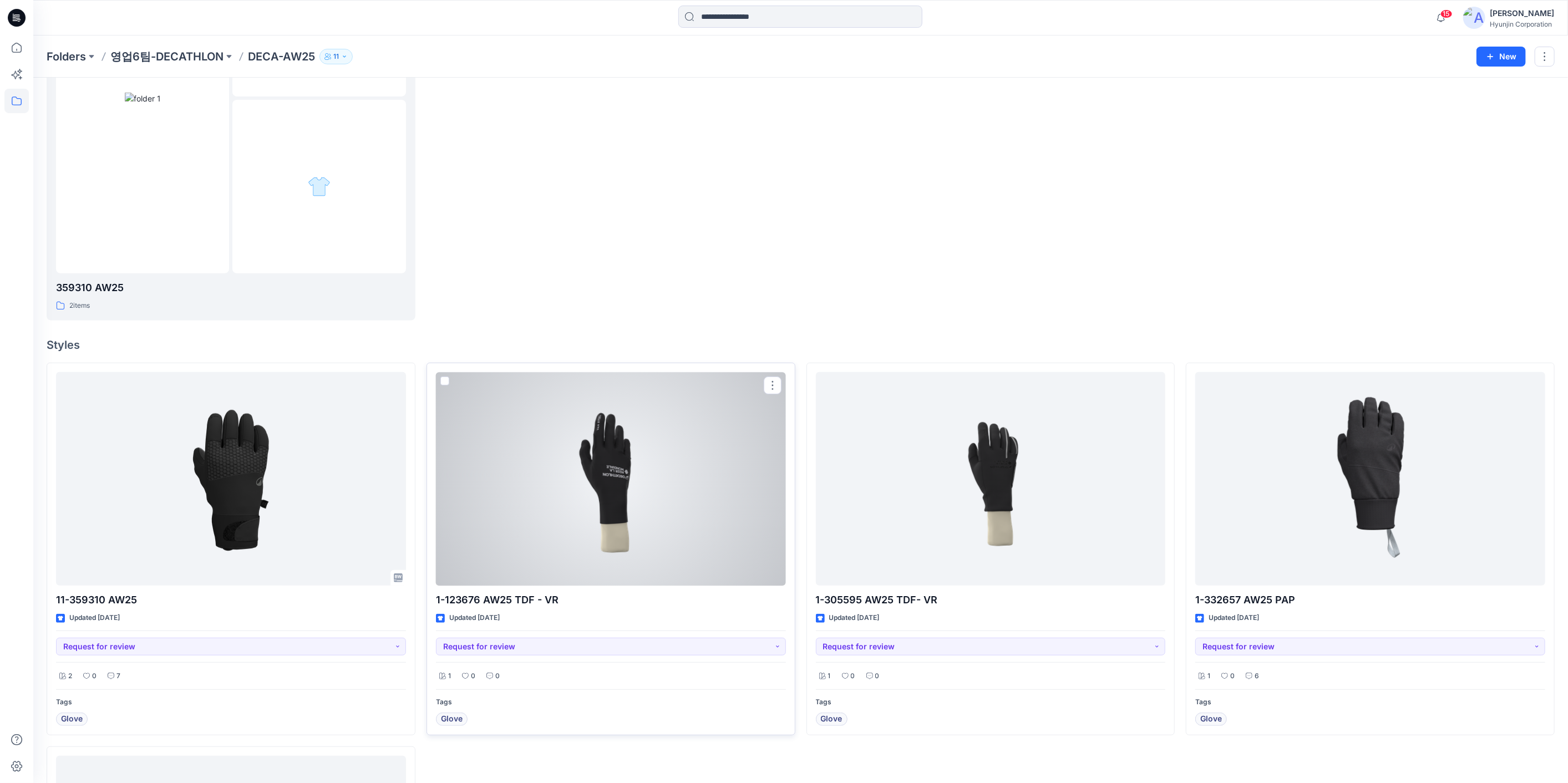
scroll to position [64, 0]
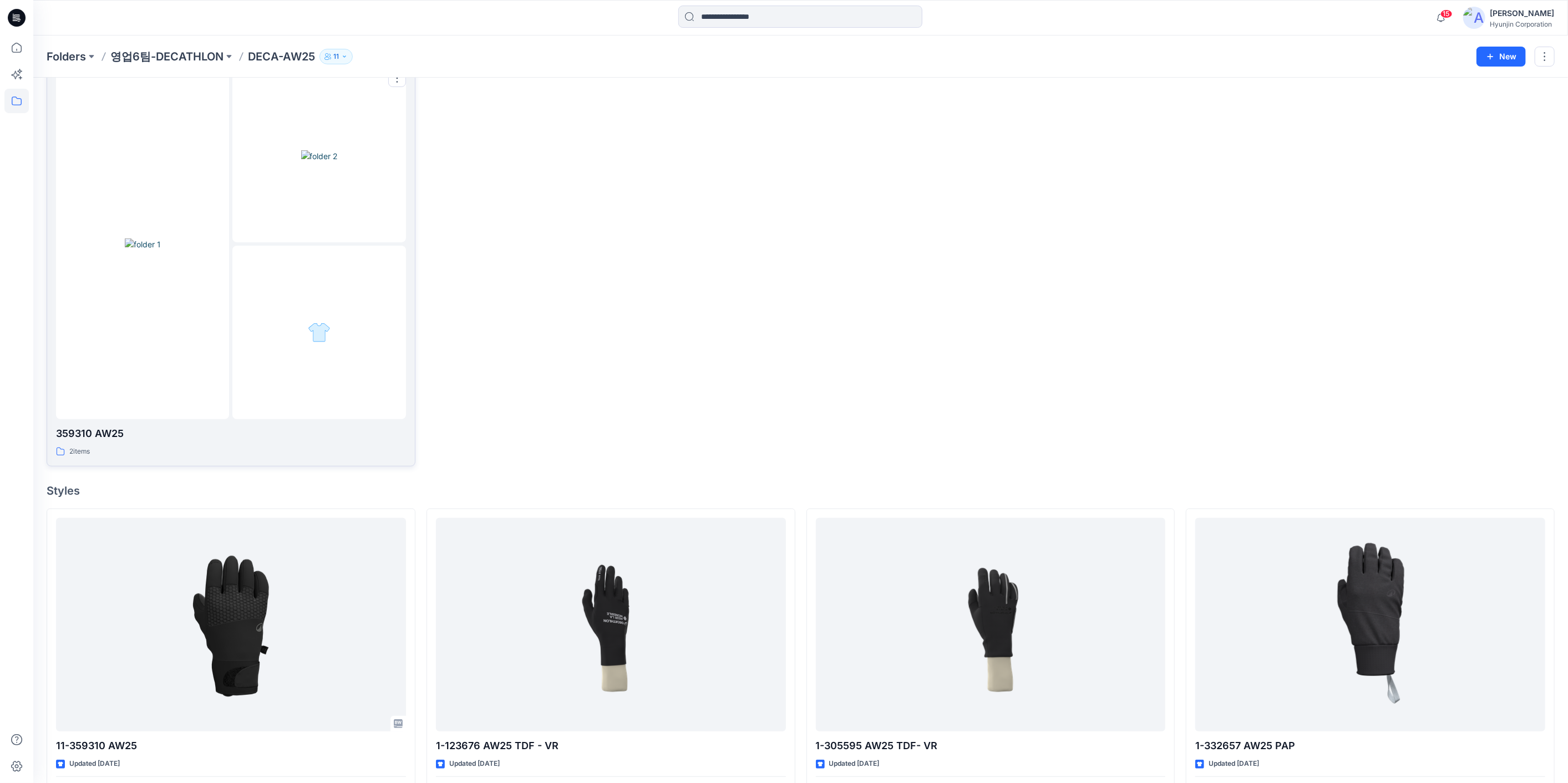
click at [219, 309] on div at bounding box center [141, 244] width 173 height 350
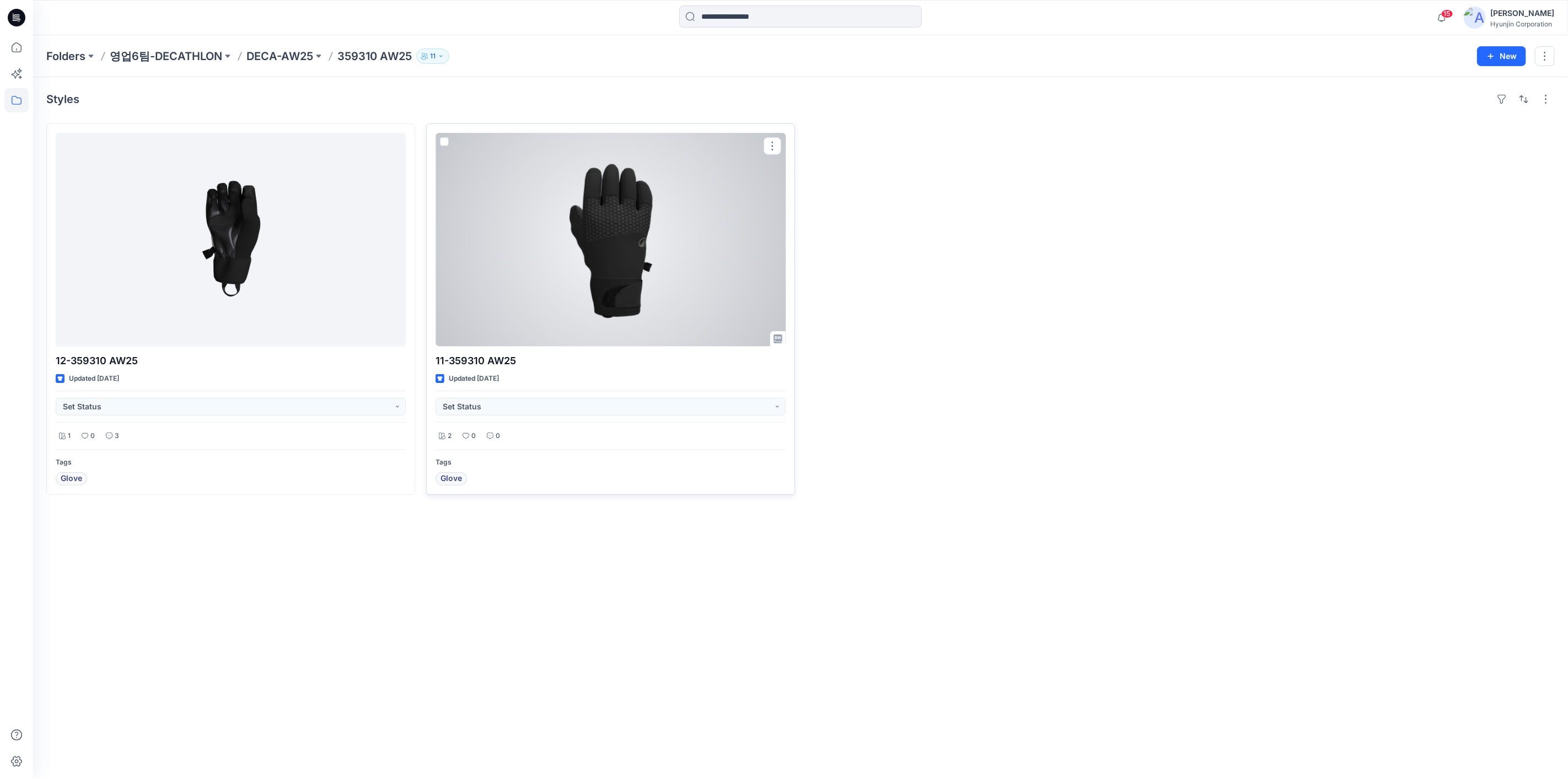
click at [633, 291] on div at bounding box center [610, 240] width 350 height 213
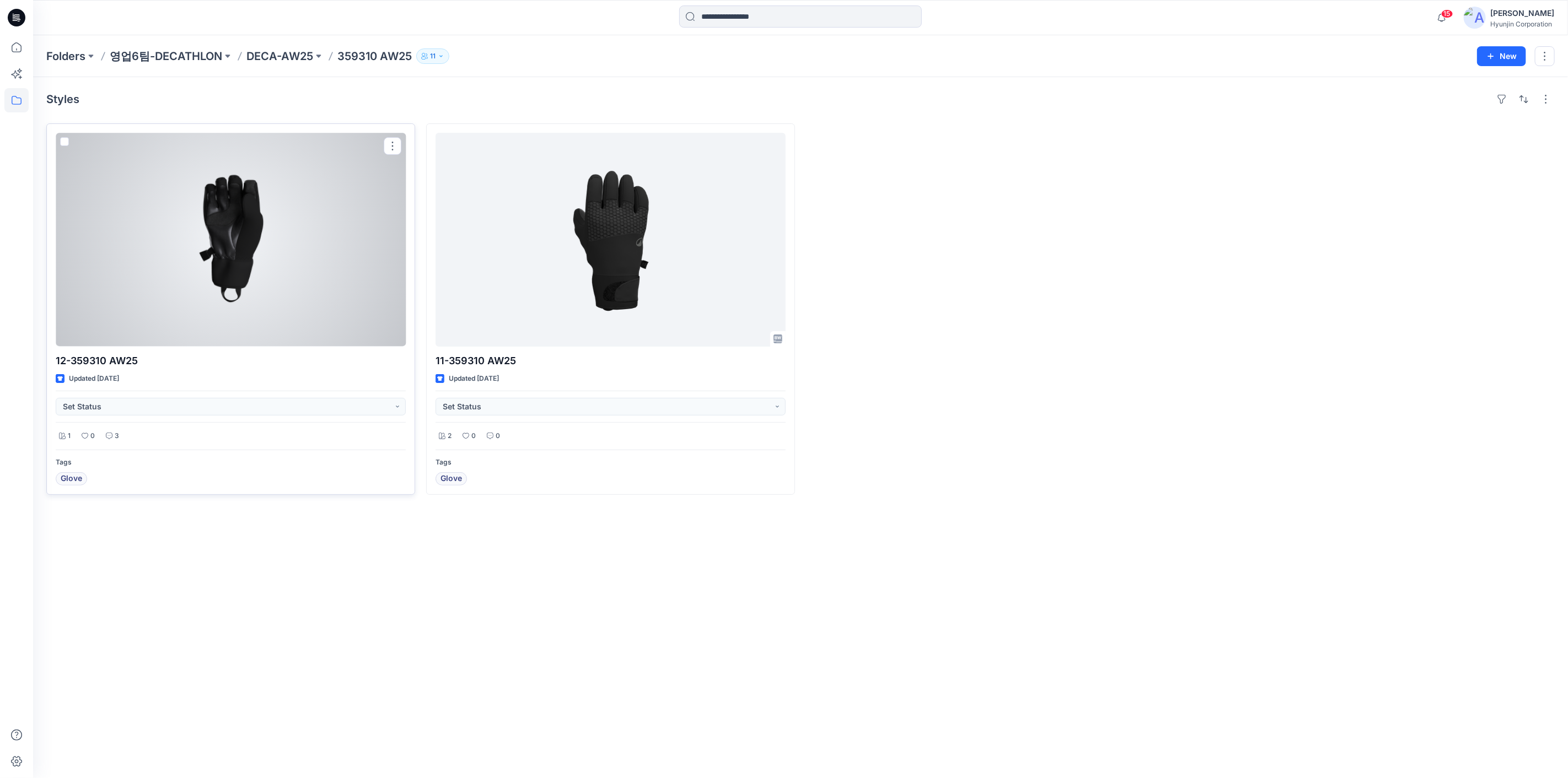
click at [207, 219] on div at bounding box center [230, 240] width 350 height 213
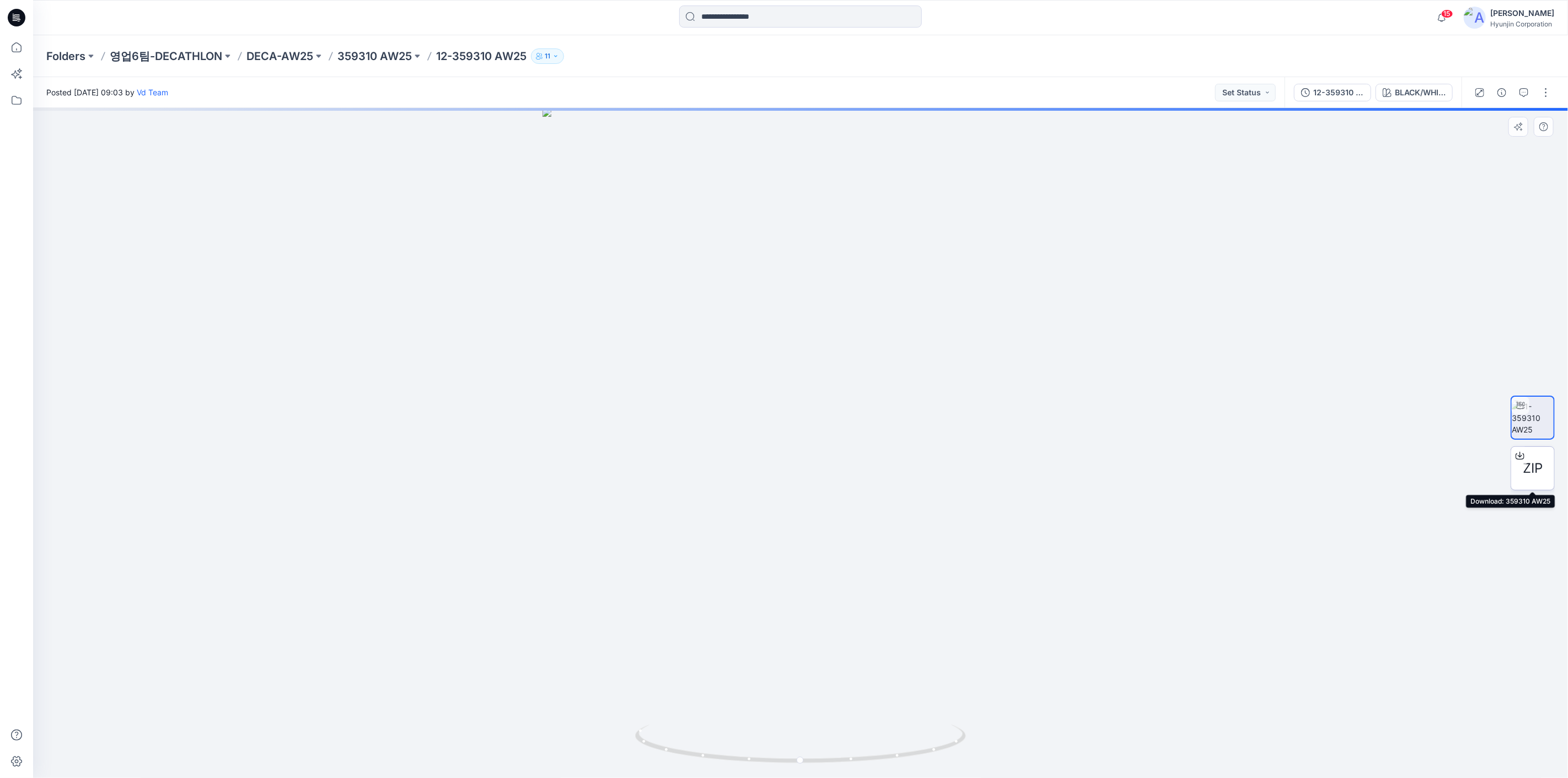
click at [1056, 454] on icon at bounding box center [1520, 455] width 5 height 6
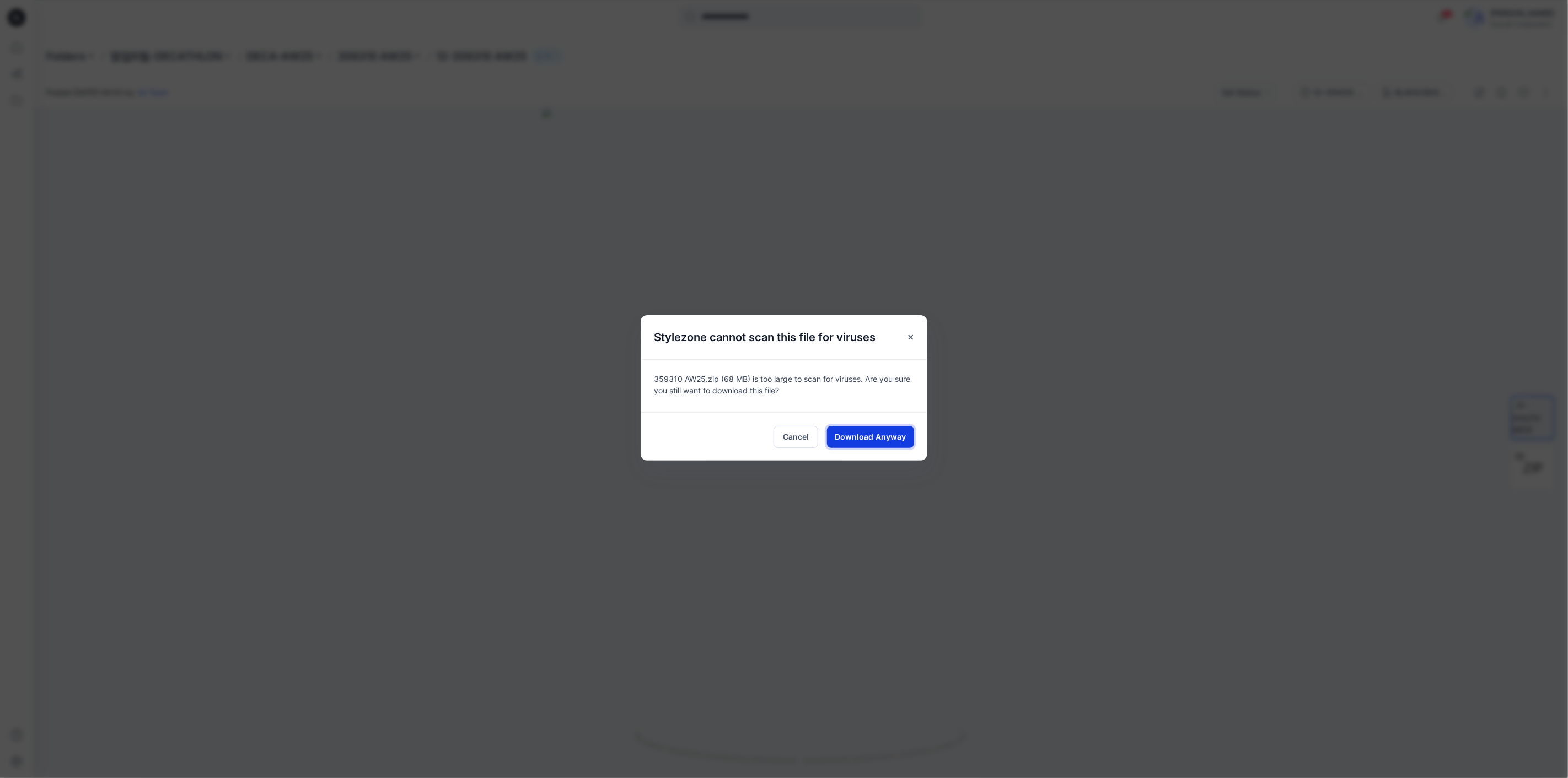
click at [861, 442] on button "Download Anyway" at bounding box center [870, 437] width 87 height 22
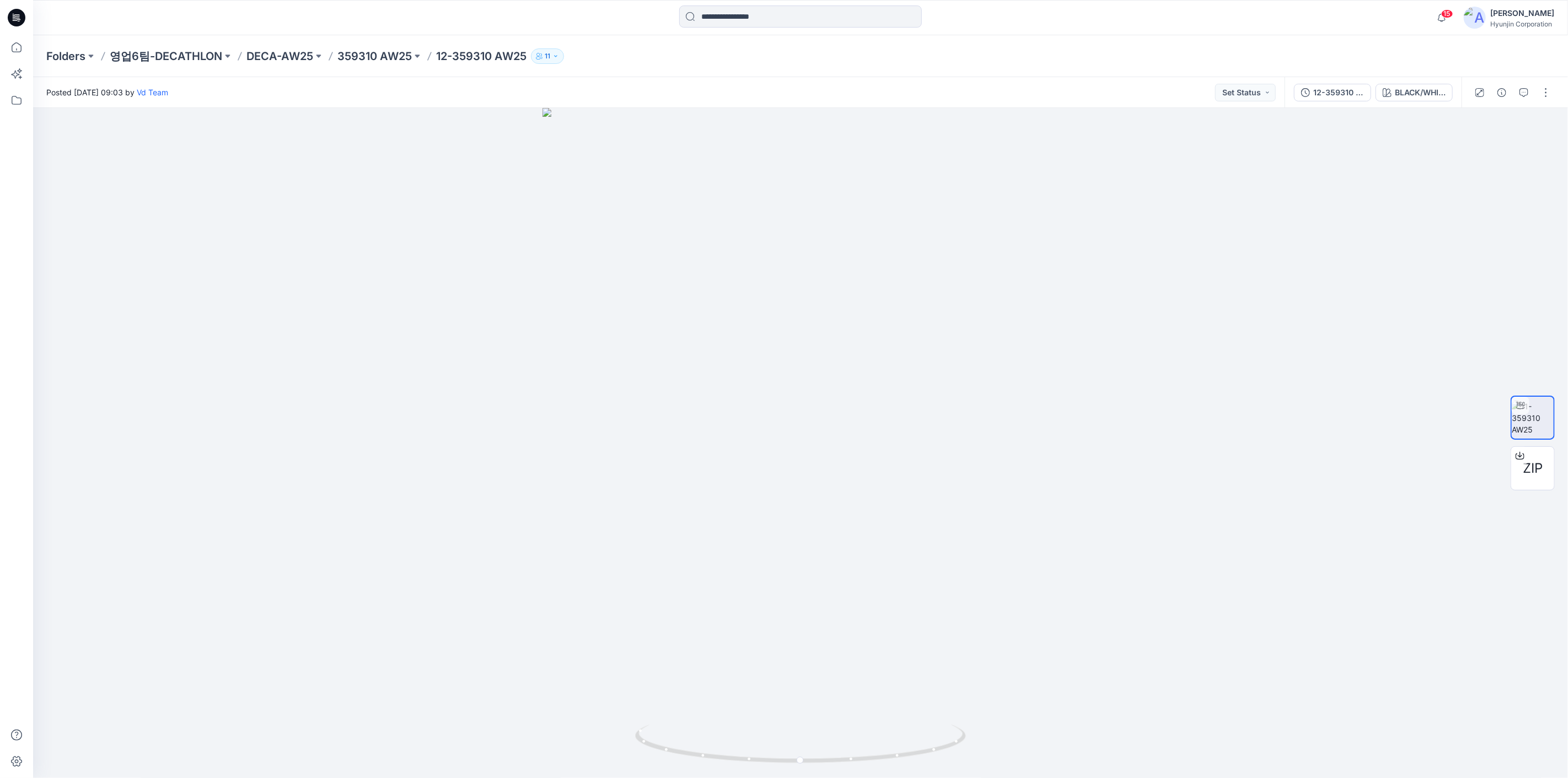
click at [19, 16] on icon at bounding box center [16, 17] width 17 height 17
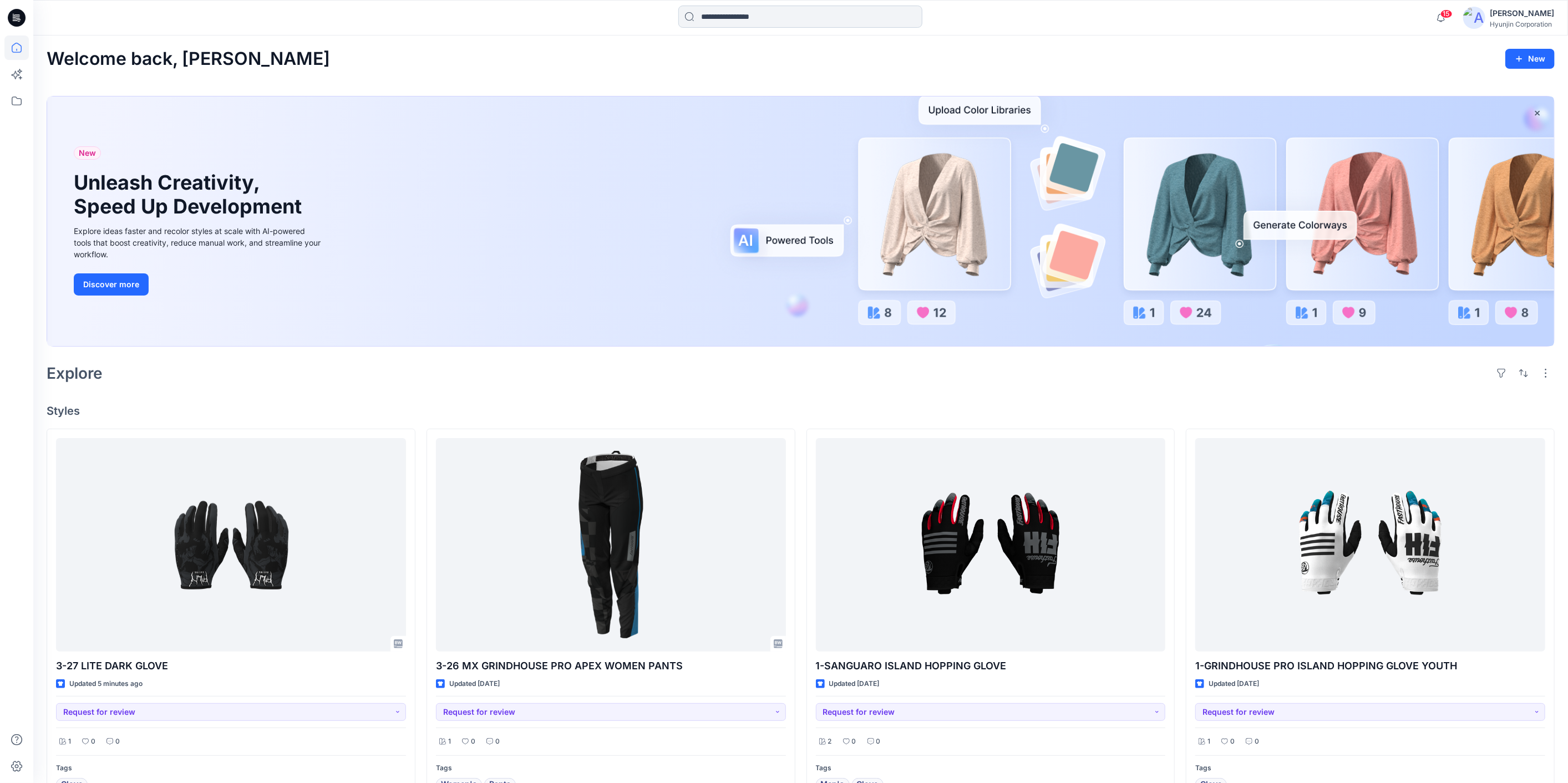
click at [711, 24] on input at bounding box center [800, 17] width 244 height 22
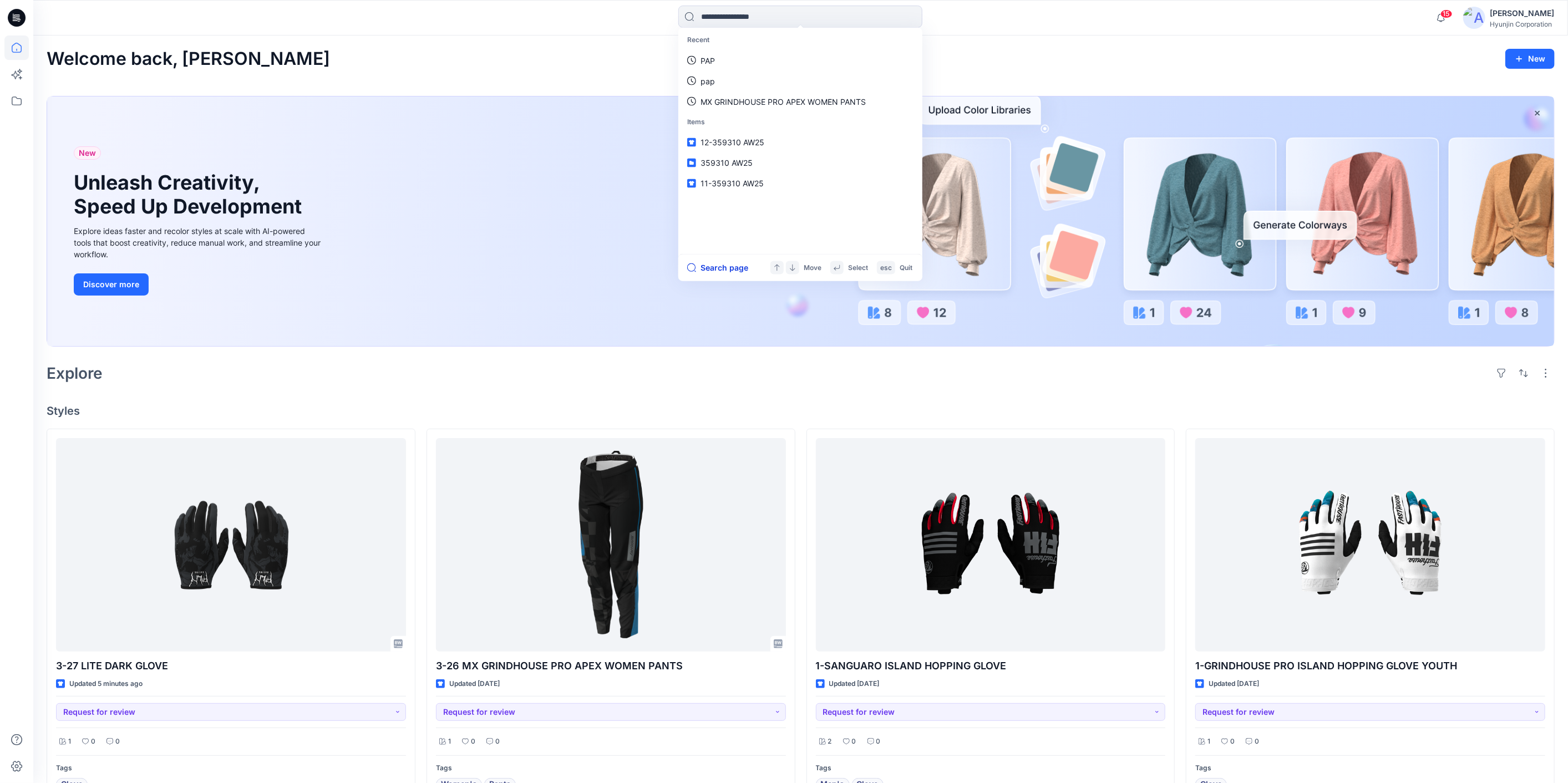
click at [716, 263] on button "Search page" at bounding box center [717, 268] width 61 height 14
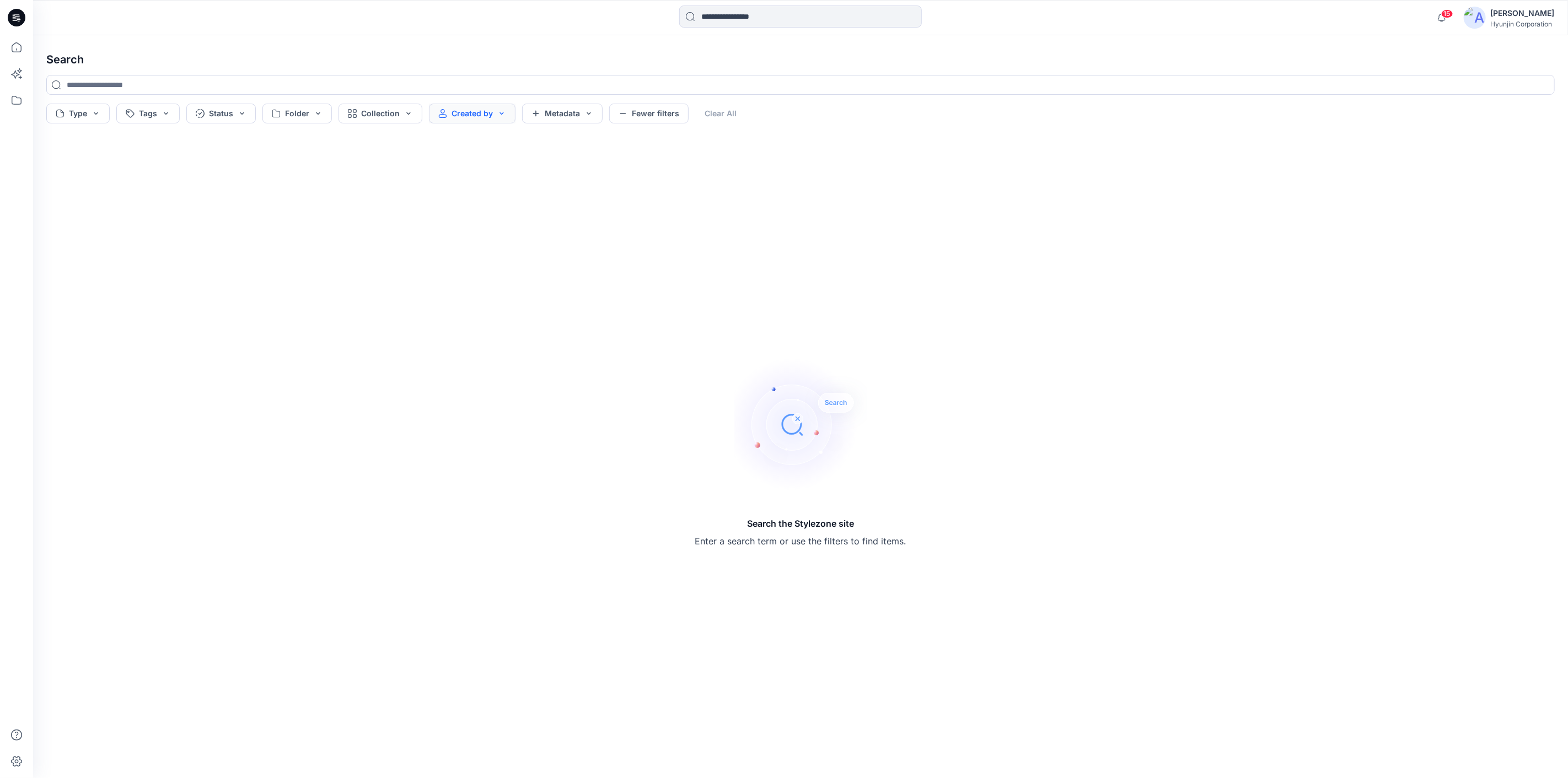
click at [470, 113] on button "Created by" at bounding box center [472, 113] width 86 height 19
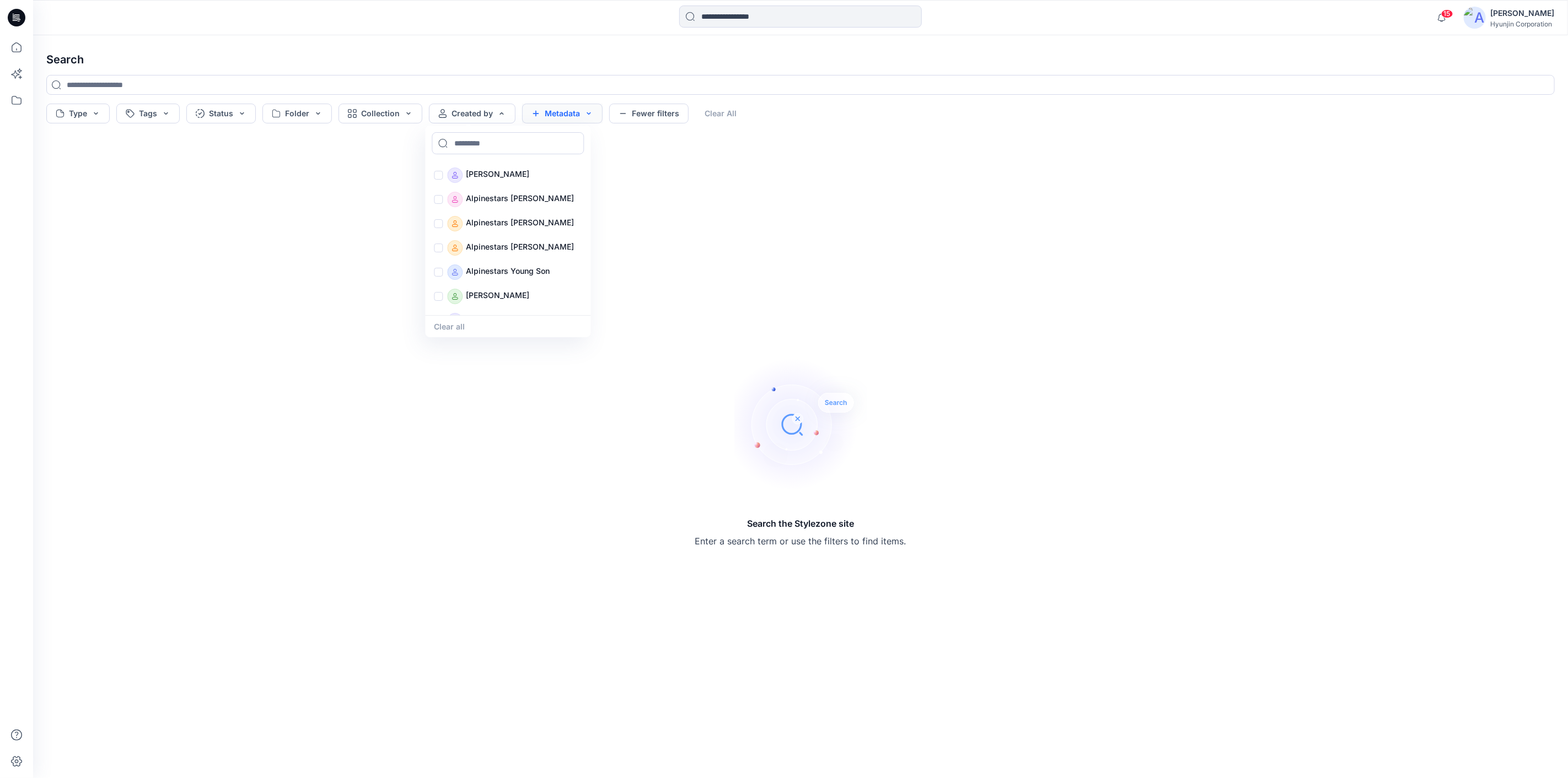
click at [543, 111] on button "Metadata" at bounding box center [562, 113] width 81 height 19
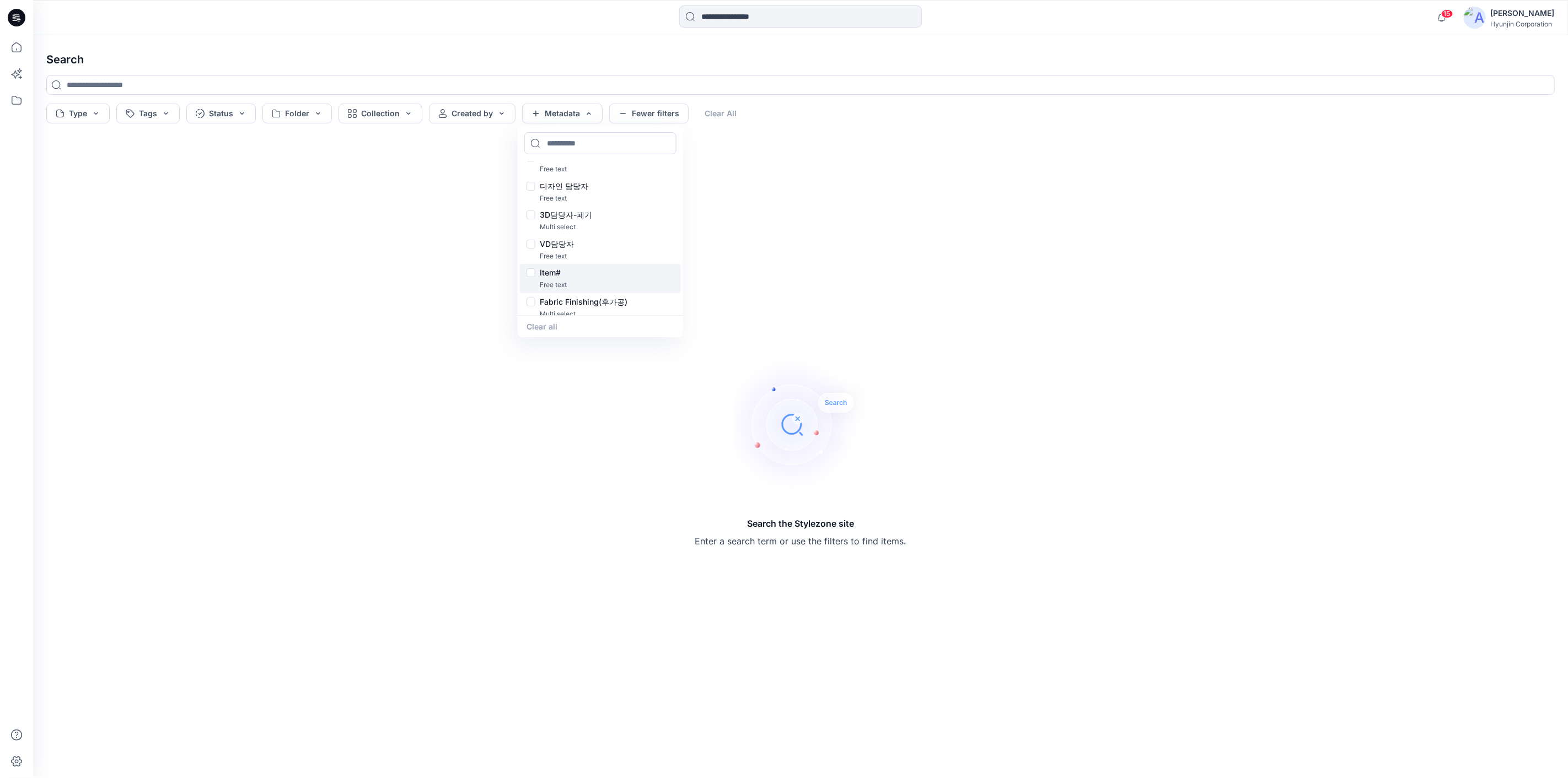
scroll to position [282, 0]
click at [530, 239] on div "VD담당자" at bounding box center [601, 238] width 147 height 14
click at [581, 180] on textarea at bounding box center [601, 178] width 147 height 65
type textarea "***"
click at [623, 236] on button "Apply" at bounding box center [634, 234] width 81 height 19
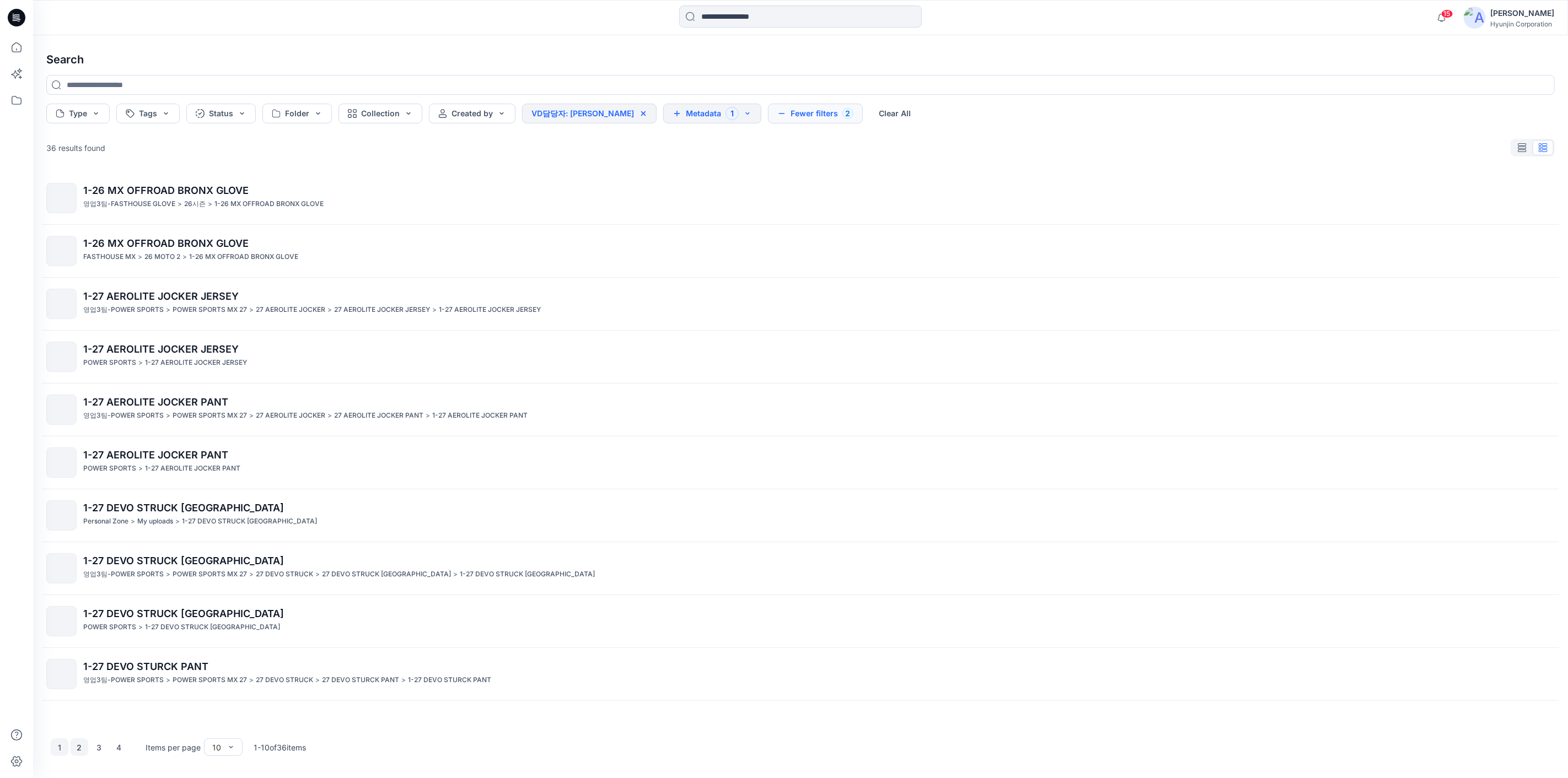
click at [76, 669] on button "2" at bounding box center [80, 748] width 17 height 17
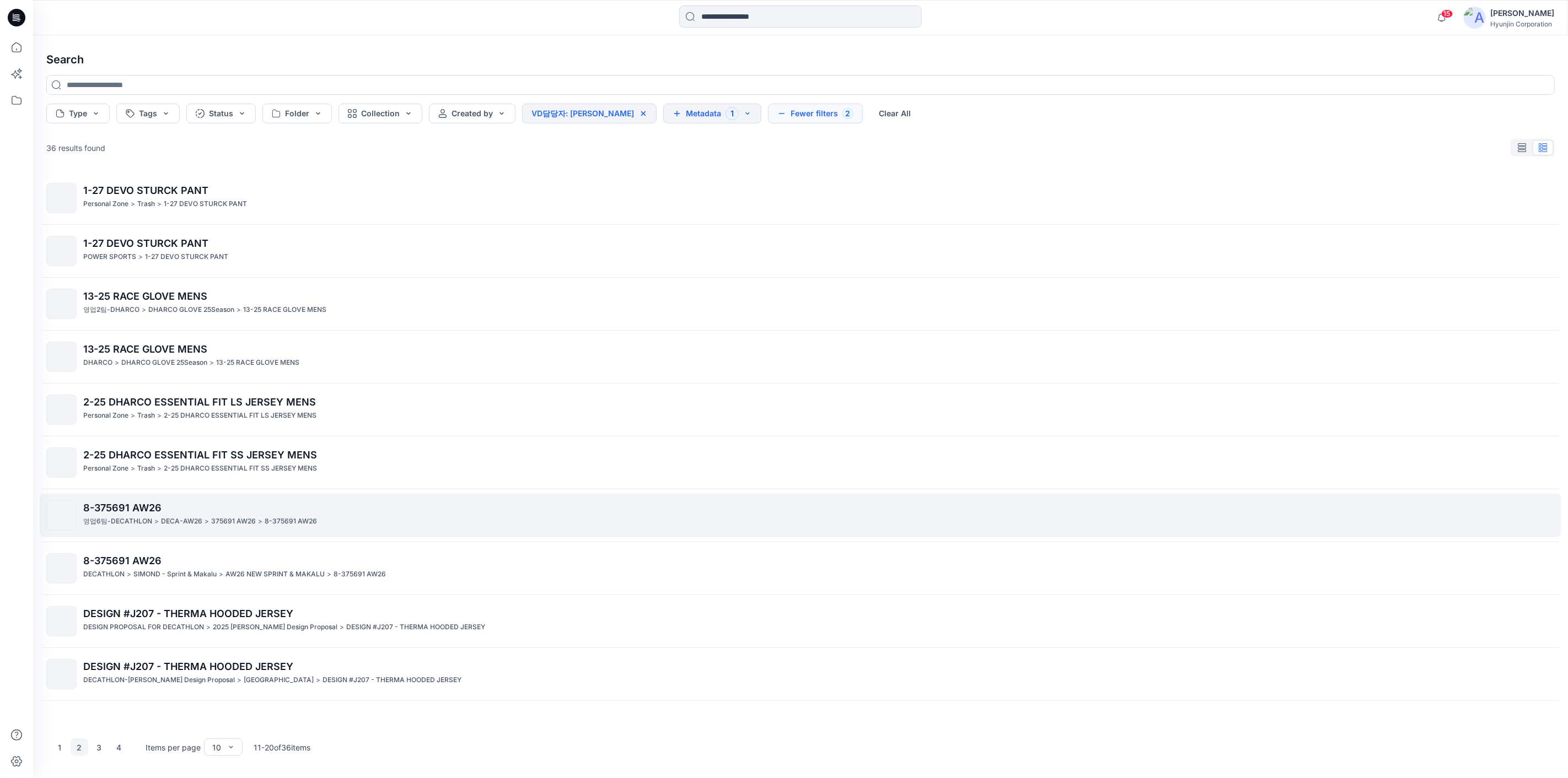
click at [111, 511] on span "8-375691 AW26" at bounding box center [122, 508] width 79 height 12
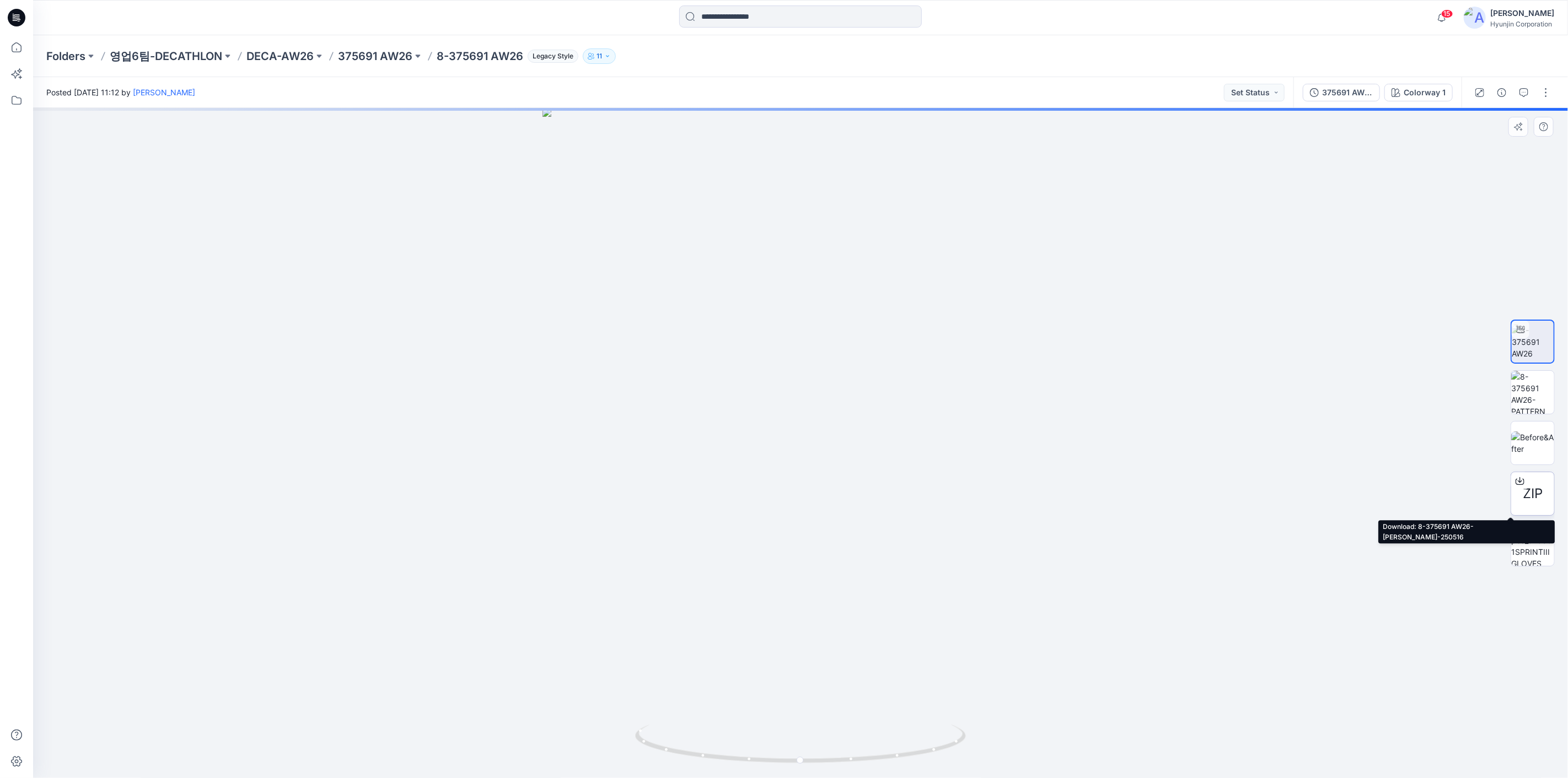
click at [1056, 482] on icon at bounding box center [1520, 480] width 5 height 6
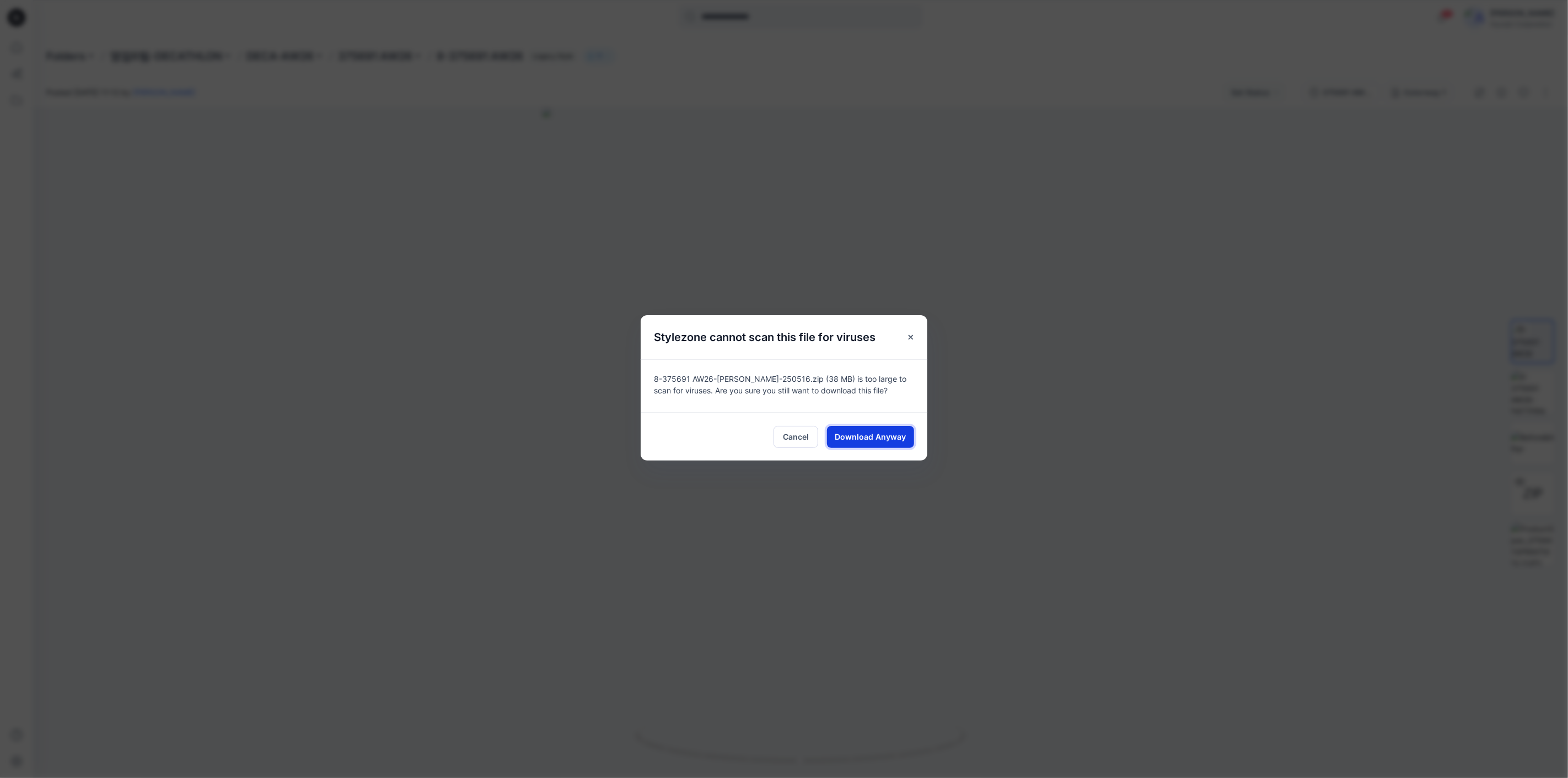
click at [856, 433] on span "Download Anyway" at bounding box center [870, 437] width 71 height 12
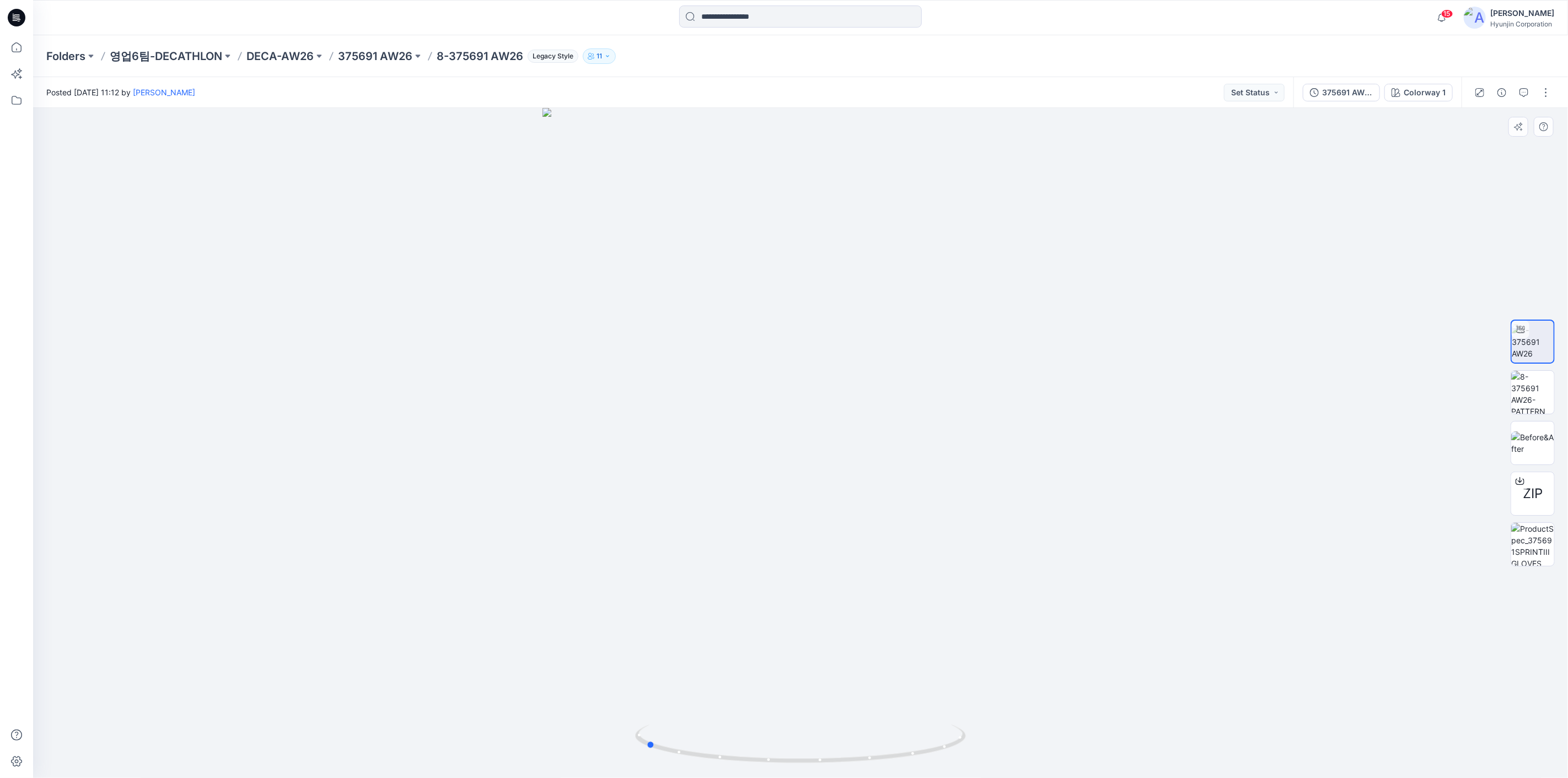
drag, startPoint x: 989, startPoint y: 395, endPoint x: 884, endPoint y: 409, distance: 105.9
